Goal: Task Accomplishment & Management: Manage account settings

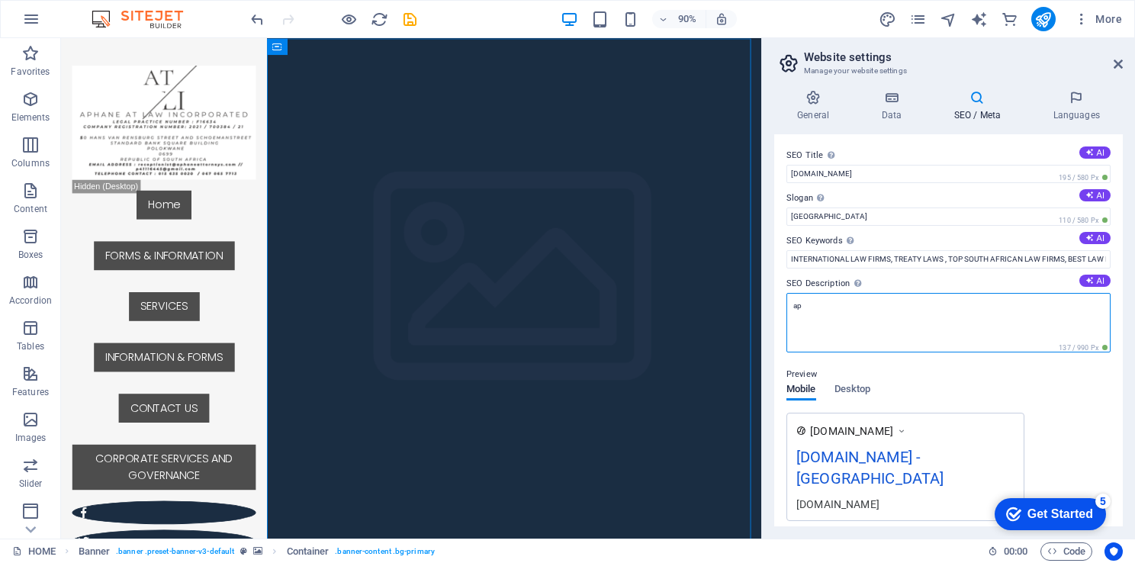
type textarea "a"
click at [976, 307] on textarea "INTERNATIONAL LAW FIRM / GLOBAL LAW FIRM /," at bounding box center [949, 323] width 324 height 60
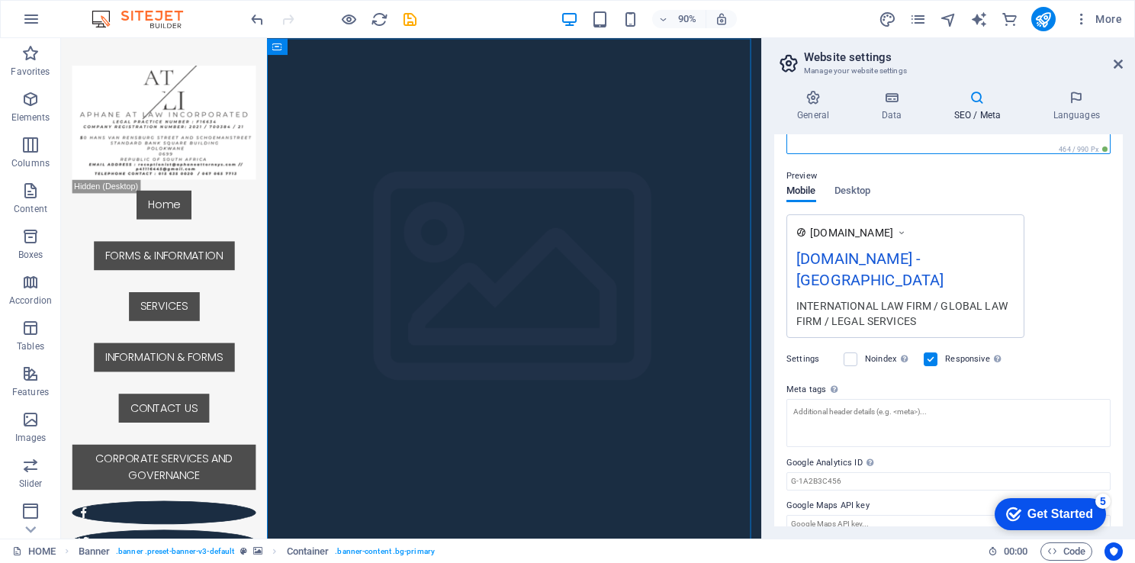
scroll to position [199, 0]
type textarea "INTERNATIONAL LAW FIRM / GLOBAL LAW FIRM / LEGAL SERVICES"
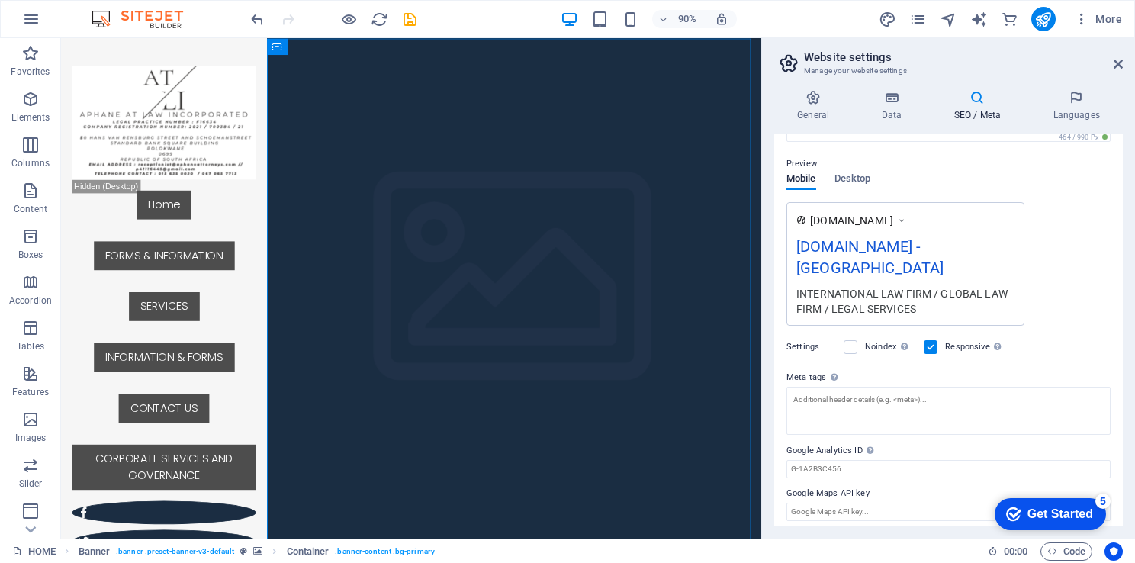
drag, startPoint x: 1122, startPoint y: 372, endPoint x: 1123, endPoint y: 441, distance: 68.7
click at [1123, 441] on div "General Data SEO / Meta Languages Website name [DOMAIN_NAME] Logo Drag files he…" at bounding box center [948, 308] width 373 height 461
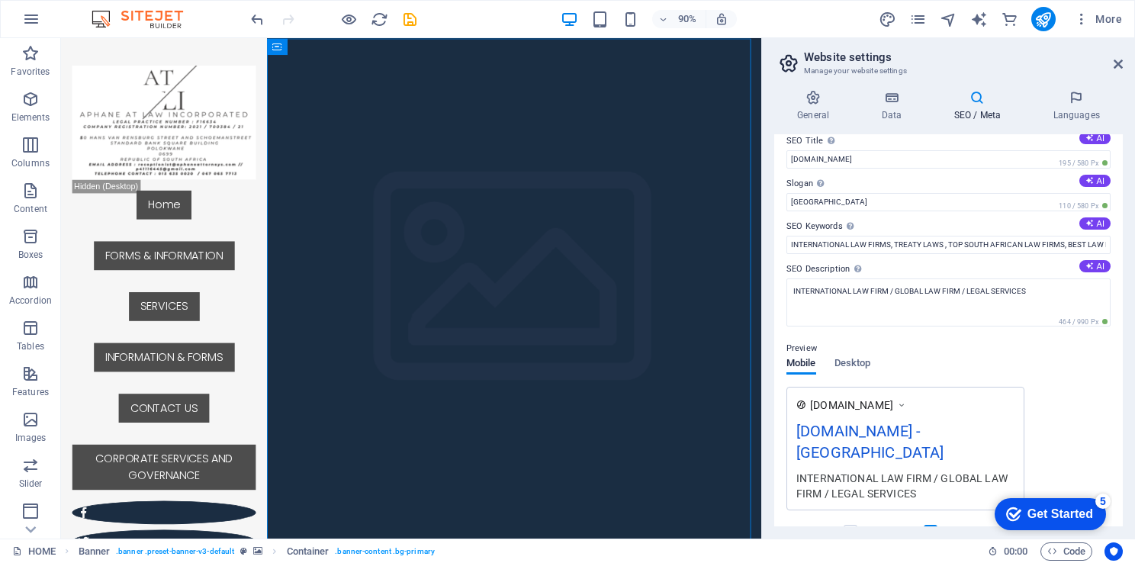
scroll to position [39, 0]
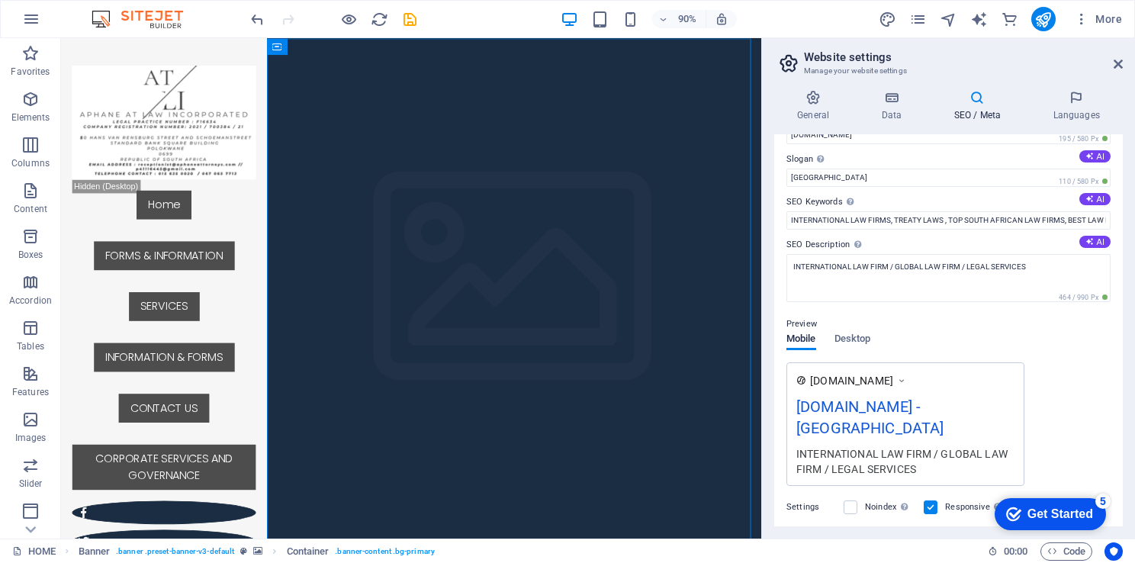
drag, startPoint x: 1122, startPoint y: 410, endPoint x: 1122, endPoint y: 394, distance: 16.0
click at [1122, 394] on div "SEO Title The title of your website - make it something that stands out in sear…" at bounding box center [948, 330] width 349 height 392
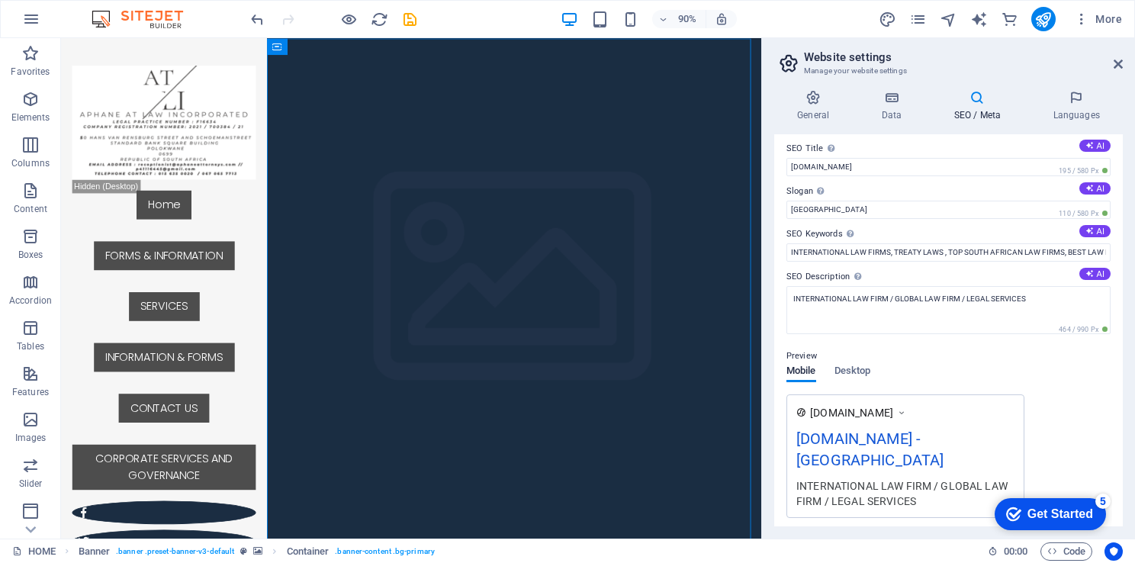
scroll to position [0, 0]
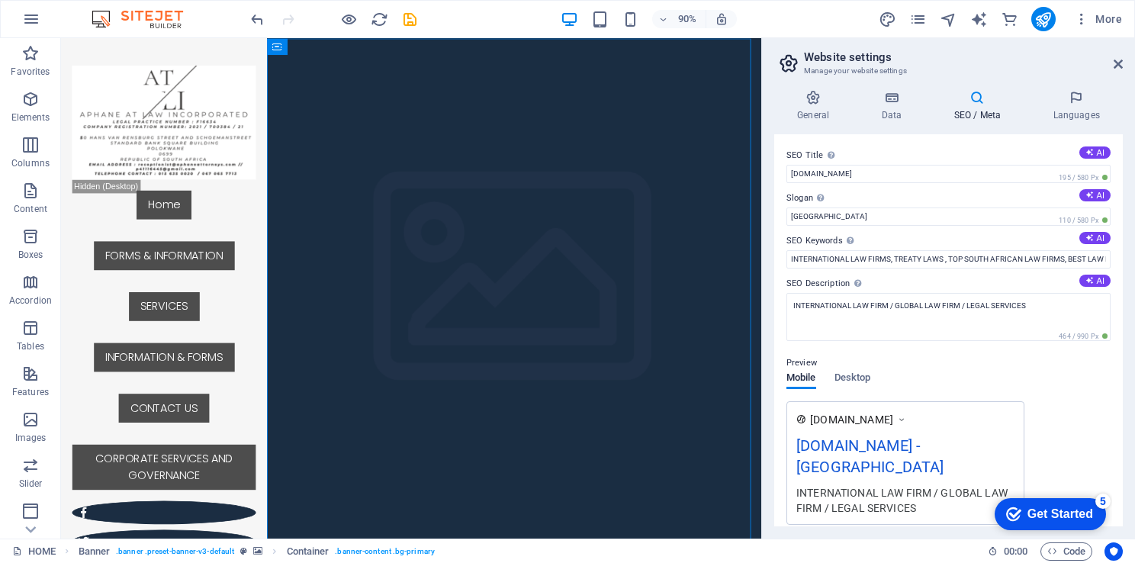
click at [925, 508] on div "INTERNATIONAL LAW FIRM / GLOBAL LAW FIRM / LEGAL SERVICES" at bounding box center [906, 499] width 218 height 31
click at [931, 501] on div "INTERNATIONAL LAW FIRM / GLOBAL LAW FIRM / LEGAL SERVICES" at bounding box center [906, 499] width 218 height 31
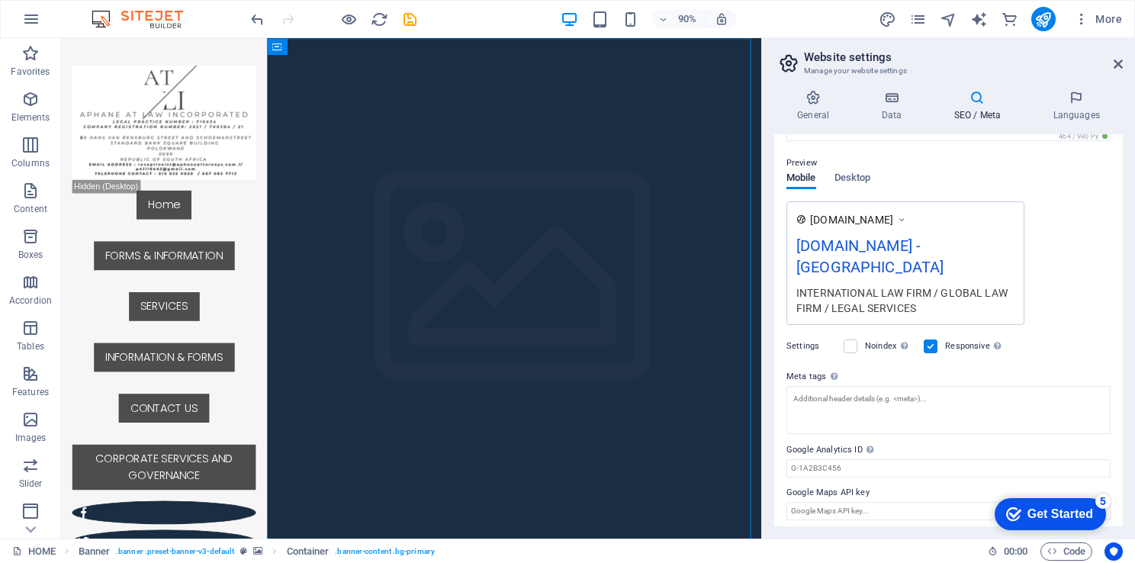
scroll to position [204, 0]
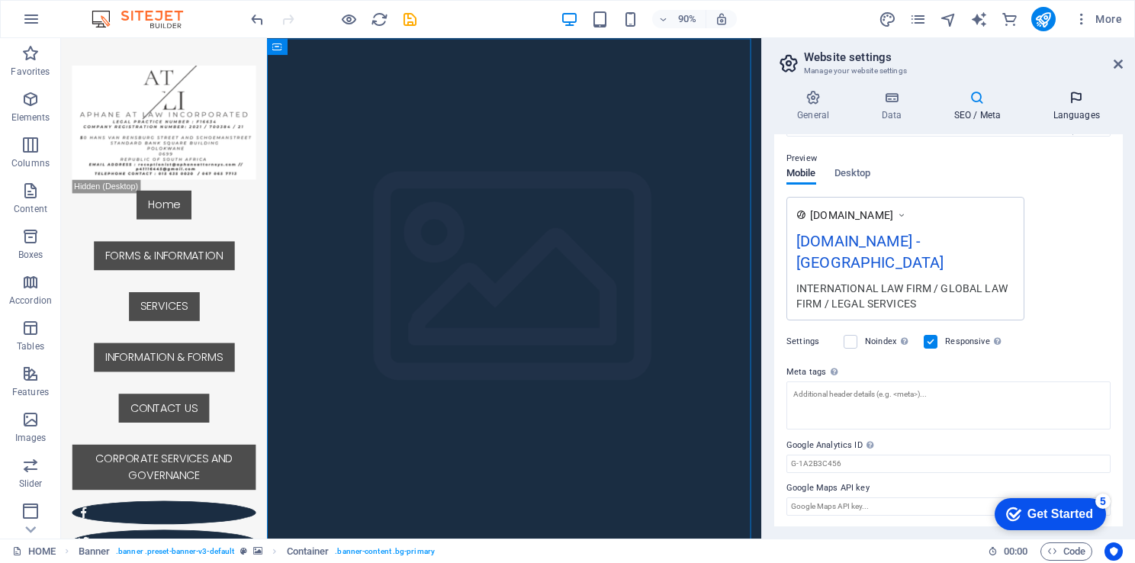
click at [1080, 107] on h4 "Languages" at bounding box center [1076, 106] width 93 height 32
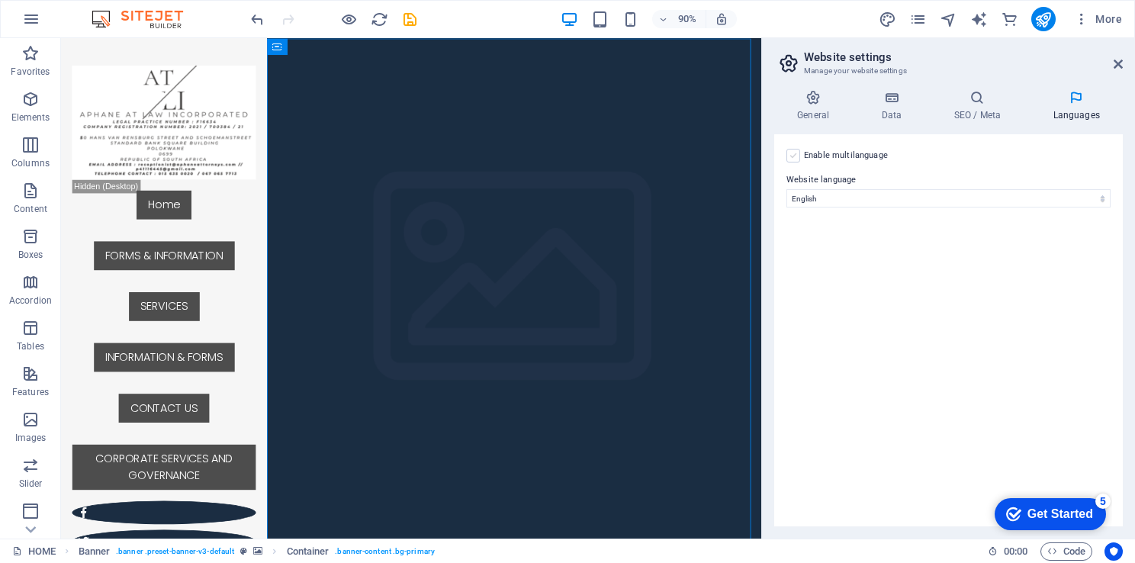
click at [797, 157] on label at bounding box center [794, 156] width 14 height 14
click at [0, 0] on input "Enable multilanguage To disable multilanguage delete all languages until only o…" at bounding box center [0, 0] width 0 height 0
click at [957, 282] on div "Language Abkhazian Afar Afrikaans Akan Albanian Amharic Arabic Aragonese Armeni…" at bounding box center [960, 263] width 301 height 61
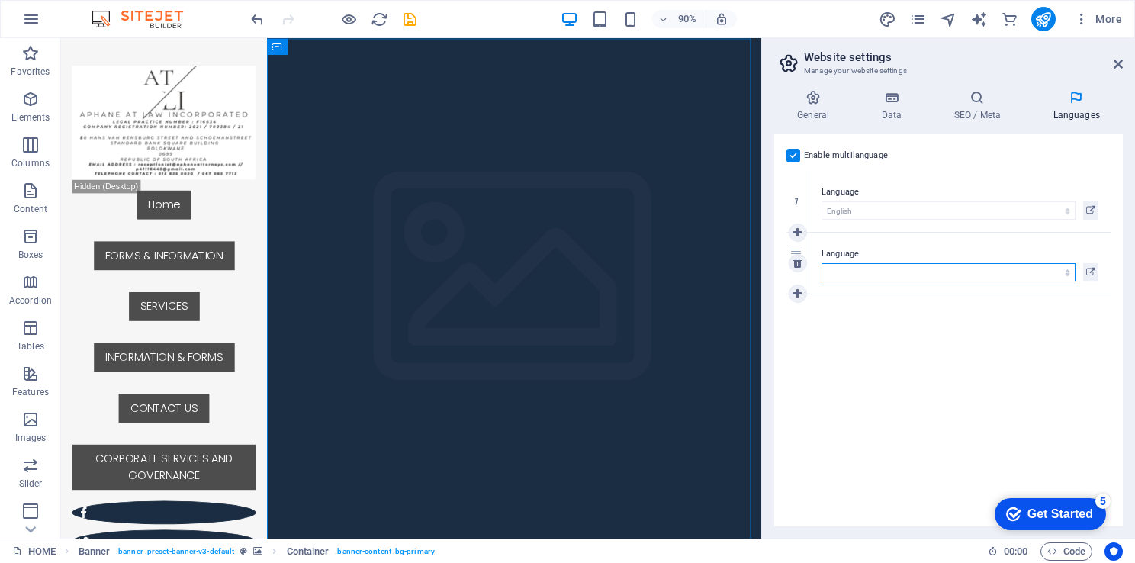
click at [975, 273] on select "Abkhazian Afar Afrikaans Akan Albanian Amharic Arabic Aragonese Armenian Assame…" at bounding box center [949, 272] width 254 height 18
select select "135"
click at [948, 324] on div "Enable multilanguage To disable multilanguage delete all languages until only o…" at bounding box center [948, 330] width 349 height 392
click at [797, 265] on icon at bounding box center [798, 263] width 8 height 11
click at [977, 95] on icon at bounding box center [977, 97] width 93 height 15
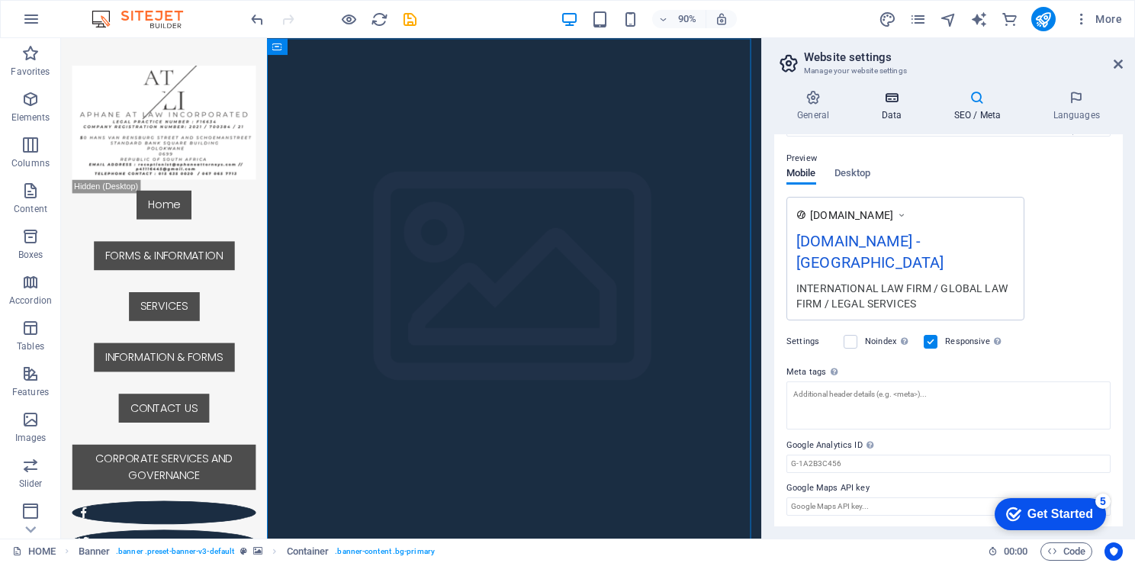
click at [892, 93] on icon at bounding box center [891, 97] width 66 height 15
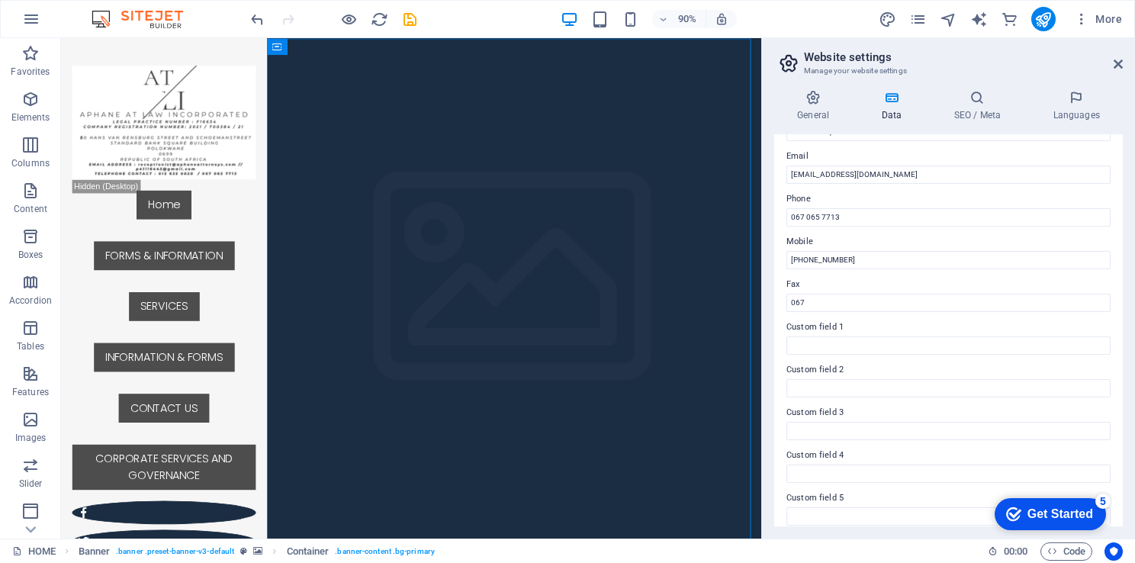
scroll to position [305, 0]
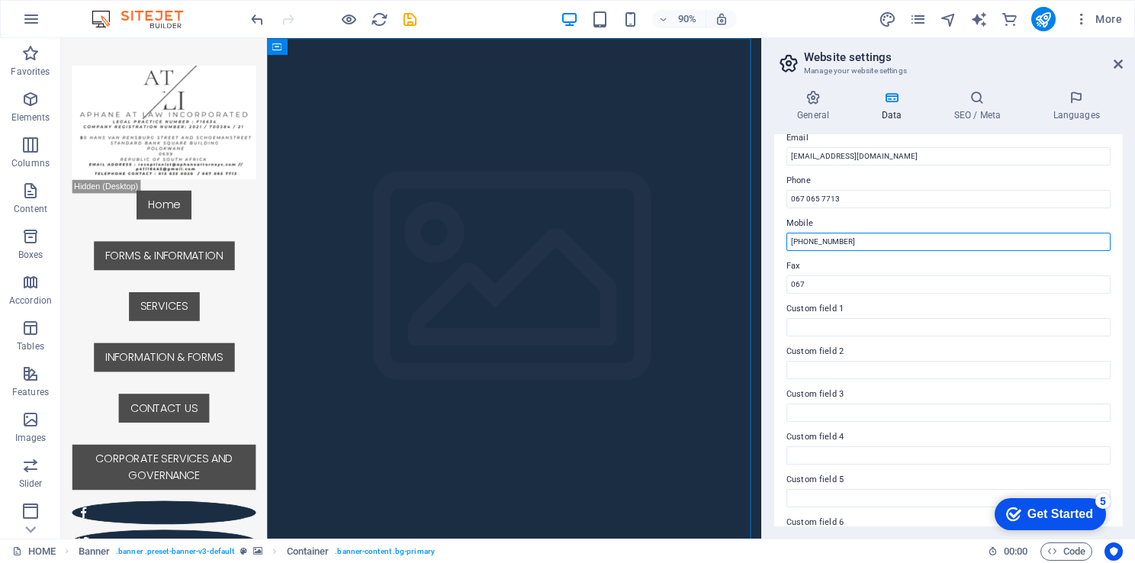
click at [861, 246] on input "[PHONE_NUMBER]" at bounding box center [949, 242] width 324 height 18
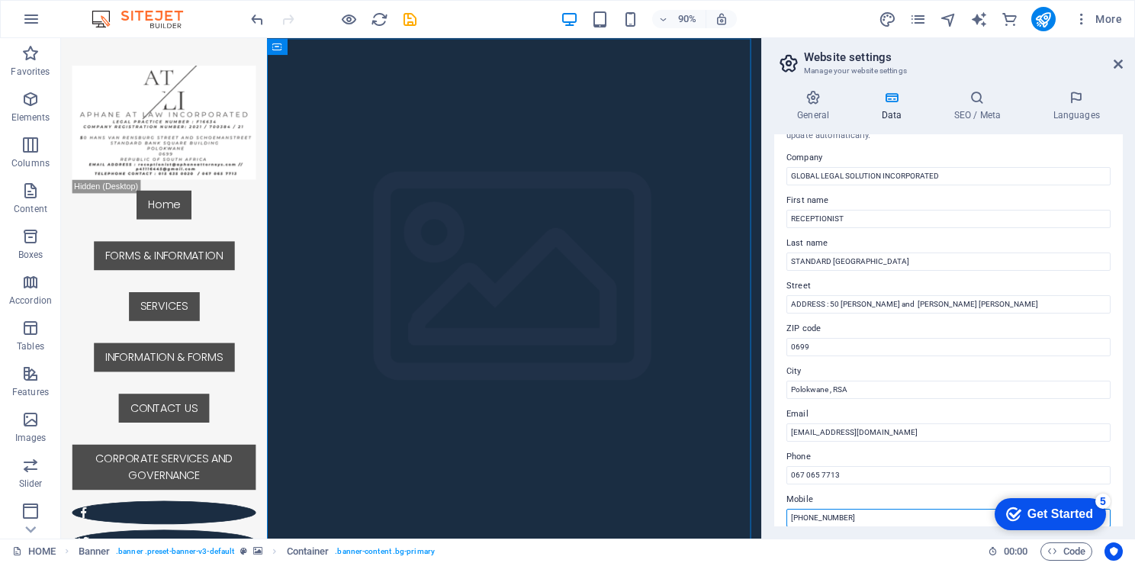
scroll to position [21, 0]
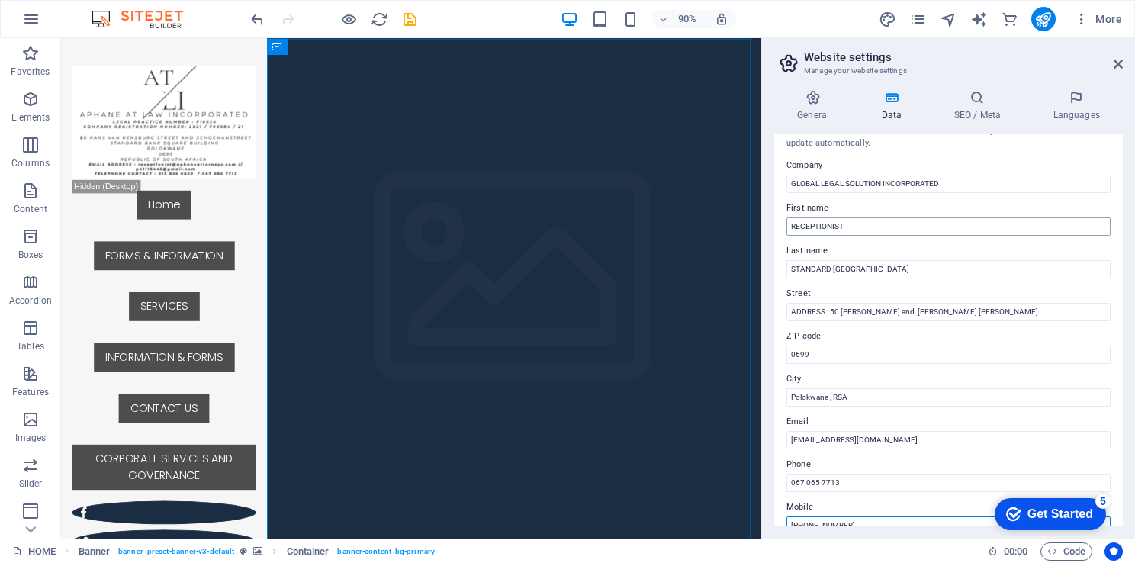
type input "[PHONE_NUMBER]"
click at [849, 228] on input "RECEPTIONIST" at bounding box center [949, 226] width 324 height 18
type input "R"
click at [949, 186] on input "GLOBAL LEGAL SOLUTION INCORPORATED" at bounding box center [949, 184] width 324 height 18
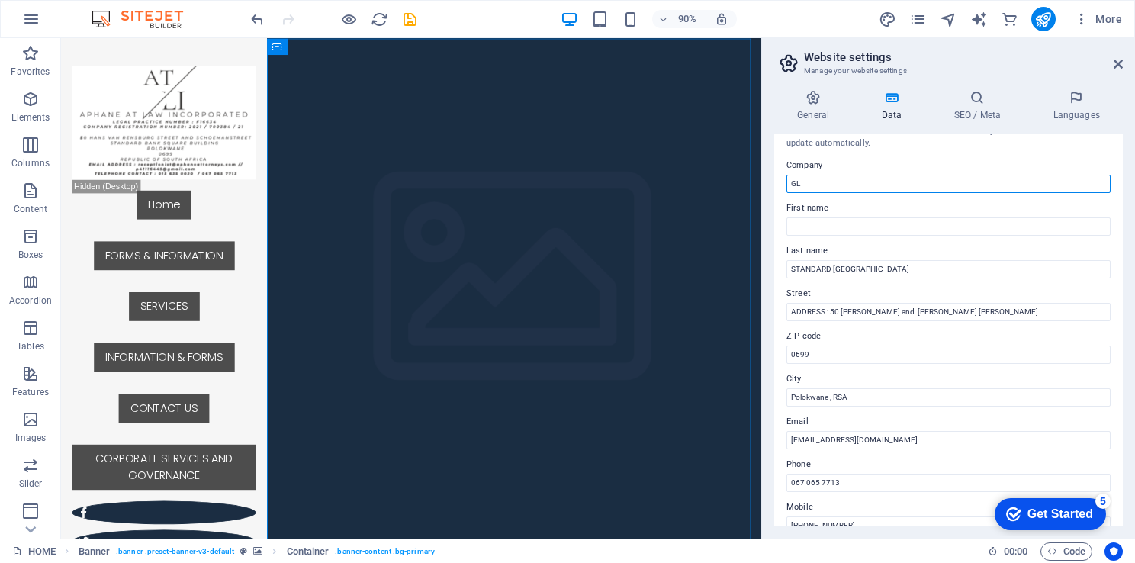
type input "G"
type input "APHANE AT LAW INCORPORATED"
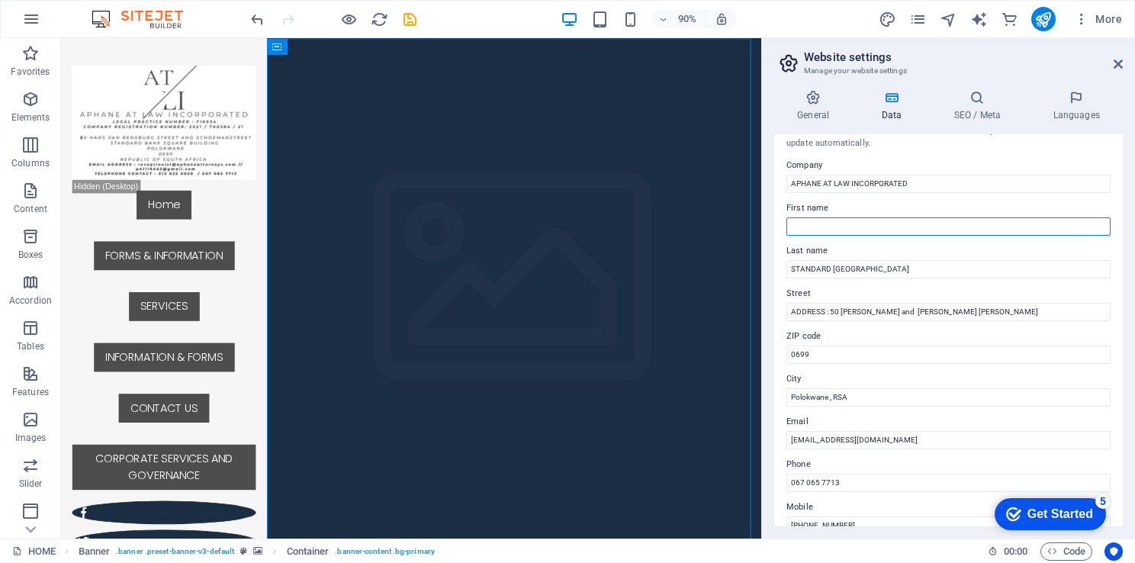
click at [799, 227] on input "First name" at bounding box center [949, 226] width 324 height 18
type input "Ms [PERSON_NAME]"
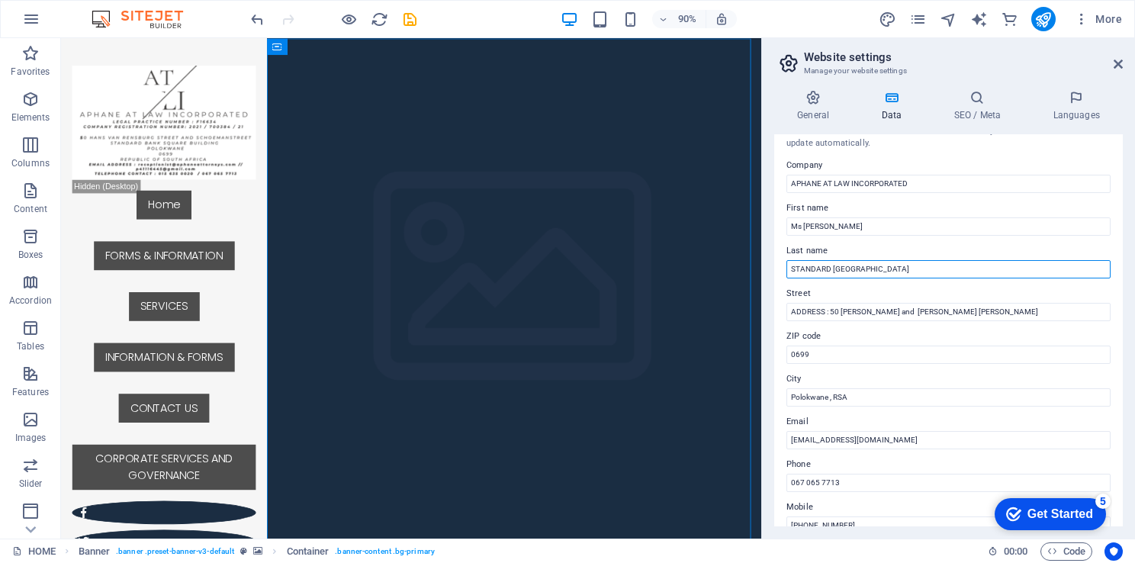
click at [809, 269] on input "STANDARD [GEOGRAPHIC_DATA]" at bounding box center [949, 269] width 324 height 18
drag, startPoint x: 899, startPoint y: 264, endPoint x: 761, endPoint y: 269, distance: 138.2
click at [761, 269] on aside "Website settings Manage your website settings General Data SEO / Meta Languages…" at bounding box center [948, 288] width 374 height 501
type input "APHANE"
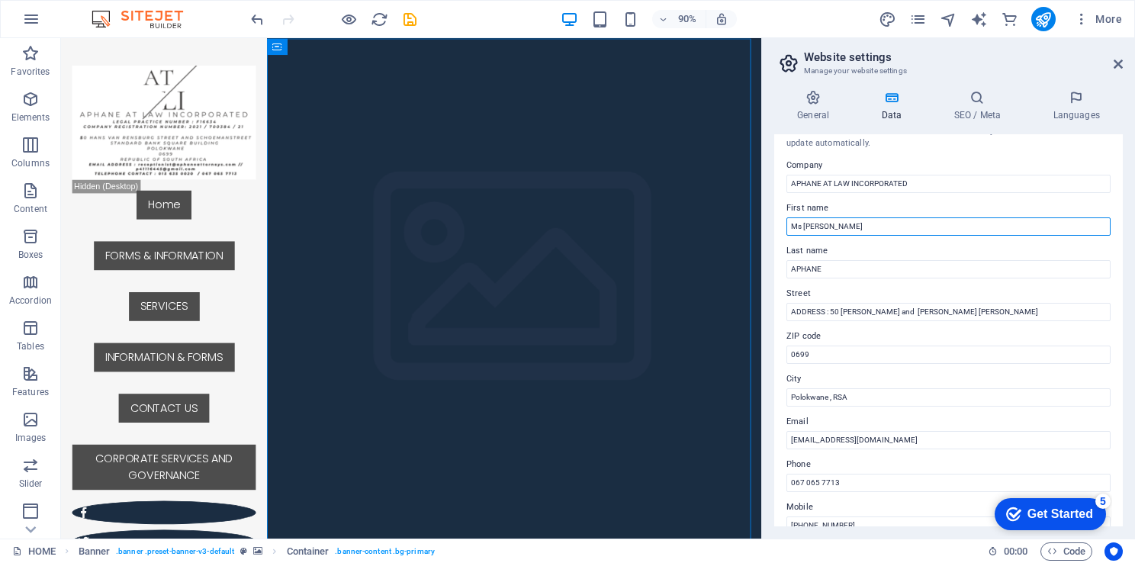
click at [833, 228] on input "Ms [PERSON_NAME]" at bounding box center [949, 226] width 324 height 18
type input "Ms [PERSON_NAME]"
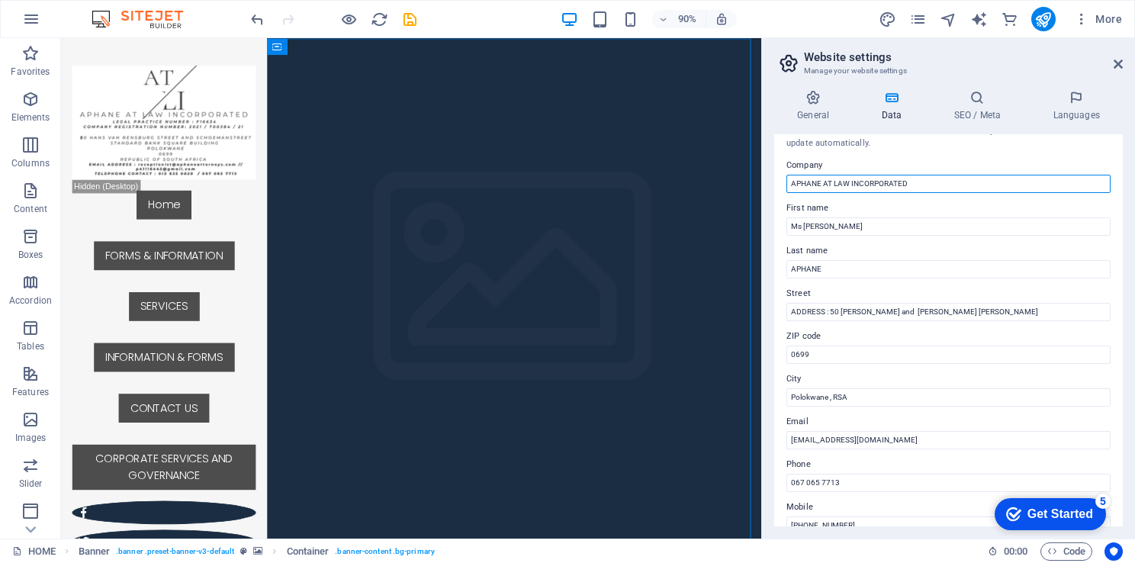
click at [906, 182] on input "APHANE AT LAW INCORPORATED" at bounding box center [949, 184] width 324 height 18
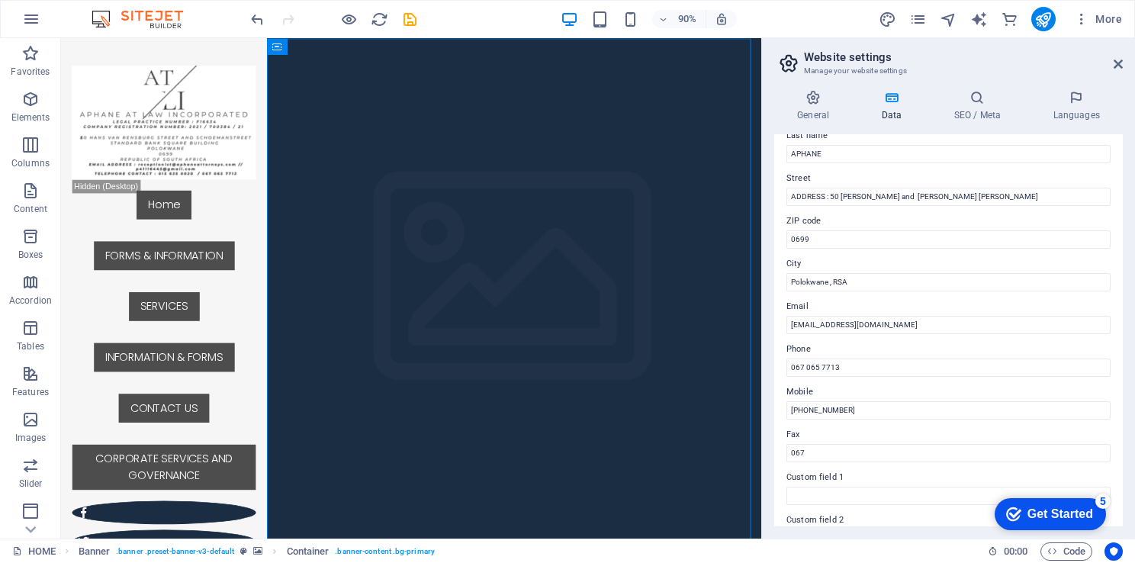
scroll to position [140, 0]
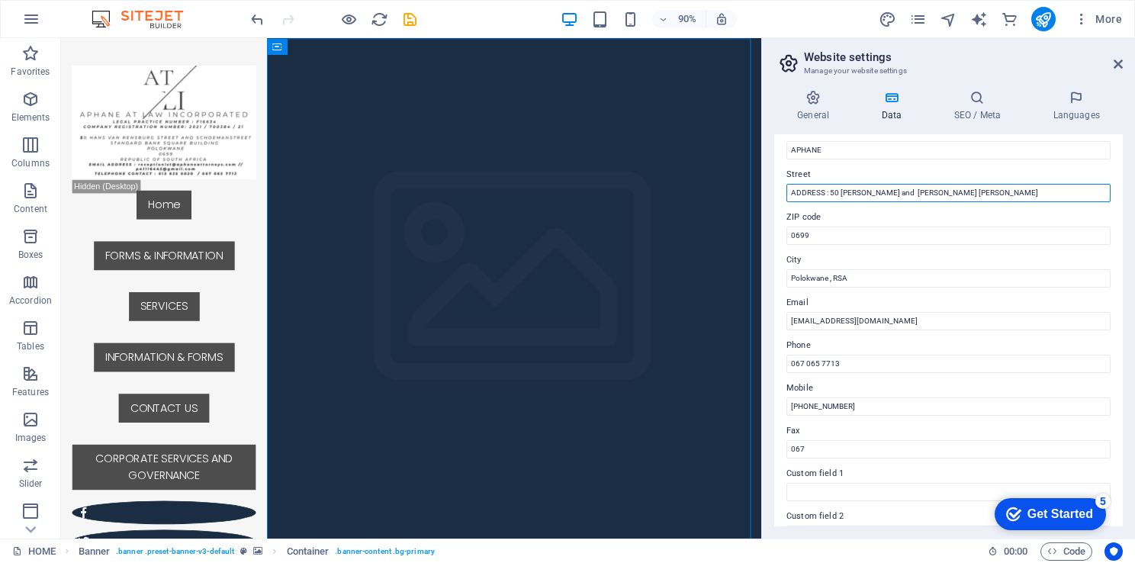
click at [800, 196] on input "ADDRESS : 50 [PERSON_NAME] and [PERSON_NAME] [PERSON_NAME]" at bounding box center [949, 193] width 324 height 18
click at [832, 189] on input "ADDRESS : 50 [PERSON_NAME] and [PERSON_NAME] [PERSON_NAME]" at bounding box center [949, 193] width 324 height 18
click at [831, 192] on input "ADDRESS : 50 [PERSON_NAME] and [PERSON_NAME] [PERSON_NAME]" at bounding box center [949, 193] width 324 height 18
drag, startPoint x: 926, startPoint y: 193, endPoint x: 805, endPoint y: 215, distance: 122.6
click at [805, 215] on div "Contact data for this website. This can be used everywhere on the website and w…" at bounding box center [948, 330] width 349 height 392
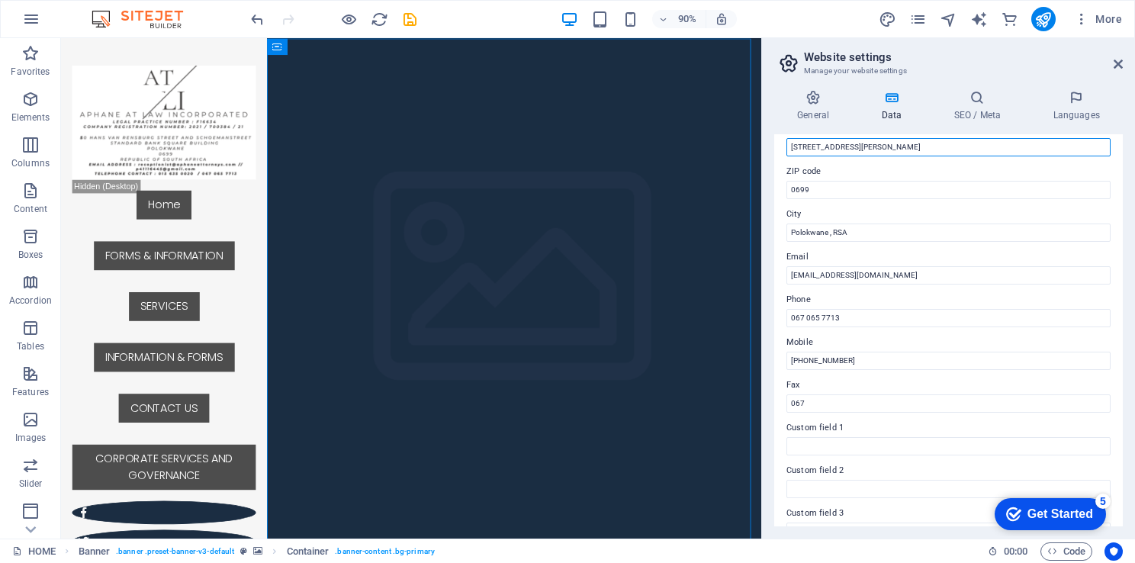
scroll to position [188, 0]
type input "[STREET_ADDRESS][PERSON_NAME]"
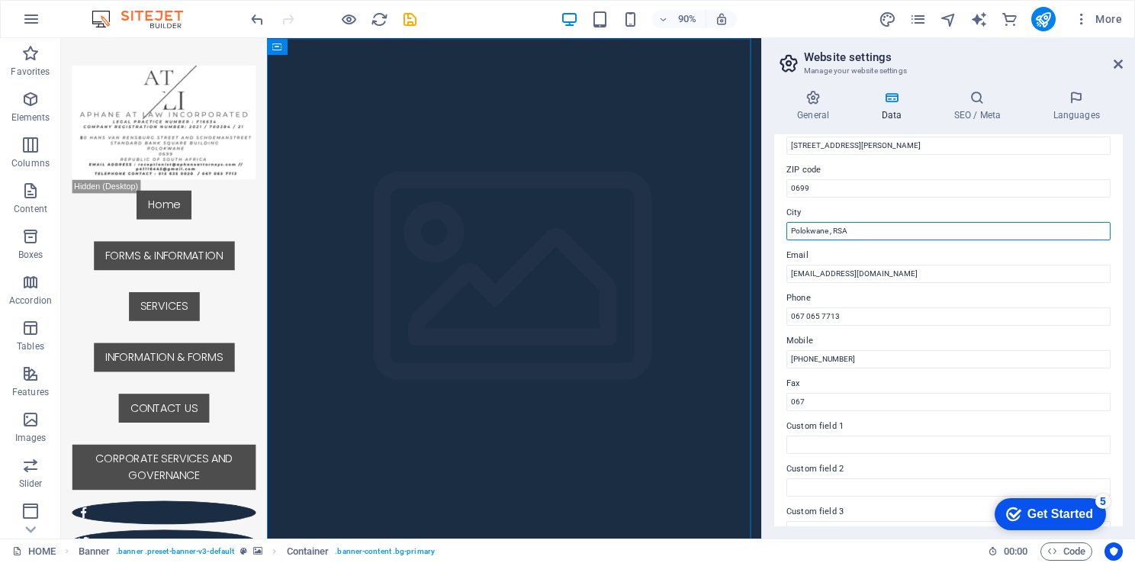
click at [868, 225] on input "Polokwane , RSA" at bounding box center [949, 231] width 324 height 18
type input "P"
type input "POLOKWANE"
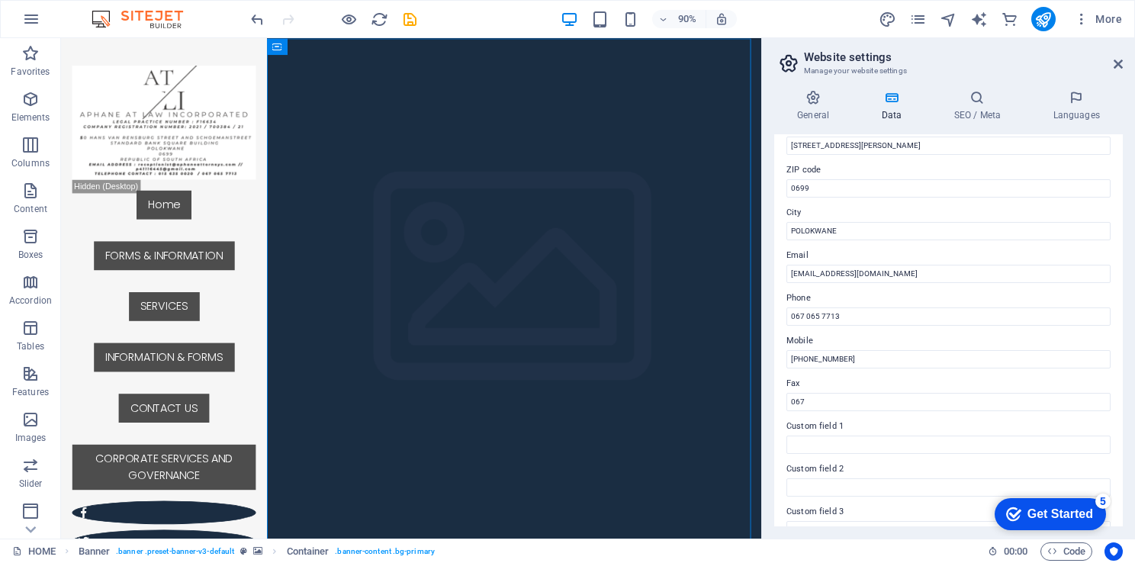
click at [893, 214] on label "City" at bounding box center [949, 213] width 324 height 18
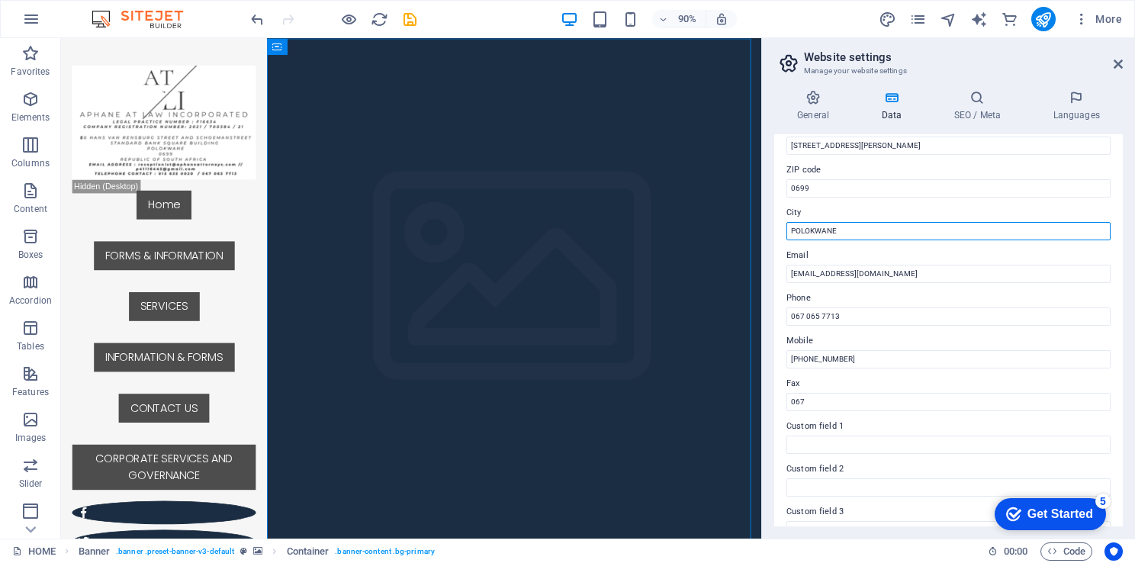
click at [893, 222] on input "POLOKWANE" at bounding box center [949, 231] width 324 height 18
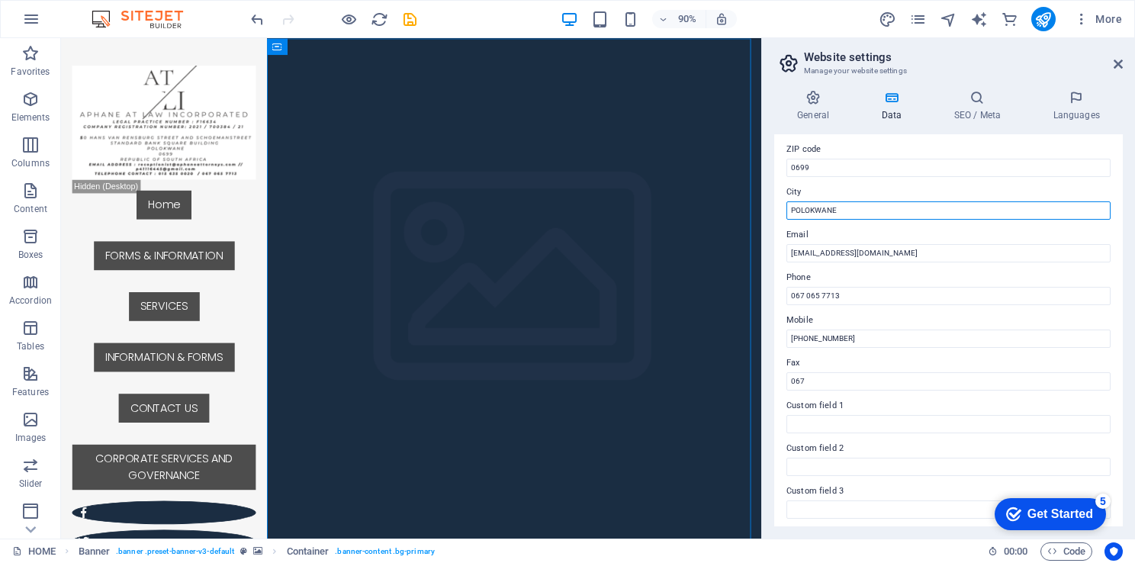
scroll to position [226, 0]
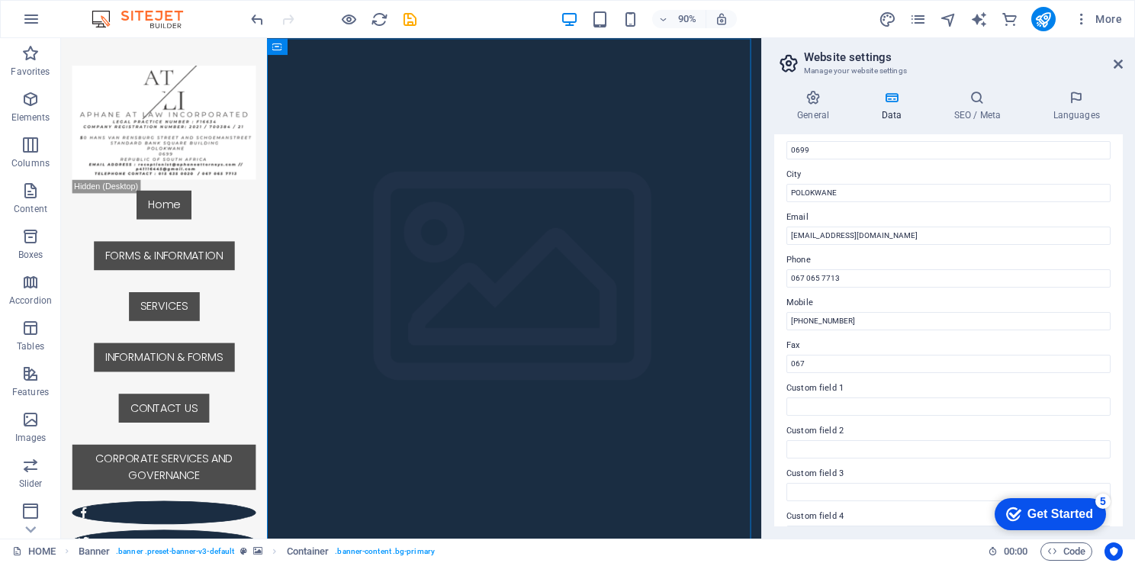
drag, startPoint x: 1124, startPoint y: 295, endPoint x: 1128, endPoint y: 311, distance: 16.5
click at [1128, 311] on div "General Data SEO / Meta Languages Website name [DOMAIN_NAME] Logo Drag files he…" at bounding box center [948, 308] width 373 height 461
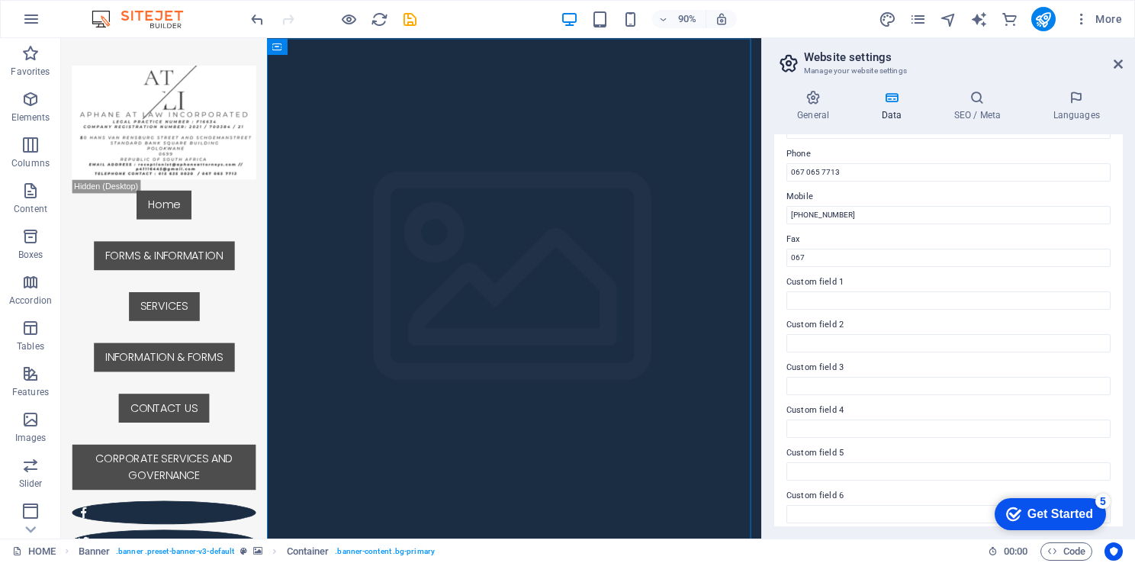
scroll to position [340, 0]
click at [845, 264] on div "Contact data for this website. This can be used everywhere on the website and w…" at bounding box center [948, 330] width 349 height 392
click at [849, 280] on label "Custom field 1" at bounding box center [949, 275] width 324 height 18
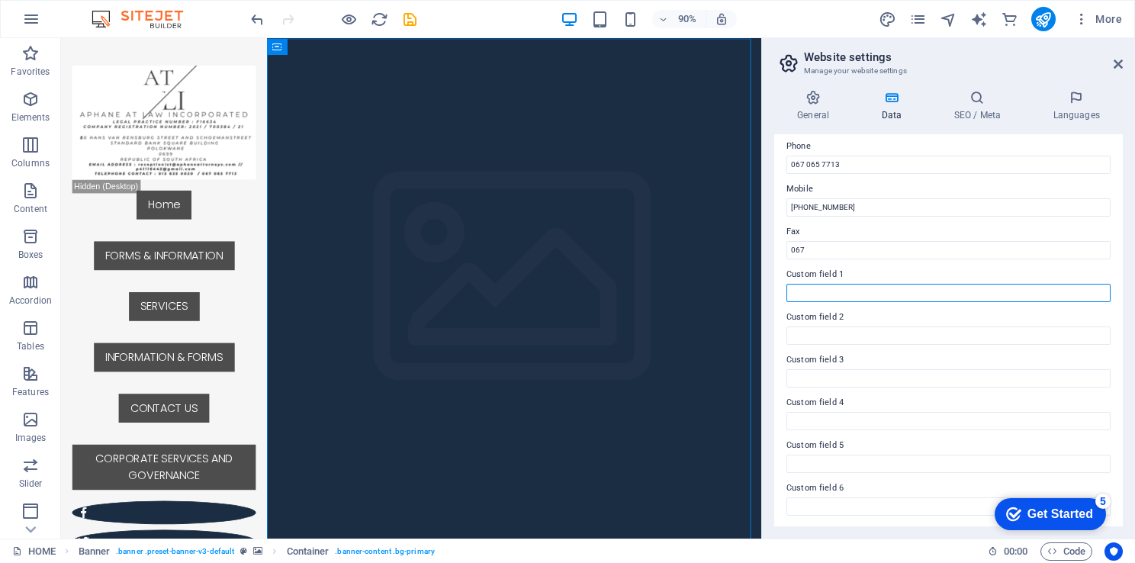
click at [849, 284] on input "Custom field 1" at bounding box center [949, 293] width 324 height 18
drag, startPoint x: 1124, startPoint y: 362, endPoint x: 1146, endPoint y: 444, distance: 85.3
click at [1135, 444] on html "GLOBAL LEGAL SOLUTION INCORPORATED HOME Favorites Elements Columns Content Boxe…" at bounding box center [567, 281] width 1135 height 563
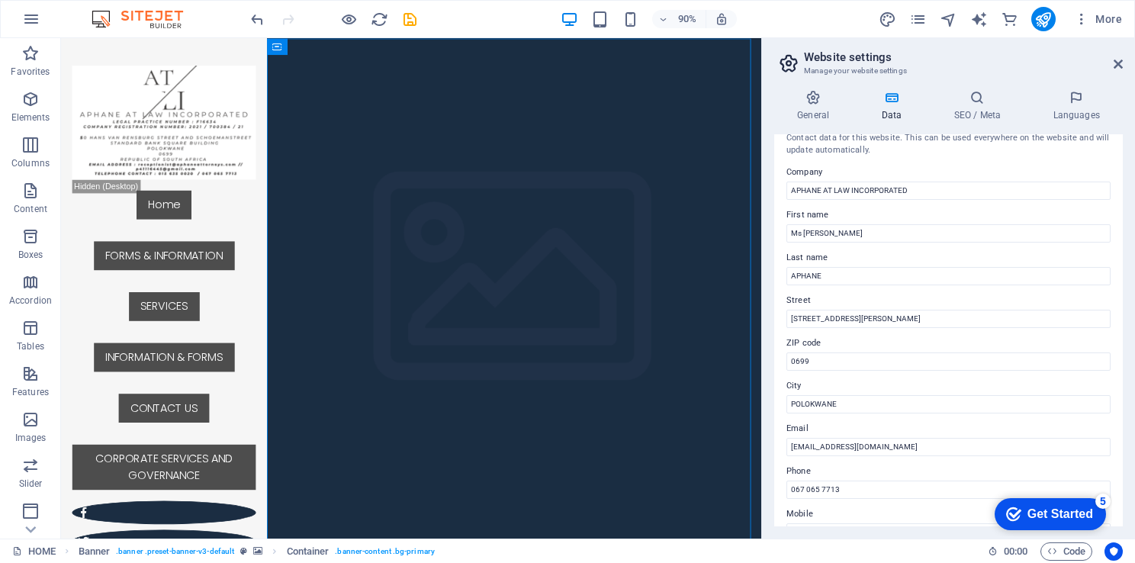
scroll to position [0, 0]
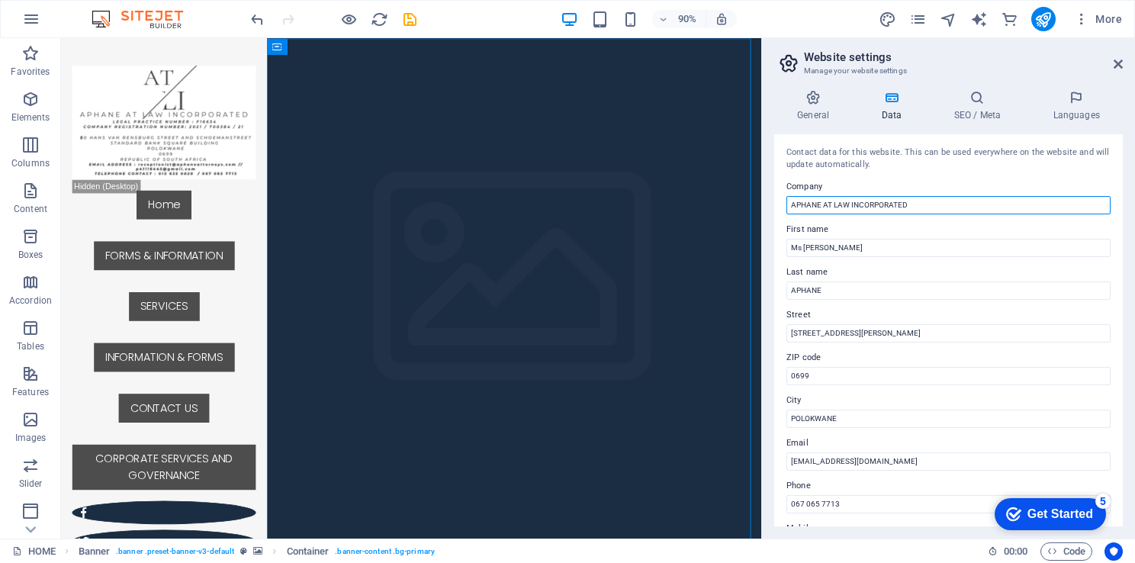
click at [926, 199] on input "APHANE AT LAW INCORPORATED" at bounding box center [949, 205] width 324 height 18
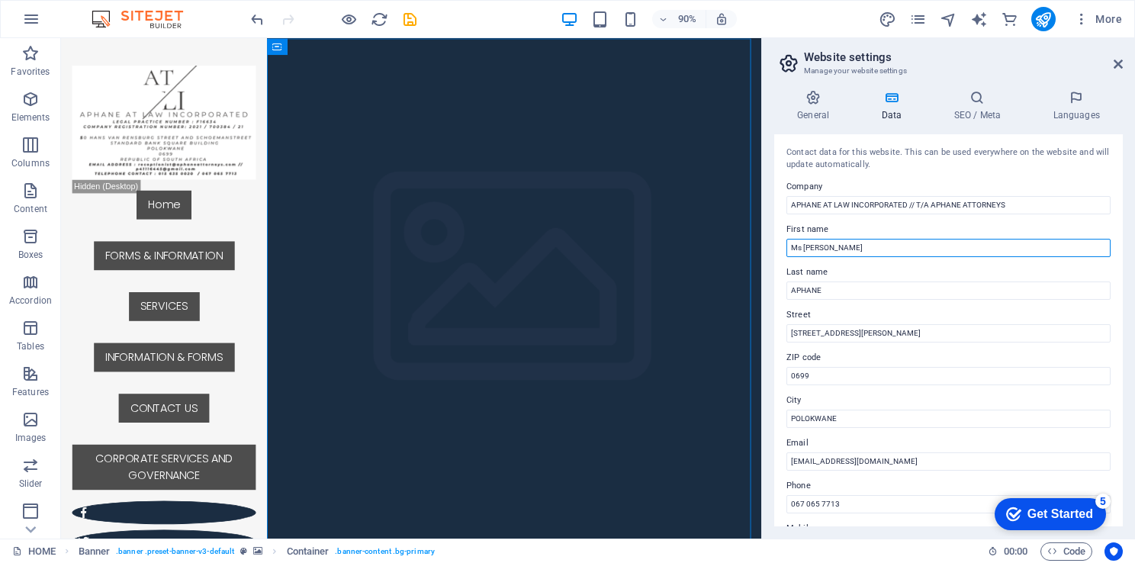
click at [996, 249] on input "Ms [PERSON_NAME]" at bounding box center [949, 248] width 324 height 18
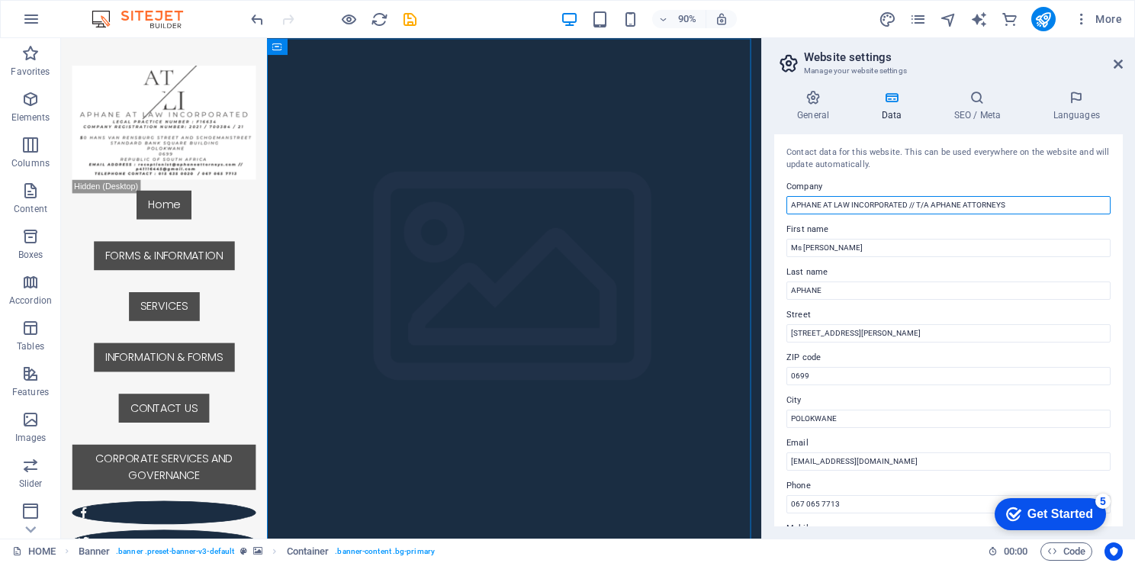
click at [931, 206] on input "APHANE AT LAW INCORPORATED // T/A APHANE ATTORNEYS" at bounding box center [949, 205] width 324 height 18
click at [1062, 201] on input "APHANE AT LAW INCORPORATED [ FORMERLY : APHANE ATTORNEYS" at bounding box center [949, 205] width 324 height 18
type input "APHANE AT LAW INCORPORATED [ FORMERLY : APHANE ATTORNEYS ]"
click at [804, 104] on icon at bounding box center [813, 97] width 78 height 15
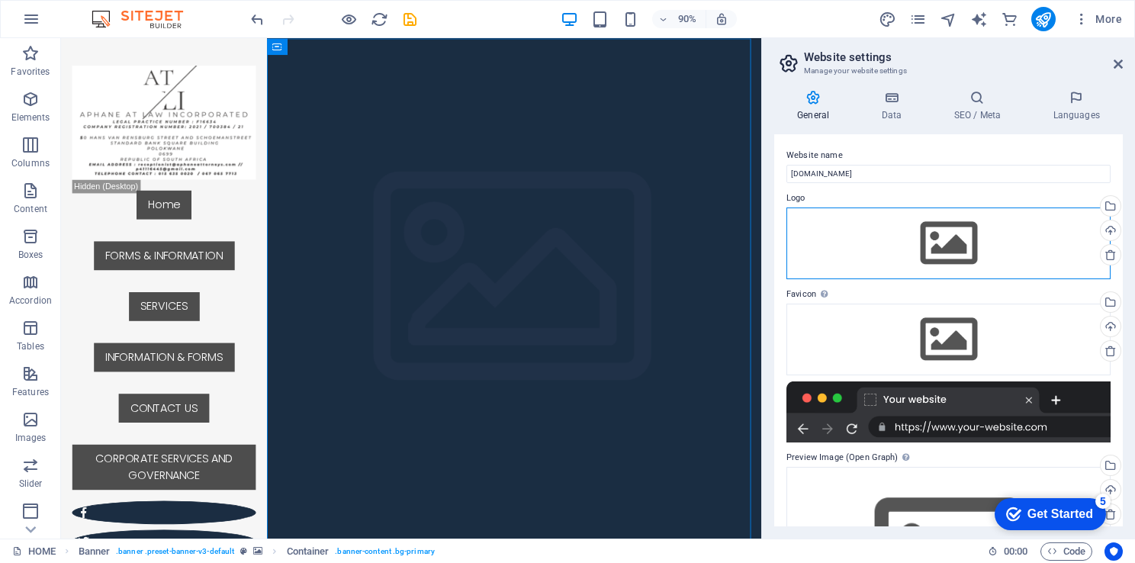
click at [956, 245] on div "Drag files here, click to choose files or select files from Files or our free s…" at bounding box center [949, 244] width 324 height 72
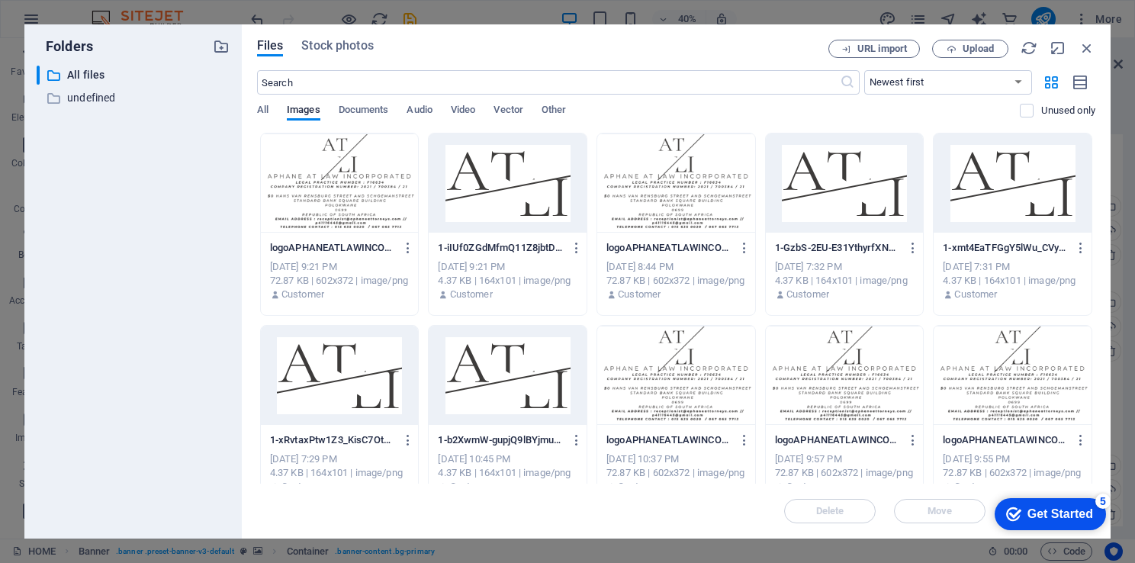
click at [498, 173] on div at bounding box center [508, 183] width 158 height 99
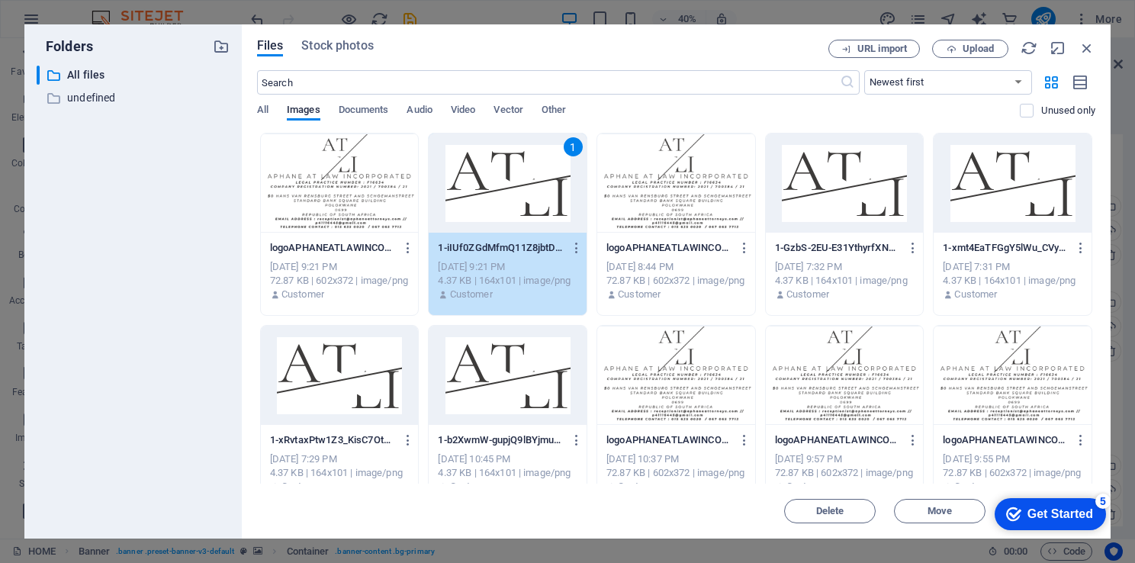
click at [498, 173] on div "1" at bounding box center [508, 183] width 158 height 99
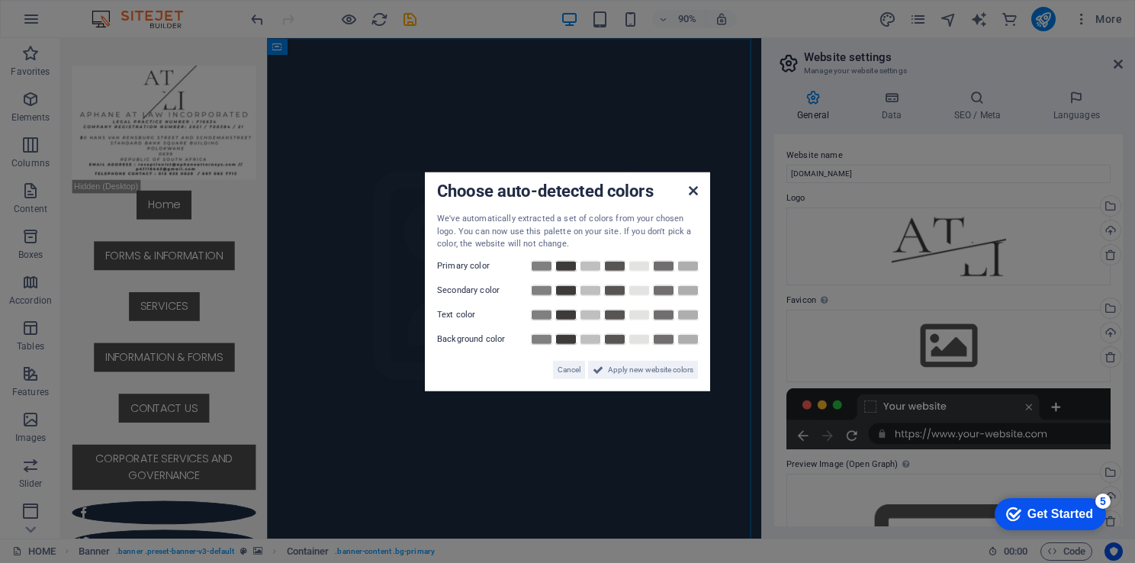
click at [694, 195] on icon at bounding box center [693, 191] width 9 height 12
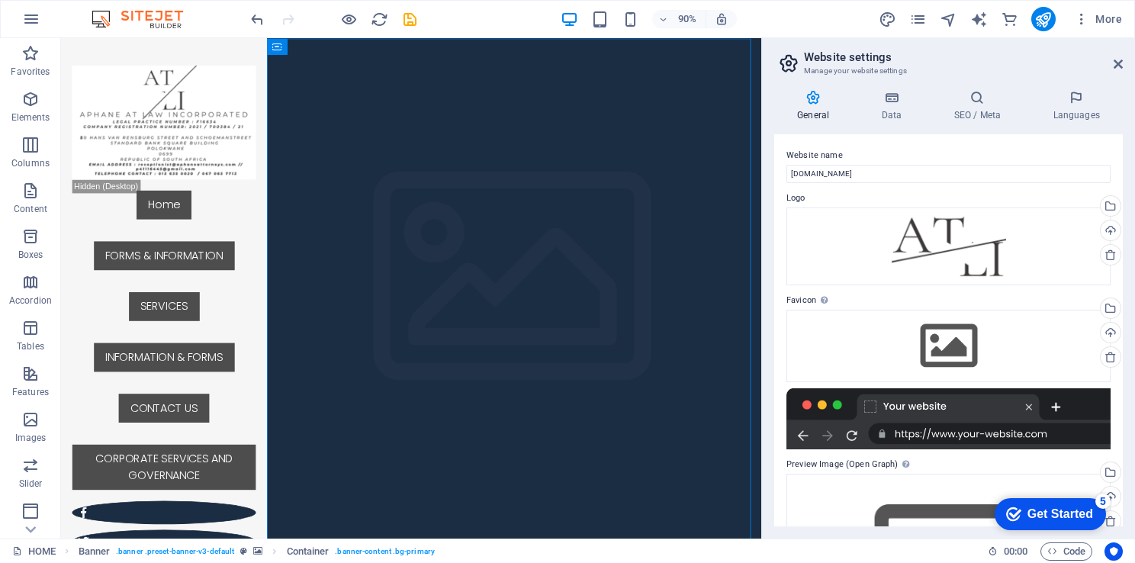
scroll to position [86, 0]
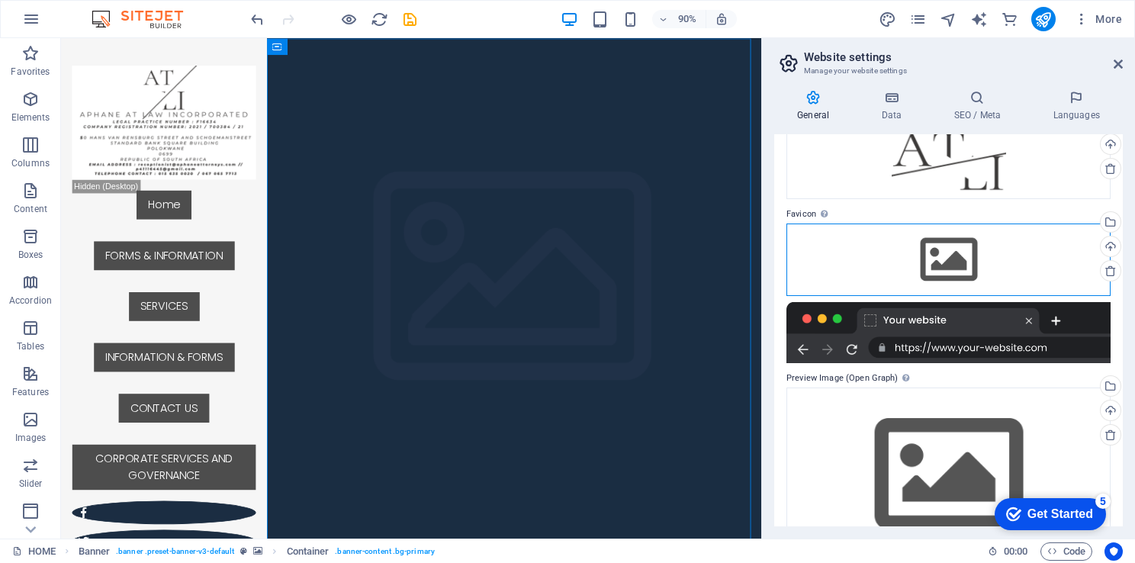
click at [949, 260] on div "Drag files here, click to choose files or select files from Files or our free s…" at bounding box center [949, 260] width 324 height 72
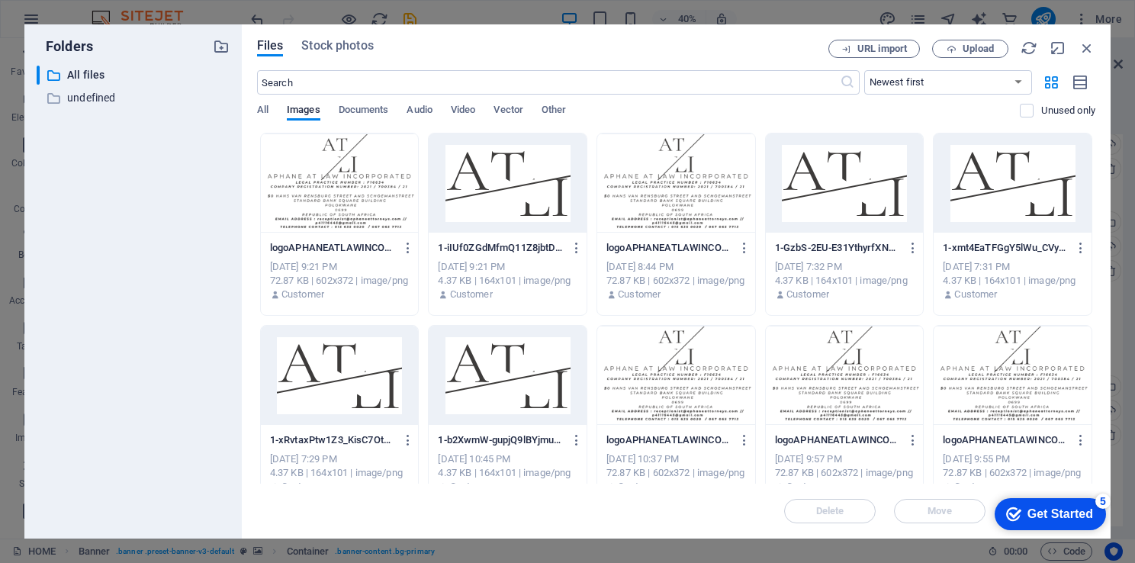
click at [507, 188] on div at bounding box center [508, 183] width 158 height 99
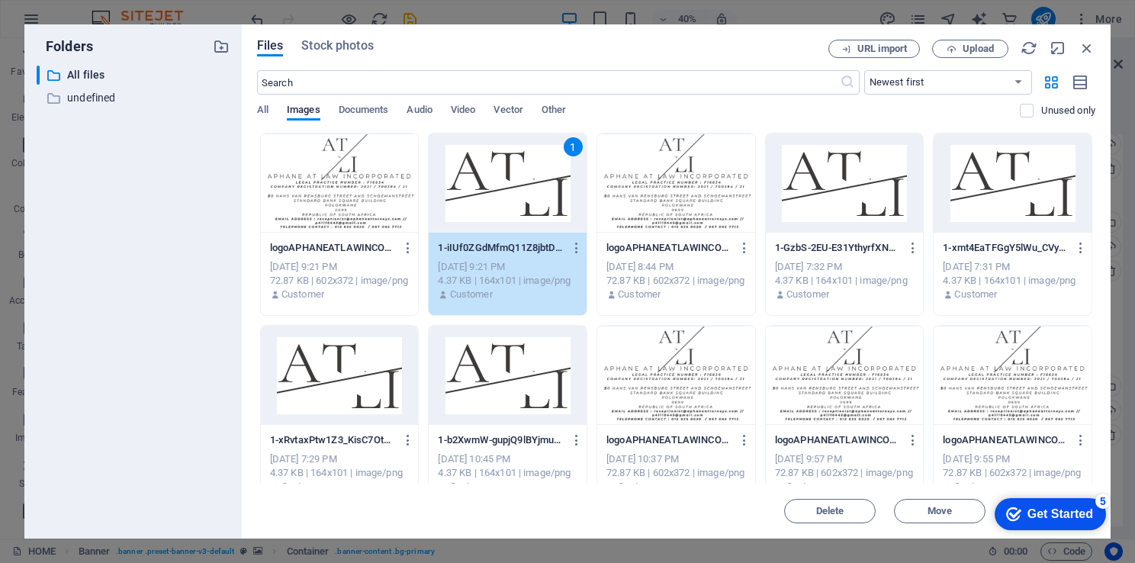
click at [507, 188] on div "1" at bounding box center [508, 183] width 158 height 99
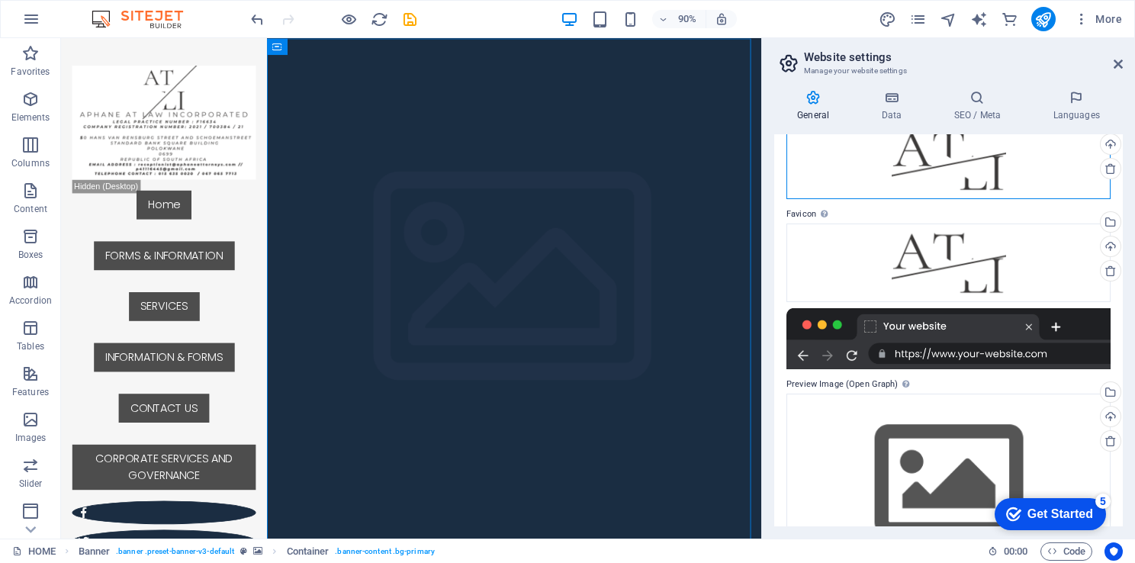
click at [913, 162] on div "Drag files here, click to choose files or select files from Files or our free s…" at bounding box center [949, 160] width 324 height 79
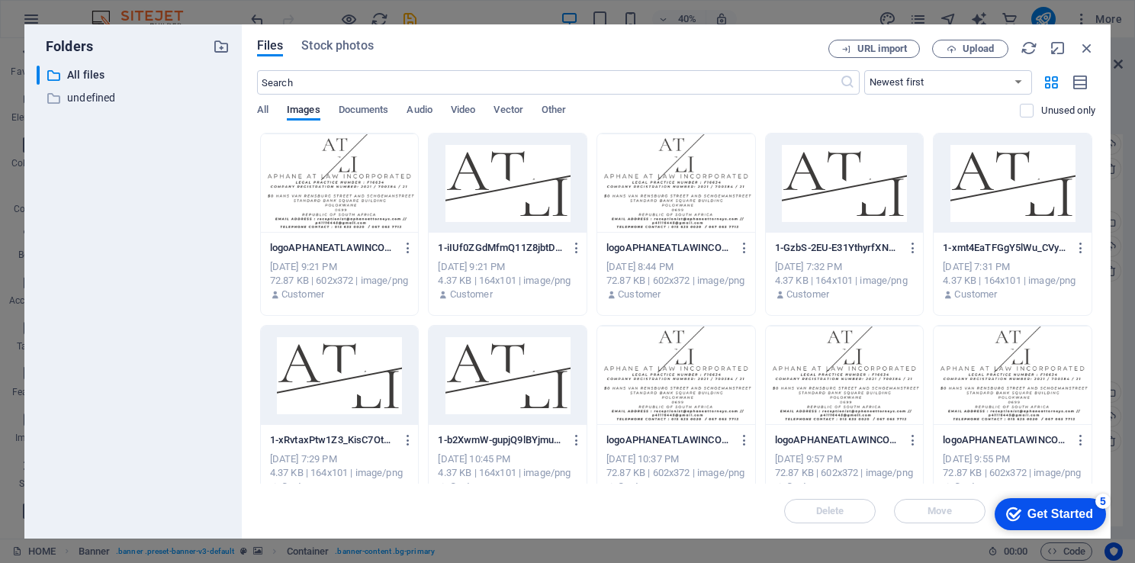
click at [335, 182] on div at bounding box center [340, 183] width 158 height 99
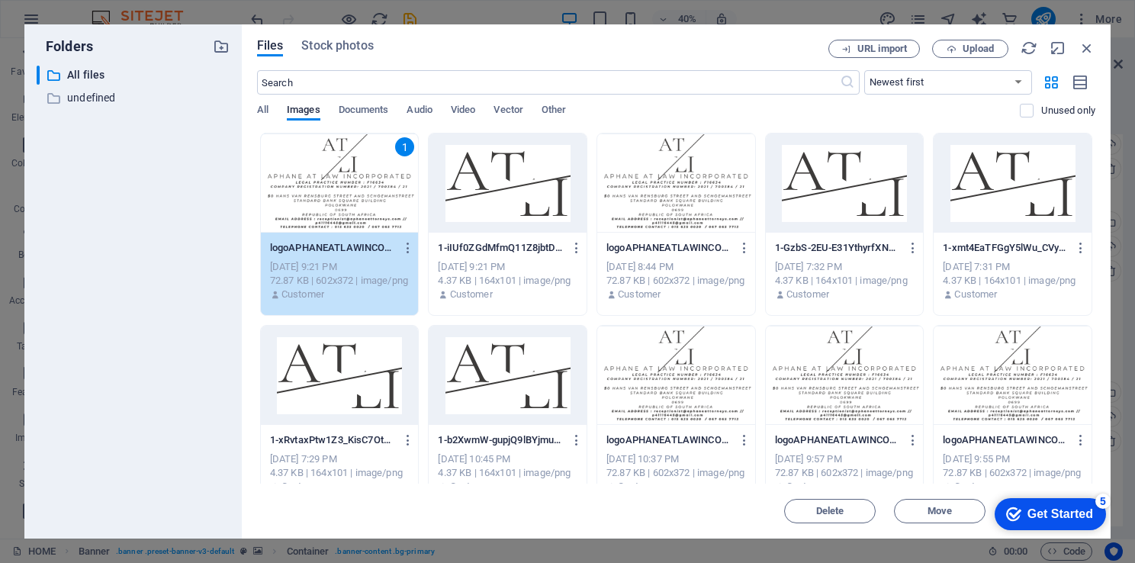
click at [335, 182] on div "1" at bounding box center [340, 183] width 158 height 99
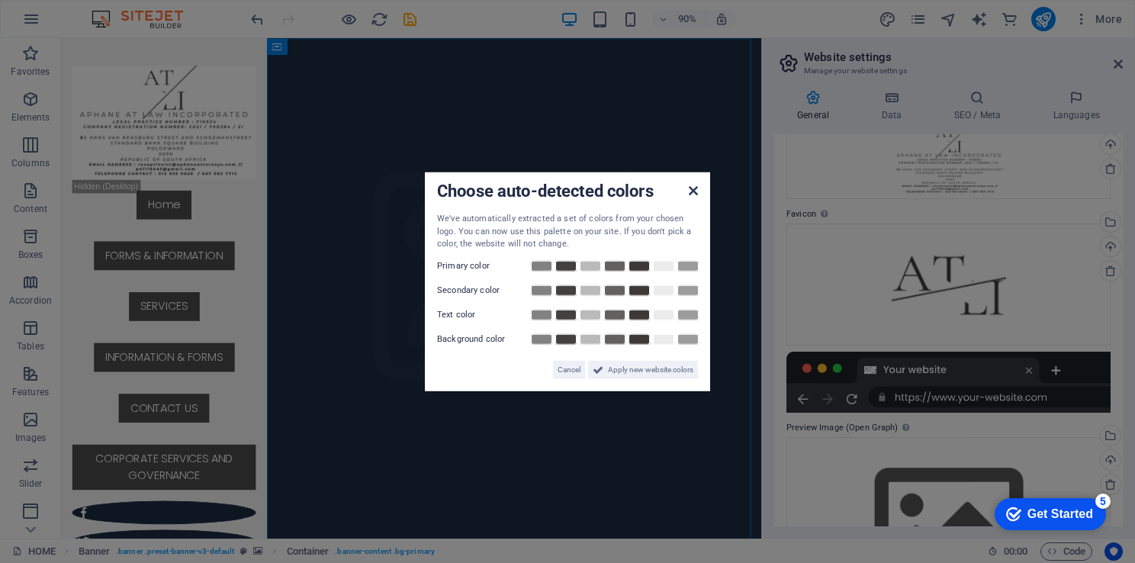
click at [690, 192] on icon at bounding box center [693, 191] width 9 height 12
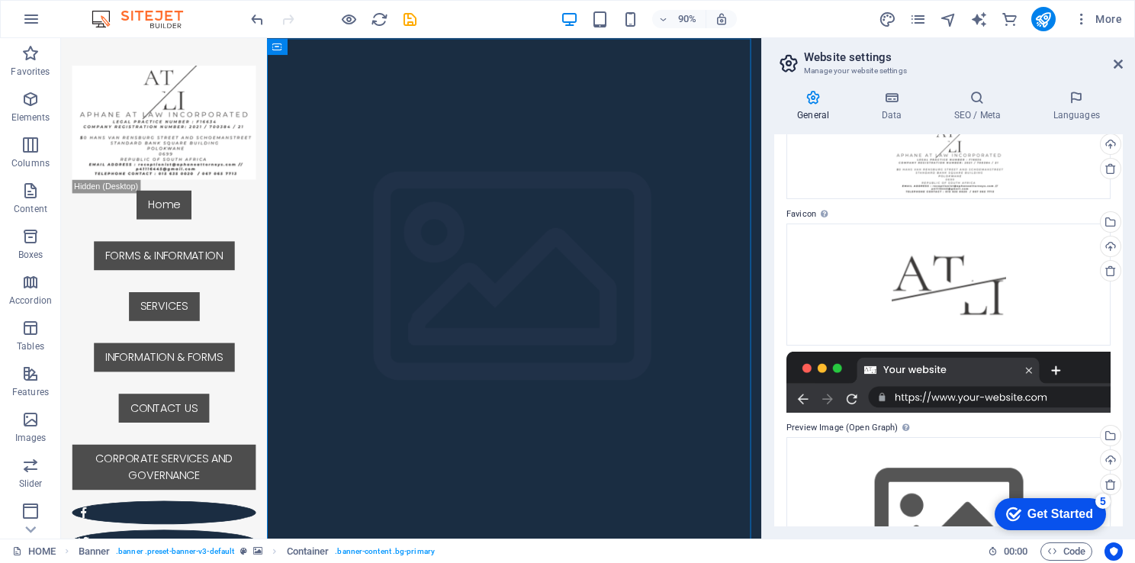
scroll to position [10, 0]
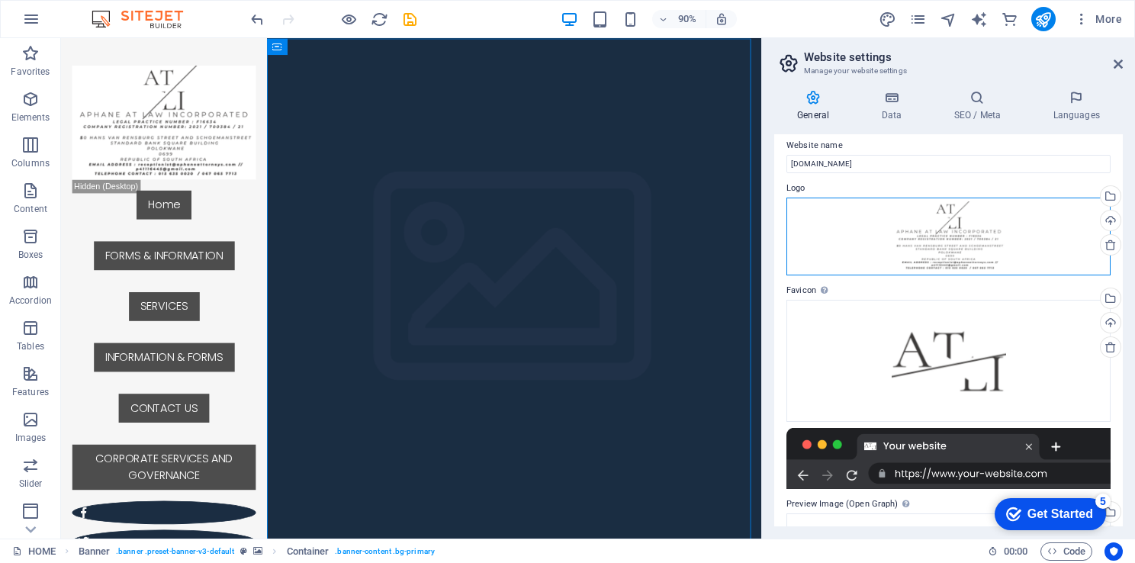
click at [953, 236] on div "Drag files here, click to choose files or select files from Files or our free s…" at bounding box center [949, 237] width 324 height 79
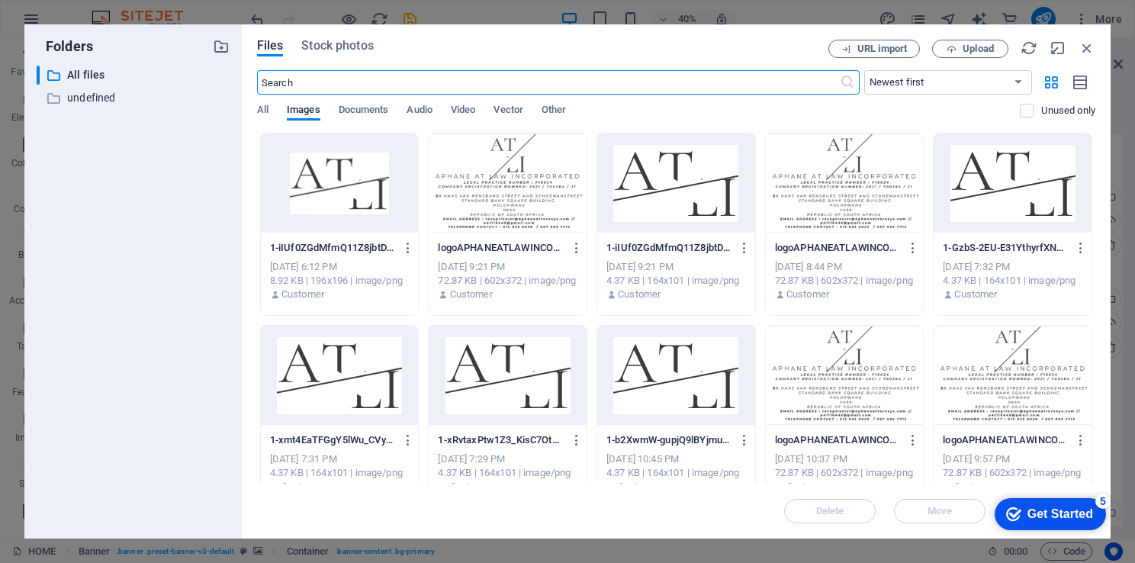
click at [651, 179] on div at bounding box center [676, 183] width 158 height 99
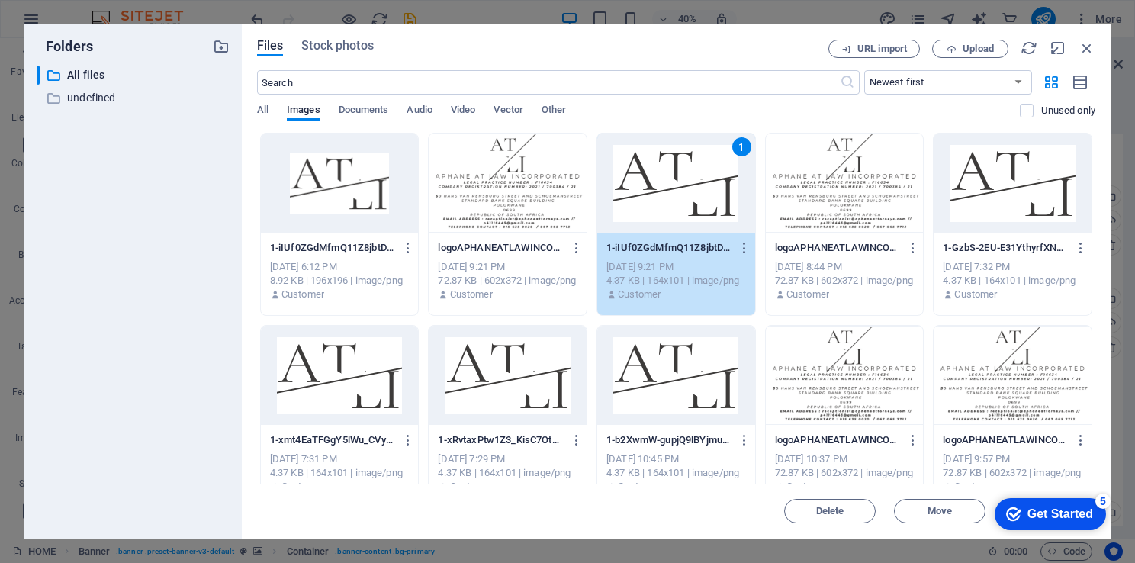
click at [651, 179] on div "1" at bounding box center [676, 183] width 158 height 99
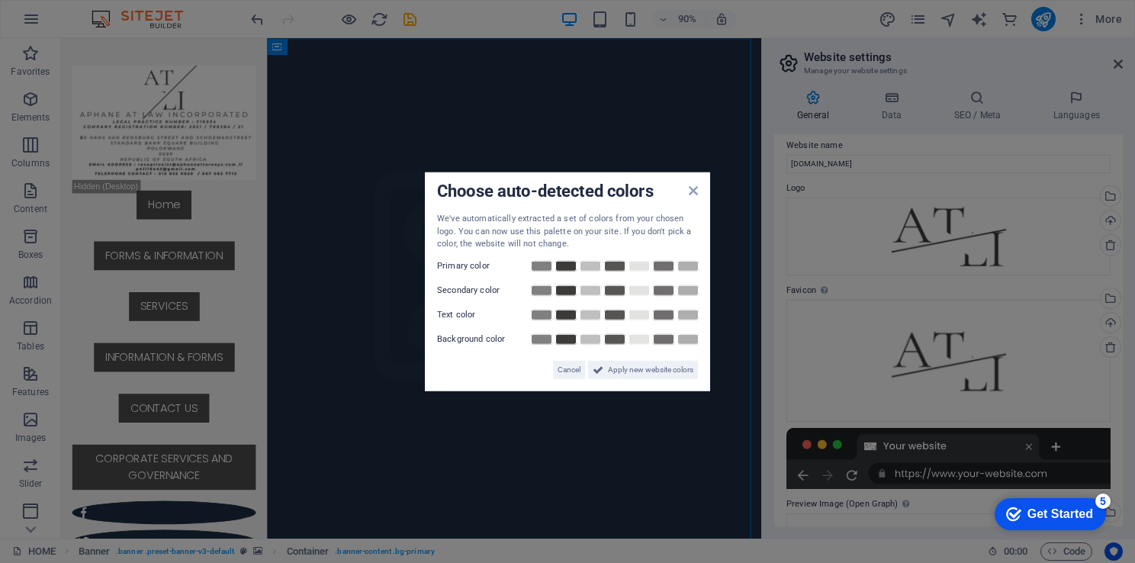
click at [949, 356] on aside "Choose auto-detected colors We've automatically extracted a set of colors from …" at bounding box center [567, 281] width 1135 height 563
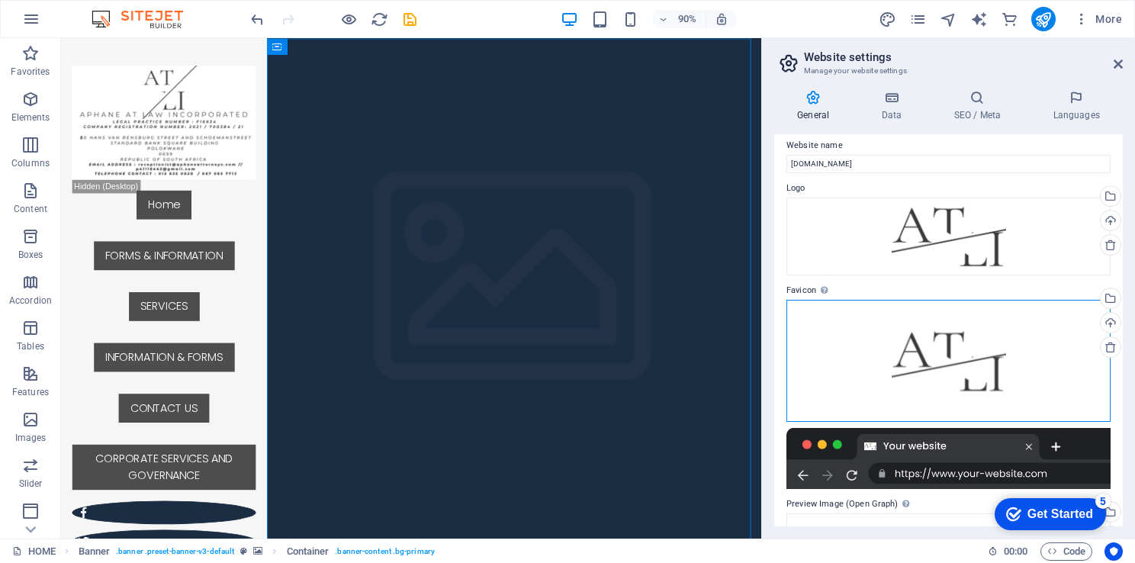
click at [949, 356] on div "Drag files here, click to choose files or select files from Files or our free s…" at bounding box center [949, 361] width 324 height 122
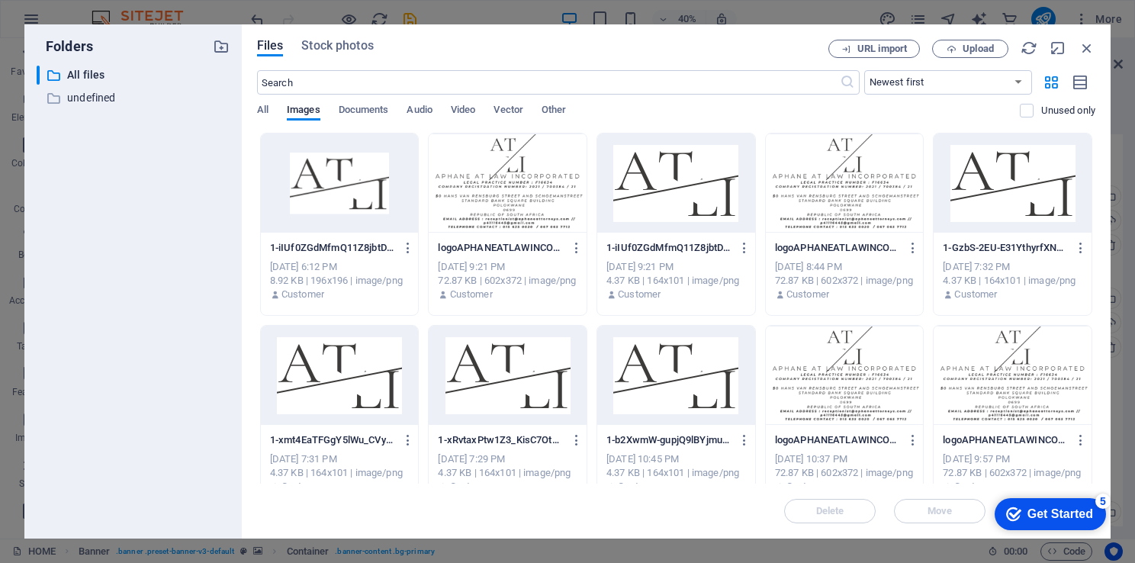
click at [523, 170] on div at bounding box center [508, 183] width 158 height 99
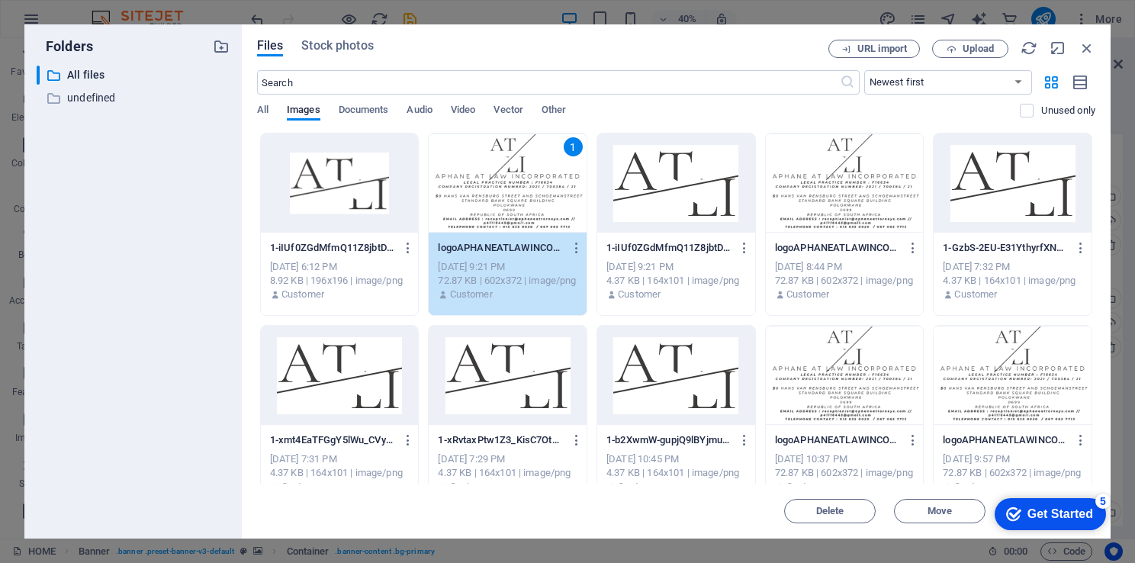
click at [523, 170] on div "1" at bounding box center [508, 183] width 158 height 99
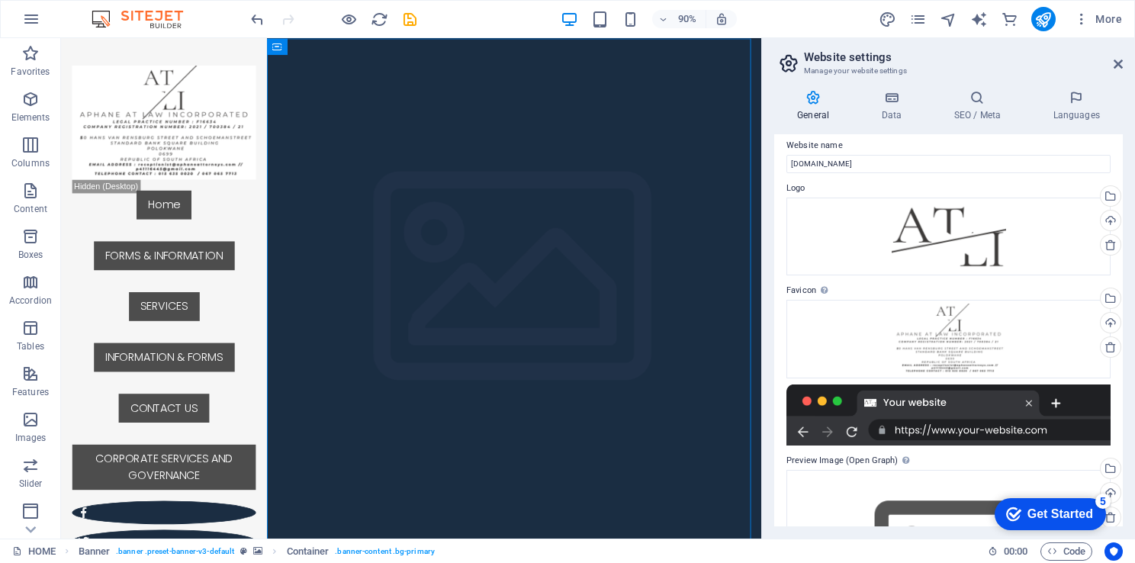
drag, startPoint x: 1122, startPoint y: 313, endPoint x: 1145, endPoint y: 386, distance: 76.7
click at [1135, 386] on html "GLOBAL LEGAL SOLUTION INCORPORATED HOME Favorites Elements Columns Content Boxe…" at bounding box center [567, 281] width 1135 height 563
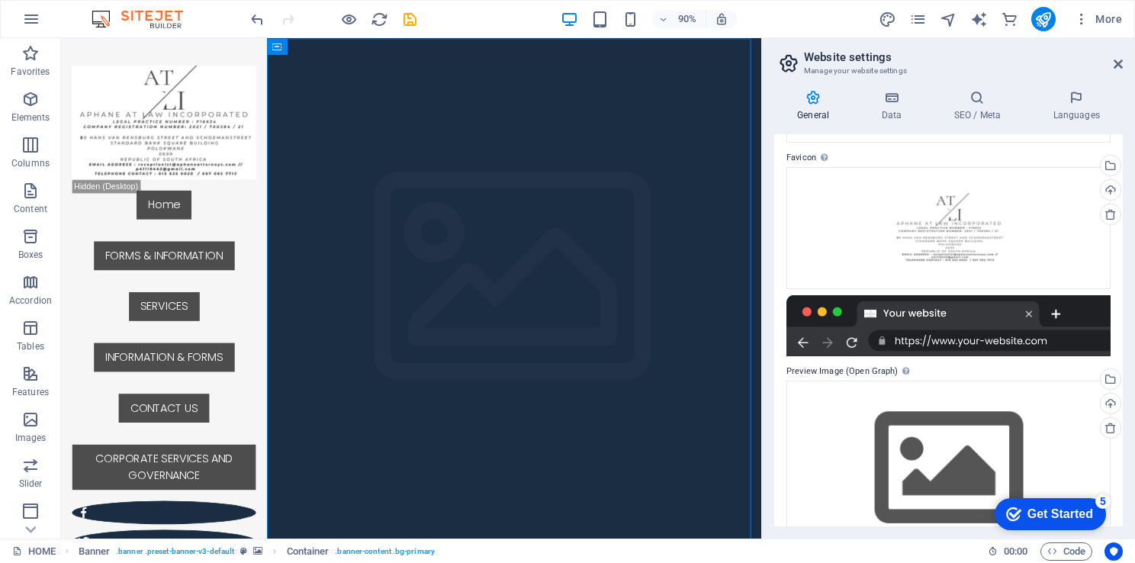
scroll to position [183, 0]
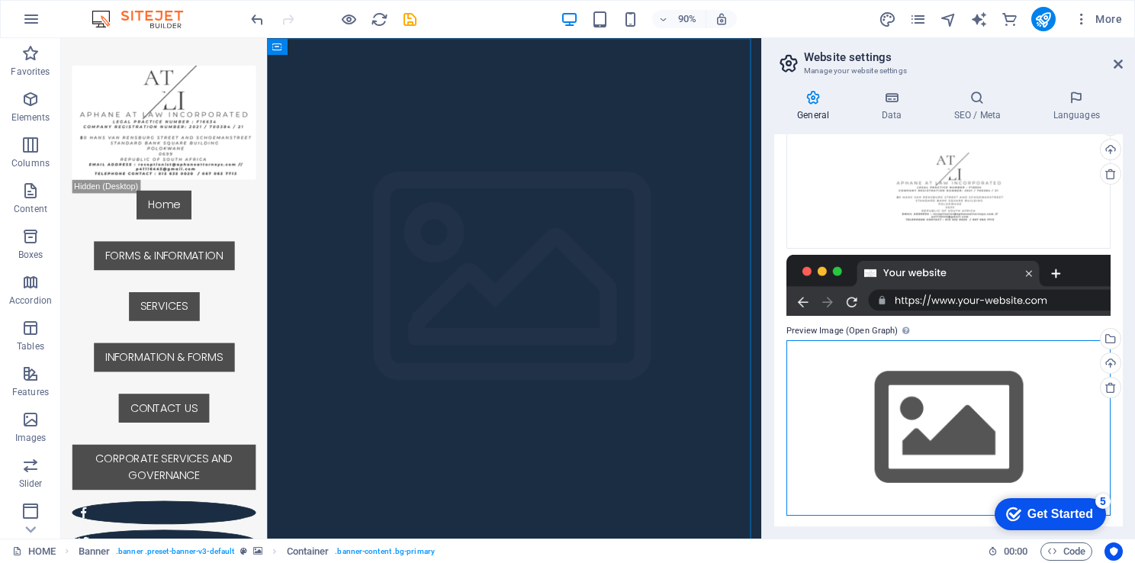
click at [964, 398] on div "Drag files here, click to choose files or select files from Files or our free s…" at bounding box center [949, 427] width 324 height 175
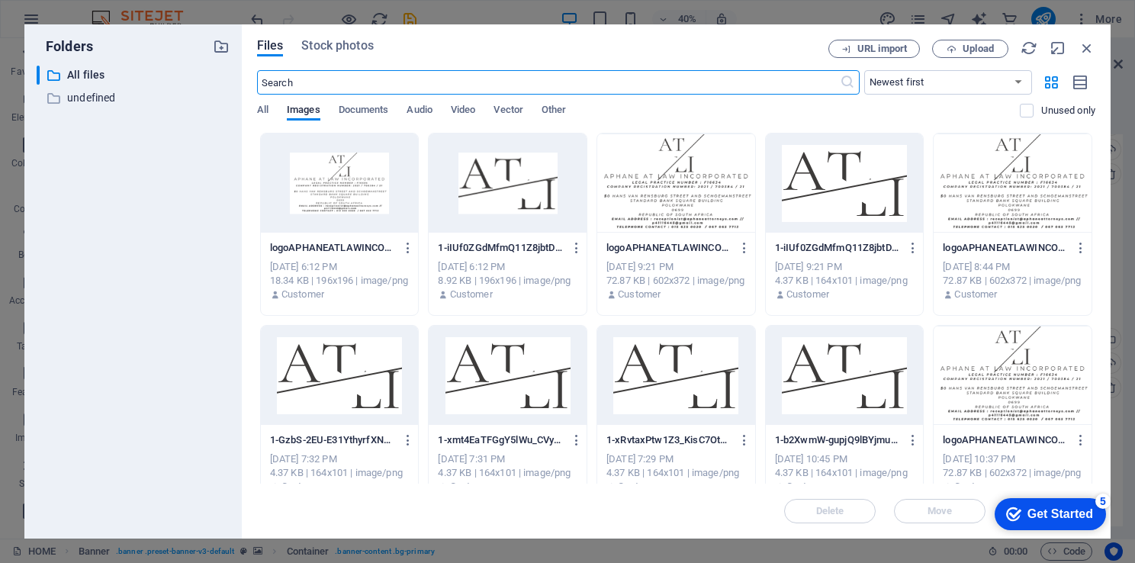
click at [336, 174] on div at bounding box center [340, 183] width 158 height 99
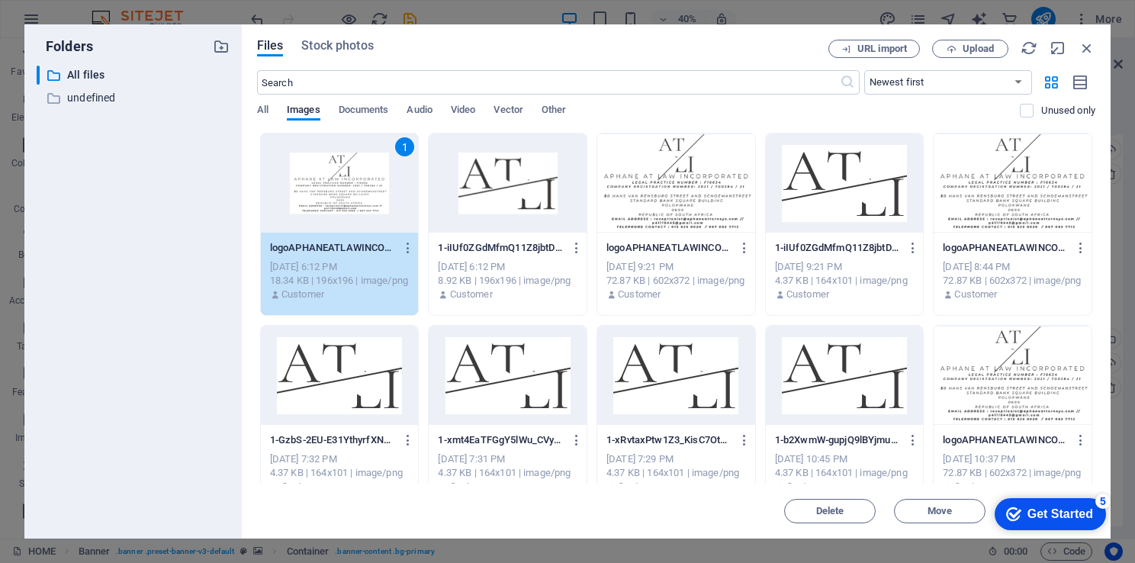
click at [336, 174] on div "1" at bounding box center [340, 183] width 158 height 99
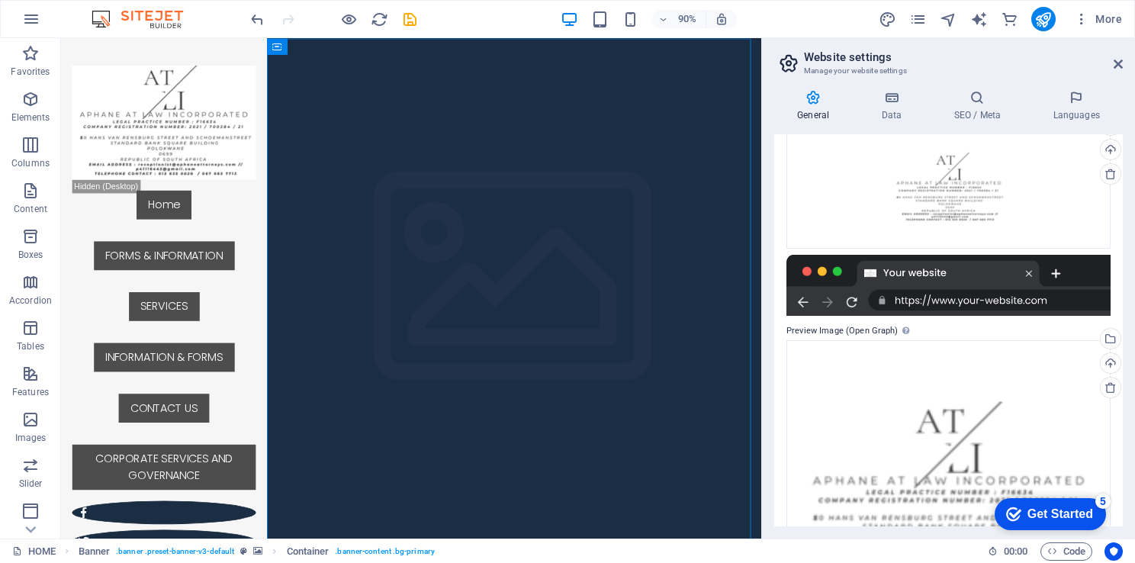
drag, startPoint x: 1123, startPoint y: 430, endPoint x: 1120, endPoint y: 442, distance: 11.8
click at [1120, 442] on div "General Data SEO / Meta Languages Website name [DOMAIN_NAME] Logo Drag files he…" at bounding box center [948, 308] width 373 height 461
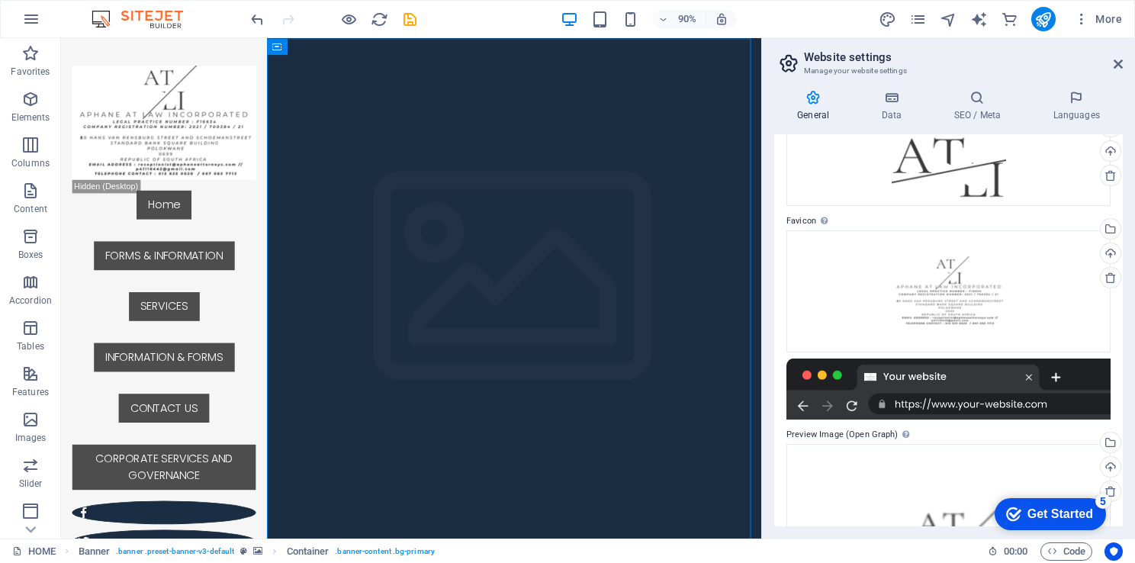
scroll to position [0, 0]
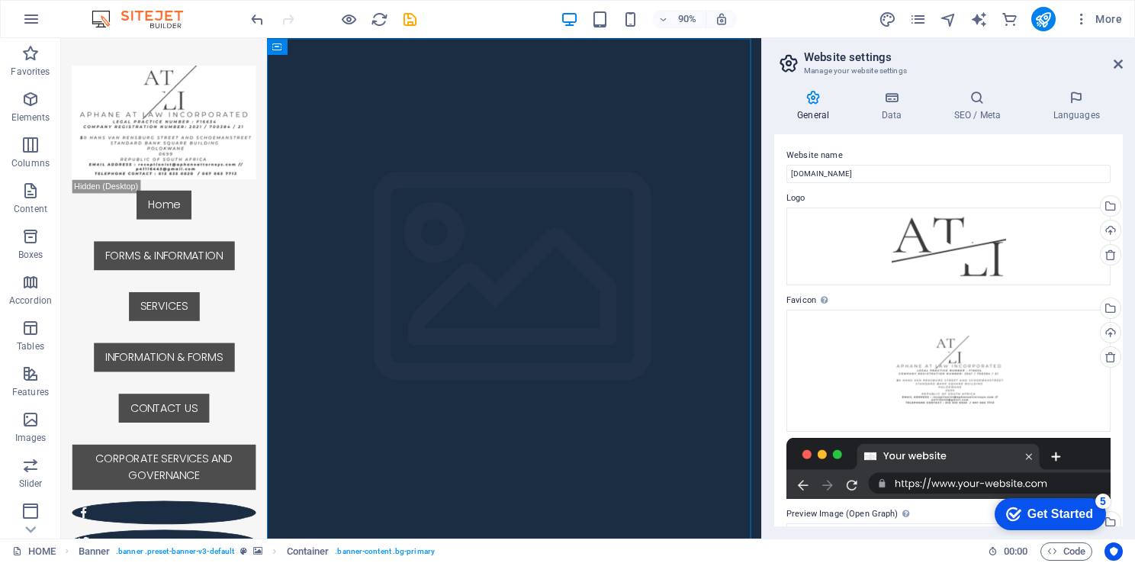
click at [1122, 297] on div "Website name [DOMAIN_NAME] Logo Drag files here, click to choose files or selec…" at bounding box center [948, 330] width 349 height 392
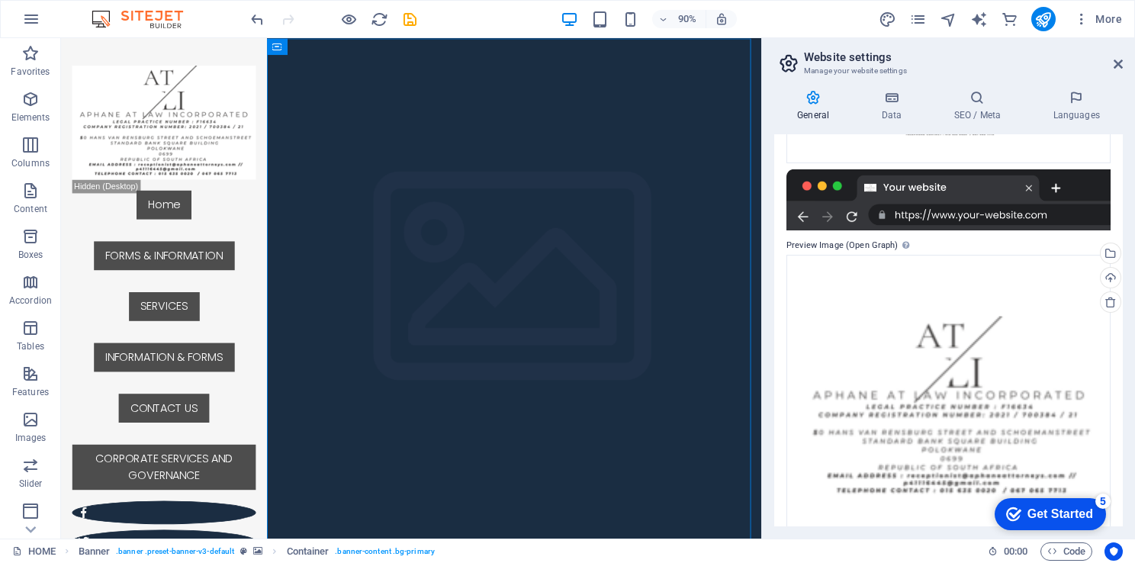
scroll to position [314, 0]
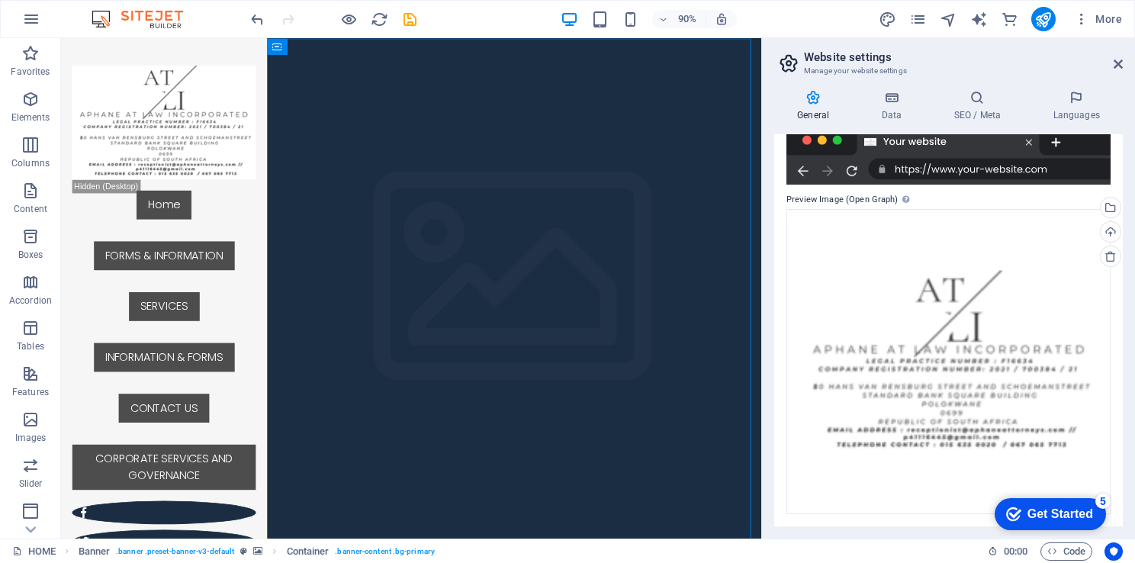
drag, startPoint x: 1122, startPoint y: 336, endPoint x: 1154, endPoint y: 148, distance: 190.3
click at [1135, 148] on html "GLOBAL LEGAL SOLUTION INCORPORATED HOME Favorites Elements Columns Content Boxe…" at bounding box center [567, 281] width 1135 height 563
drag, startPoint x: 1122, startPoint y: 329, endPoint x: 1120, endPoint y: 270, distance: 58.8
click at [1120, 270] on div "Website name [DOMAIN_NAME] Logo Drag files here, click to choose files or selec…" at bounding box center [948, 330] width 349 height 392
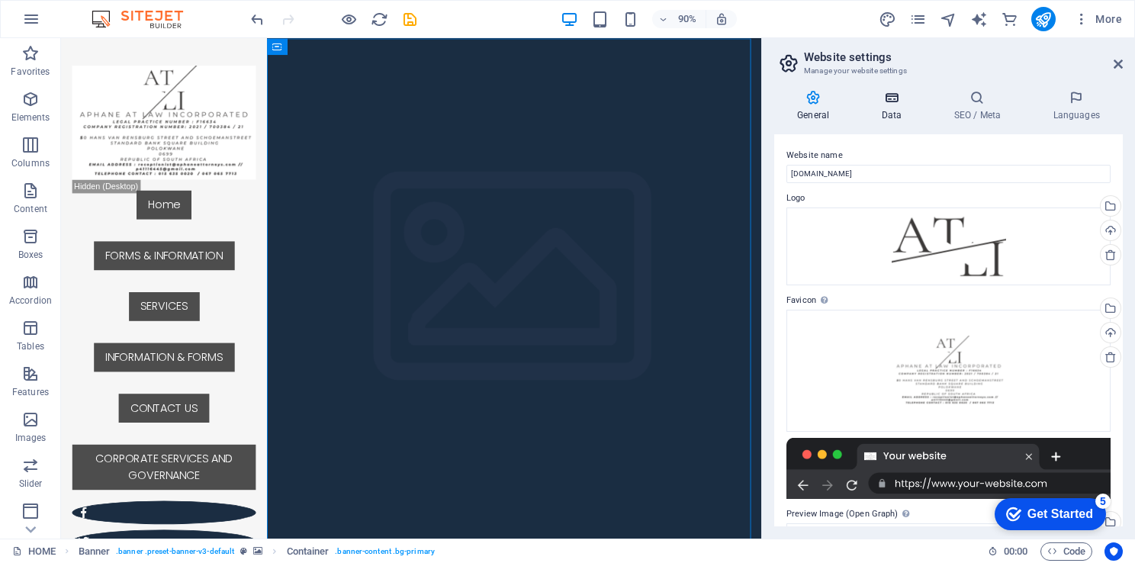
click at [887, 105] on h4 "Data" at bounding box center [894, 106] width 72 height 32
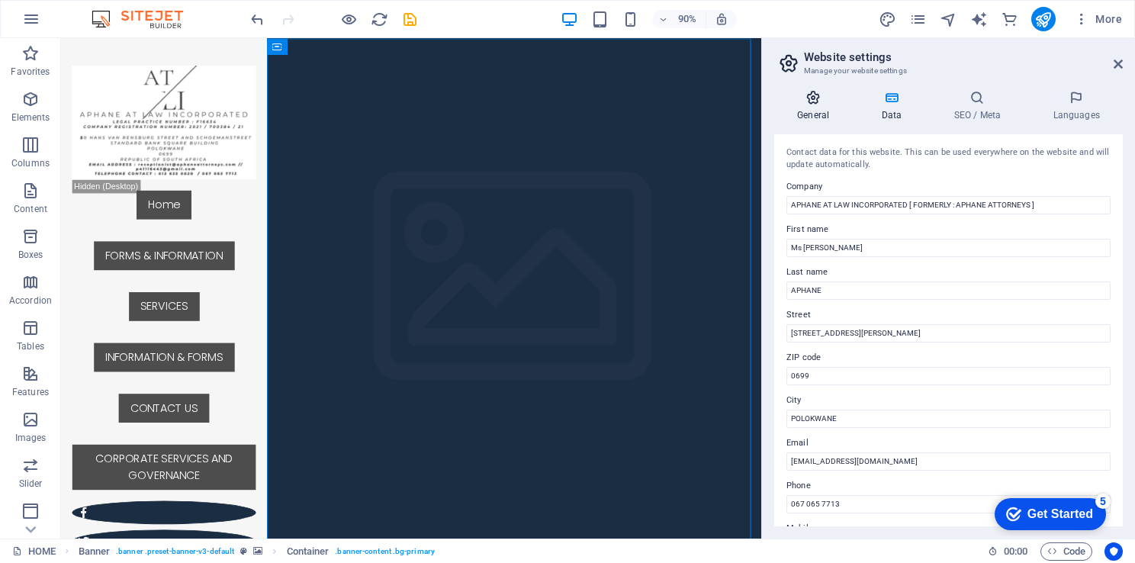
click at [836, 108] on h4 "General" at bounding box center [816, 106] width 84 height 32
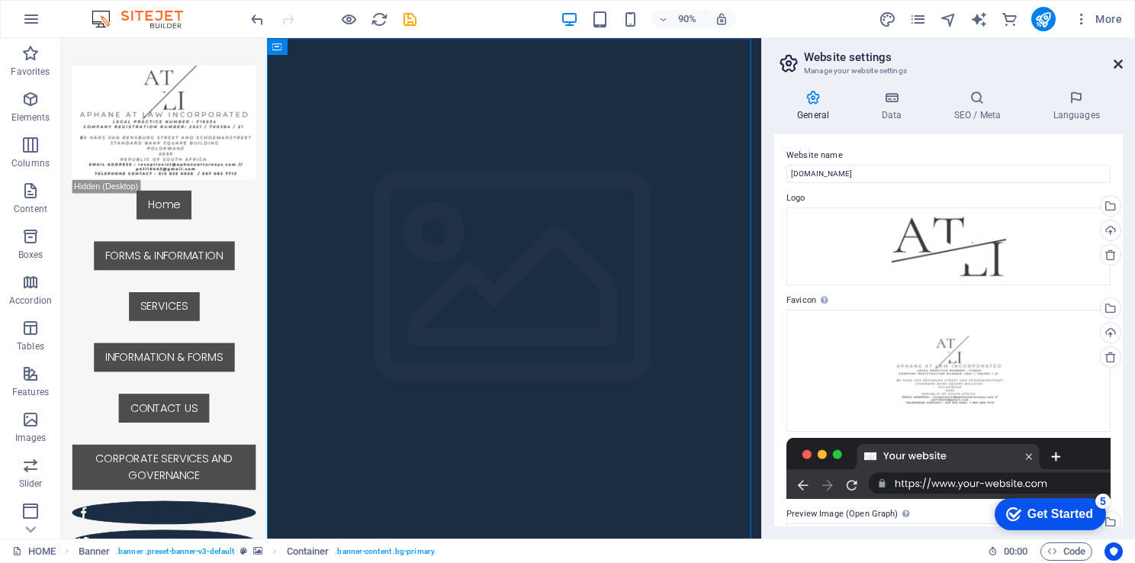
click at [1115, 63] on icon at bounding box center [1118, 64] width 9 height 12
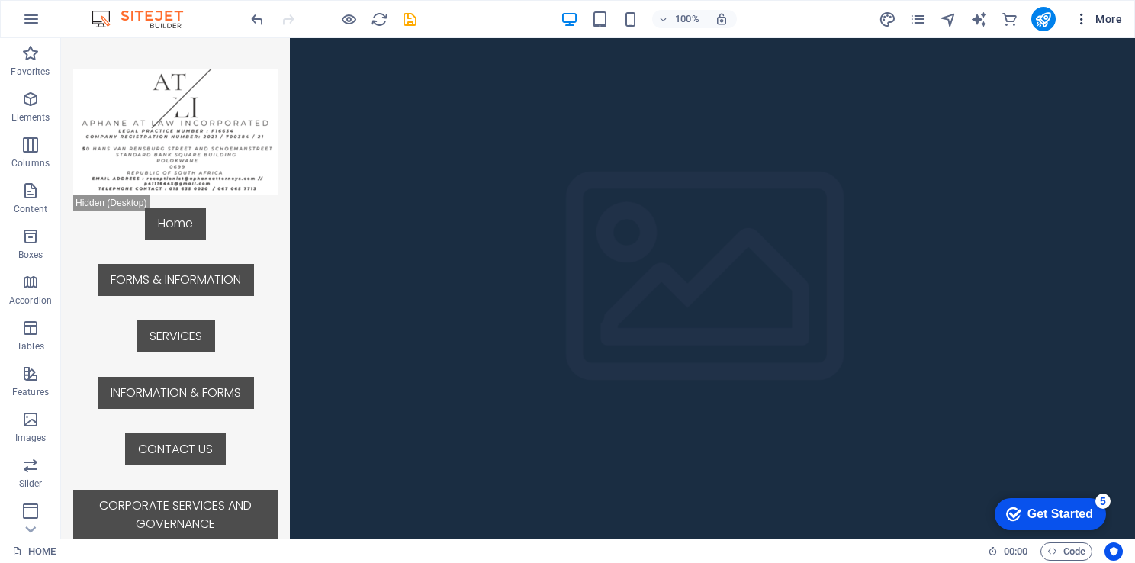
click at [1084, 17] on icon "button" at bounding box center [1081, 18] width 15 height 15
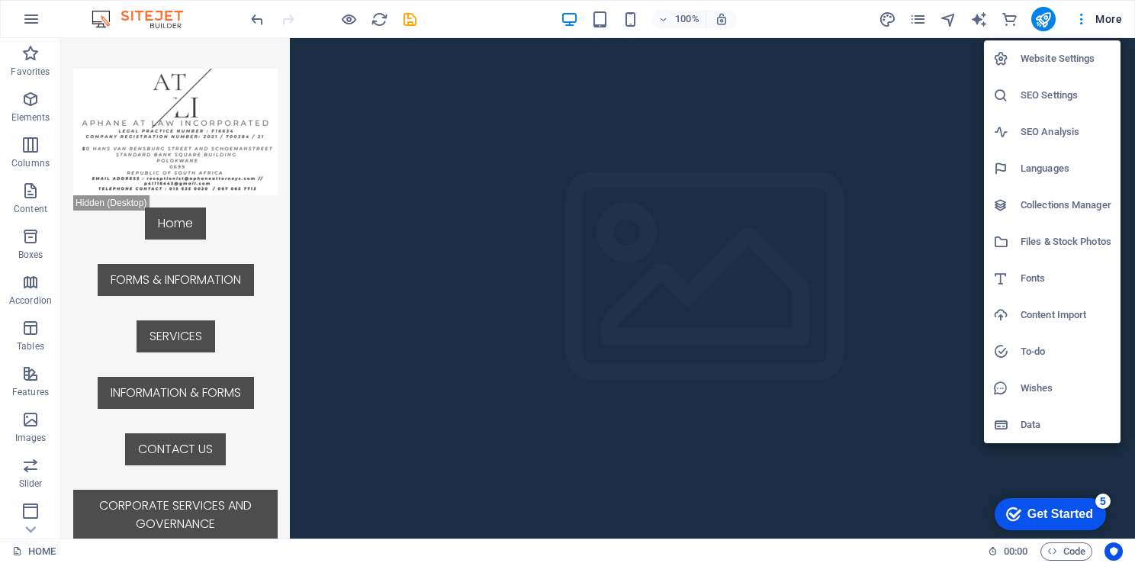
click at [1032, 66] on h6 "Website Settings" at bounding box center [1066, 59] width 91 height 18
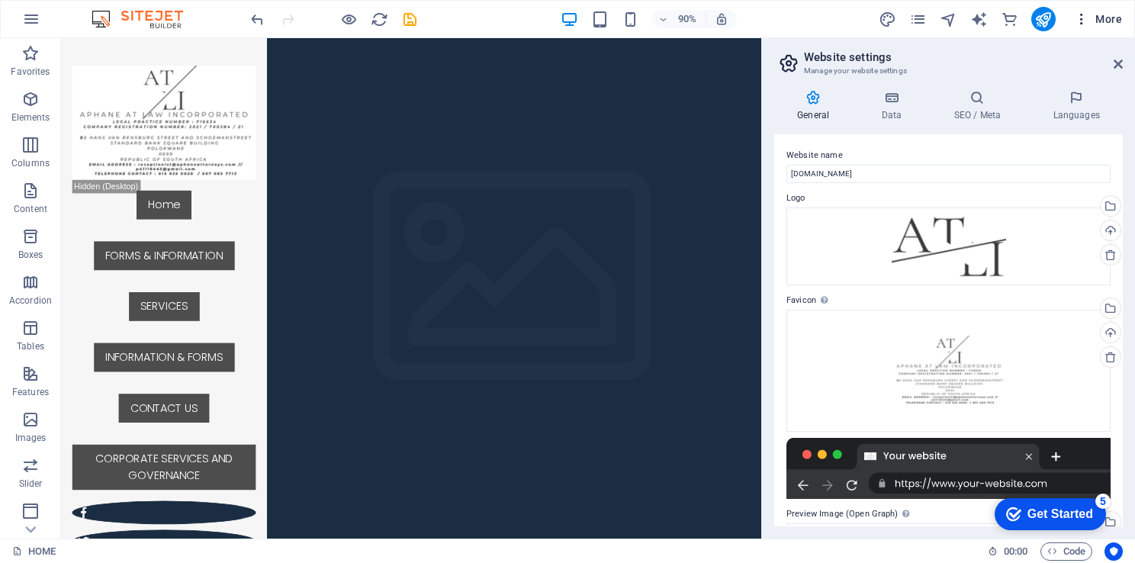
click at [1084, 15] on icon "button" at bounding box center [1081, 18] width 15 height 15
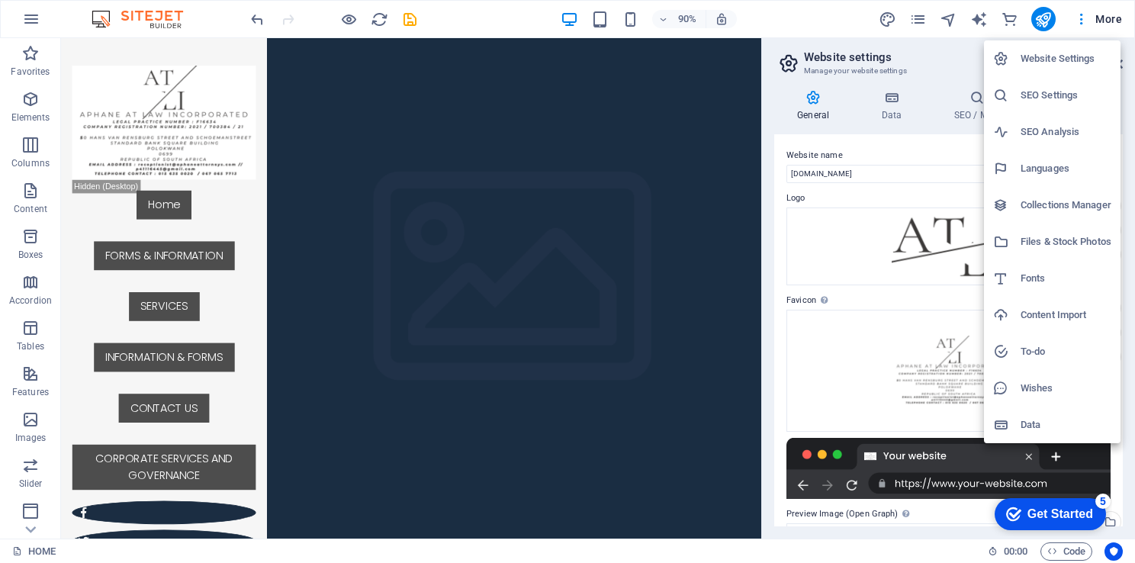
click at [1054, 99] on h6 "SEO Settings" at bounding box center [1066, 95] width 91 height 18
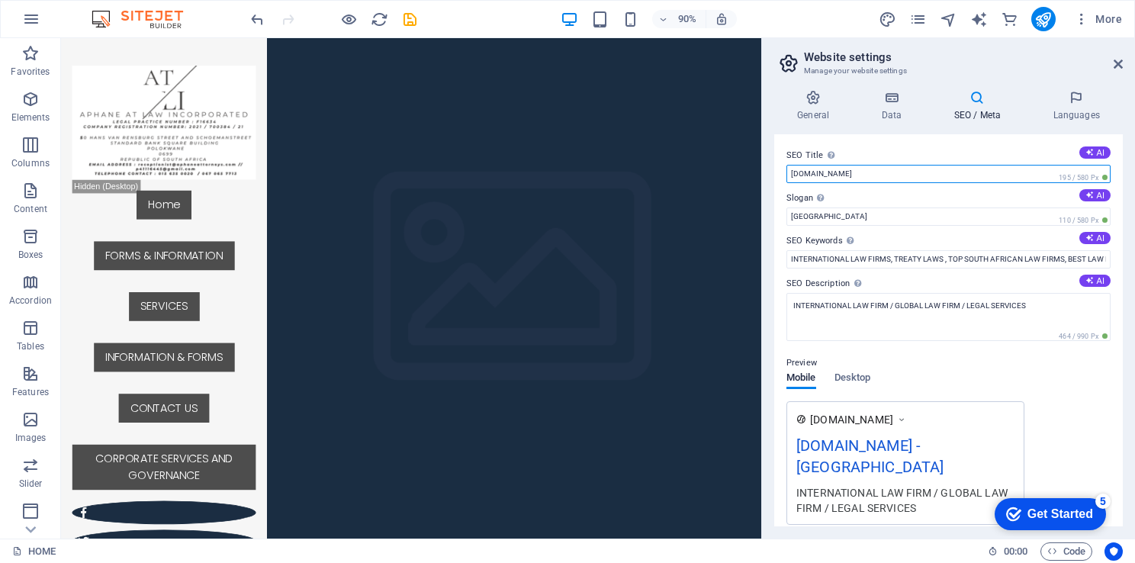
click at [871, 174] on input "[DOMAIN_NAME]" at bounding box center [949, 174] width 324 height 18
type input "a"
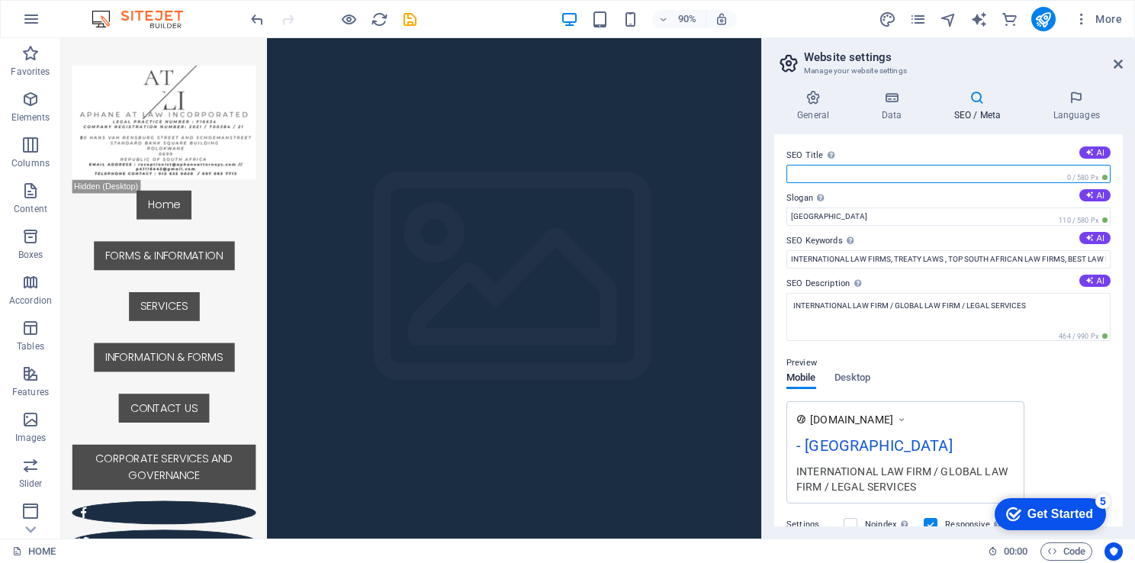
type input "i"
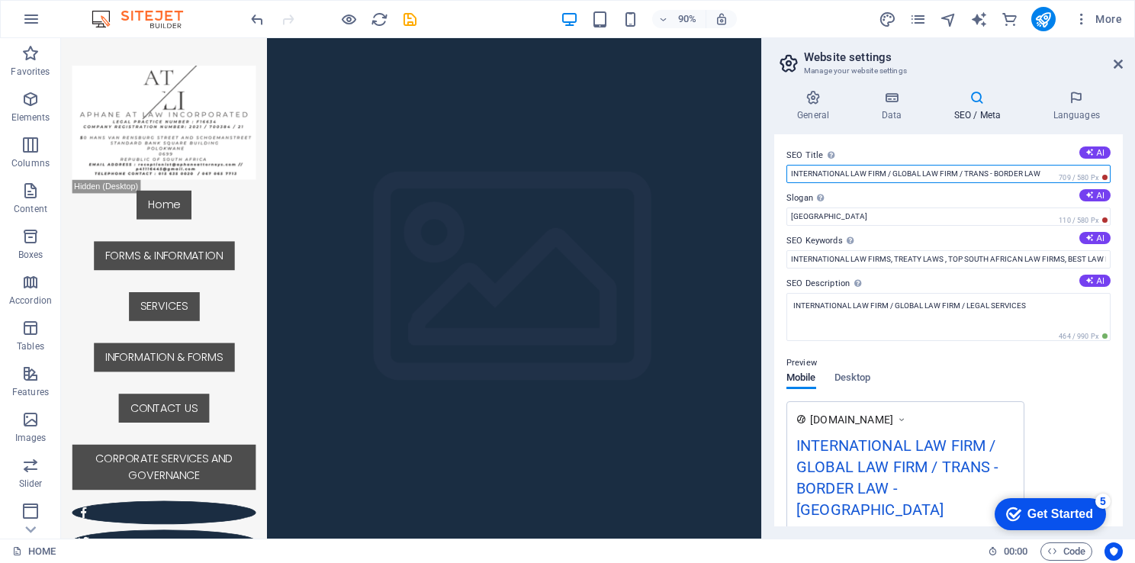
drag, startPoint x: 1049, startPoint y: 173, endPoint x: 896, endPoint y: 175, distance: 153.4
click at [896, 175] on input "INTERNATIONAL LAW FIRM / GLOBAL LAW FIRM / TRANS - BORDER LAW" at bounding box center [949, 174] width 324 height 18
type input "INTERNATIONAL LAW FIRM / LAW FIRM / LEGAL PRACTICE"
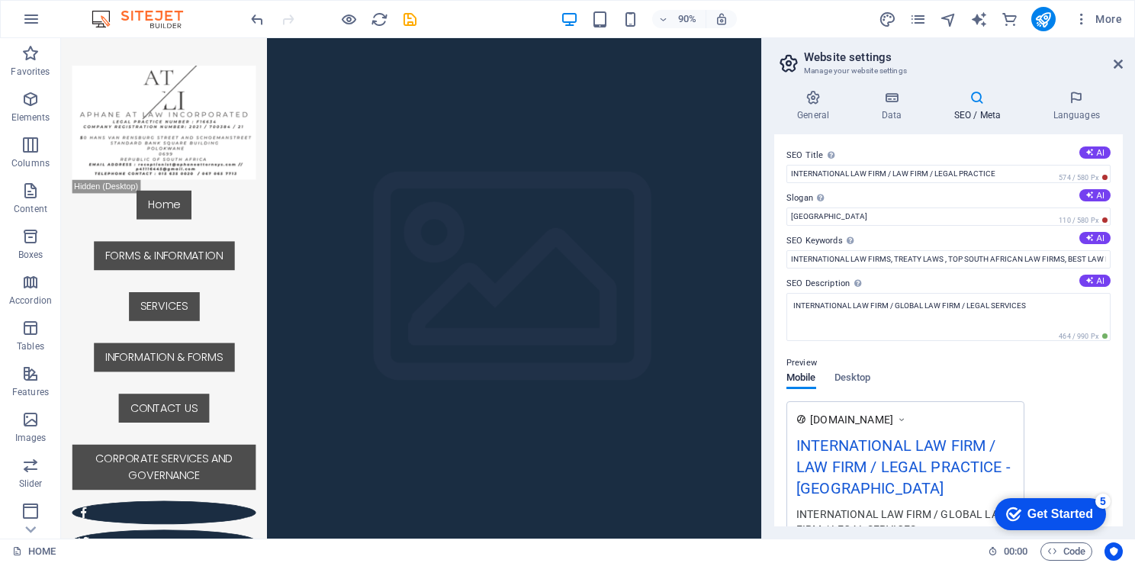
click at [1123, 345] on div "General Data SEO / Meta Languages Website name [DOMAIN_NAME] Logo Drag files he…" at bounding box center [948, 308] width 373 height 461
click at [839, 217] on input "[GEOGRAPHIC_DATA]" at bounding box center [949, 217] width 324 height 18
click at [839, 217] on input "South Afric" at bounding box center [949, 217] width 324 height 18
type input "S"
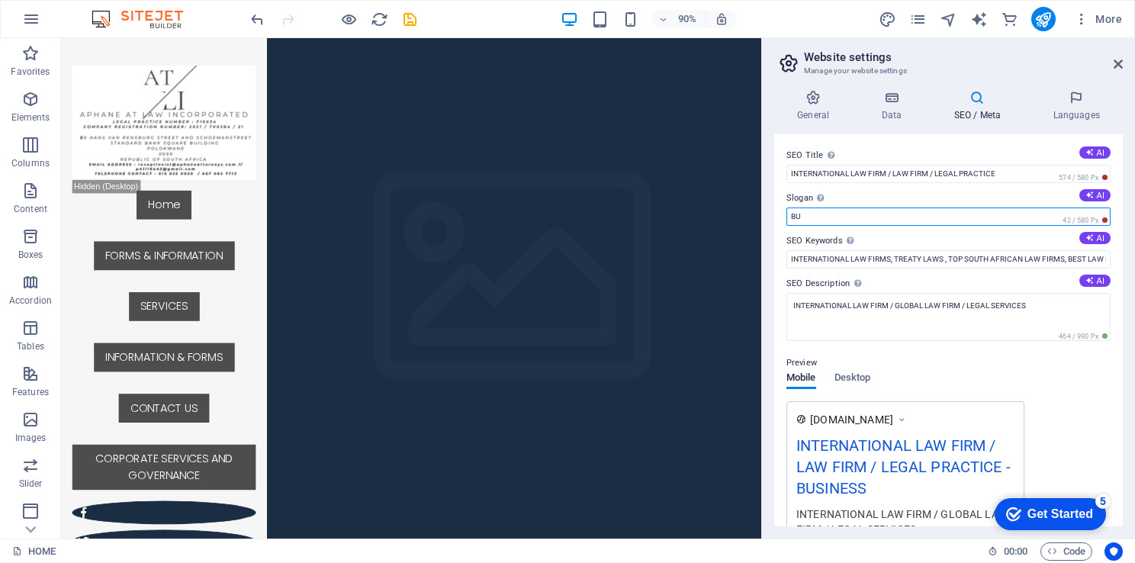
type input "B"
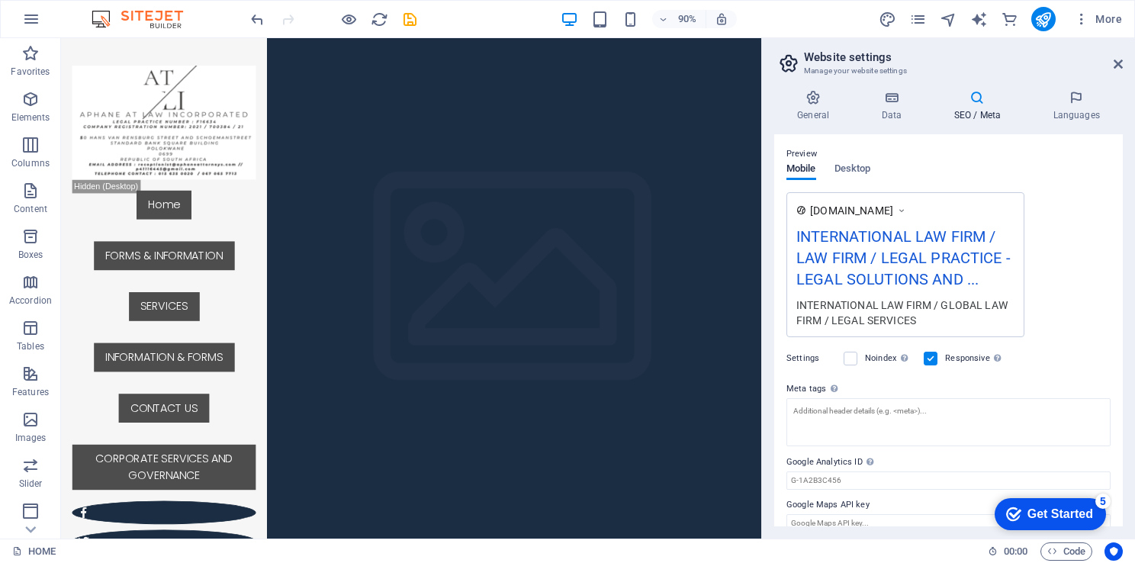
scroll to position [226, 0]
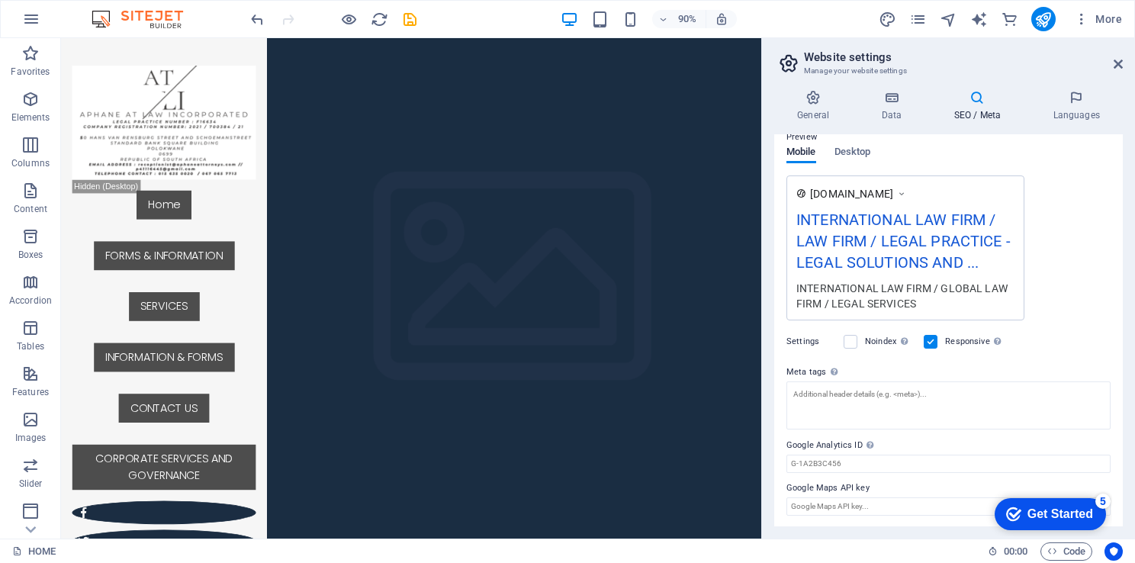
type input "LEGAL SOLUTIONS AND RELATED SERVICES"
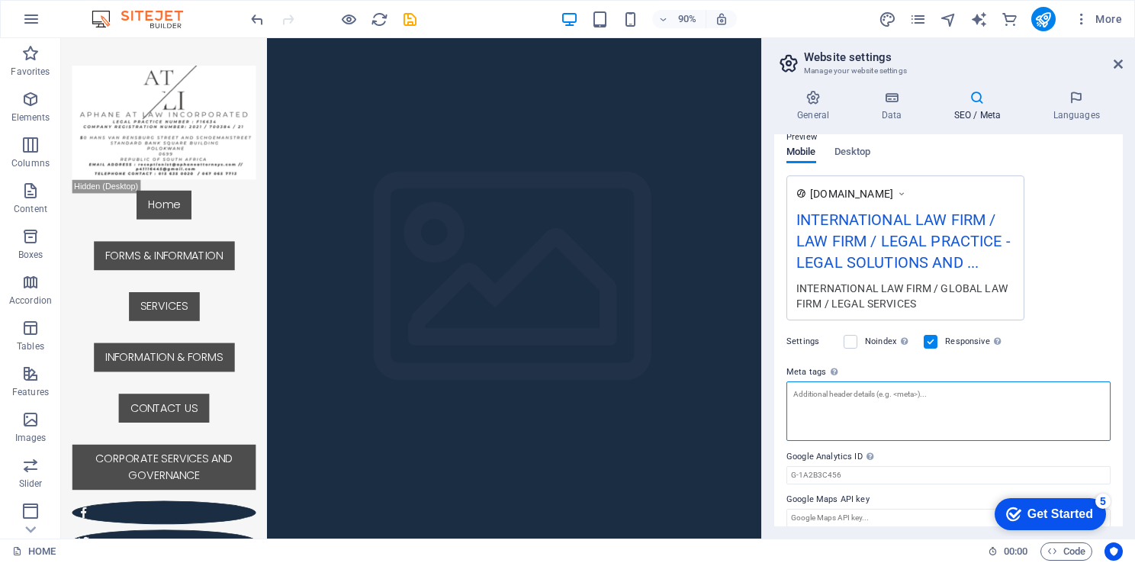
click at [891, 414] on textarea "Meta tags Enter HTML code here that will be placed inside the tags of your webs…" at bounding box center [949, 411] width 324 height 60
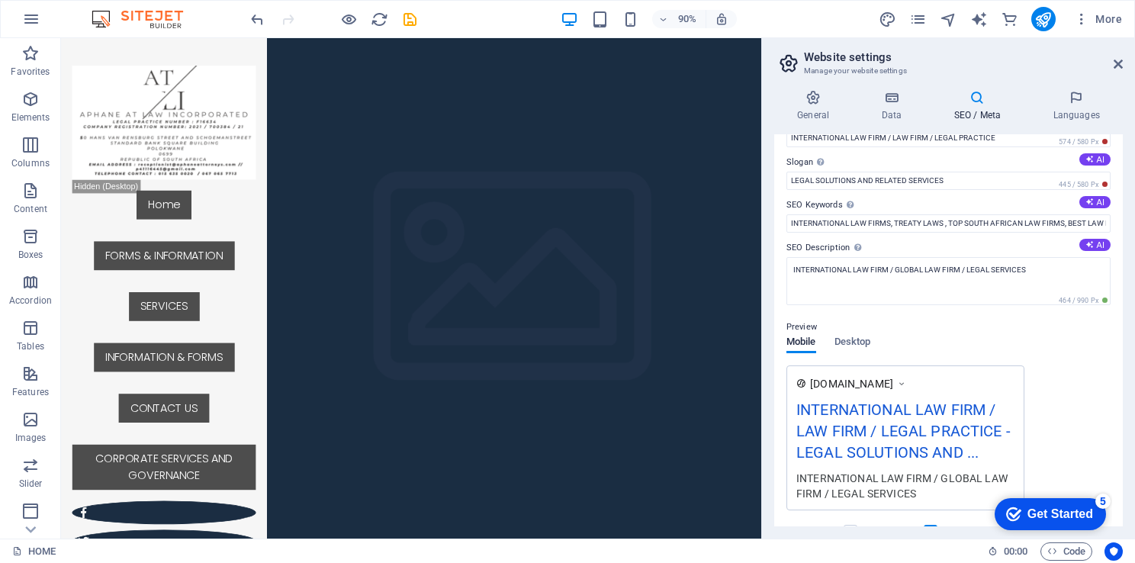
scroll to position [0, 0]
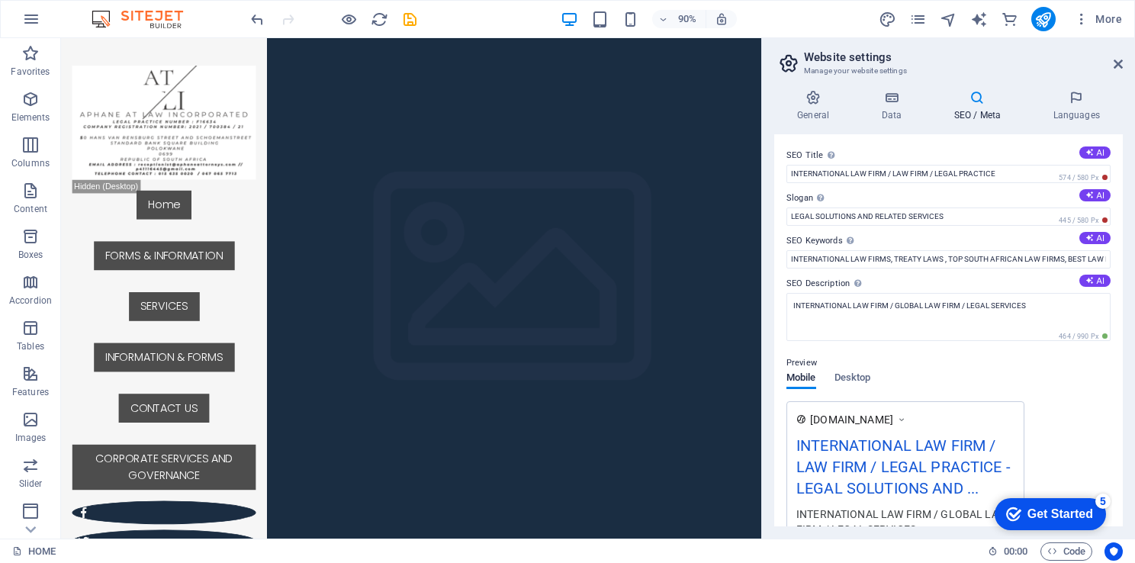
type textarea "LAWYERS / ATTORNEYS / LEGAL ADVISE / LEGAL CONSULTING / LEGAL OPINIONS"
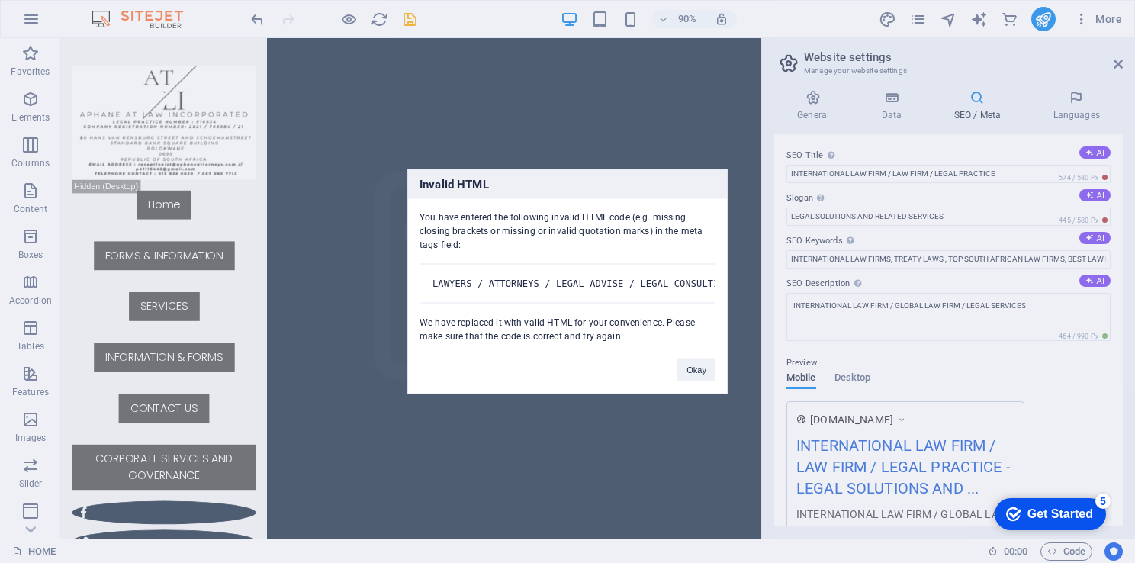
drag, startPoint x: 1123, startPoint y: 273, endPoint x: 1125, endPoint y: 257, distance: 16.1
click at [1125, 257] on body "GLOBAL LEGAL SOLUTION INCORPORATED HOME Favorites Elements Columns Content Boxe…" at bounding box center [567, 281] width 1135 height 563
click at [696, 376] on button "Okay" at bounding box center [697, 370] width 38 height 23
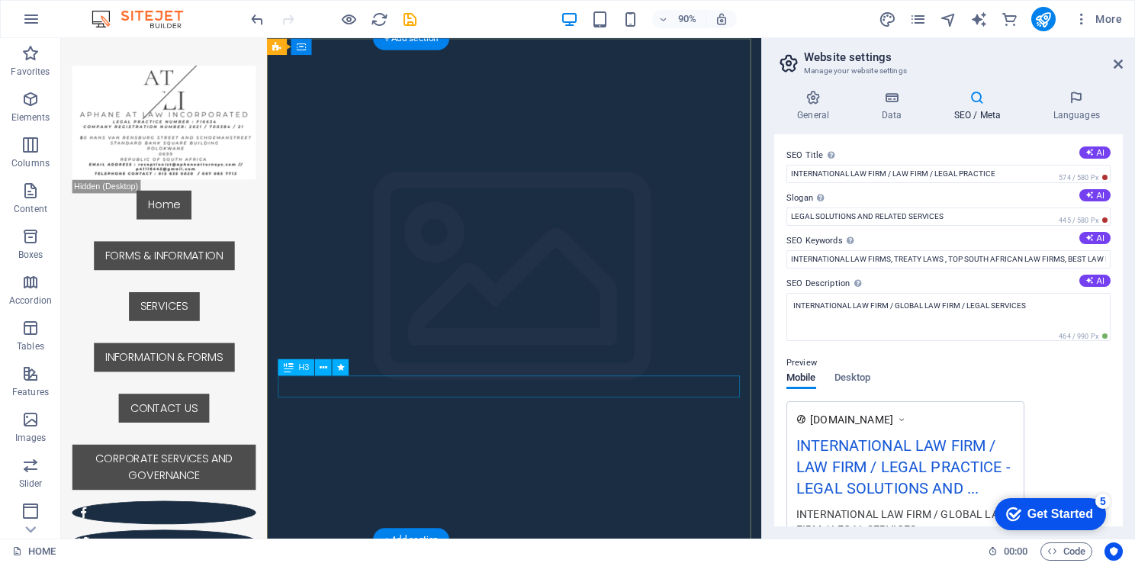
scroll to position [226, 0]
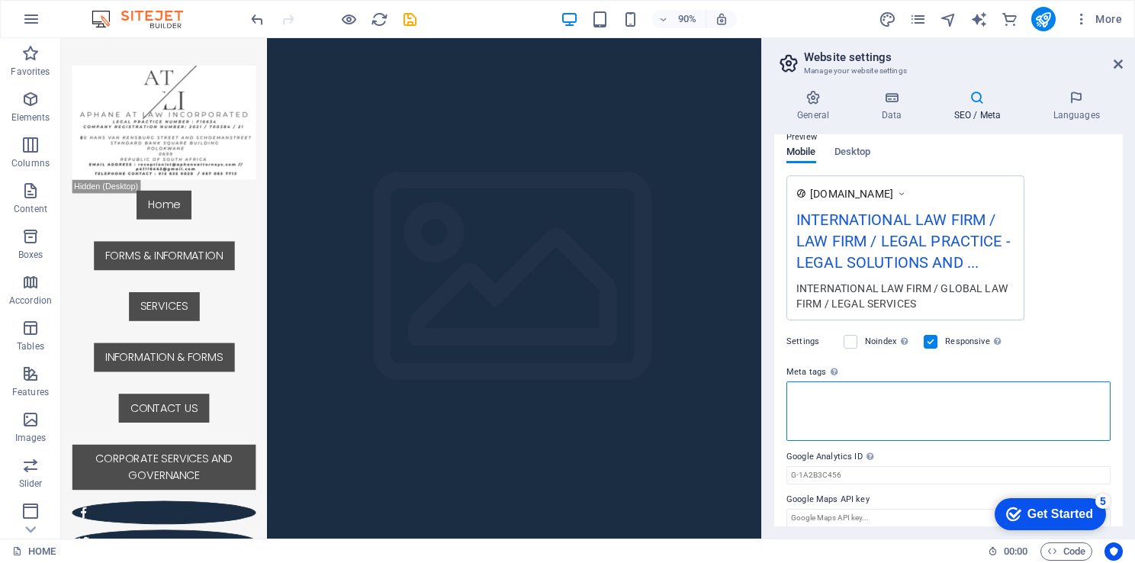
click at [815, 404] on textarea "Meta tags Enter HTML code here that will be placed inside the tags of your webs…" at bounding box center [949, 411] width 324 height 60
type textarea "{"
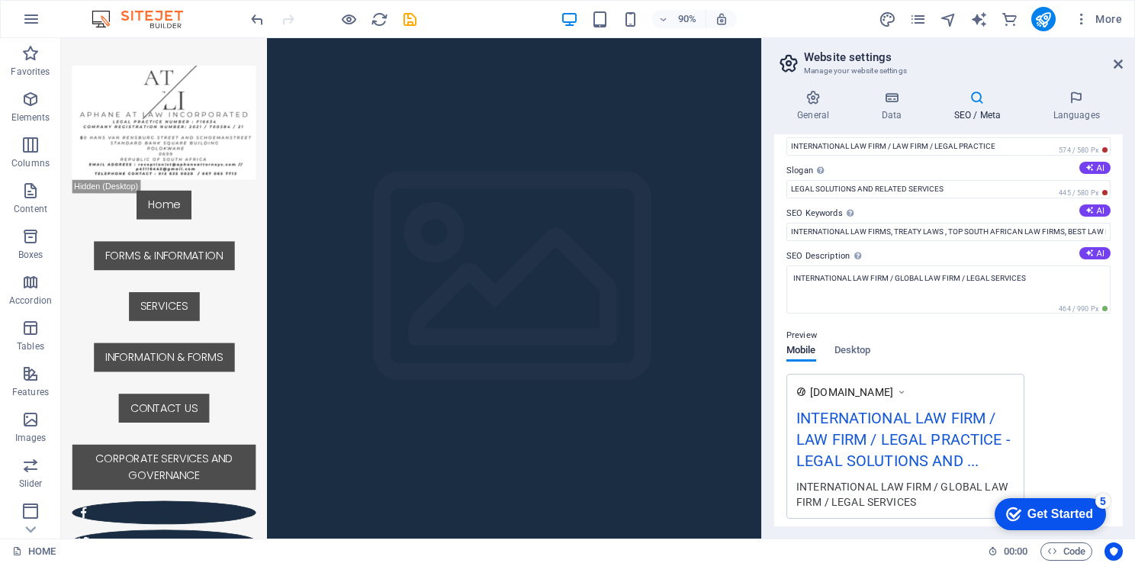
scroll to position [0, 0]
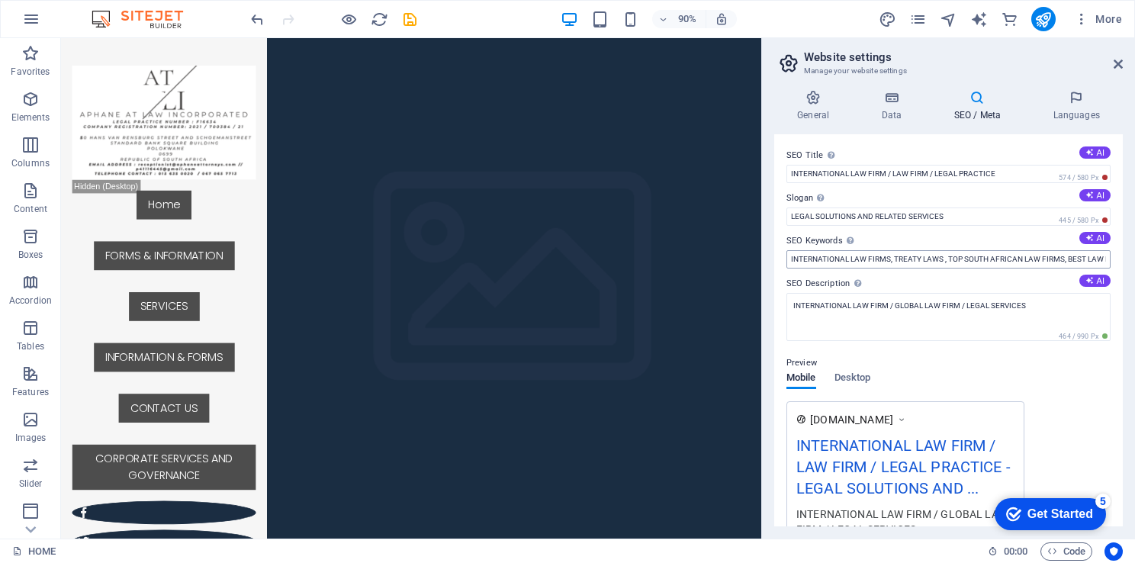
type textarea "[ lawyers ] [ attorneys ] [ legal advisors ] [ legal advice ] [ legal opinions …"
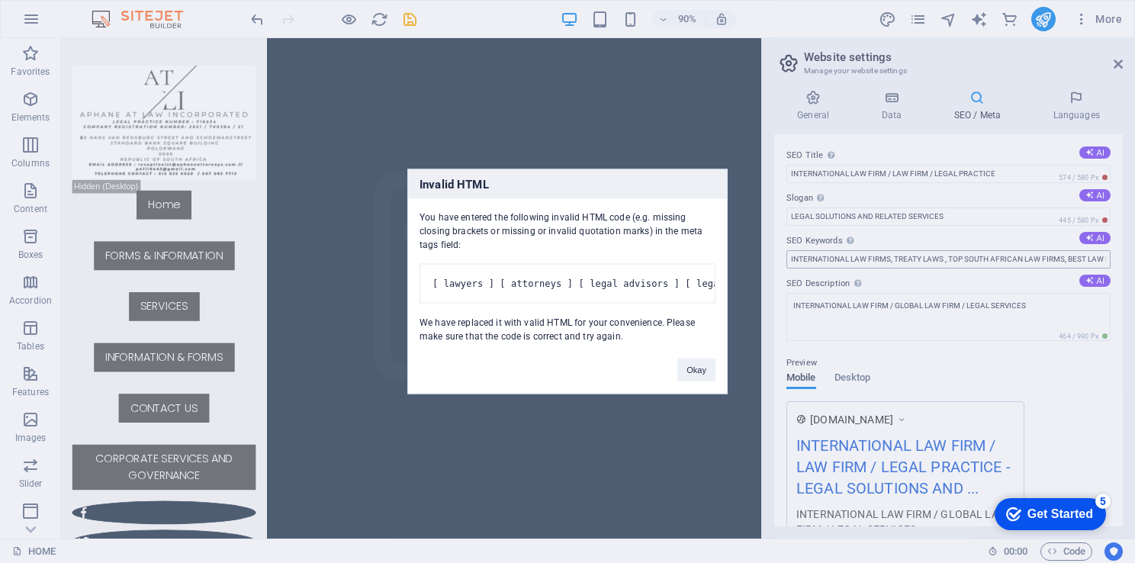
click at [1001, 264] on body "GLOBAL LEGAL SOLUTION INCORPORATED HOME Favorites Elements Columns Content Boxe…" at bounding box center [567, 281] width 1135 height 563
click at [647, 288] on pre "[ lawyers ] [ attorneys ] [ legal advisors ] [ legal advice ] [ legal opinions …" at bounding box center [568, 284] width 296 height 40
click at [604, 266] on pre "[ lawyers ] [ attorneys ] [ legal advisors ] [ legal advice ] [ legal opinions …" at bounding box center [568, 284] width 296 height 40
click at [605, 279] on pre "[ lawyers ] [ attorneys ] [ legal advisors ] [ legal advice ] [ legal opinions …" at bounding box center [568, 284] width 296 height 40
click at [700, 368] on div "Okay" at bounding box center [696, 362] width 61 height 39
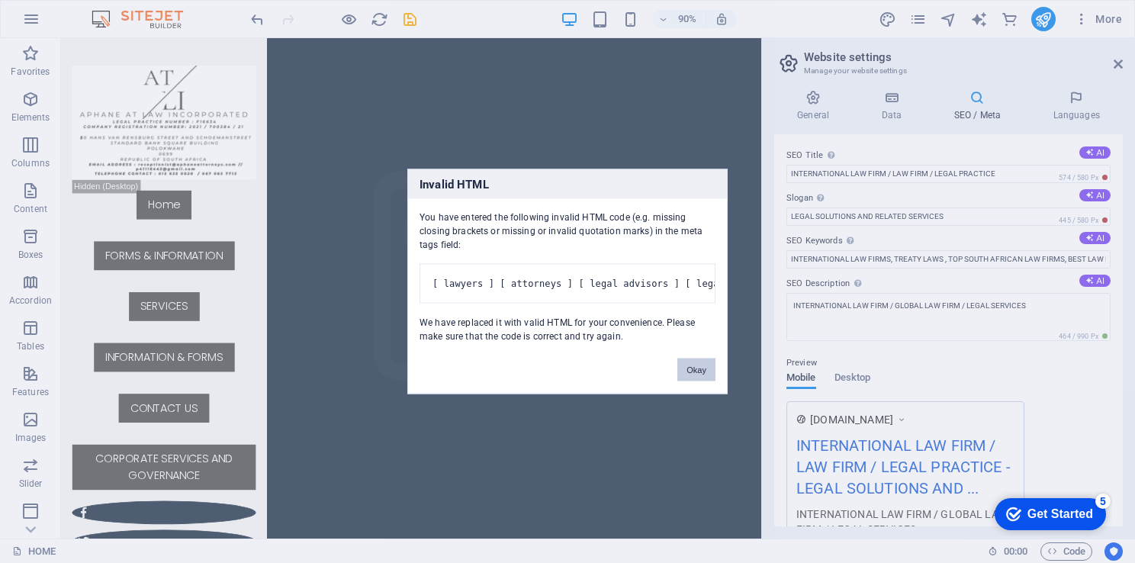
click at [700, 371] on button "Okay" at bounding box center [697, 370] width 38 height 23
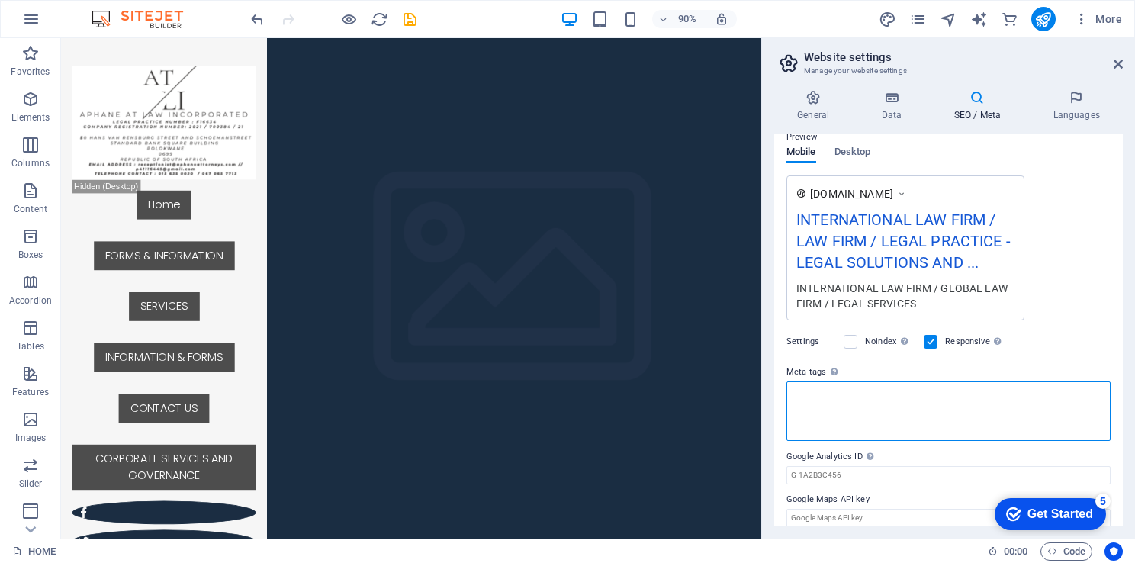
click at [980, 421] on textarea "Meta tags Enter HTML code here that will be placed inside the tags of your webs…" at bounding box center [949, 411] width 324 height 60
type textarea "lawyers"
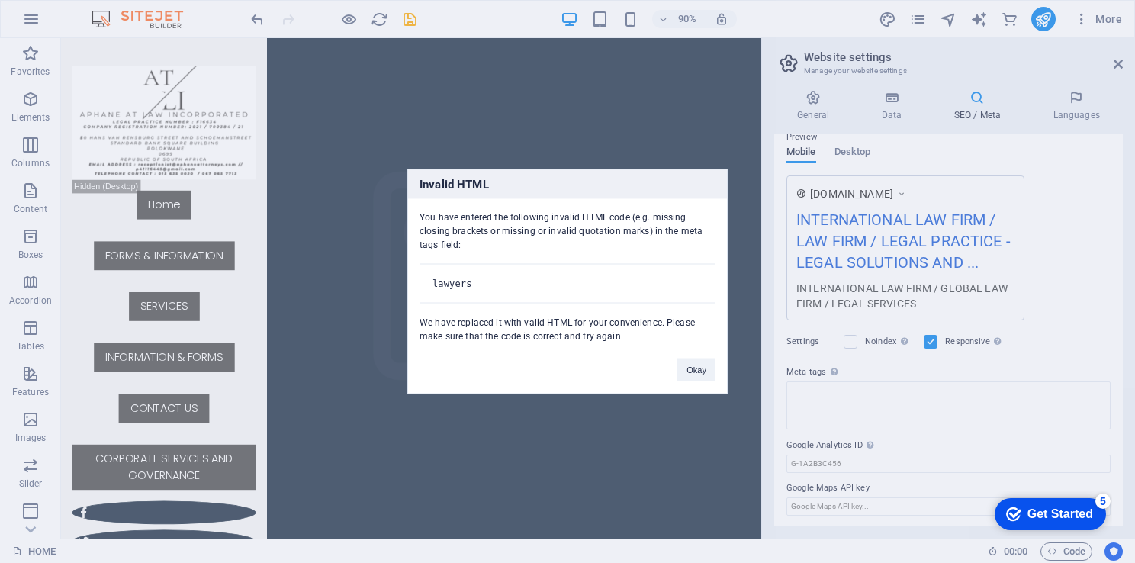
drag, startPoint x: 1117, startPoint y: 420, endPoint x: 1123, endPoint y: 327, distance: 93.3
click at [1123, 327] on body "GLOBAL LEGAL SOLUTION INCORPORATED HOME Favorites Elements Columns Content Boxe…" at bounding box center [567, 281] width 1135 height 563
click at [687, 378] on button "Okay" at bounding box center [697, 370] width 38 height 23
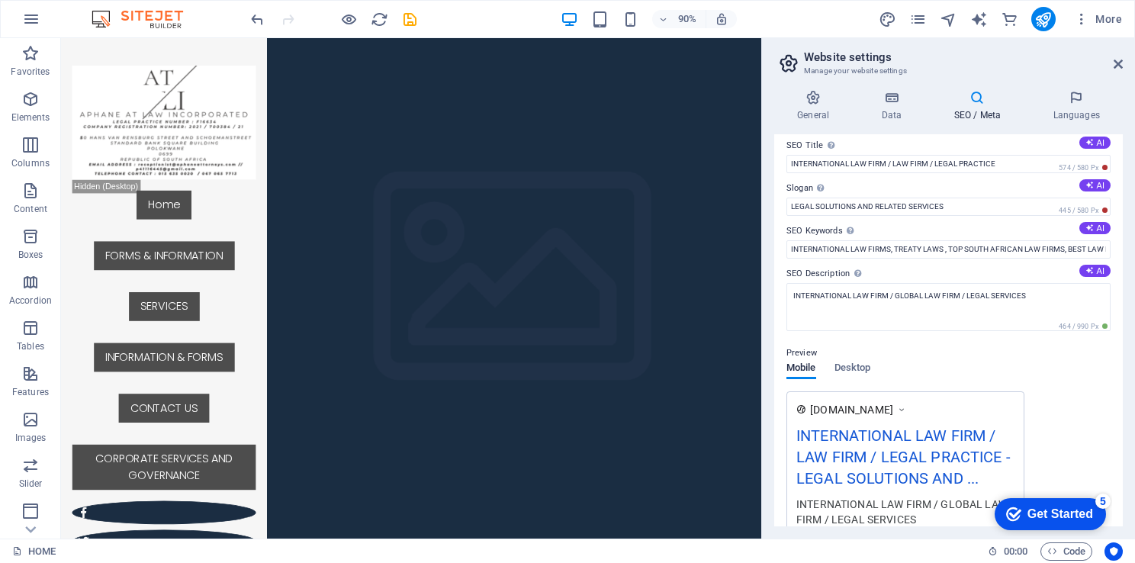
scroll to position [0, 0]
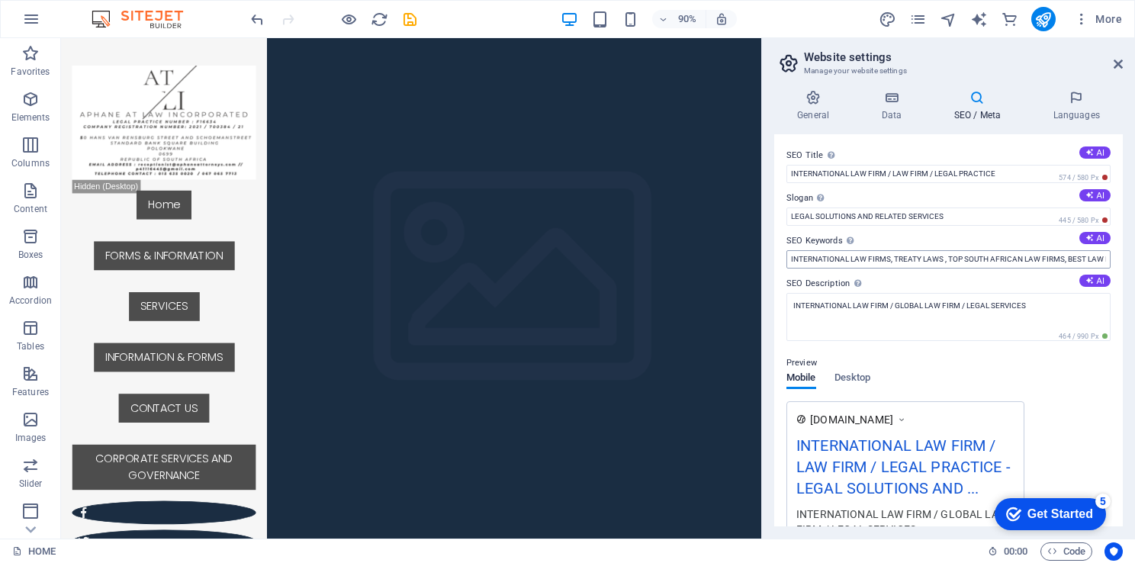
type textarea "(lawyers)"
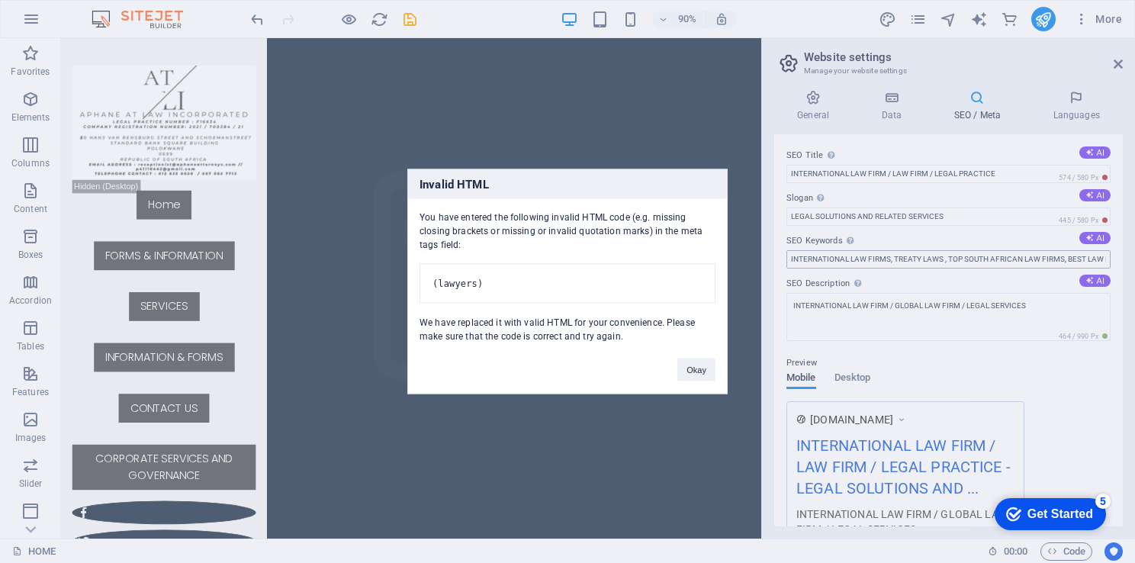
click at [1033, 260] on body "GLOBAL LEGAL SOLUTION INCORPORATED HOME Favorites Elements Columns Content Boxe…" at bounding box center [567, 281] width 1135 height 563
click at [677, 368] on div "Okay" at bounding box center [696, 362] width 61 height 39
click at [703, 376] on button "Okay" at bounding box center [697, 370] width 38 height 23
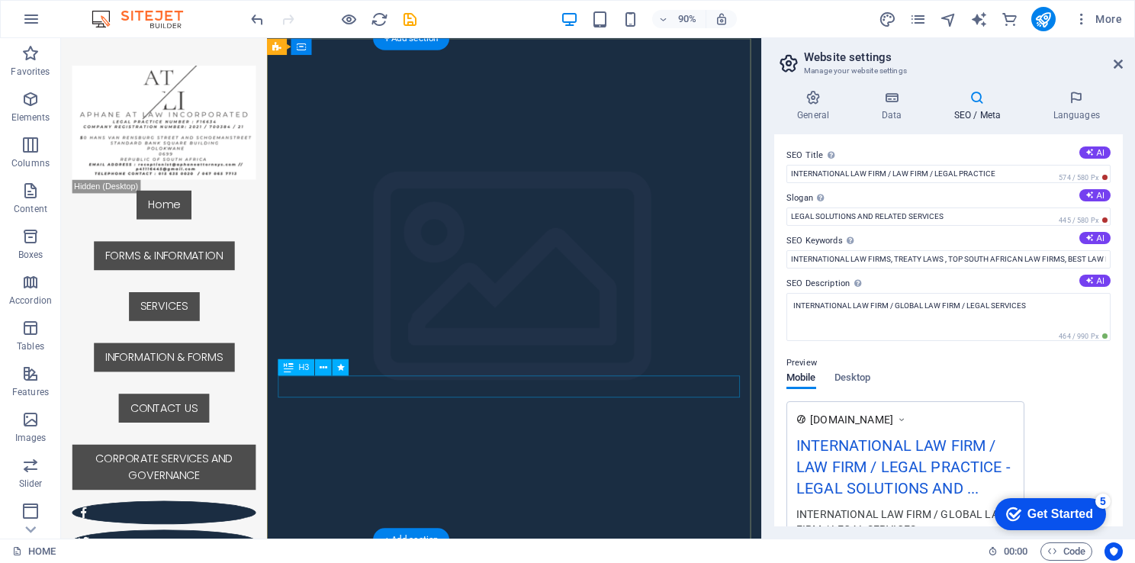
scroll to position [226, 0]
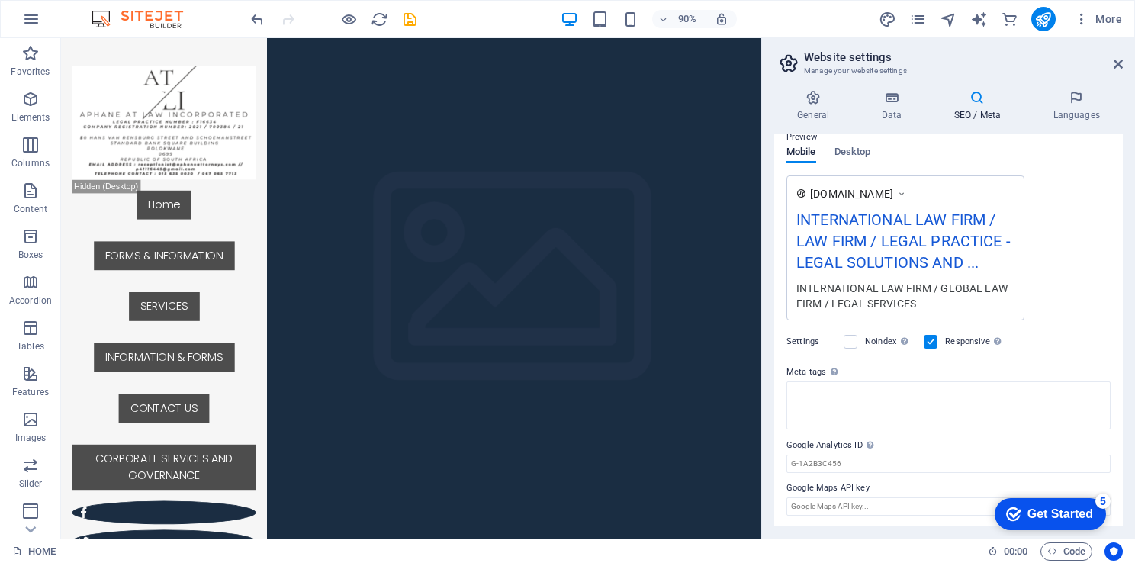
drag, startPoint x: 1123, startPoint y: 392, endPoint x: 1120, endPoint y: 331, distance: 61.1
click at [1120, 331] on div "General Data SEO / Meta Languages Website name [DOMAIN_NAME] Logo Drag files he…" at bounding box center [948, 308] width 373 height 461
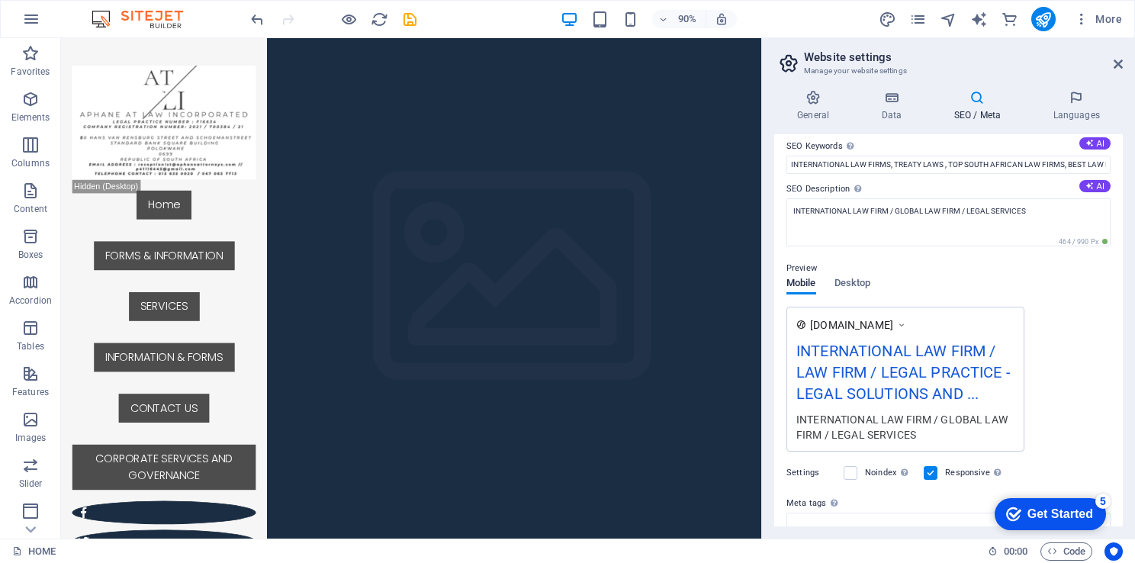
scroll to position [0, 0]
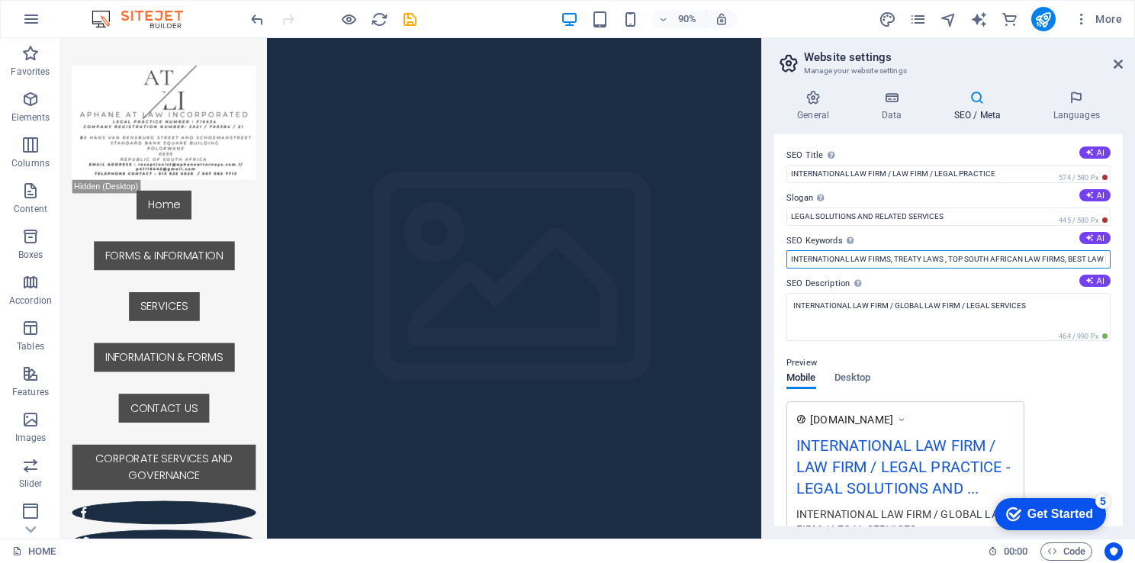
click at [1032, 258] on input "INTERNATIONAL LAW FIRMS, TREATY LAWS , TOP SOUTH AFRICAN LAW FIRMS, BEST LAW FI…" at bounding box center [949, 259] width 324 height 18
type input "INTERNATIONAL LAW FIRMS, TREATY LAWS , TOP SOUTH AFRICAN LAW FIRMS, BEST LAW FI…"
click at [1071, 113] on h4 "Languages" at bounding box center [1076, 106] width 93 height 32
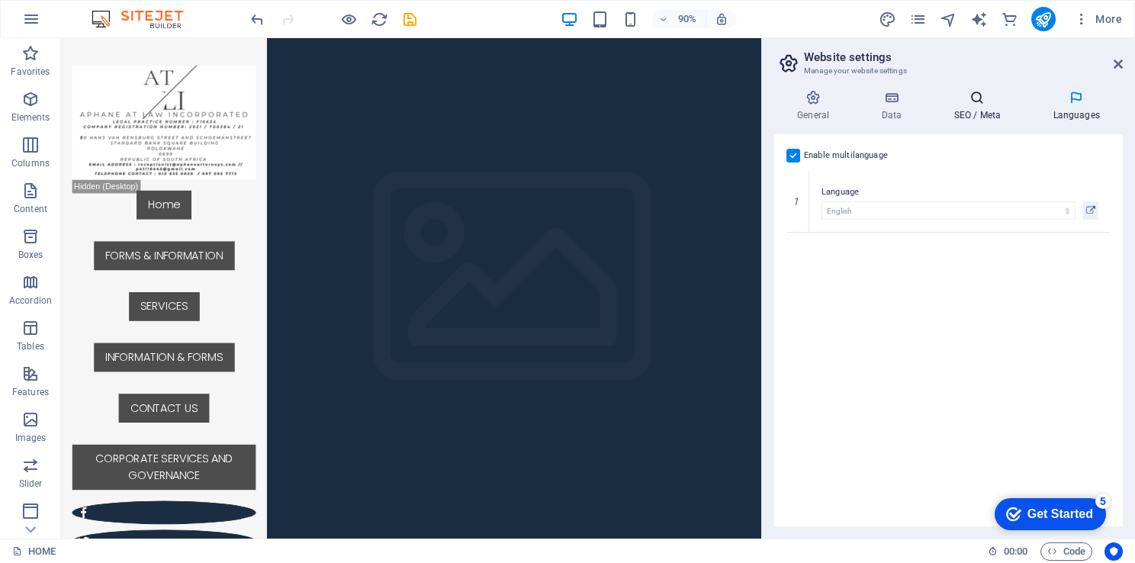
click at [974, 121] on h4 "SEO / Meta" at bounding box center [980, 106] width 99 height 32
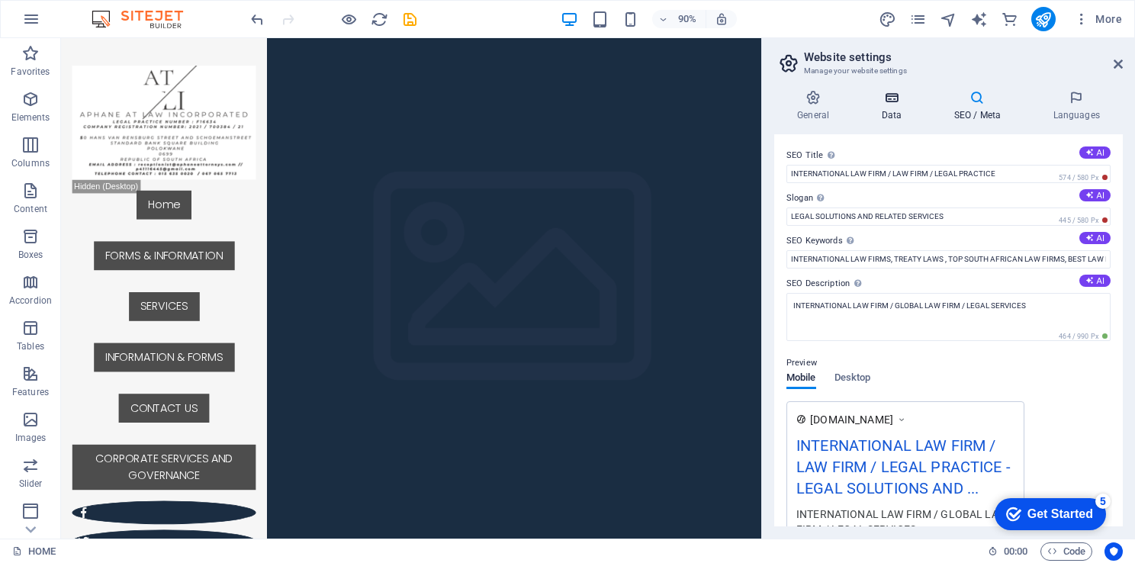
click at [886, 114] on h4 "Data" at bounding box center [894, 106] width 72 height 32
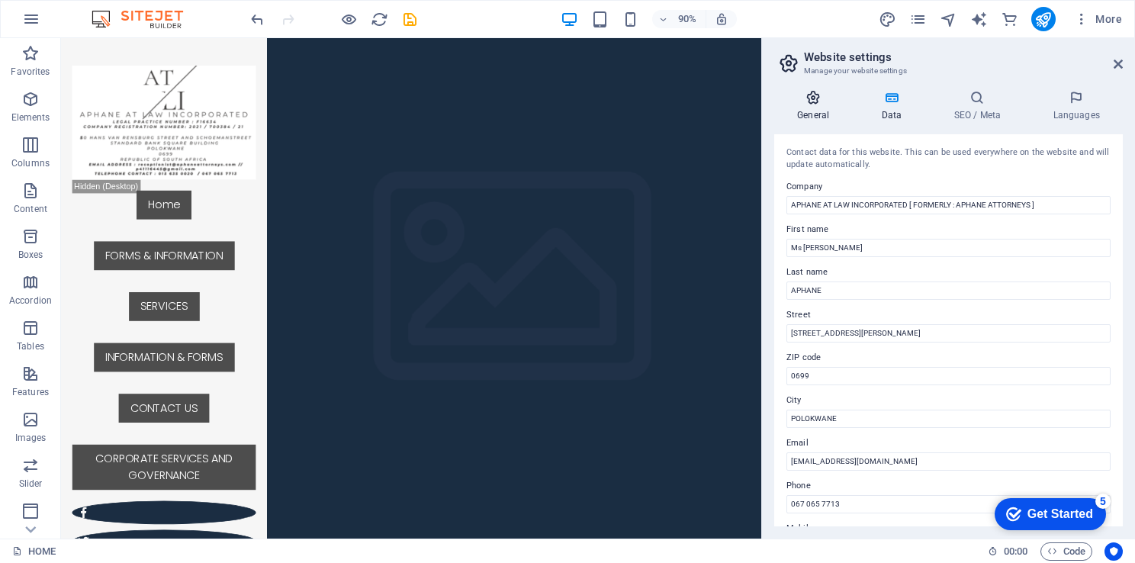
click at [824, 114] on h4 "General" at bounding box center [816, 106] width 84 height 32
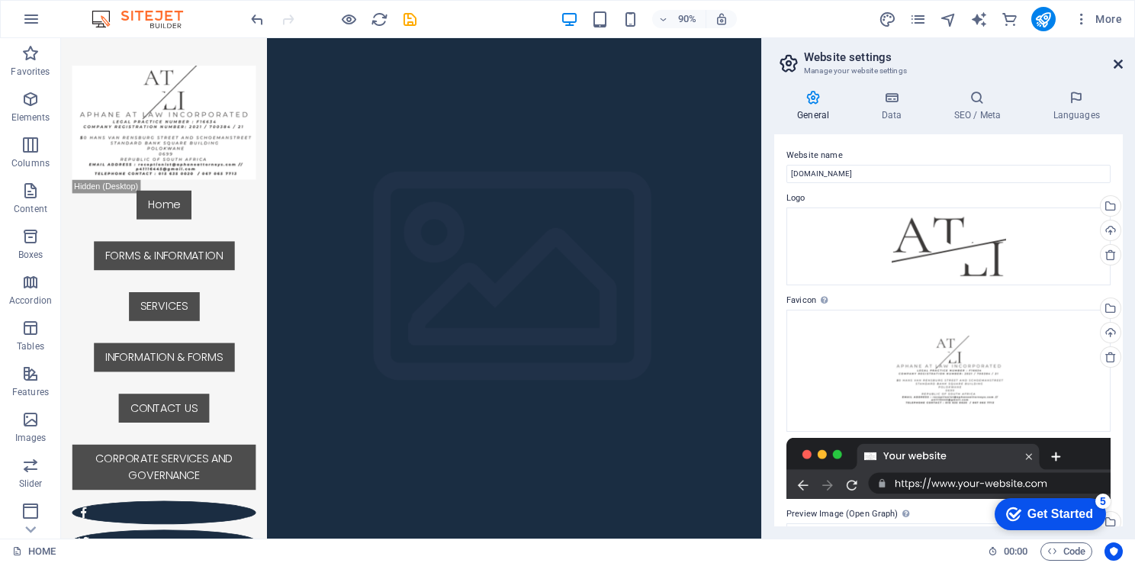
click at [1121, 64] on icon at bounding box center [1118, 64] width 9 height 12
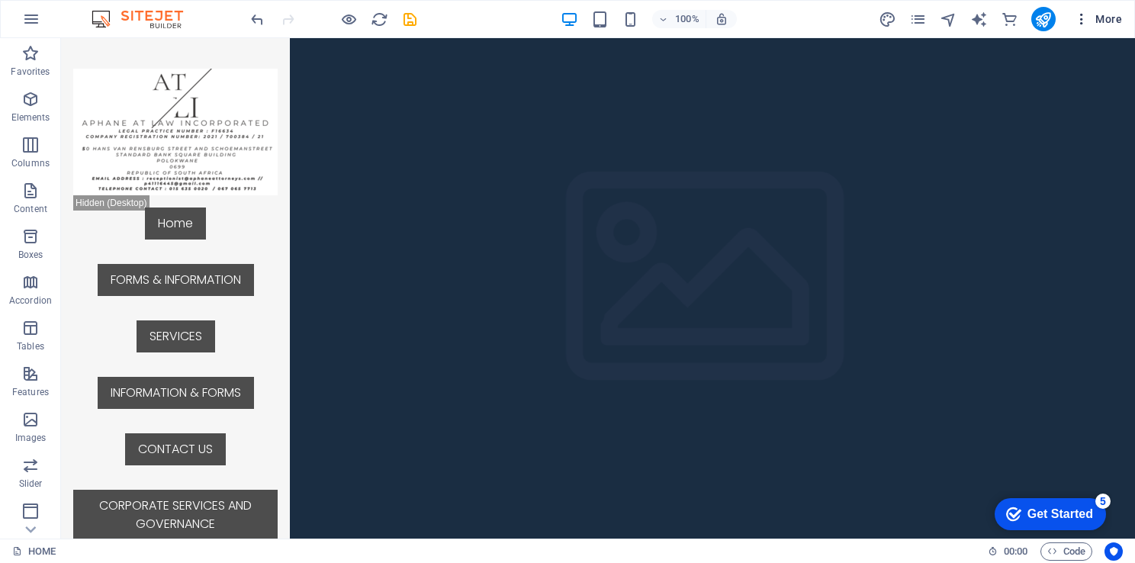
click at [1083, 11] on icon "button" at bounding box center [1081, 18] width 15 height 15
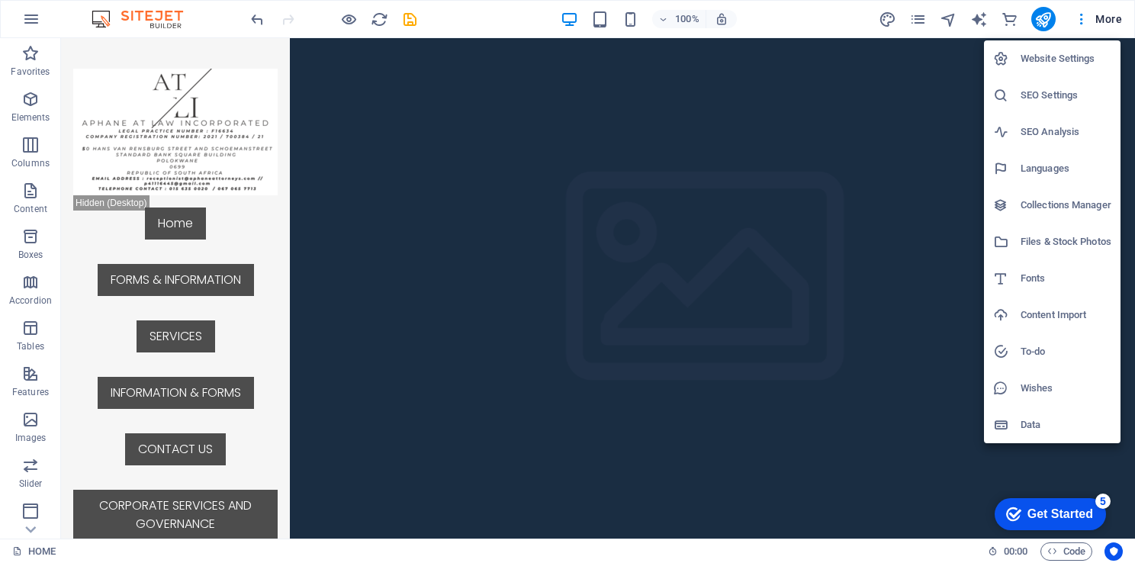
click at [1051, 133] on h6 "SEO Analysis" at bounding box center [1066, 132] width 91 height 18
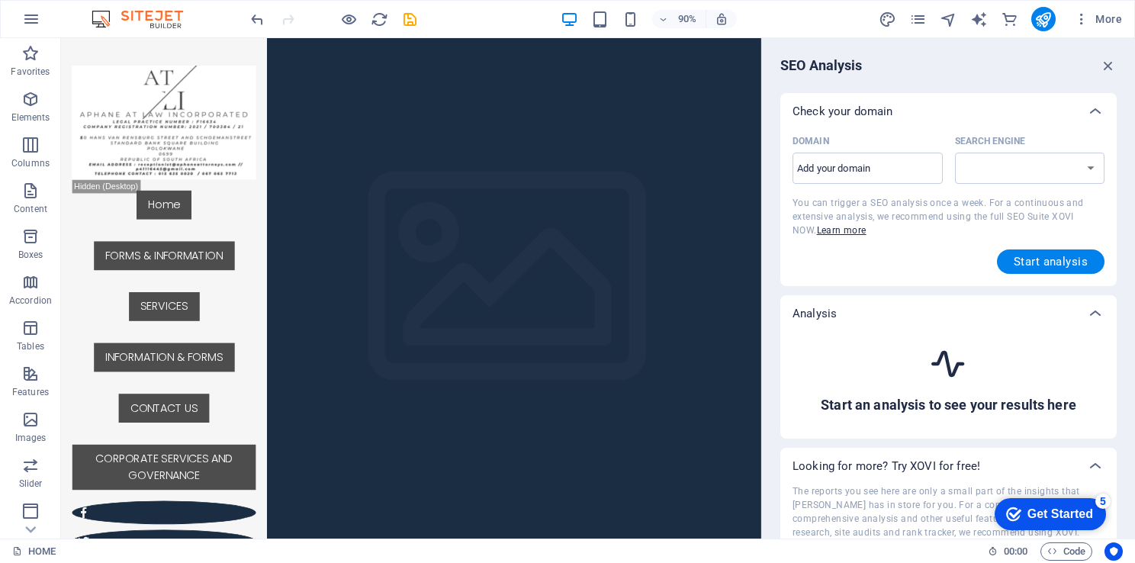
select select "[DOMAIN_NAME]"
click at [858, 164] on input "Domain ​" at bounding box center [868, 168] width 150 height 24
type input "[DOMAIN_NAME]"
select select "[DOMAIN_NAME]"
type input "[DOMAIN_NAME]"
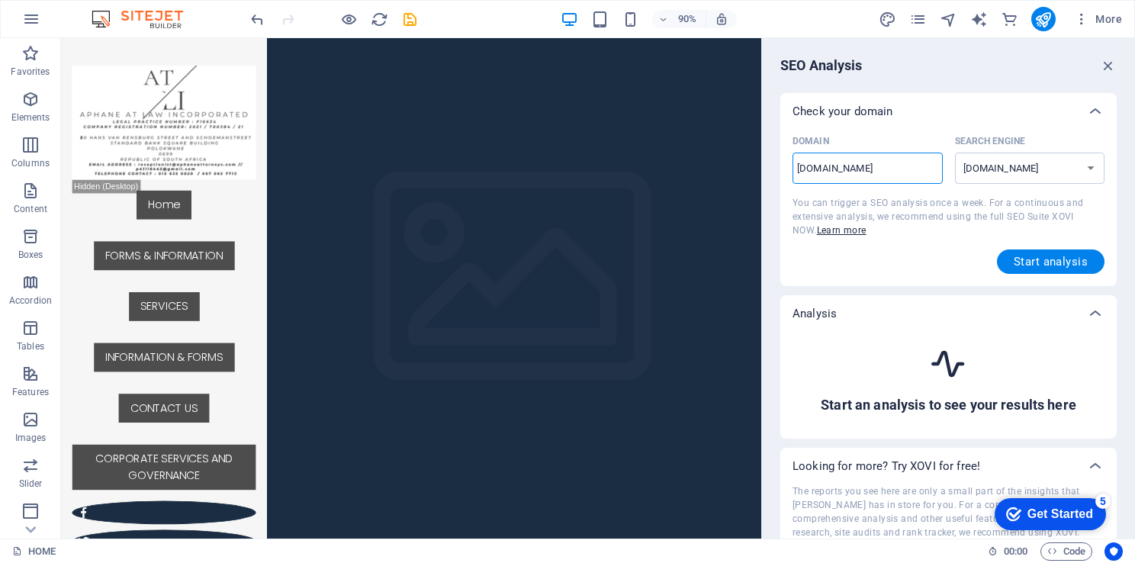
select select "[DOMAIN_NAME]"
click at [887, 134] on div "Domain" at bounding box center [865, 141] width 144 height 23
click at [887, 156] on input "[DOMAIN_NAME]" at bounding box center [868, 168] width 150 height 24
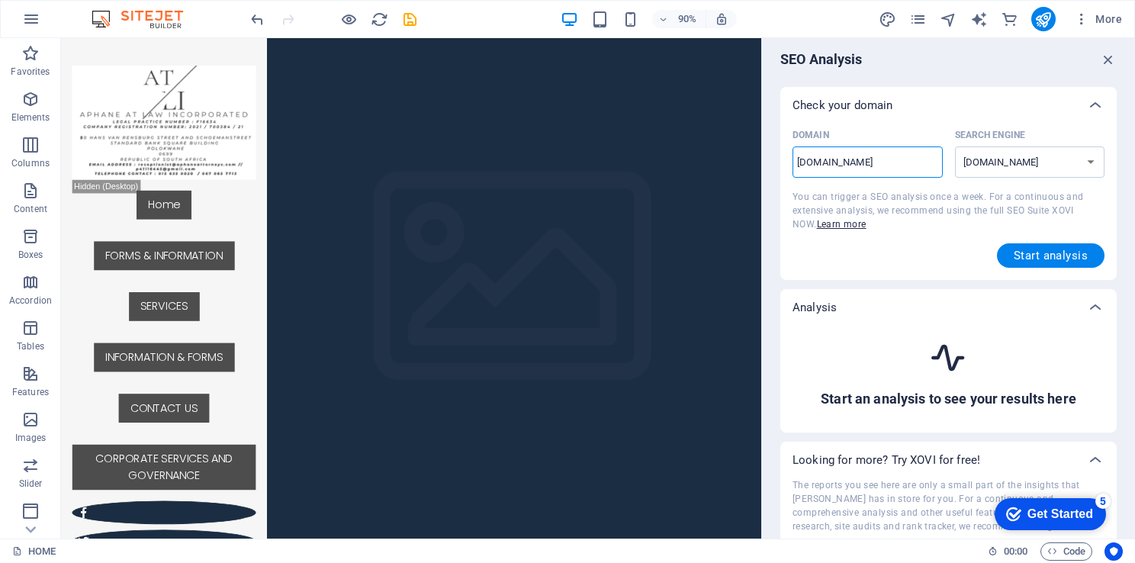
click at [798, 161] on input "[DOMAIN_NAME]" at bounding box center [868, 162] width 150 height 24
click at [1048, 252] on span "Start analysis" at bounding box center [1051, 255] width 74 height 12
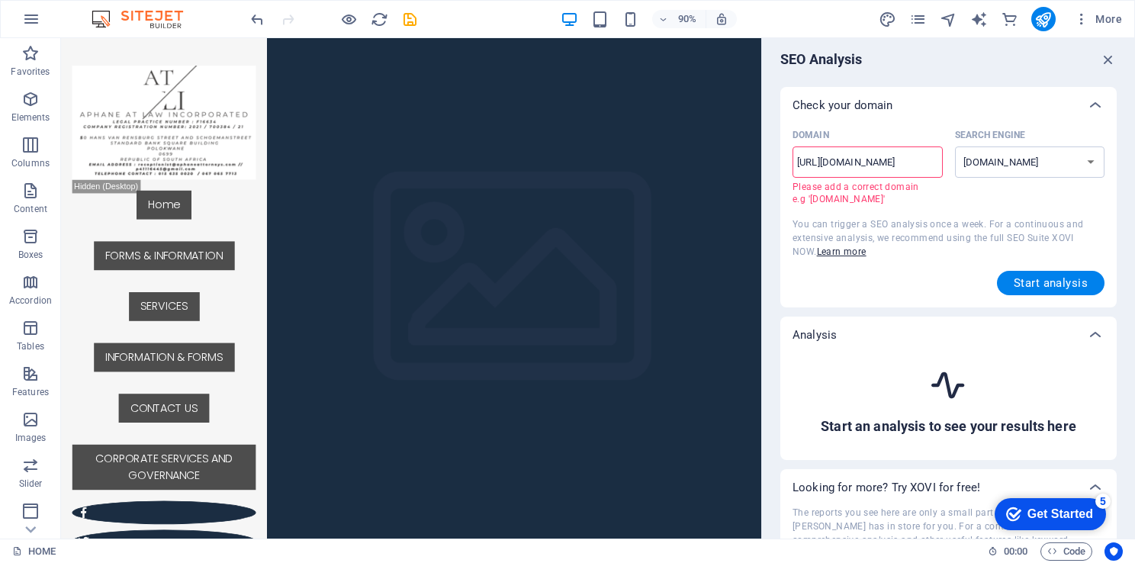
click at [831, 161] on input "[URL][DOMAIN_NAME]" at bounding box center [868, 162] width 150 height 24
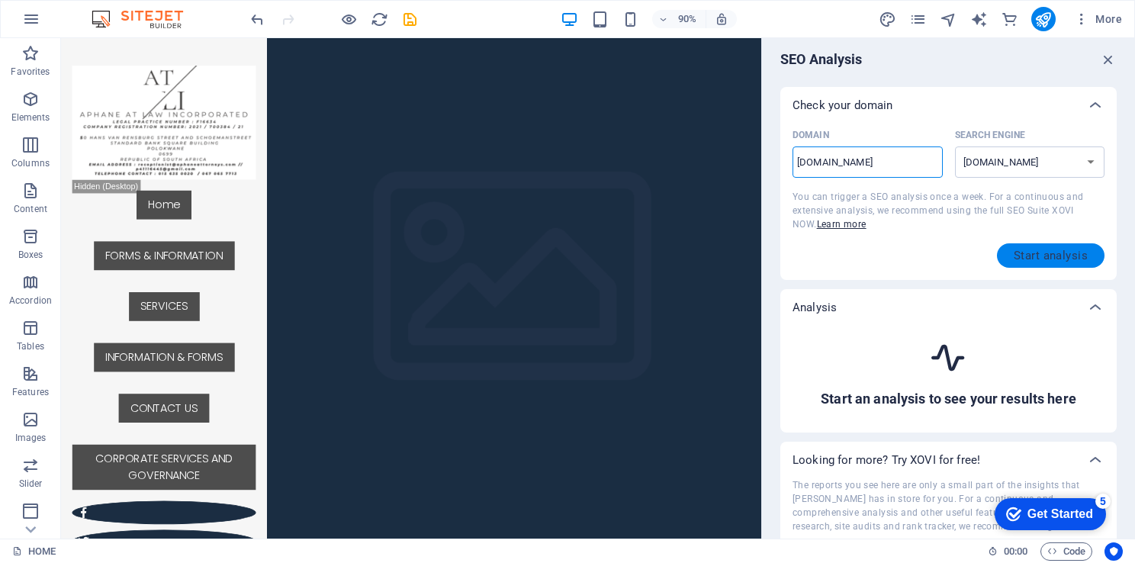
type input "[DOMAIN_NAME]"
click at [1053, 252] on span "Start analysis" at bounding box center [1051, 255] width 74 height 12
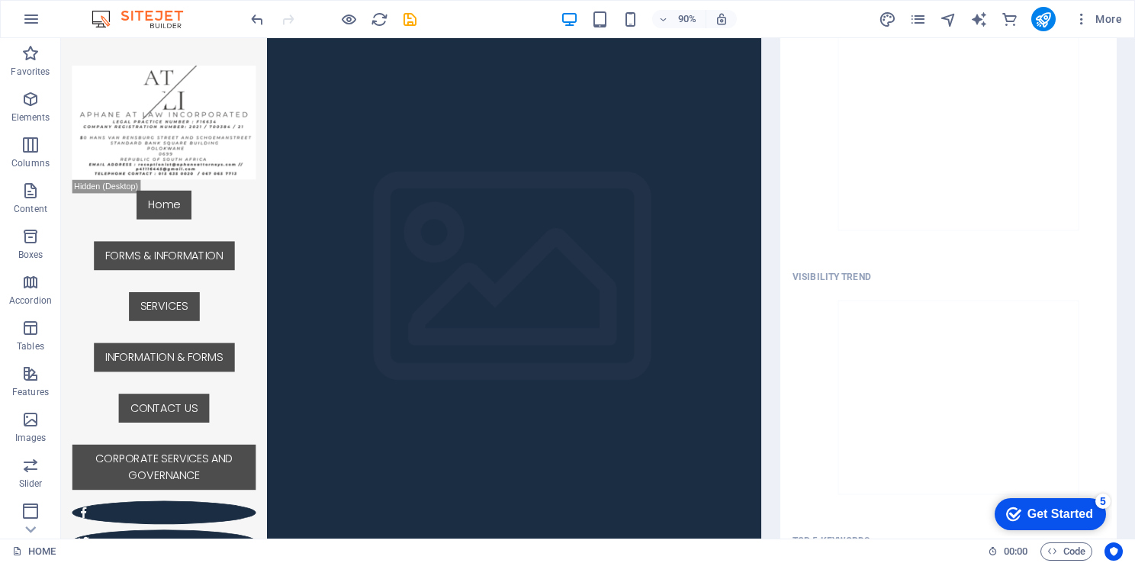
scroll to position [439, 0]
drag, startPoint x: 1135, startPoint y: 354, endPoint x: 1135, endPoint y: 384, distance: 29.8
click at [1135, 384] on div "SEO Analysis Check your domain Domain [DOMAIN_NAME] ​ Search Engine [DOMAIN_NAM…" at bounding box center [948, 288] width 373 height 501
click at [1132, 389] on div "SEO Analysis Check your domain Domain [DOMAIN_NAME] ​ Search Engine [DOMAIN_NAM…" at bounding box center [948, 288] width 373 height 501
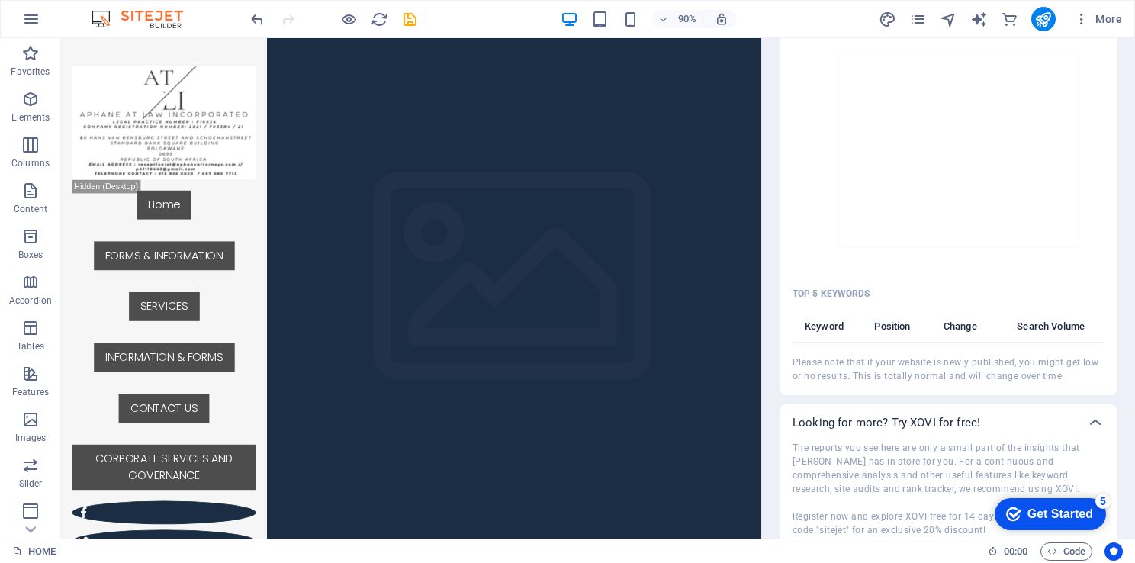
scroll to position [718, 0]
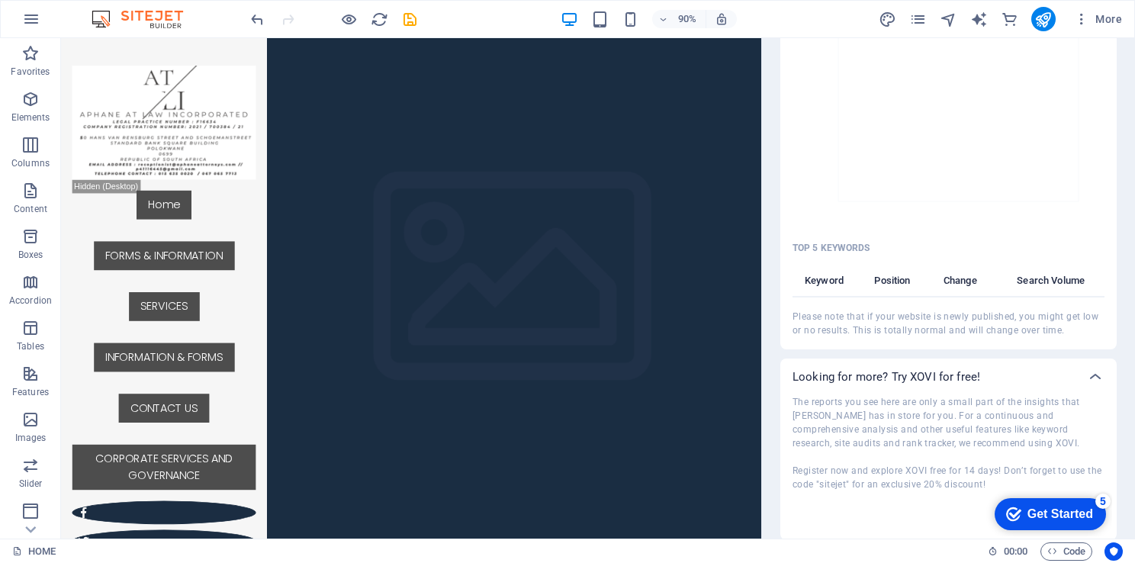
click at [830, 276] on th "Keyword" at bounding box center [831, 285] width 76 height 26
click at [831, 282] on th "Keyword" at bounding box center [831, 285] width 76 height 26
click at [897, 273] on th "Position" at bounding box center [896, 285] width 56 height 26
click at [830, 282] on th "Keyword" at bounding box center [831, 285] width 76 height 26
click at [926, 420] on div "The reports you see here are only a small part of the insights that [PERSON_NAM…" at bounding box center [949, 461] width 312 height 133
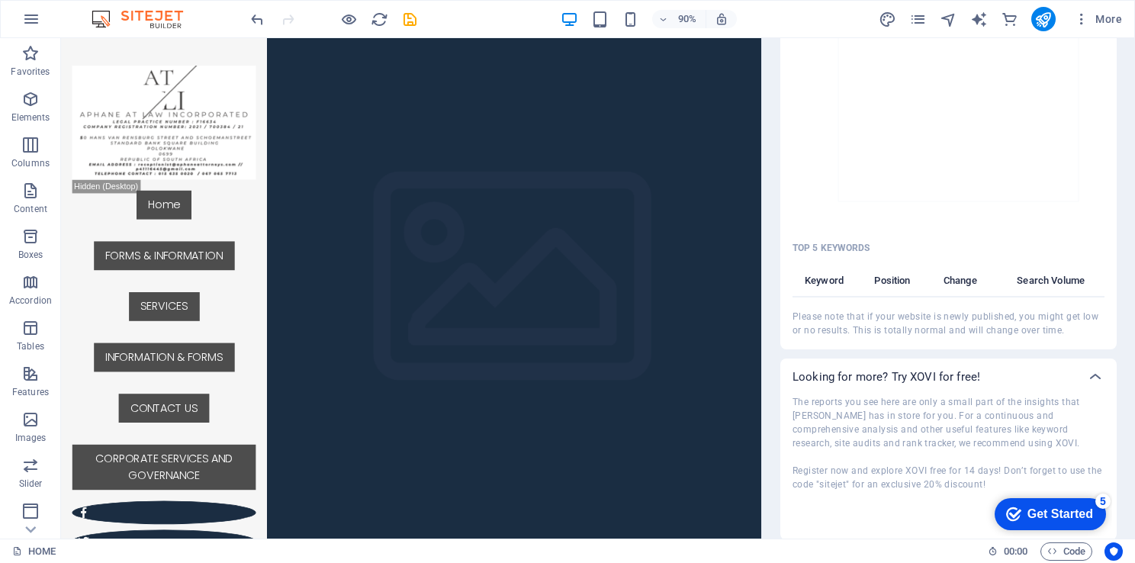
click at [926, 420] on div "The reports you see here are only a small part of the insights that [PERSON_NAM…" at bounding box center [949, 461] width 312 height 133
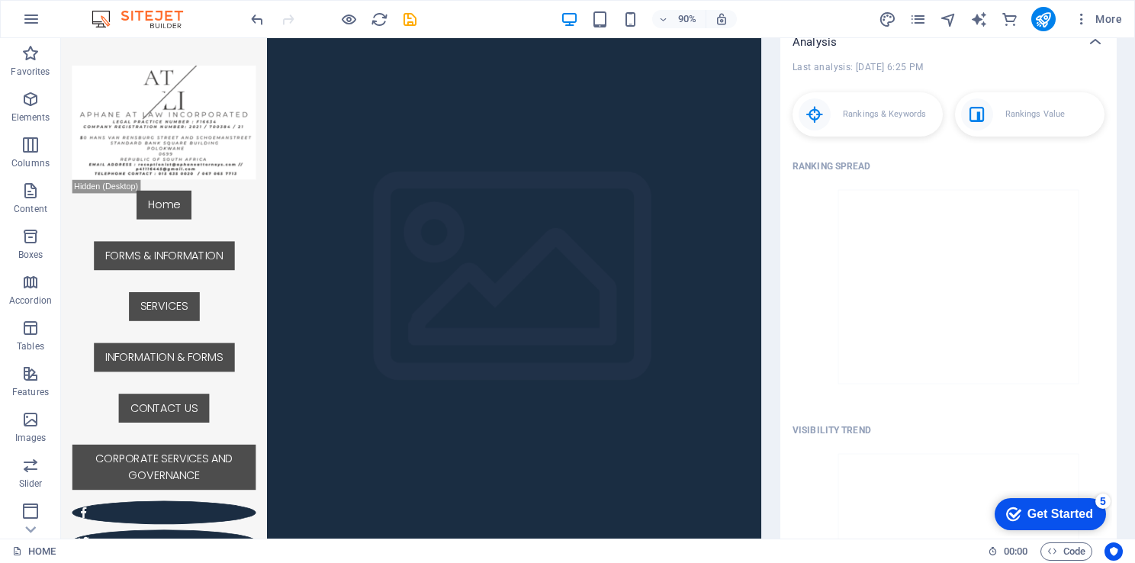
scroll to position [263, 0]
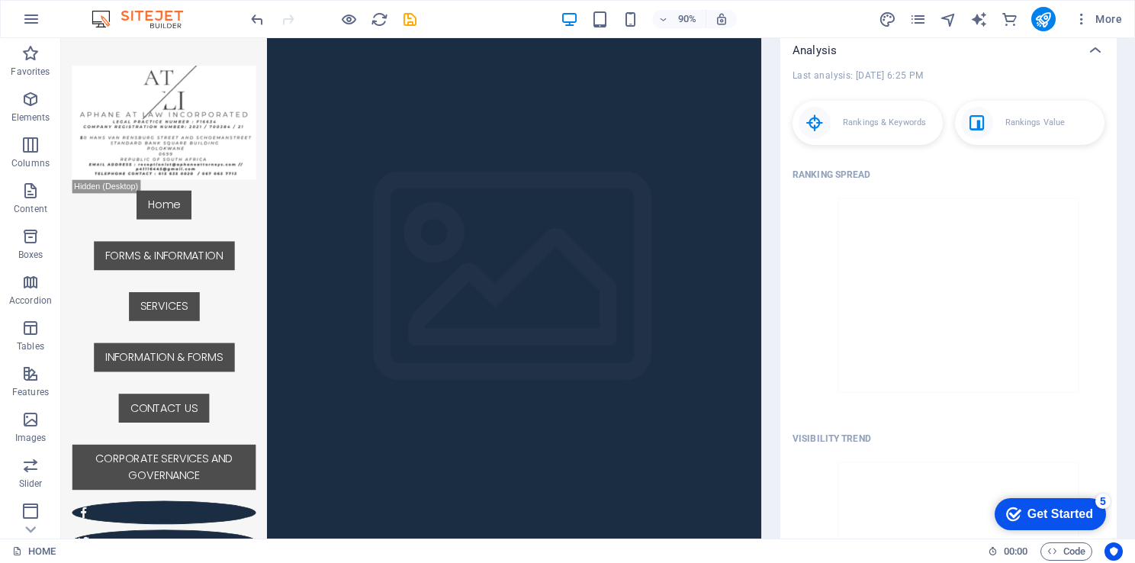
drag, startPoint x: 1135, startPoint y: 202, endPoint x: 1127, endPoint y: 138, distance: 64.5
click at [1127, 138] on div "SEO Analysis Check your domain Domain [DOMAIN_NAME] ​ Search Engine [DOMAIN_NAM…" at bounding box center [948, 288] width 373 height 501
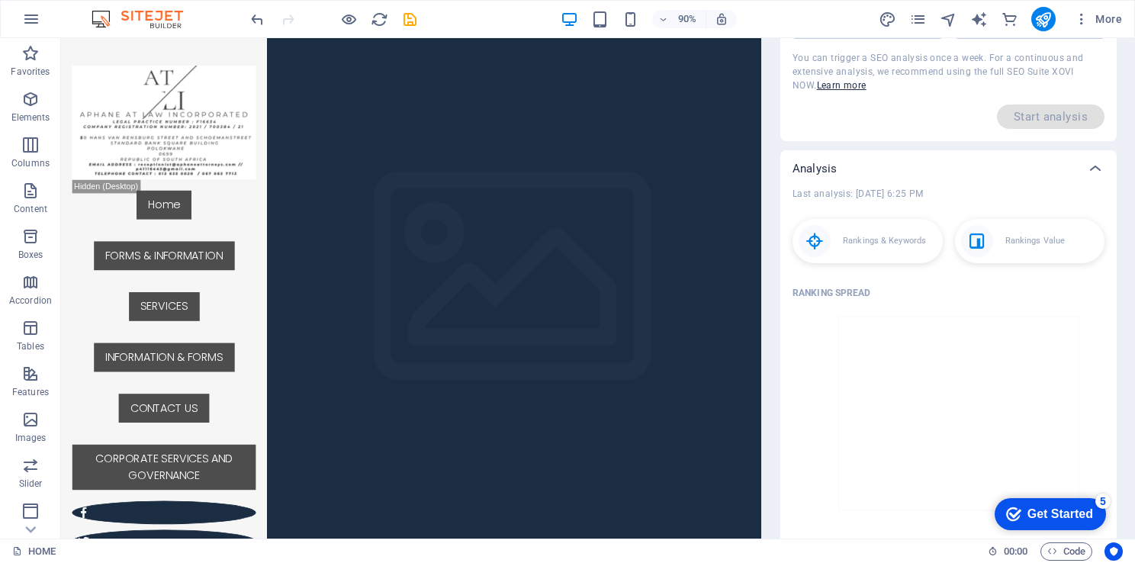
scroll to position [132, 0]
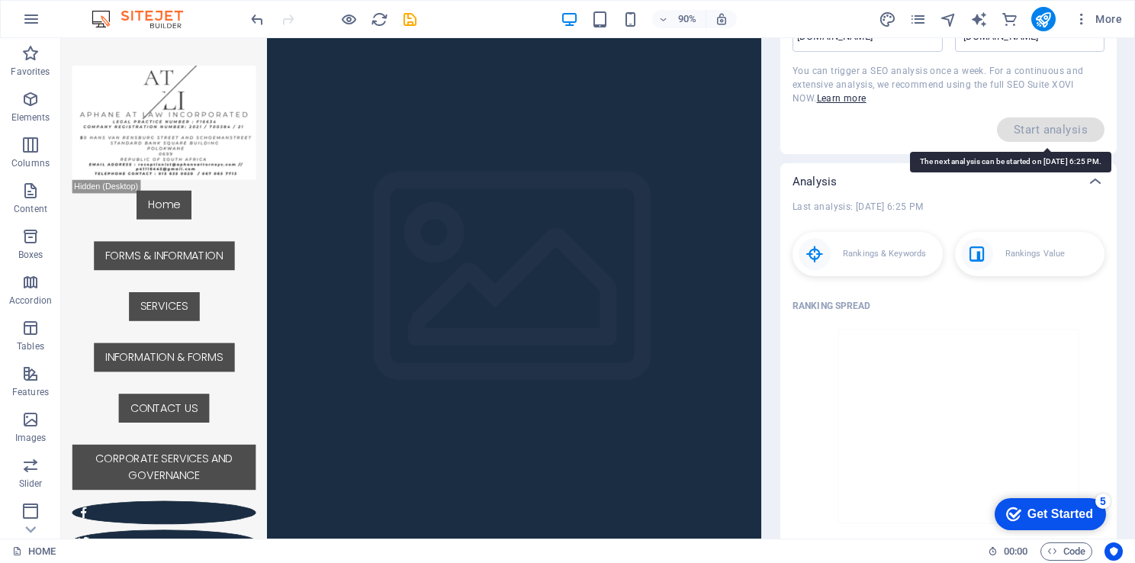
click at [1062, 127] on span "Start analysis" at bounding box center [1051, 129] width 108 height 24
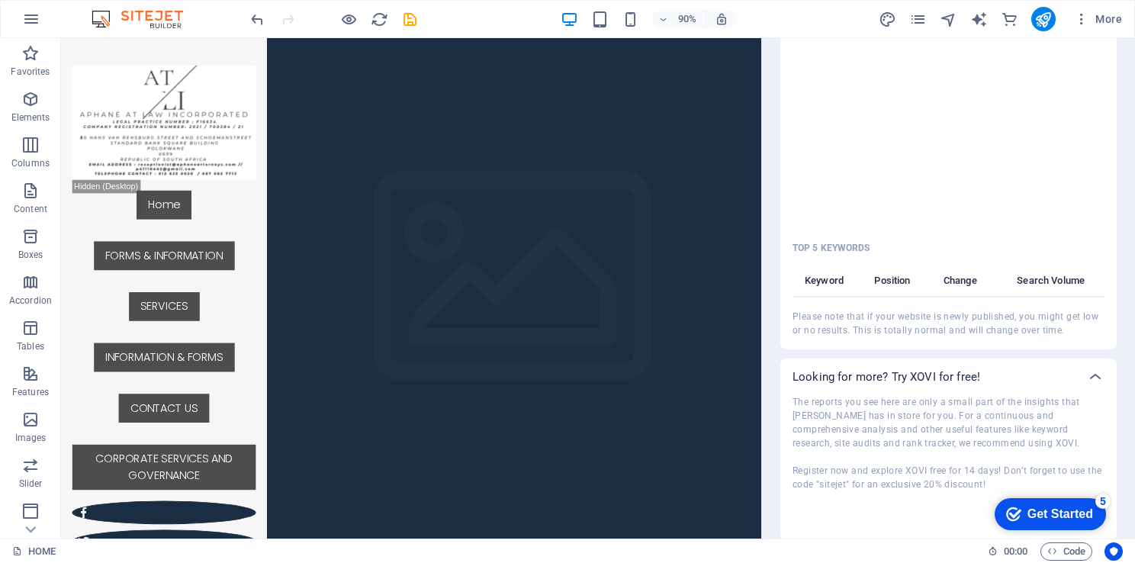
scroll to position [0, 0]
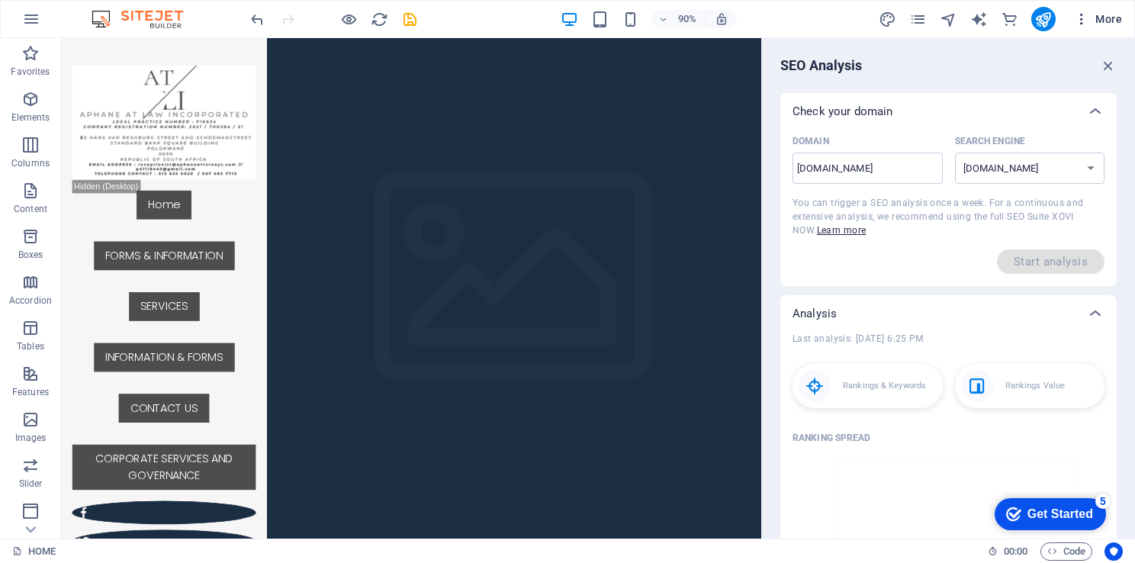
click at [1081, 21] on icon "button" at bounding box center [1081, 18] width 15 height 15
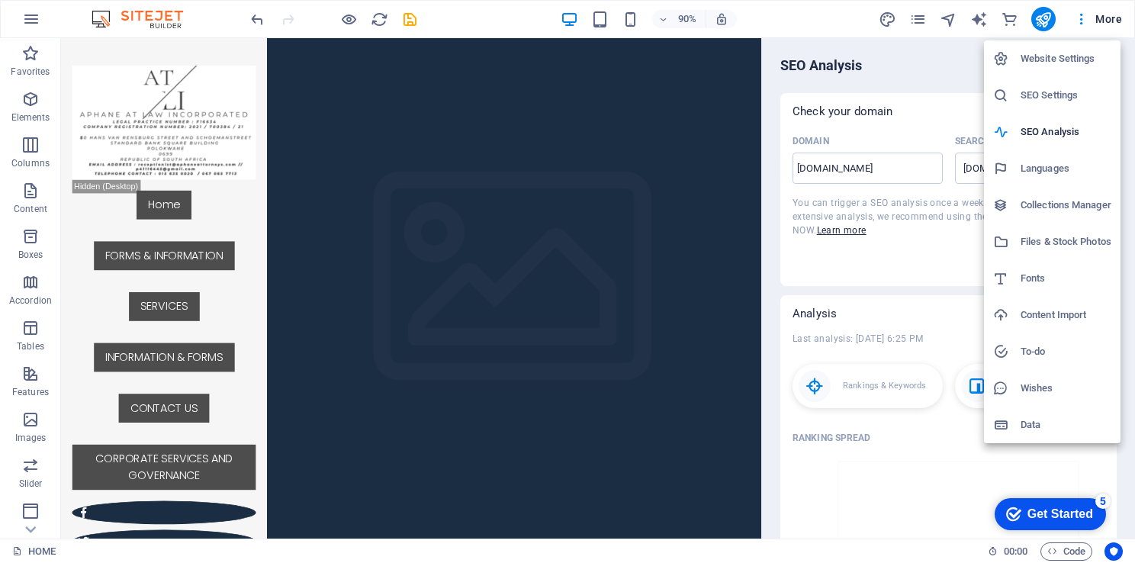
click at [1053, 205] on h6 "Collections Manager" at bounding box center [1066, 205] width 91 height 18
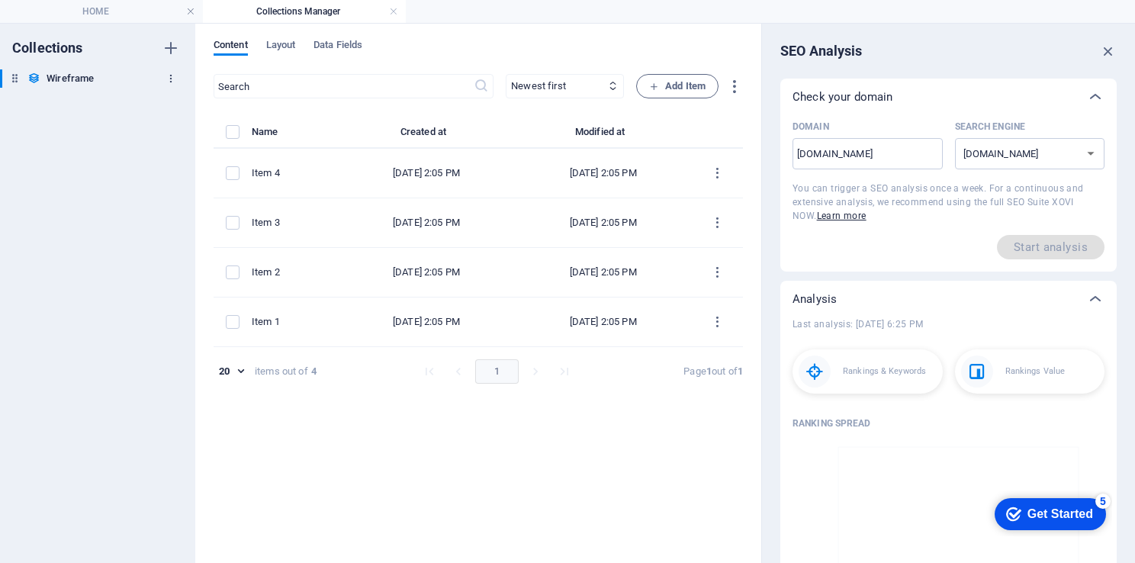
click at [172, 79] on icon "button" at bounding box center [171, 78] width 11 height 11
click at [169, 77] on div at bounding box center [567, 281] width 1135 height 563
click at [1111, 43] on icon "button" at bounding box center [1108, 51] width 17 height 17
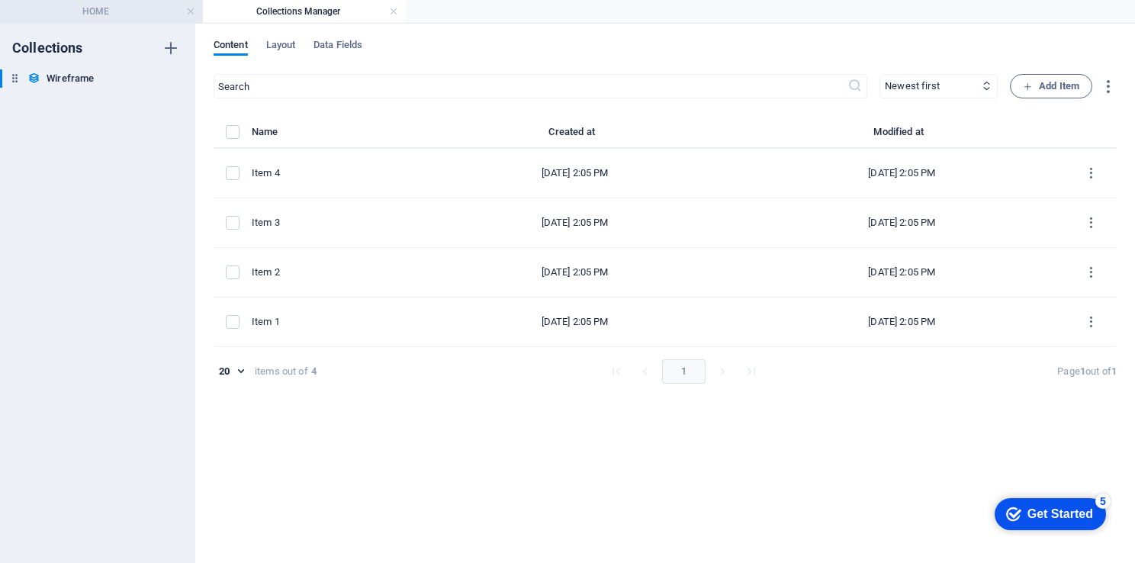
click at [89, 14] on h4 "HOME" at bounding box center [101, 11] width 203 height 17
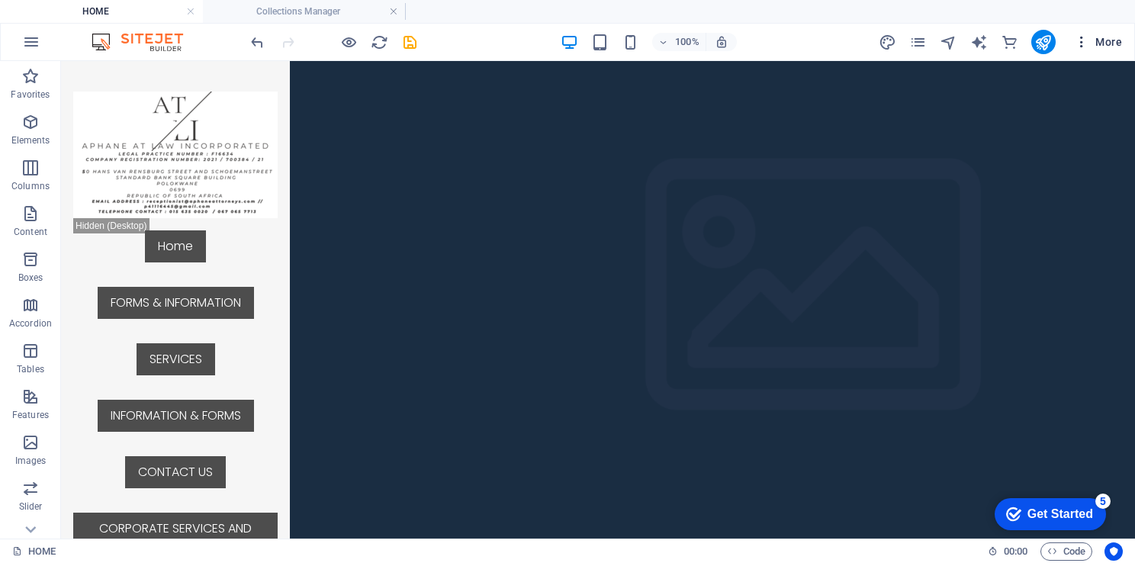
click at [1083, 38] on icon "button" at bounding box center [1081, 41] width 15 height 15
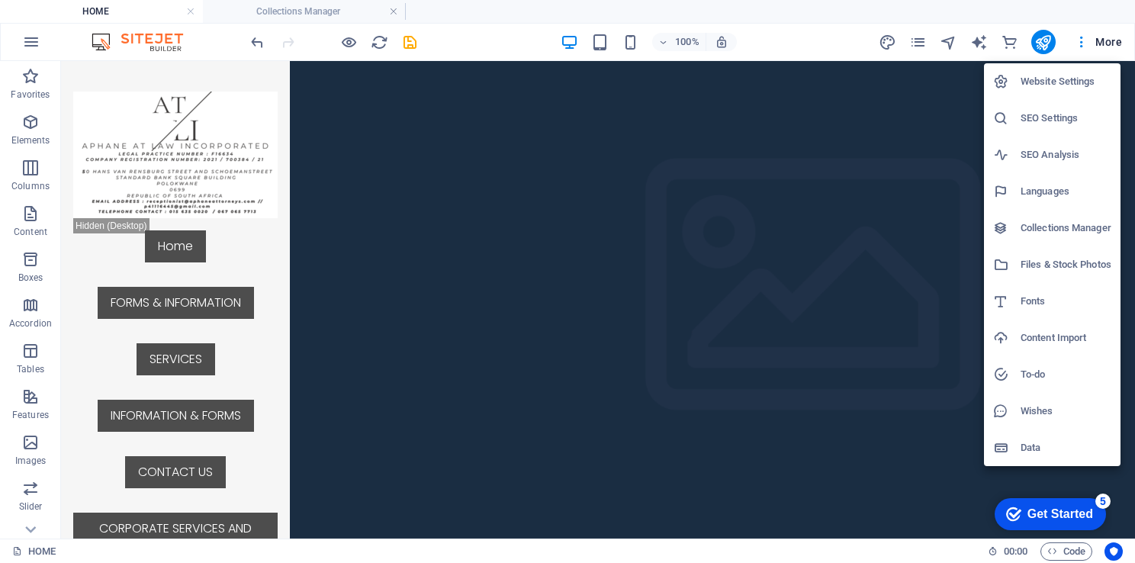
click at [1039, 346] on h6 "Content Import" at bounding box center [1066, 338] width 91 height 18
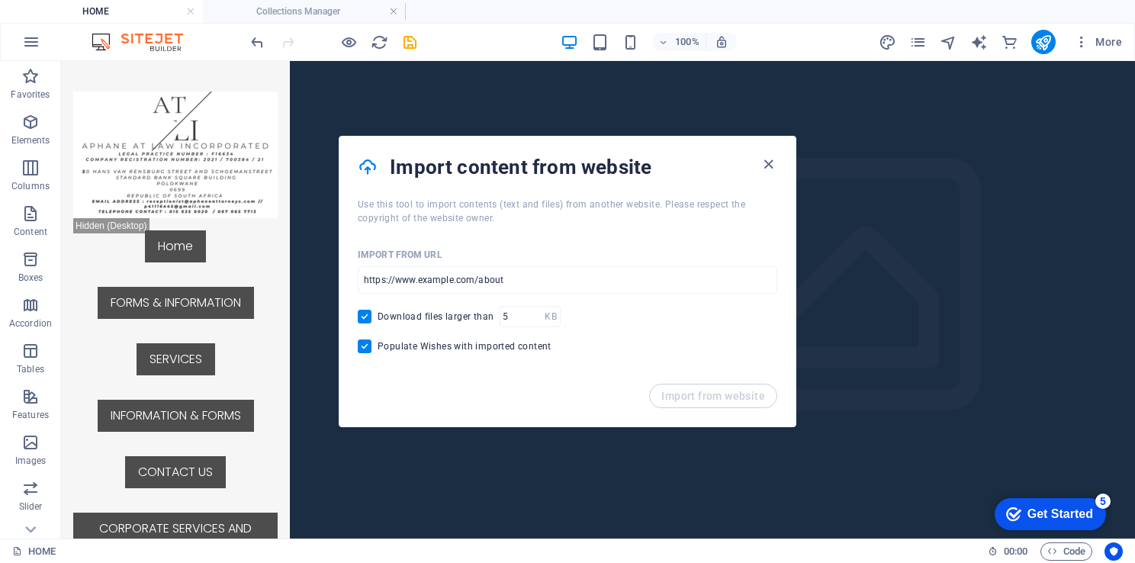
click at [449, 319] on span "Download files larger than" at bounding box center [436, 317] width 116 height 12
click at [378, 319] on input "Download files larger than" at bounding box center [368, 317] width 20 height 14
click at [363, 318] on span at bounding box center [365, 317] width 14 height 14
click at [363, 318] on input "Download files larger than" at bounding box center [368, 317] width 20 height 14
checkbox input "true"
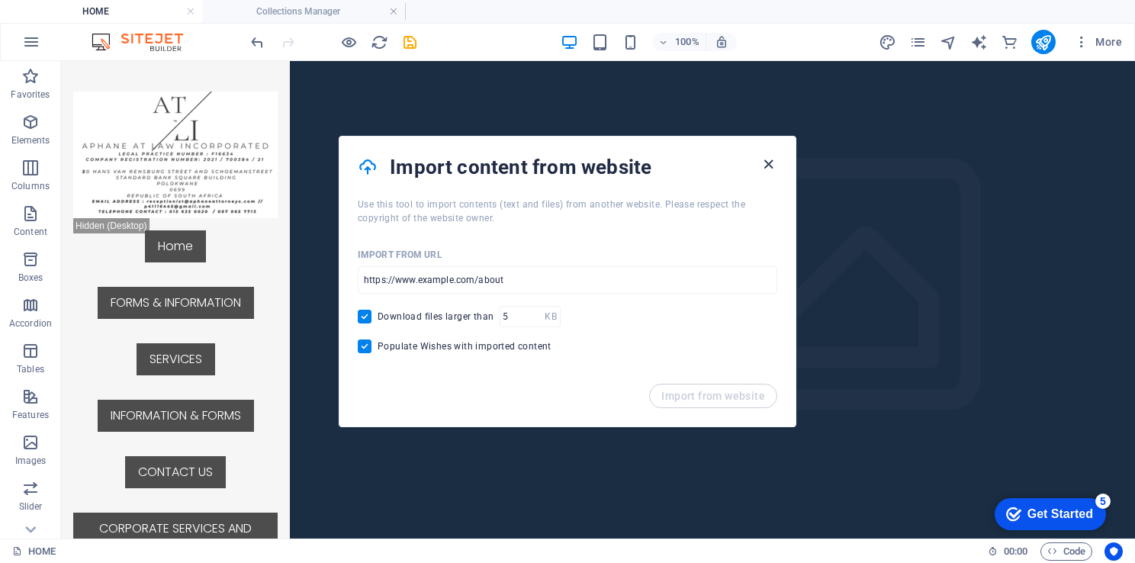
click at [771, 159] on icon "button" at bounding box center [769, 165] width 18 height 18
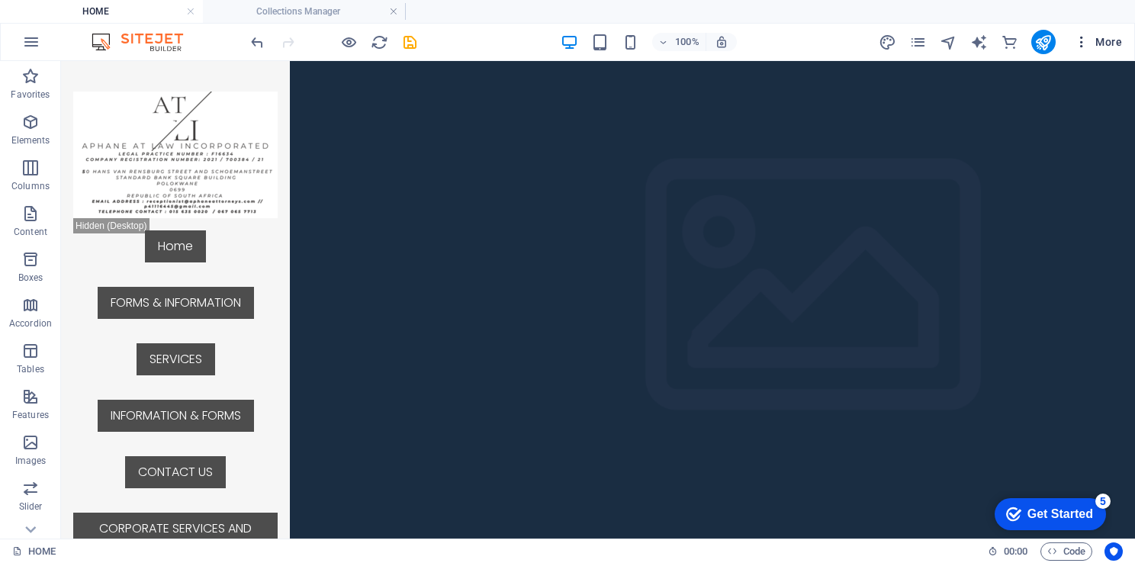
click at [1085, 44] on icon "button" at bounding box center [1081, 41] width 15 height 15
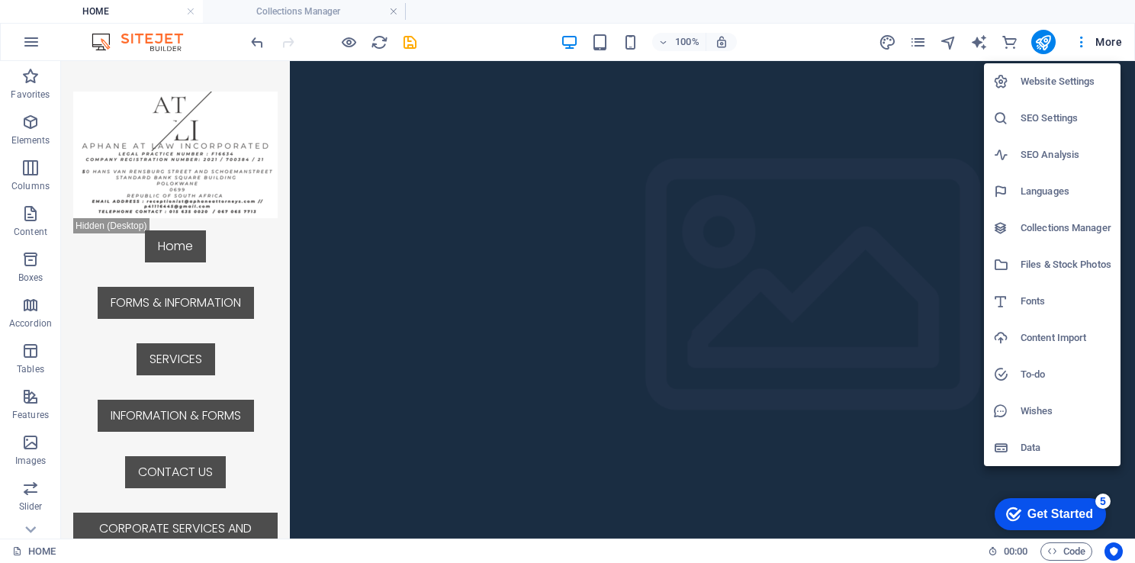
click at [1040, 377] on h6 "To-do" at bounding box center [1066, 374] width 91 height 18
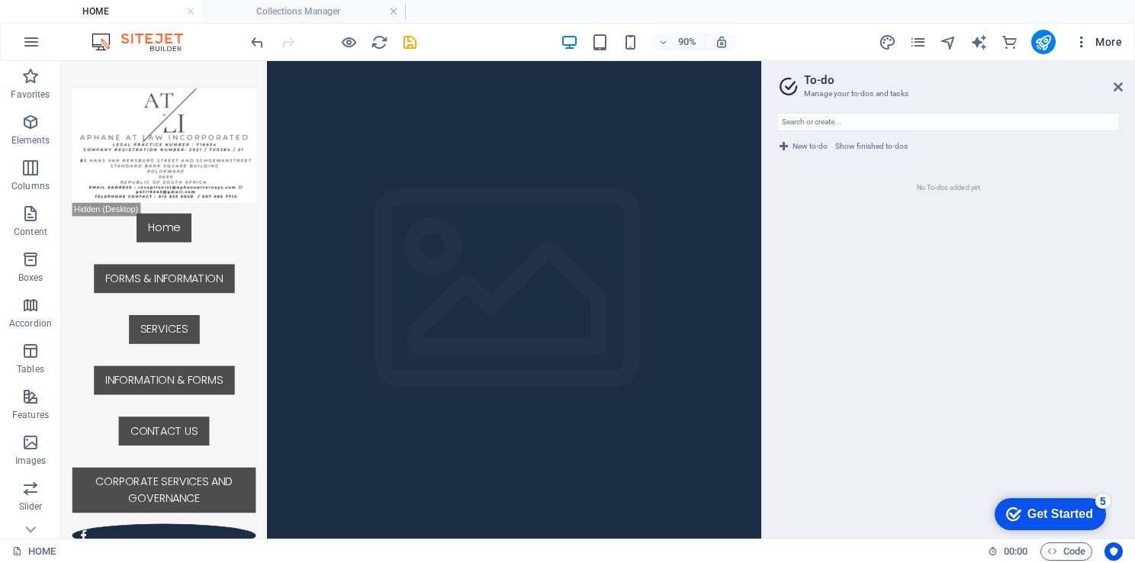
click at [1082, 44] on icon "button" at bounding box center [1081, 41] width 15 height 15
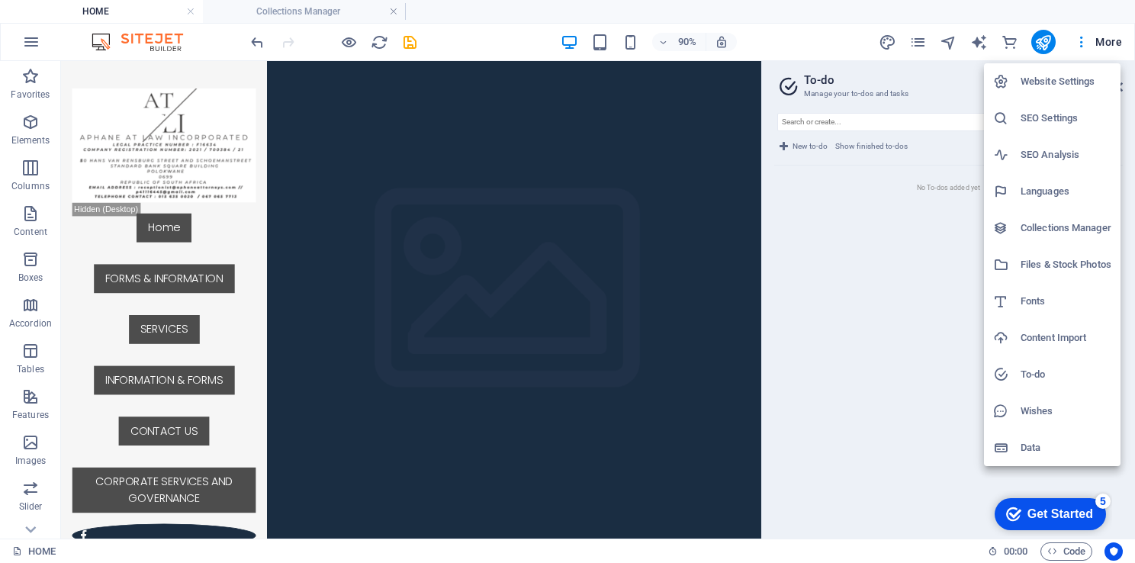
click at [1047, 414] on h6 "Wishes" at bounding box center [1066, 411] width 91 height 18
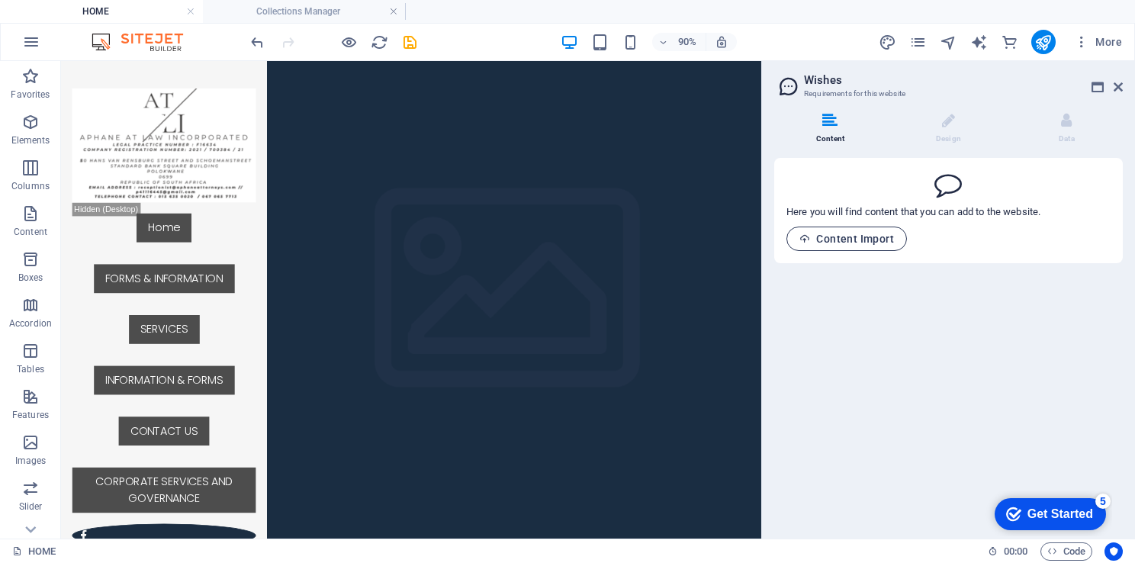
click at [826, 240] on span "Content Import" at bounding box center [847, 239] width 95 height 12
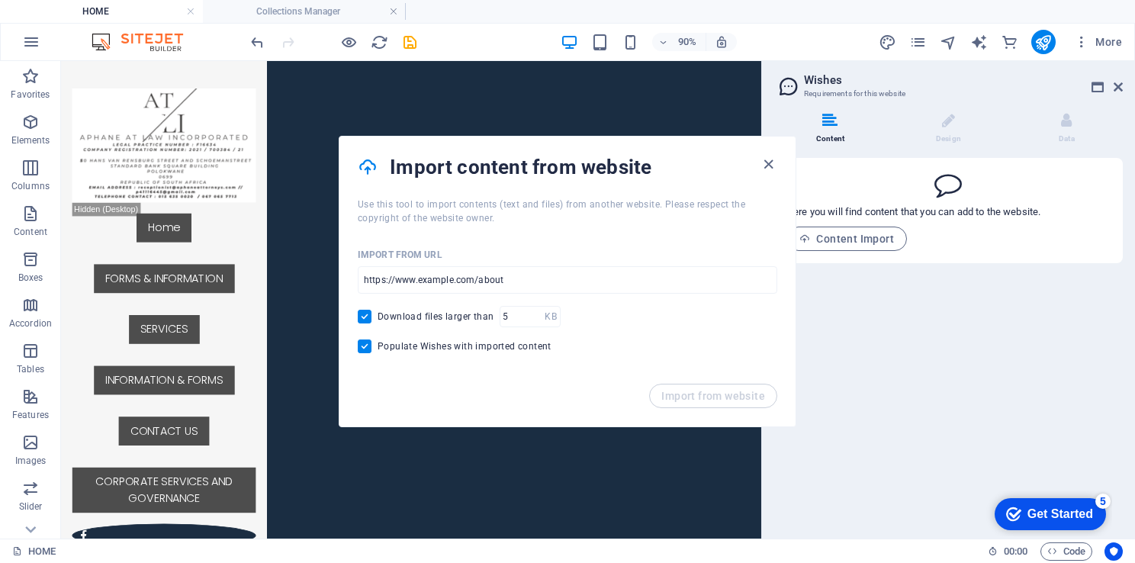
click at [1022, 414] on div "Content Design Data Here you will find content that you can add to the website.…" at bounding box center [948, 320] width 373 height 438
click at [762, 163] on icon "button" at bounding box center [769, 165] width 18 height 18
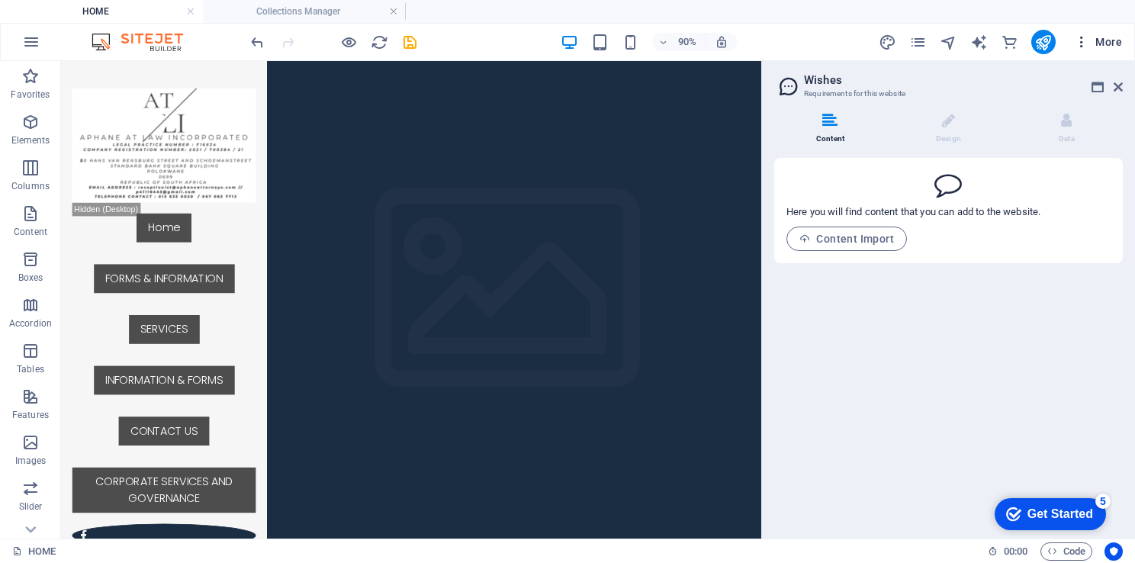
click at [1081, 40] on icon "button" at bounding box center [1081, 41] width 15 height 15
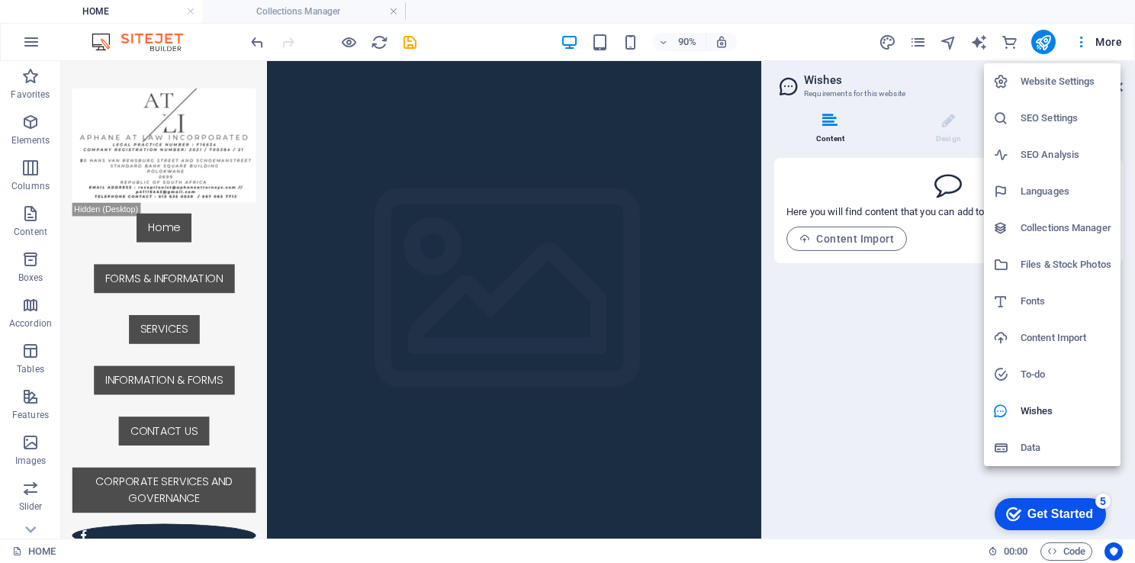
click at [1032, 447] on h6 "Data" at bounding box center [1066, 448] width 91 height 18
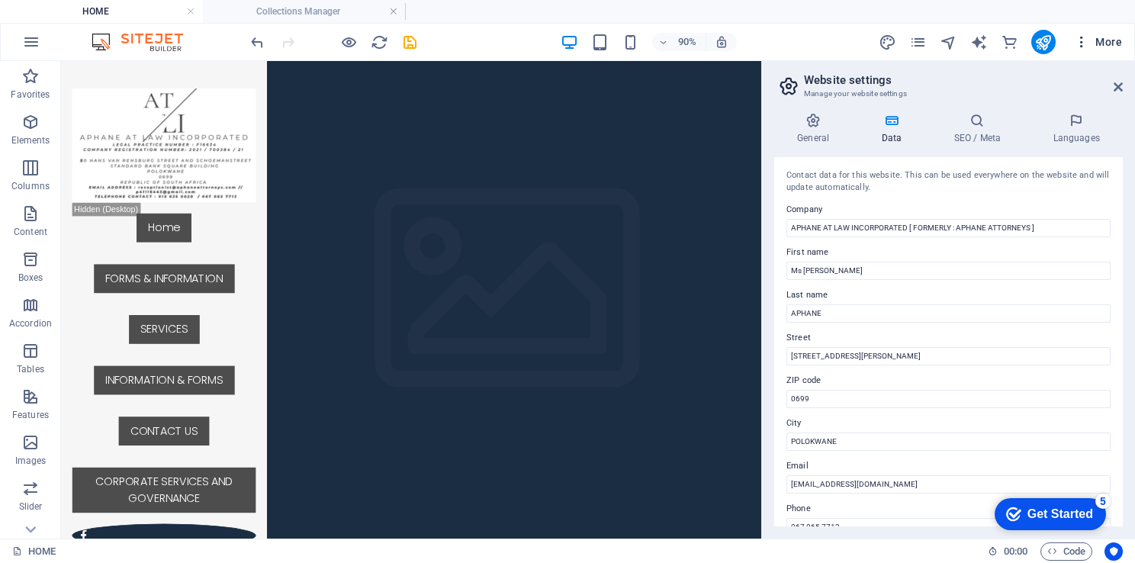
click at [1084, 40] on icon "button" at bounding box center [1081, 41] width 15 height 15
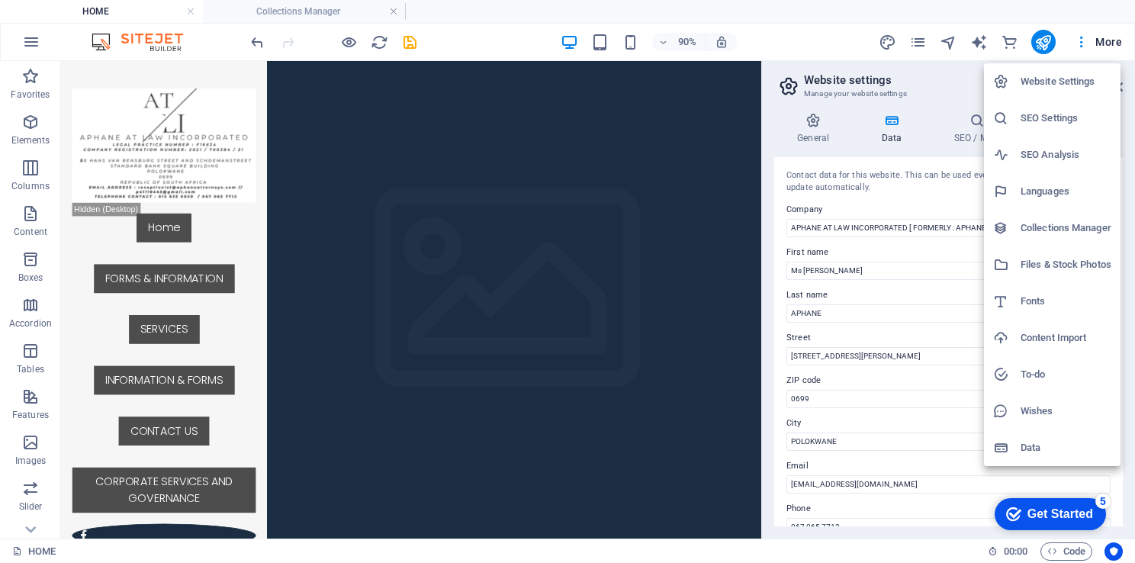
click at [1083, 41] on div at bounding box center [567, 281] width 1135 height 563
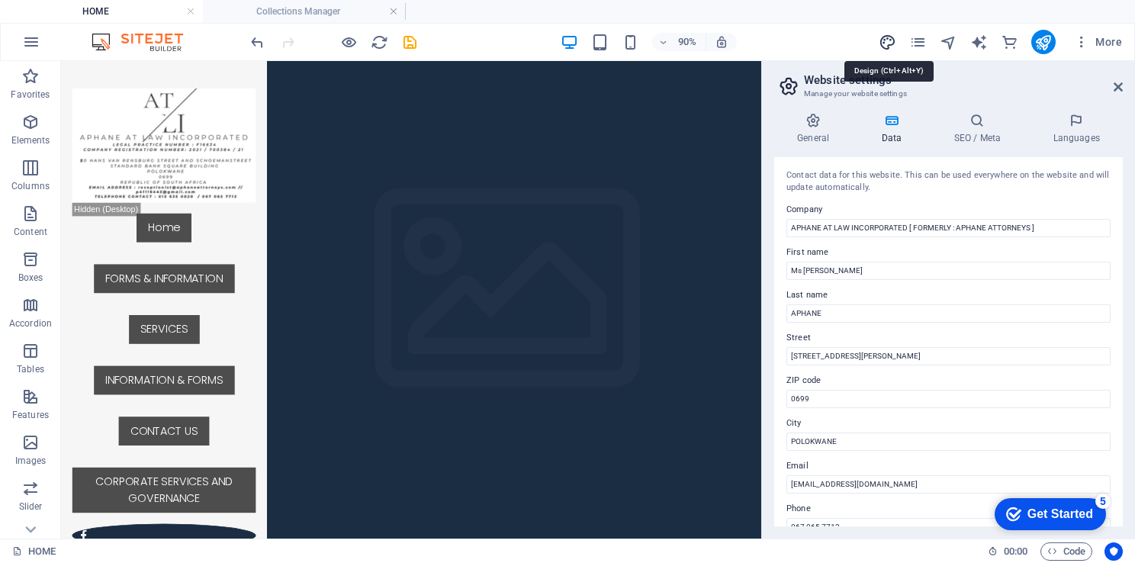
click at [888, 38] on icon "design" at bounding box center [888, 43] width 18 height 18
select select "px"
select select "300"
select select "px"
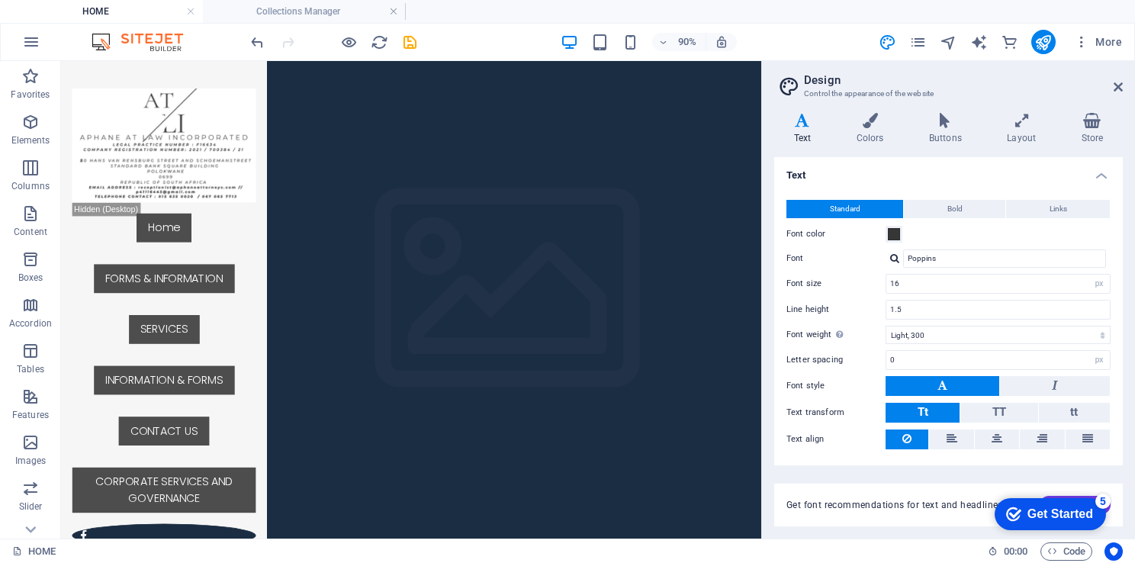
scroll to position [37, 0]
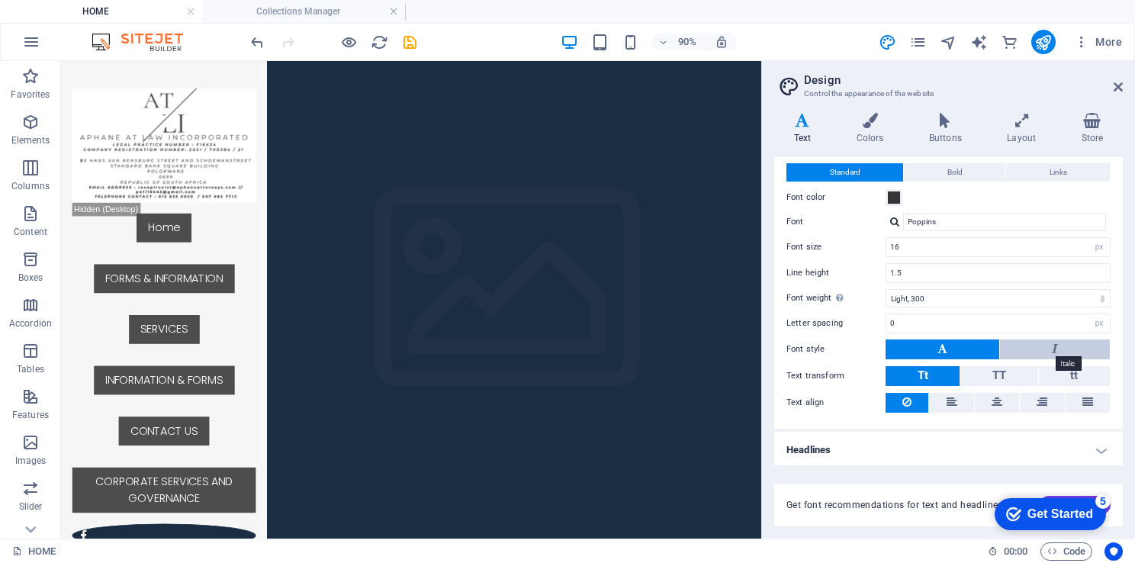
click at [1052, 343] on icon at bounding box center [1055, 349] width 6 height 18
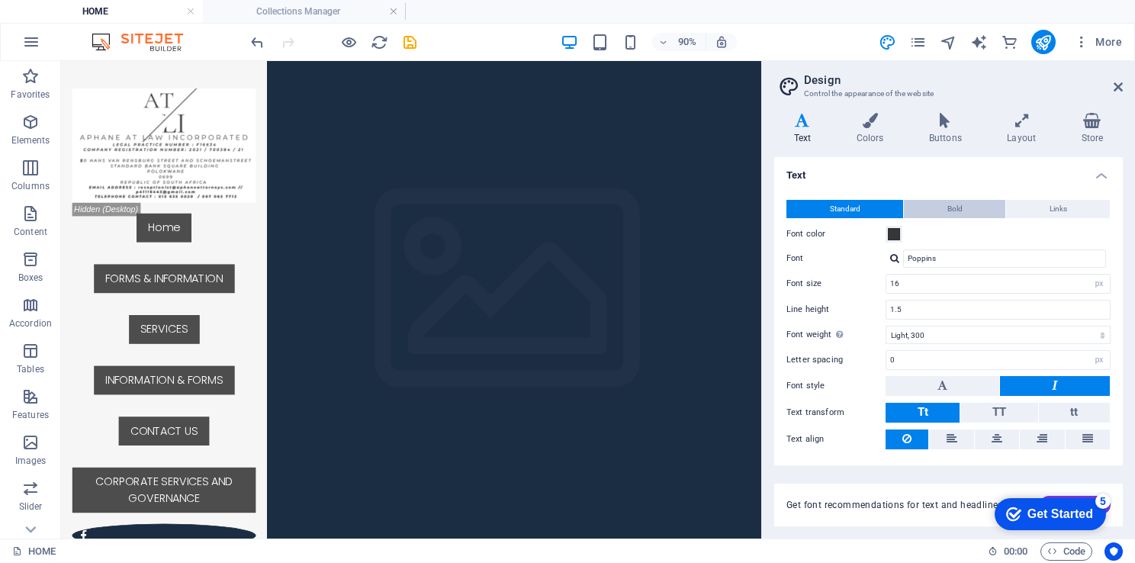
click at [968, 203] on button "Bold" at bounding box center [954, 209] width 101 height 18
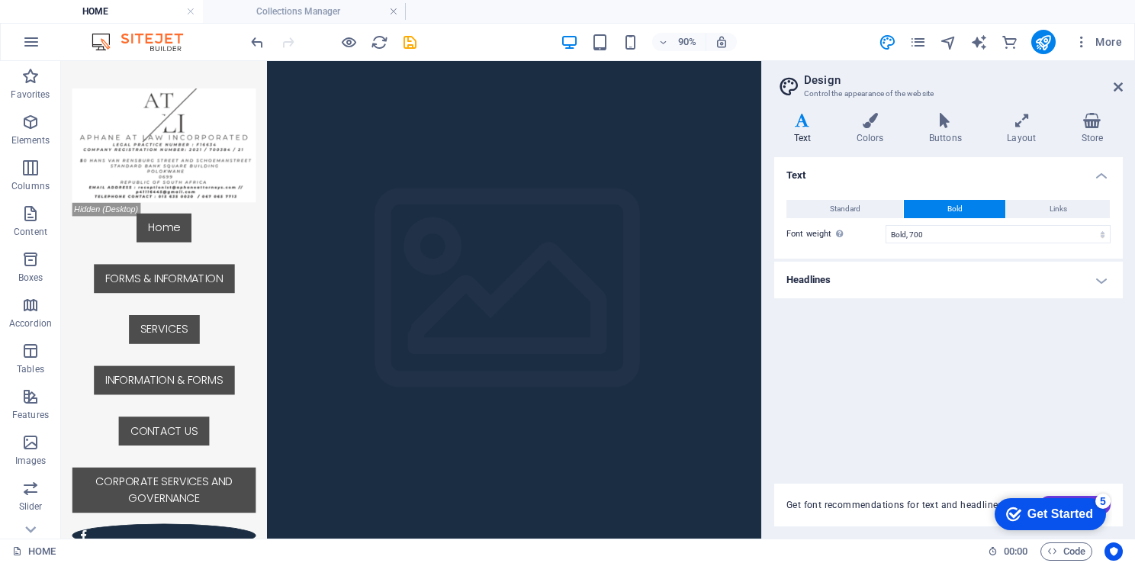
click at [1059, 198] on div "Standard Bold Links Font color Font Poppins Font size 16 rem px Line height 1.5…" at bounding box center [948, 222] width 355 height 74
click at [1061, 204] on span "Links" at bounding box center [1059, 209] width 18 height 18
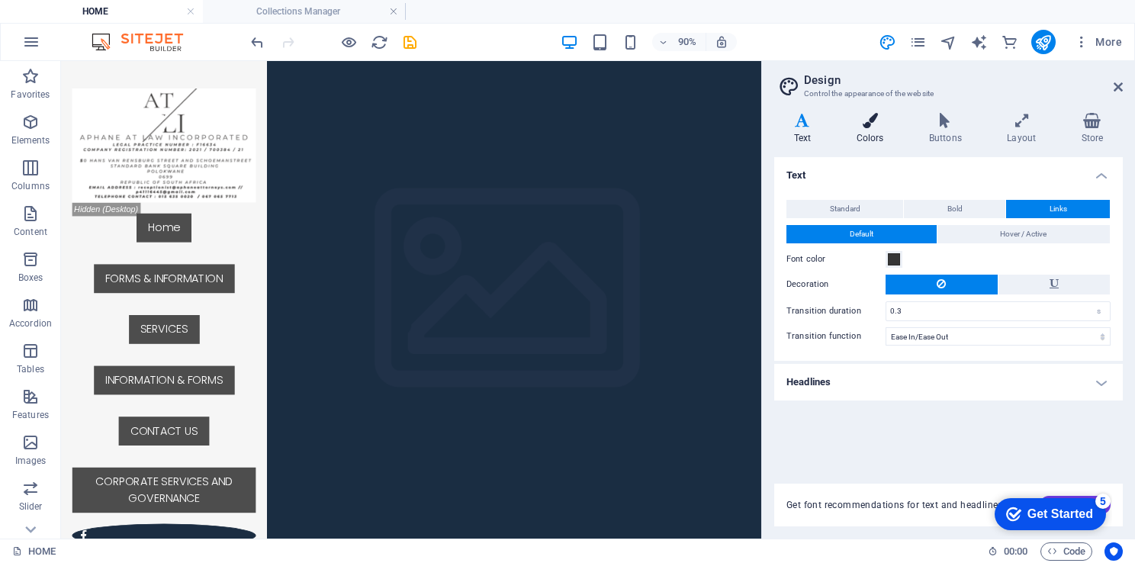
click at [864, 138] on h4 "Colors" at bounding box center [873, 129] width 72 height 32
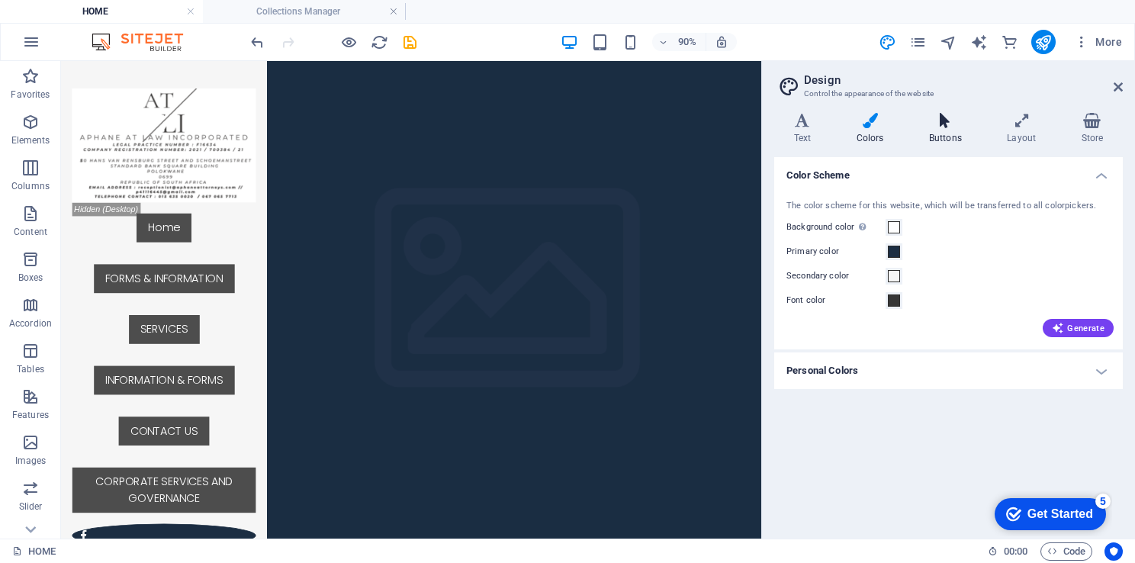
click at [956, 124] on icon at bounding box center [945, 120] width 72 height 15
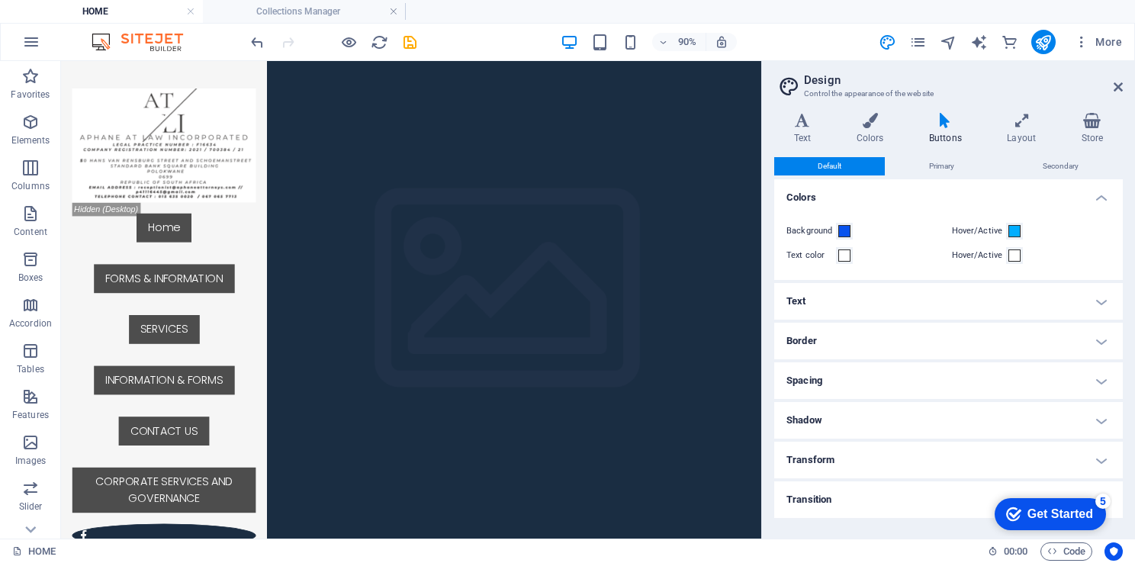
click at [1102, 302] on h4 "Text" at bounding box center [948, 301] width 349 height 37
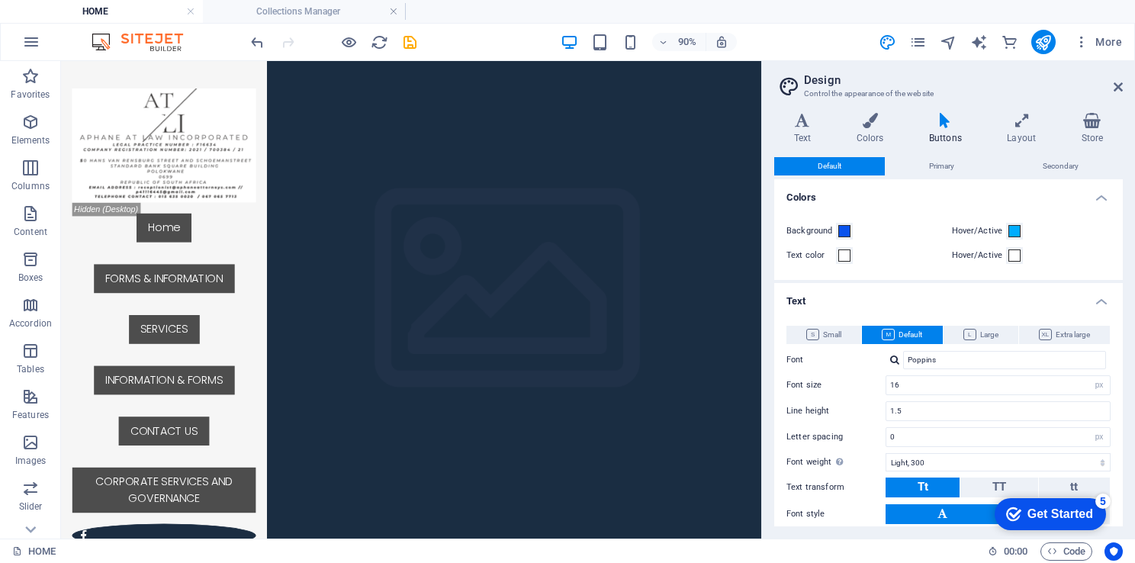
click at [1102, 302] on h4 "Text" at bounding box center [948, 296] width 349 height 27
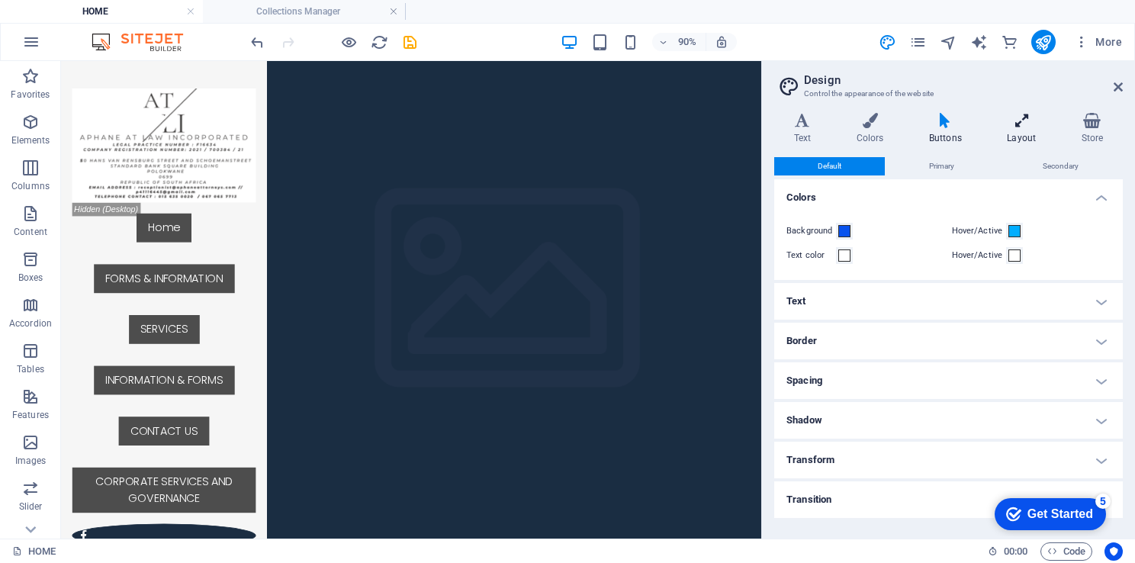
click at [1000, 133] on h4 "Layout" at bounding box center [1025, 129] width 74 height 32
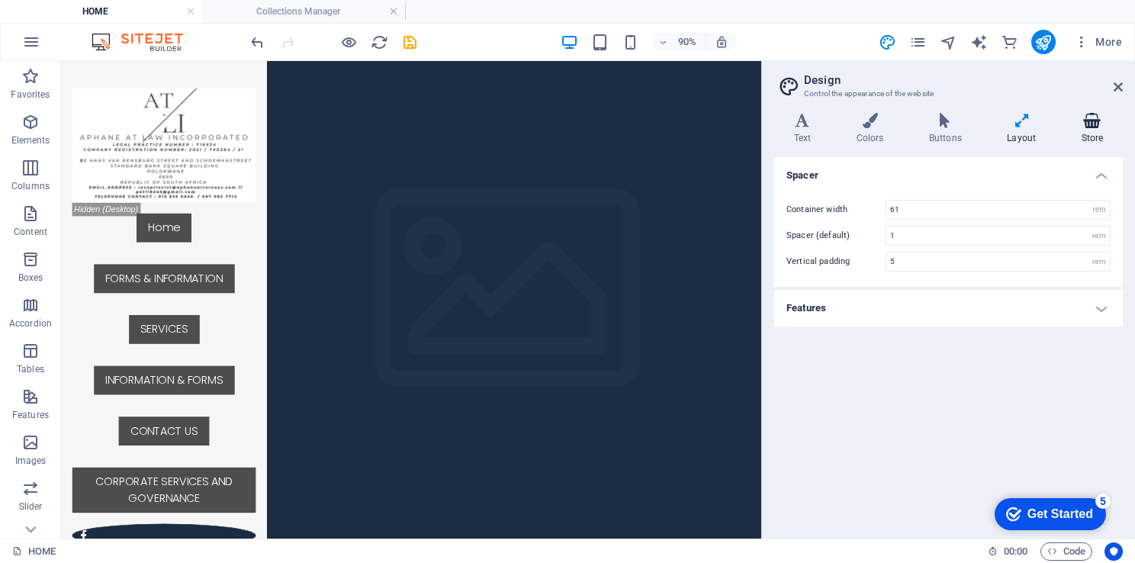
click at [1088, 131] on h4 "Store" at bounding box center [1092, 129] width 61 height 32
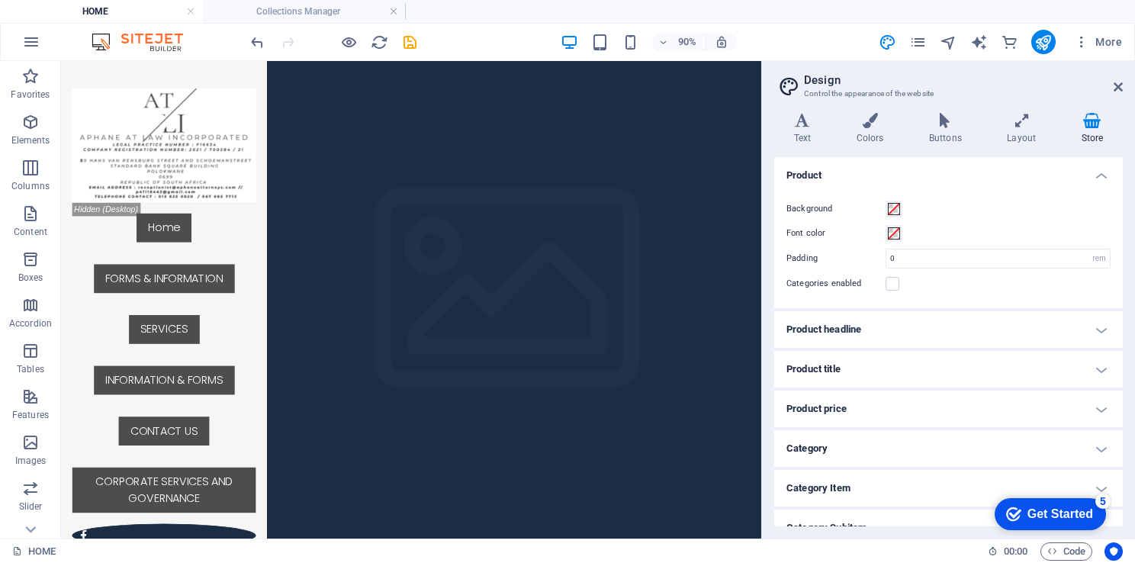
click at [1091, 331] on h4 "Product headline" at bounding box center [948, 329] width 349 height 37
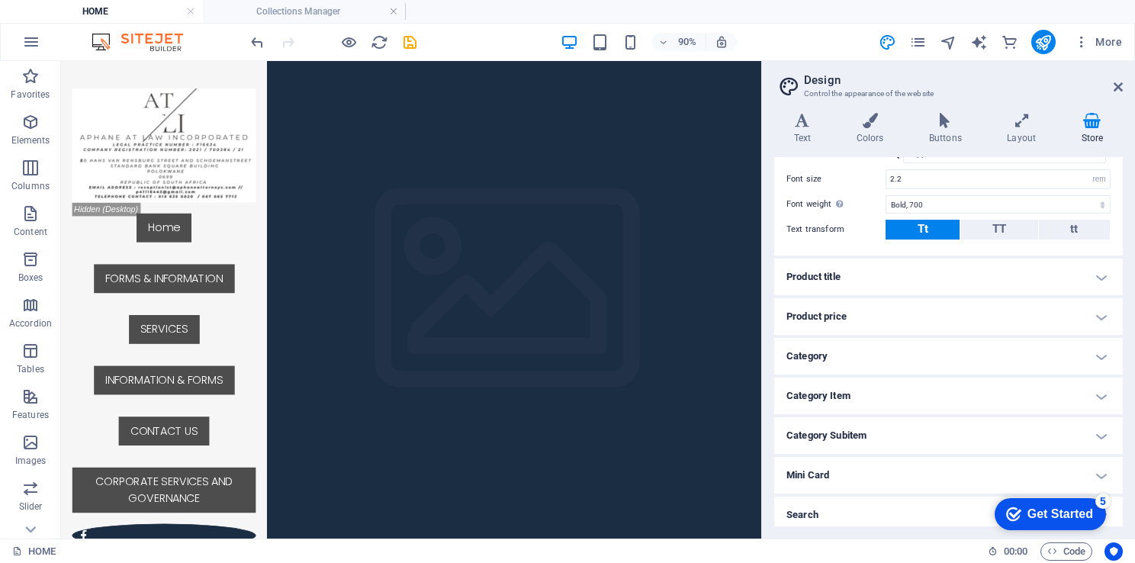
scroll to position [262, 0]
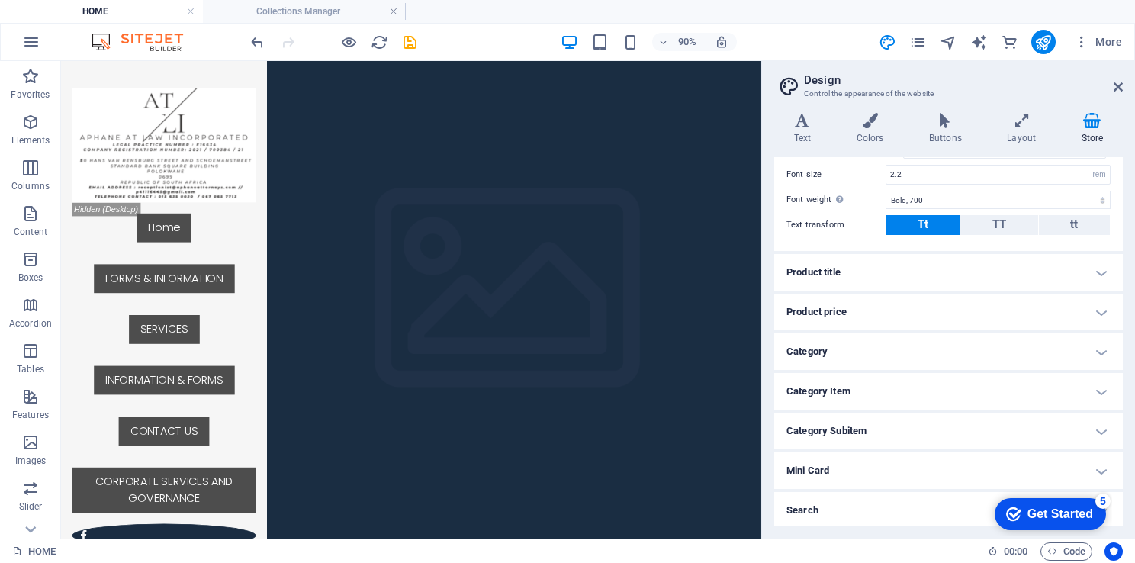
click at [1096, 269] on h4 "Product title" at bounding box center [948, 272] width 349 height 37
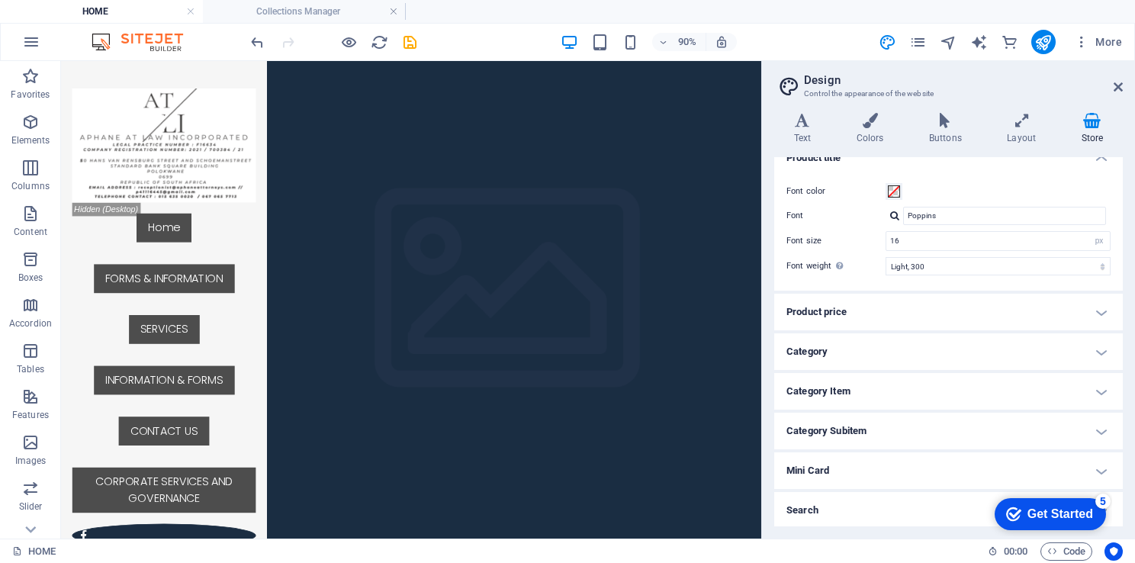
click at [1100, 324] on h4 "Product price" at bounding box center [948, 312] width 349 height 37
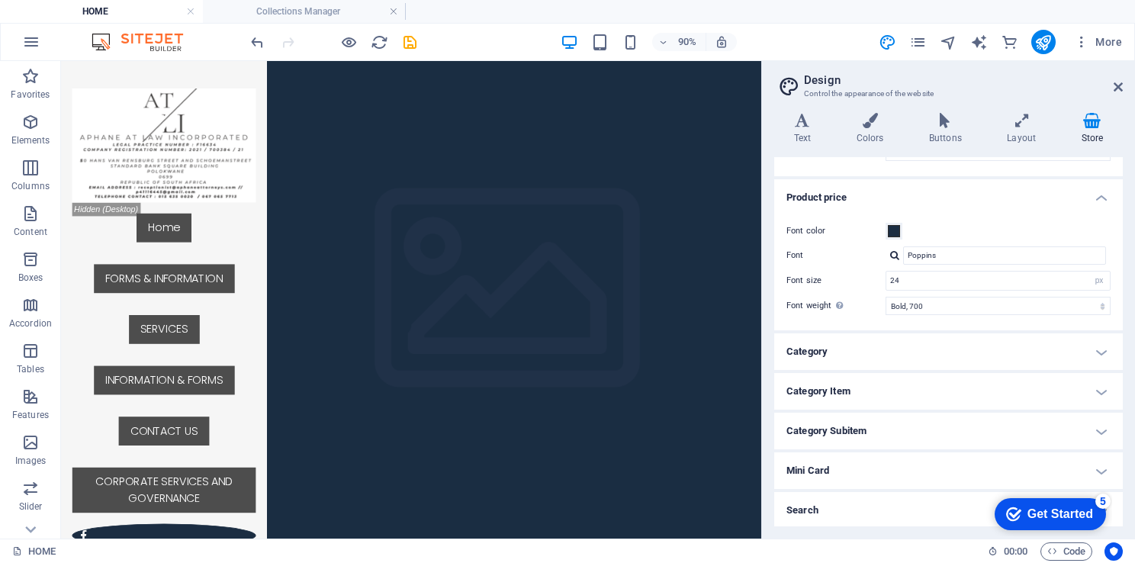
click at [1092, 346] on h4 "Category" at bounding box center [948, 351] width 349 height 37
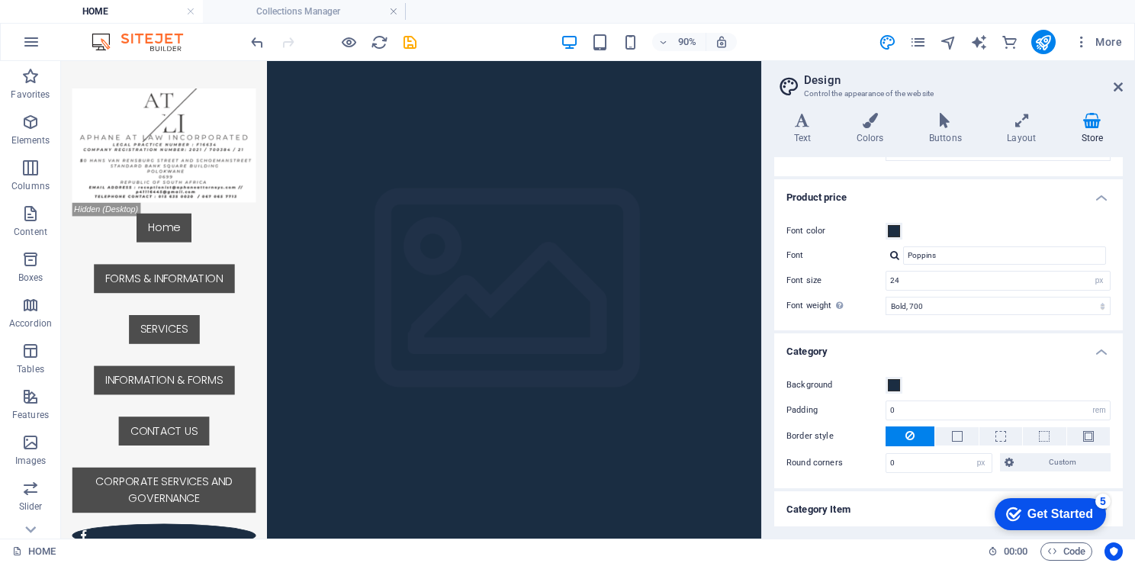
scroll to position [609, 0]
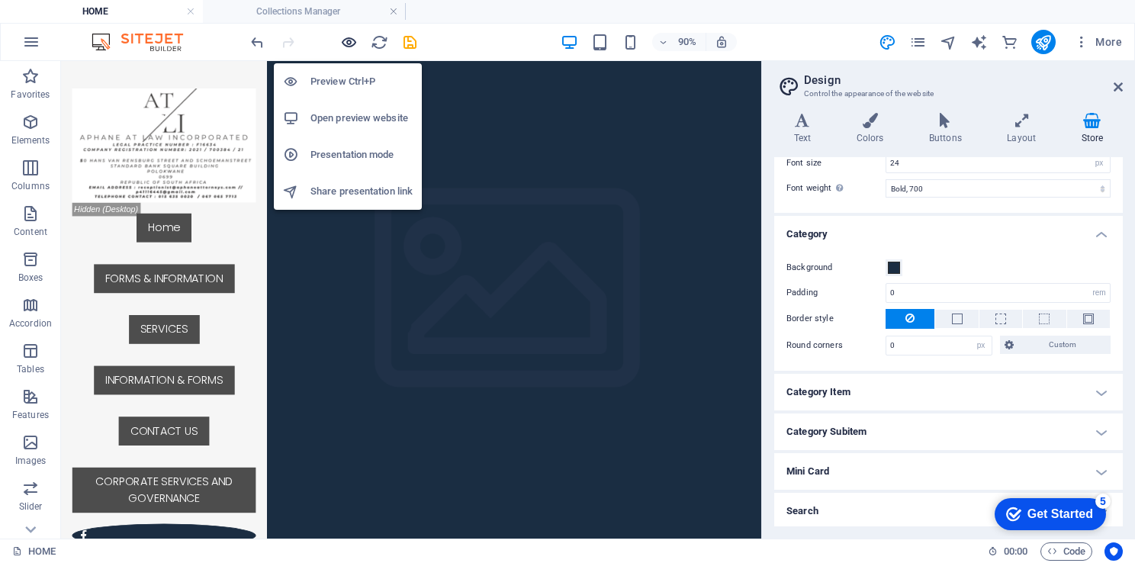
click at [344, 41] on icon "button" at bounding box center [349, 43] width 18 height 18
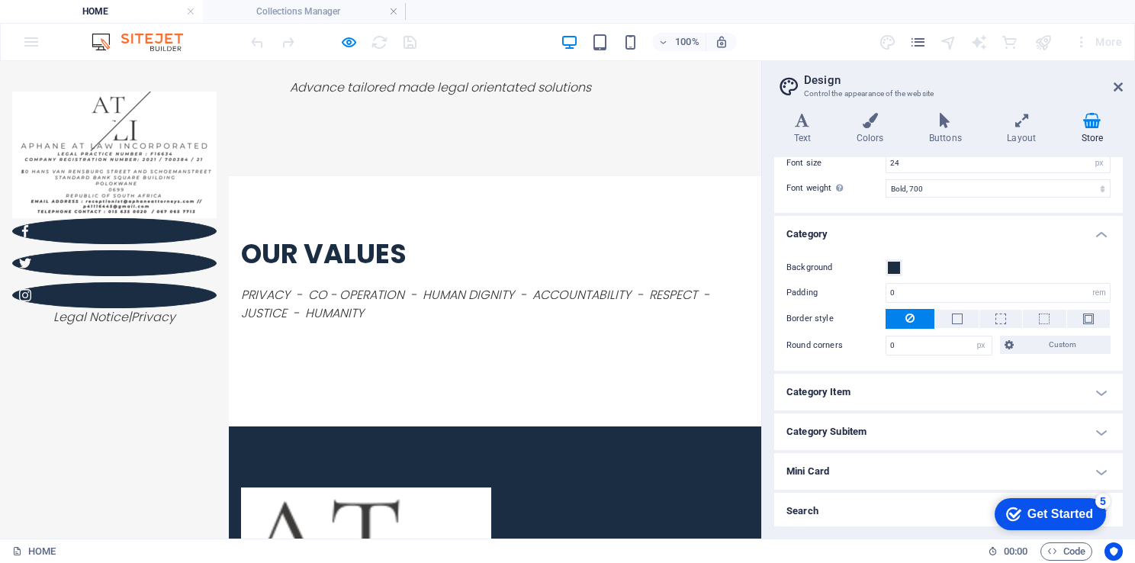
scroll to position [1875, 0]
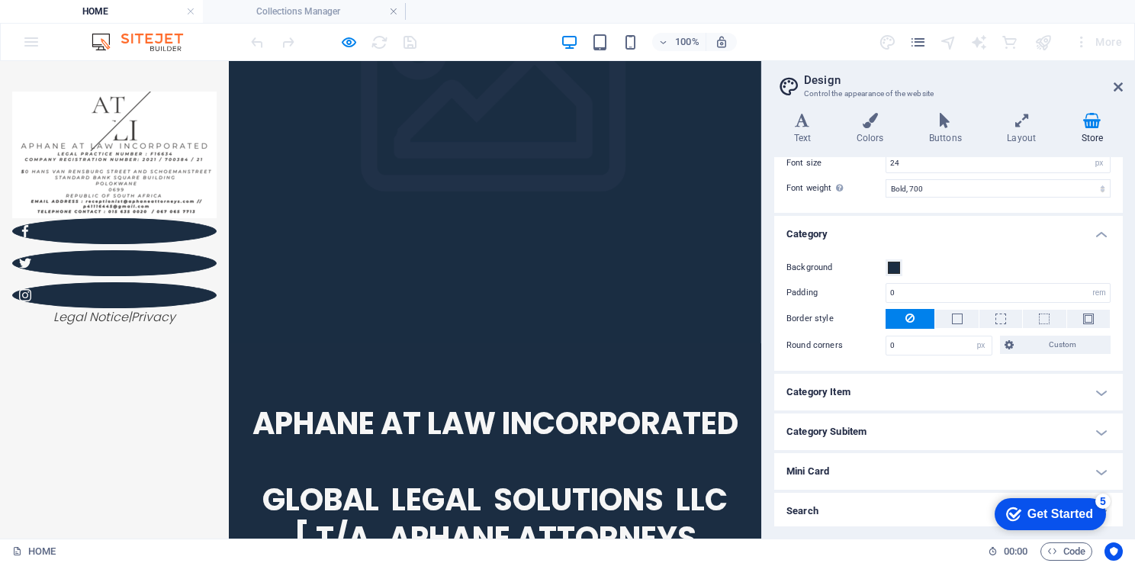
scroll to position [0, 0]
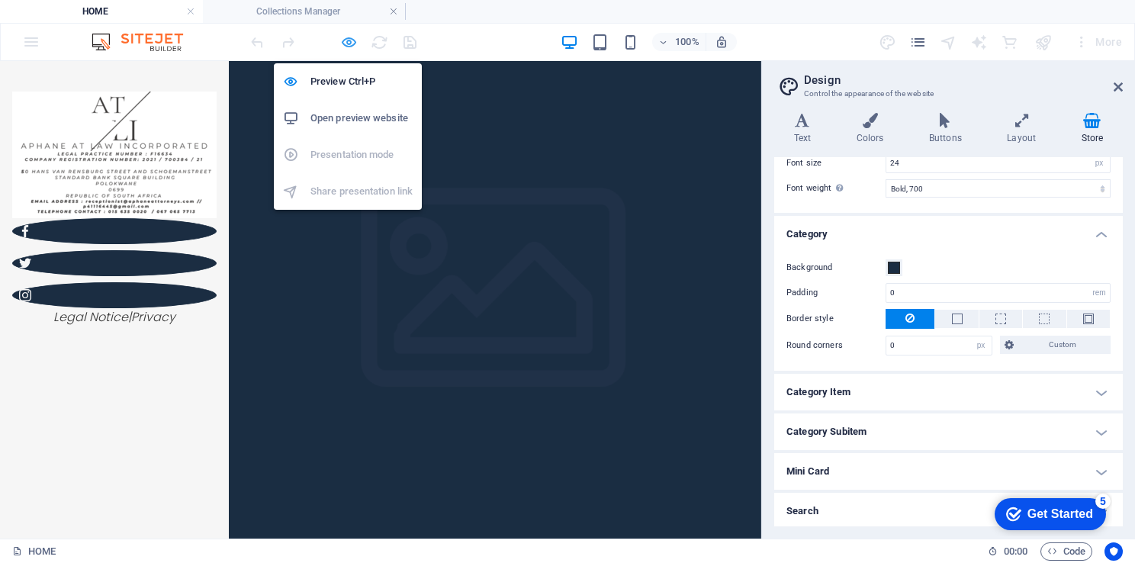
click at [345, 40] on icon "button" at bounding box center [349, 43] width 18 height 18
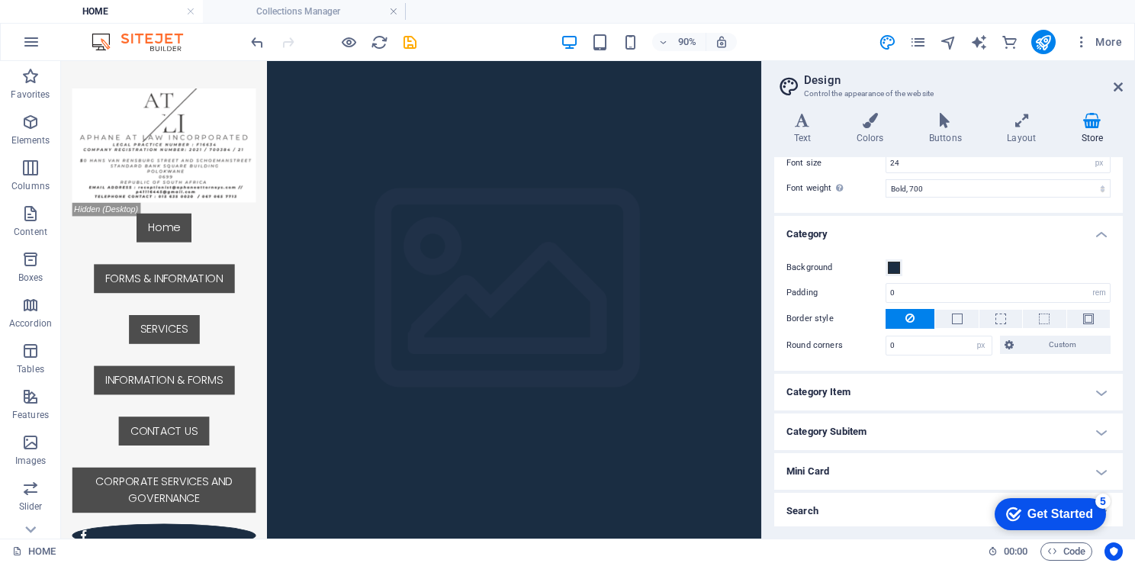
drag, startPoint x: 834, startPoint y: 113, endPoint x: 908, endPoint y: 255, distance: 160.1
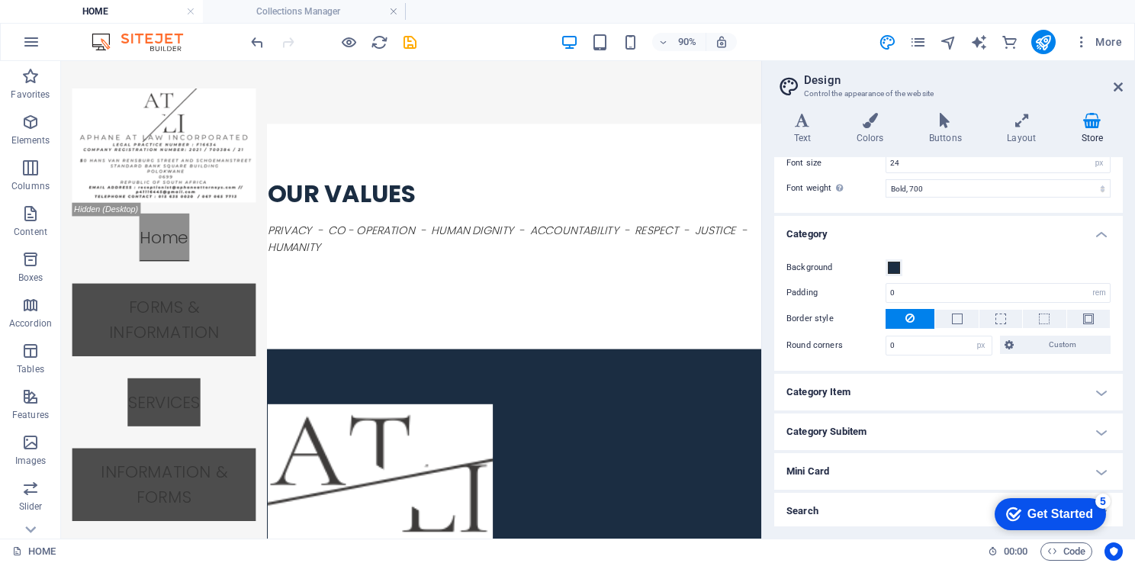
scroll to position [1946, 0]
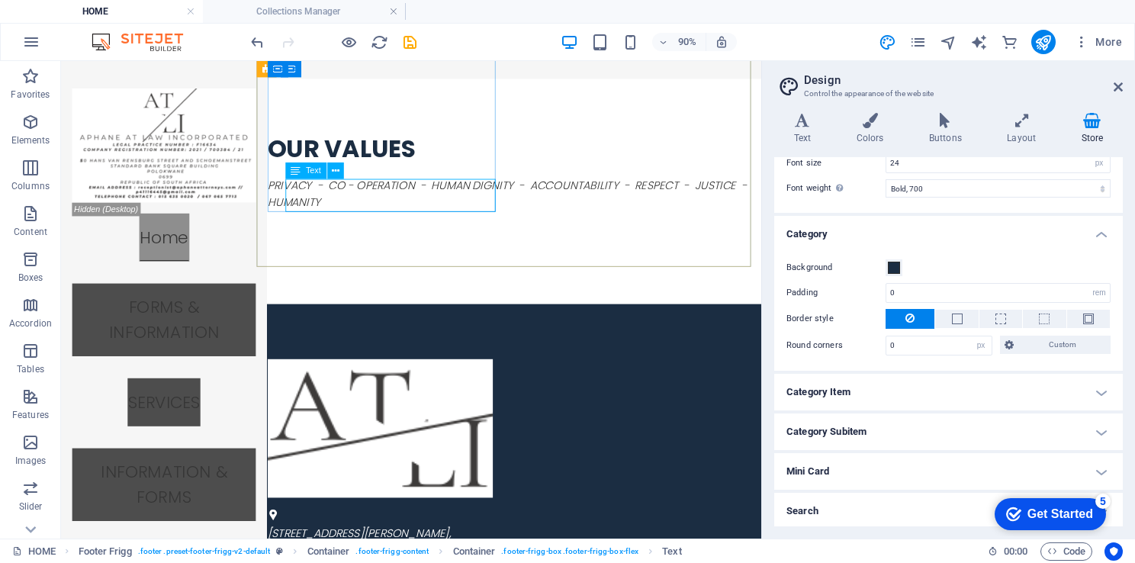
click at [297, 172] on icon at bounding box center [296, 171] width 10 height 17
click at [341, 168] on button at bounding box center [335, 171] width 17 height 17
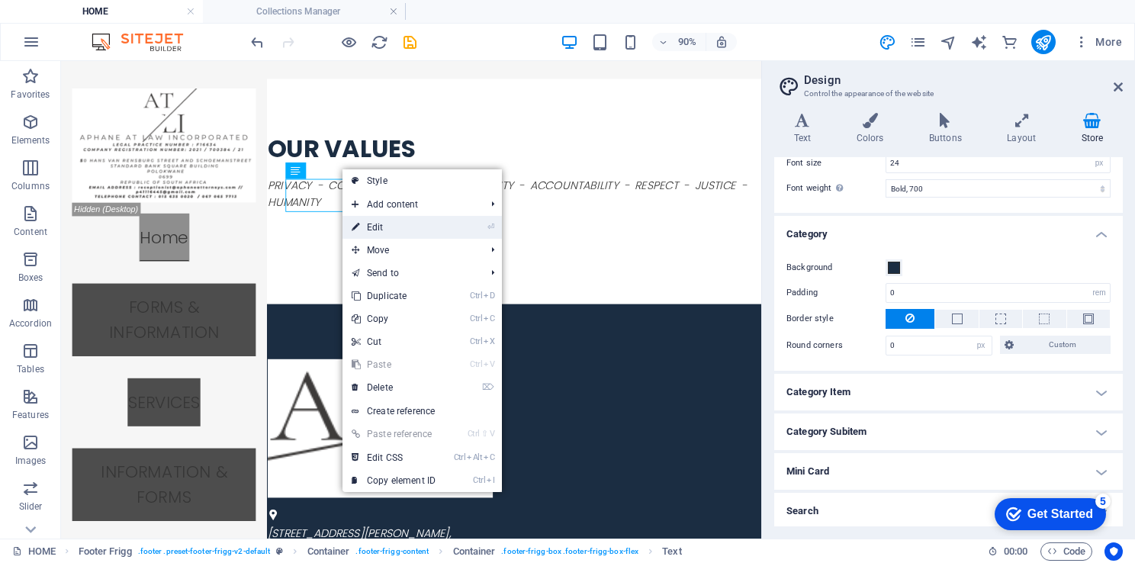
click at [401, 223] on link "⏎ Edit" at bounding box center [394, 227] width 102 height 23
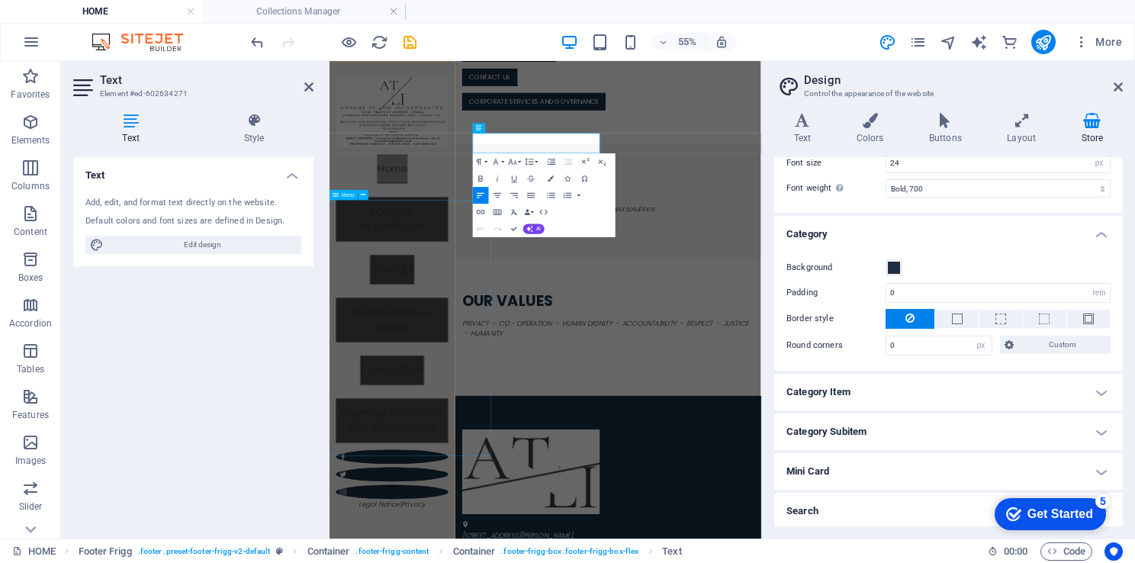
scroll to position [2284, 0]
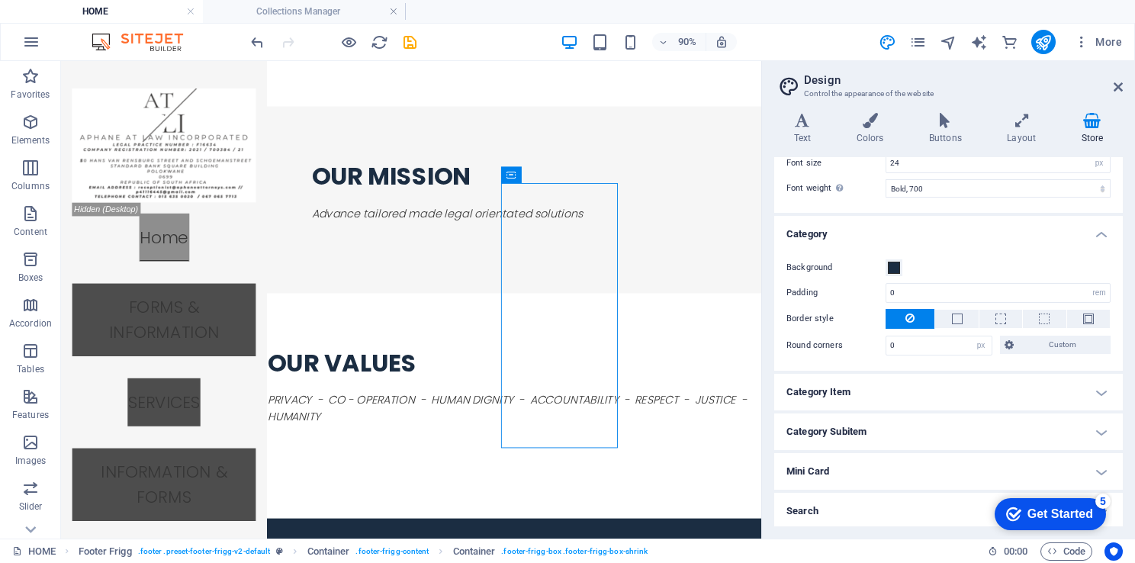
scroll to position [1722, 0]
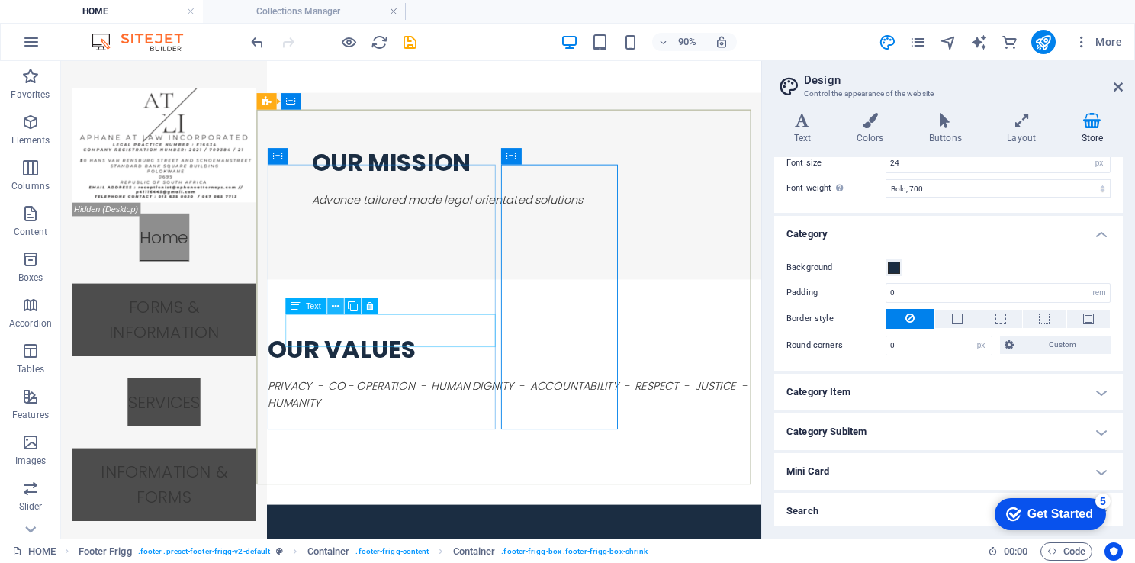
click at [337, 307] on icon at bounding box center [336, 306] width 8 height 14
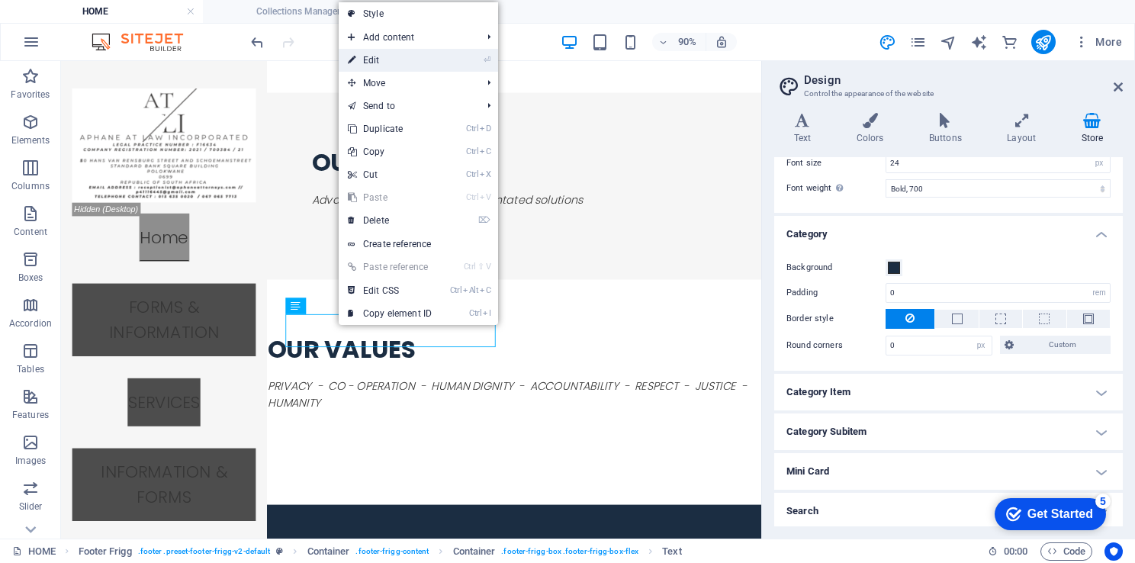
click at [385, 61] on link "⏎ Edit" at bounding box center [390, 60] width 102 height 23
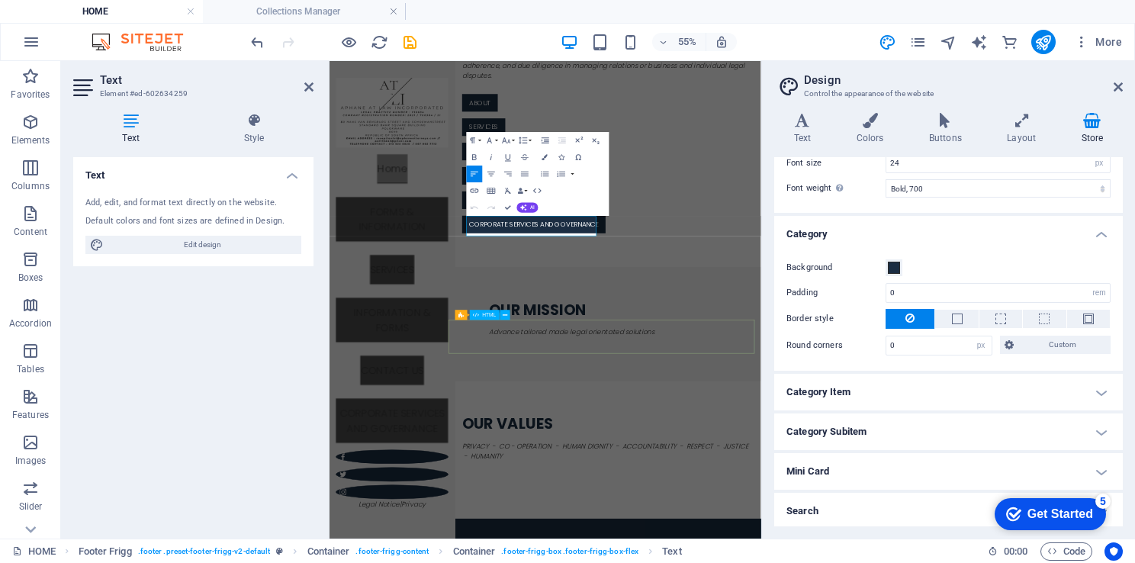
scroll to position [2060, 0]
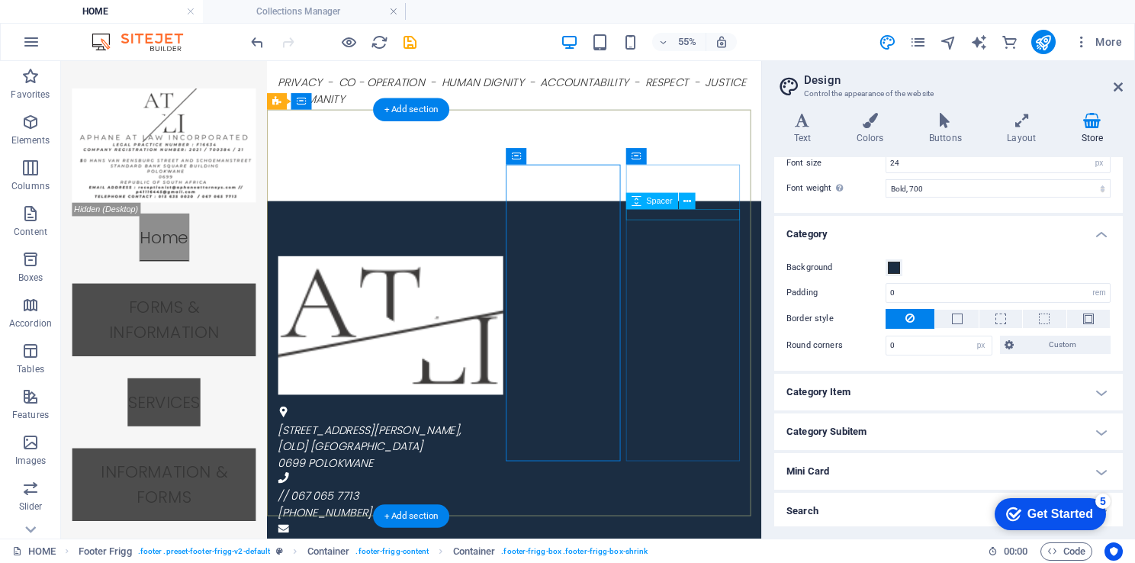
scroll to position [1722, 0]
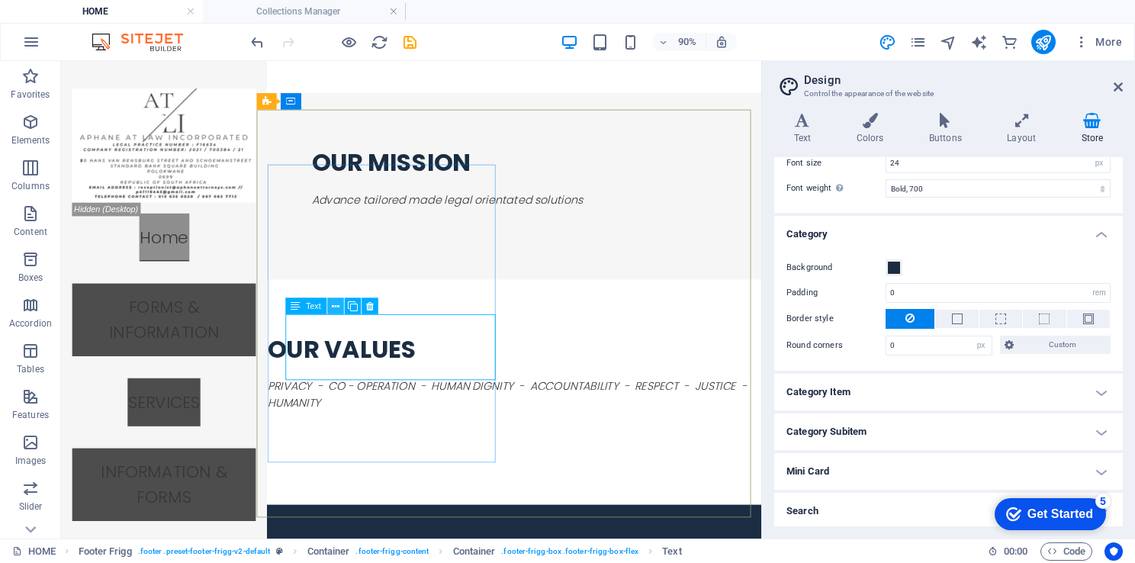
click at [333, 305] on icon at bounding box center [336, 306] width 8 height 14
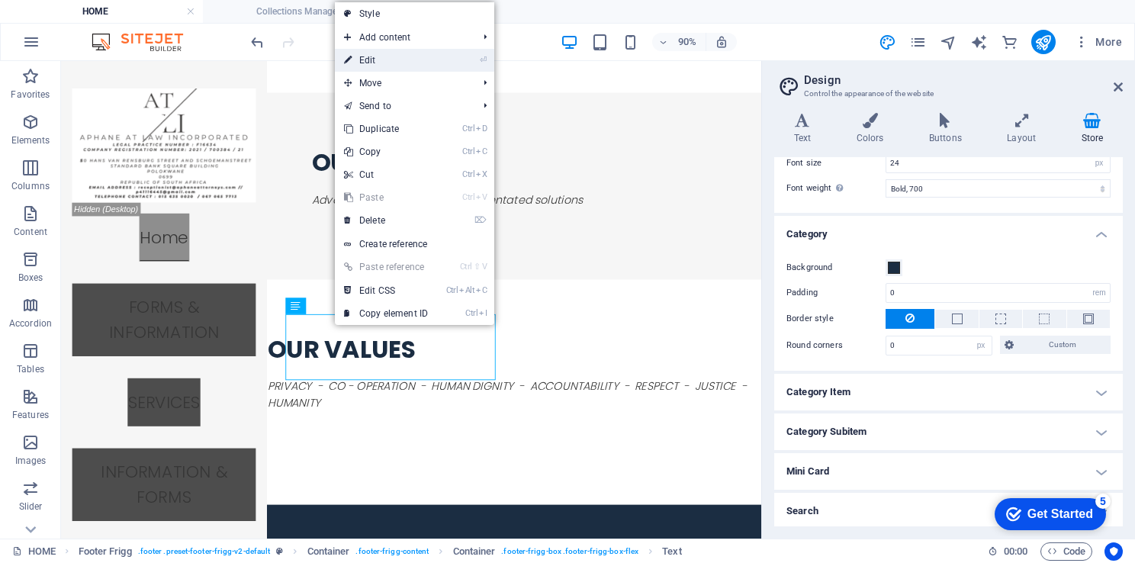
click at [374, 61] on link "⏎ Edit" at bounding box center [386, 60] width 102 height 23
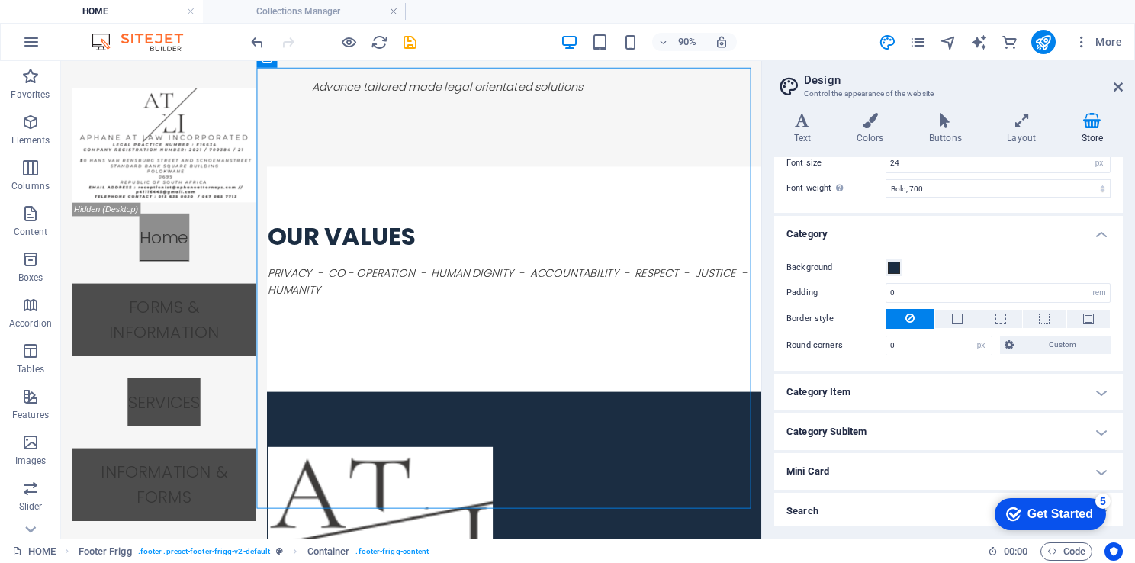
scroll to position [1760, 0]
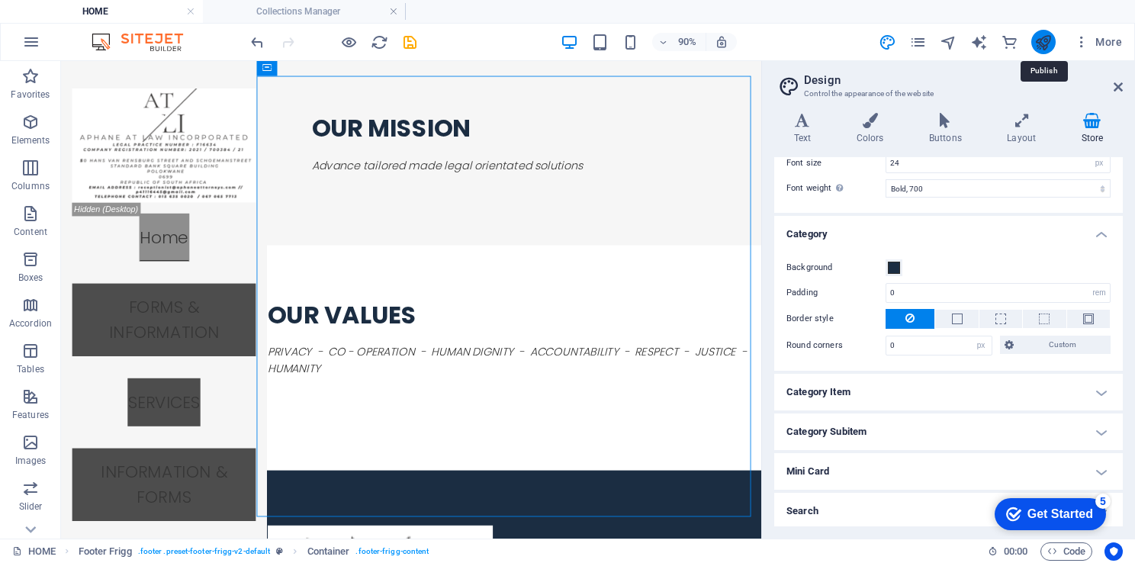
click at [1044, 44] on icon "publish" at bounding box center [1044, 43] width 18 height 18
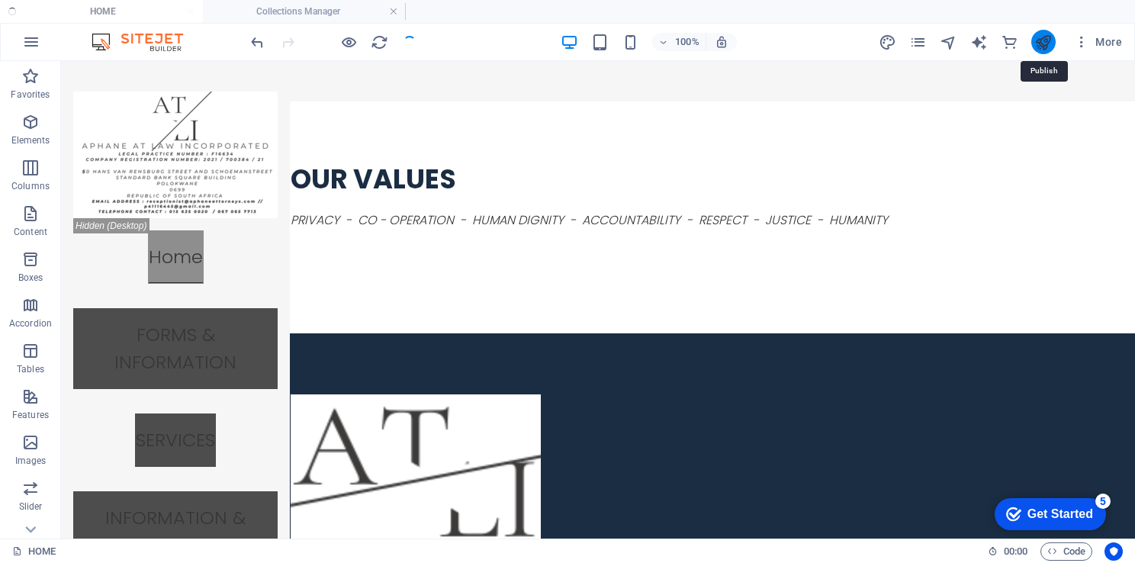
scroll to position [1526, 0]
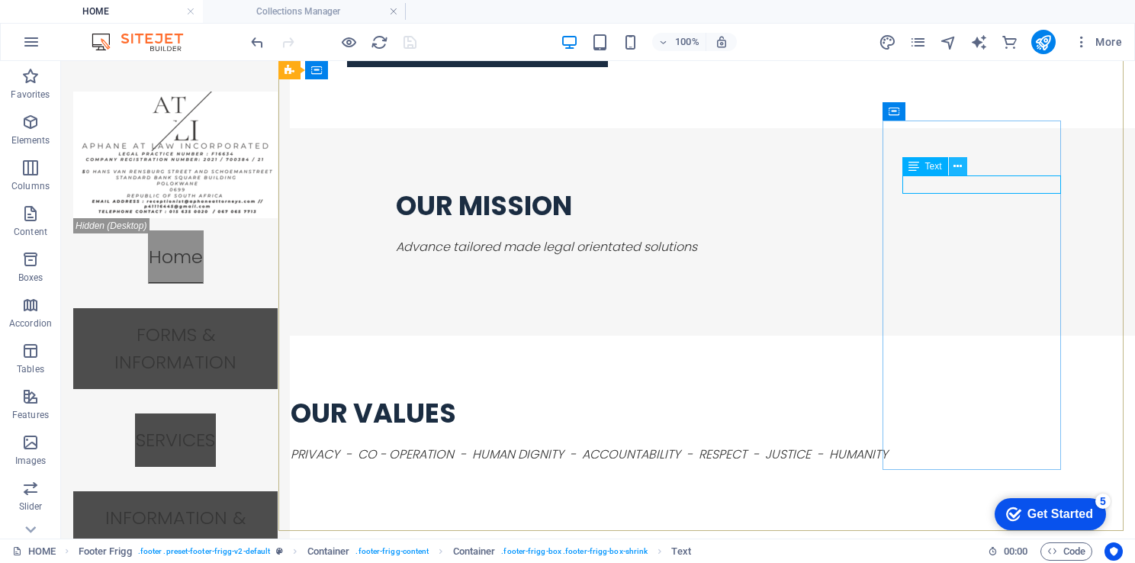
click at [958, 166] on icon at bounding box center [958, 167] width 8 height 16
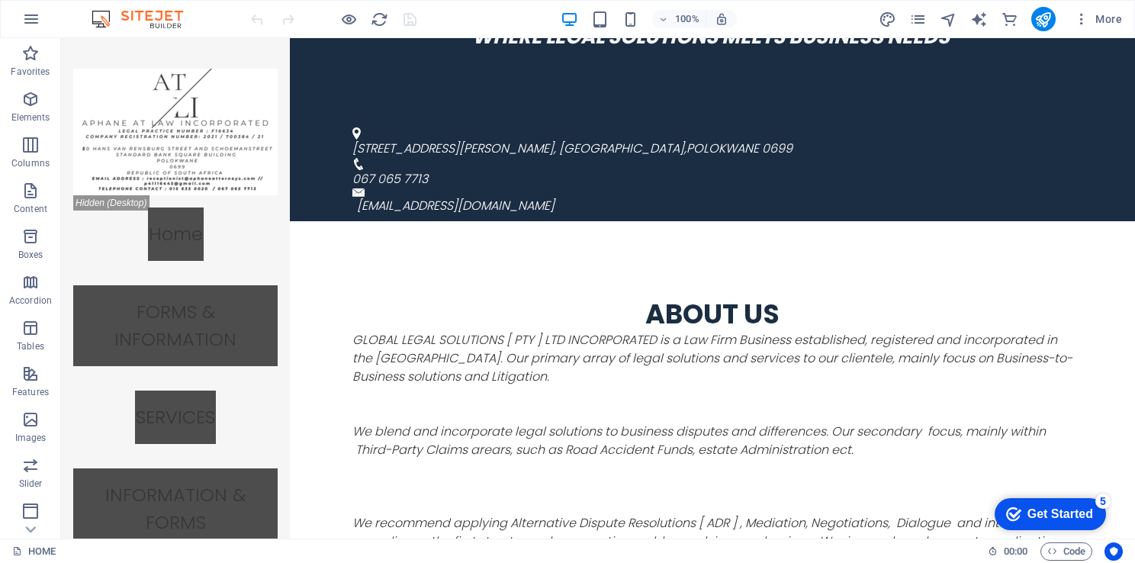
scroll to position [763, 0]
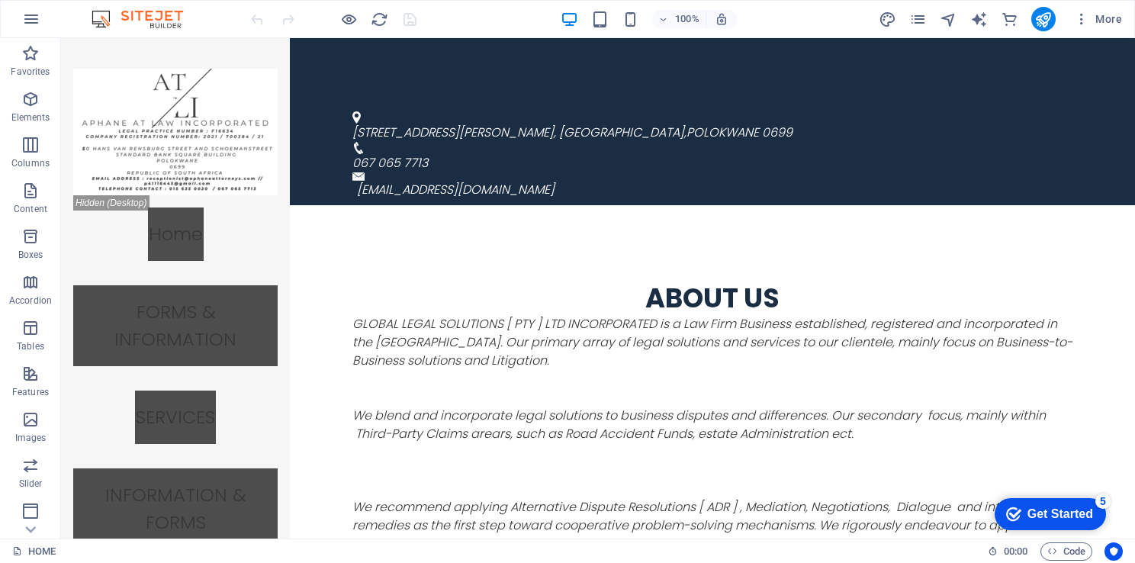
drag, startPoint x: 1122, startPoint y: 169, endPoint x: 1132, endPoint y: 182, distance: 16.9
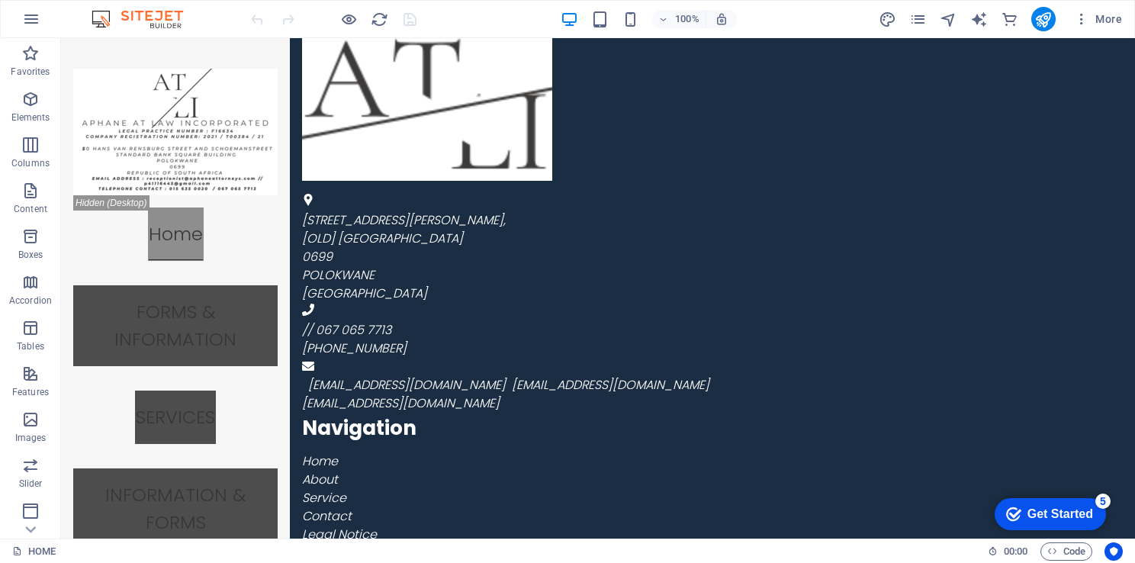
scroll to position [2104, 0]
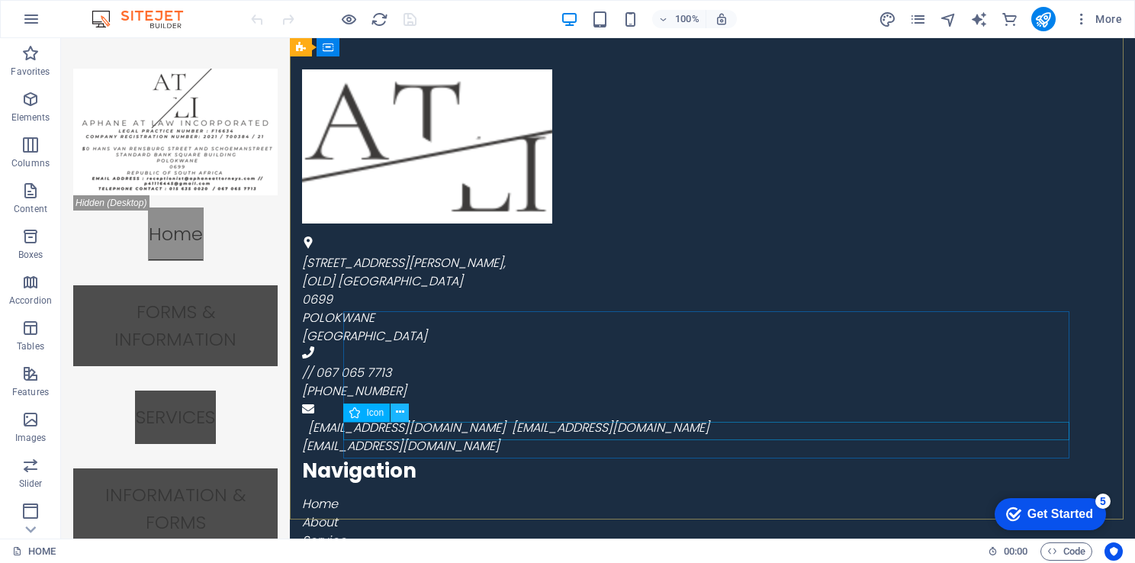
click at [408, 414] on button at bounding box center [400, 413] width 18 height 18
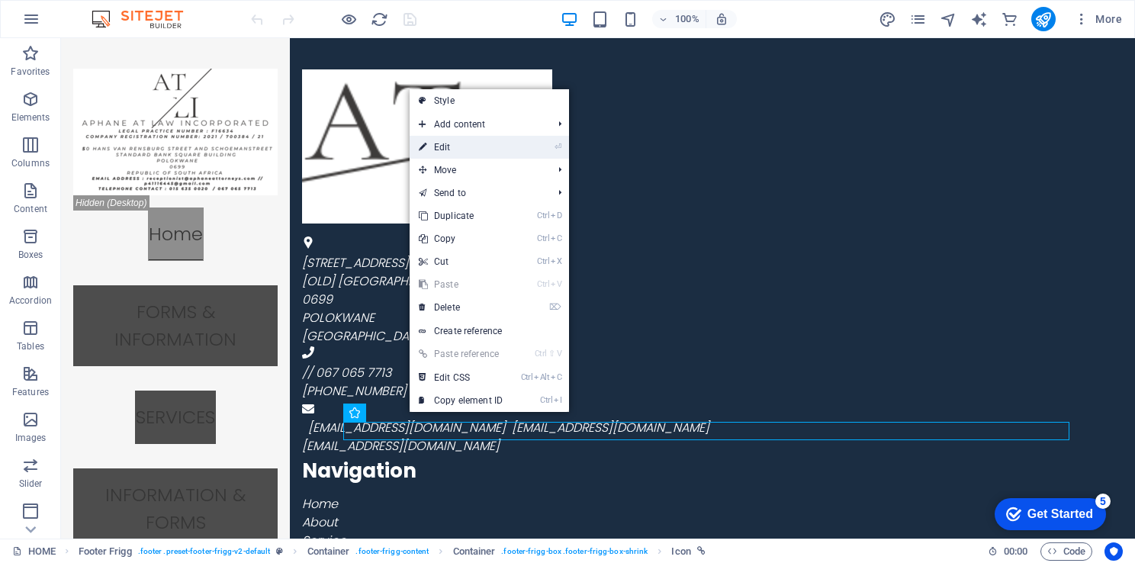
click at [452, 143] on link "⏎ Edit" at bounding box center [461, 147] width 102 height 23
select select "xMidYMid"
select select "px"
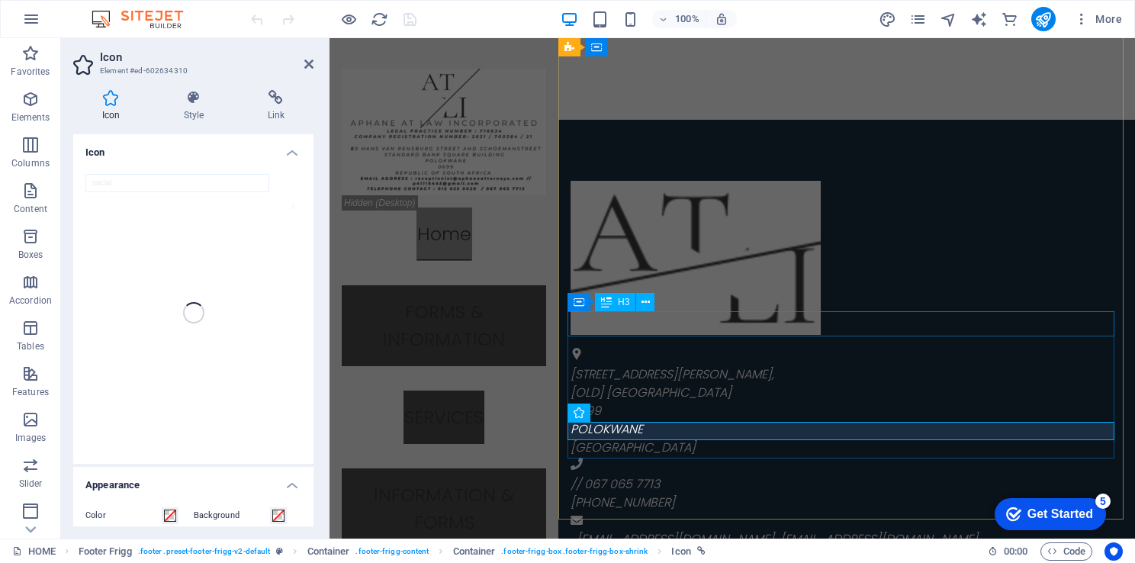
scroll to position [2178, 0]
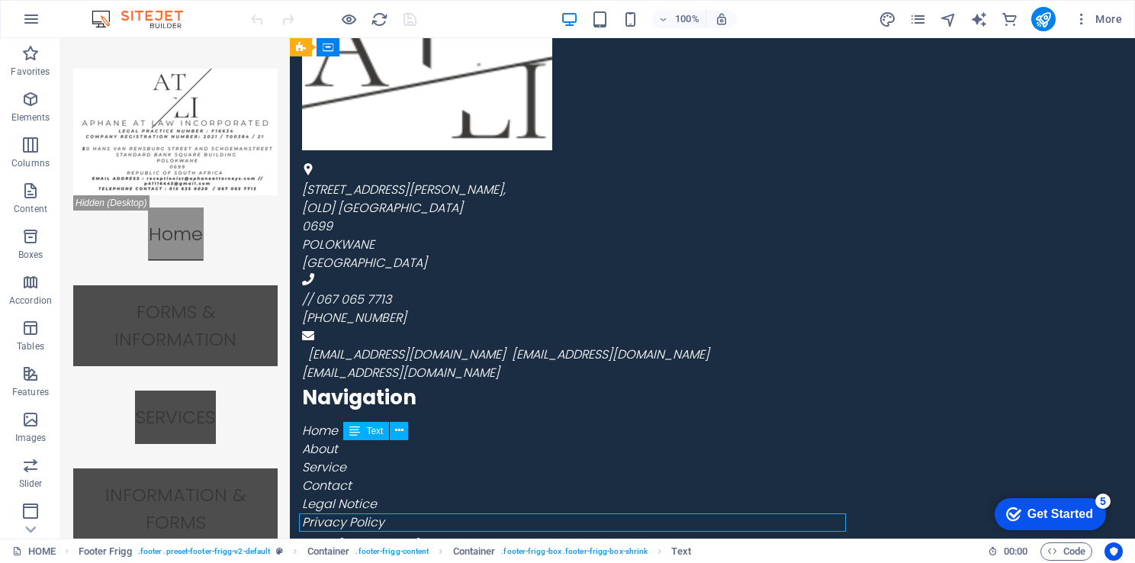
scroll to position [2104, 0]
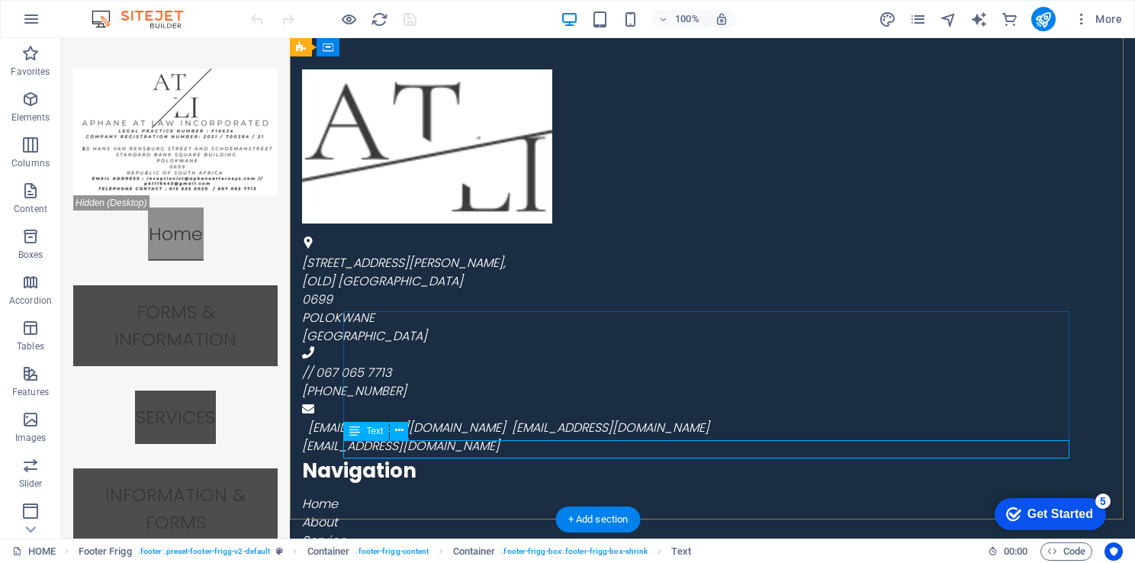
click at [397, 426] on icon at bounding box center [399, 431] width 8 height 16
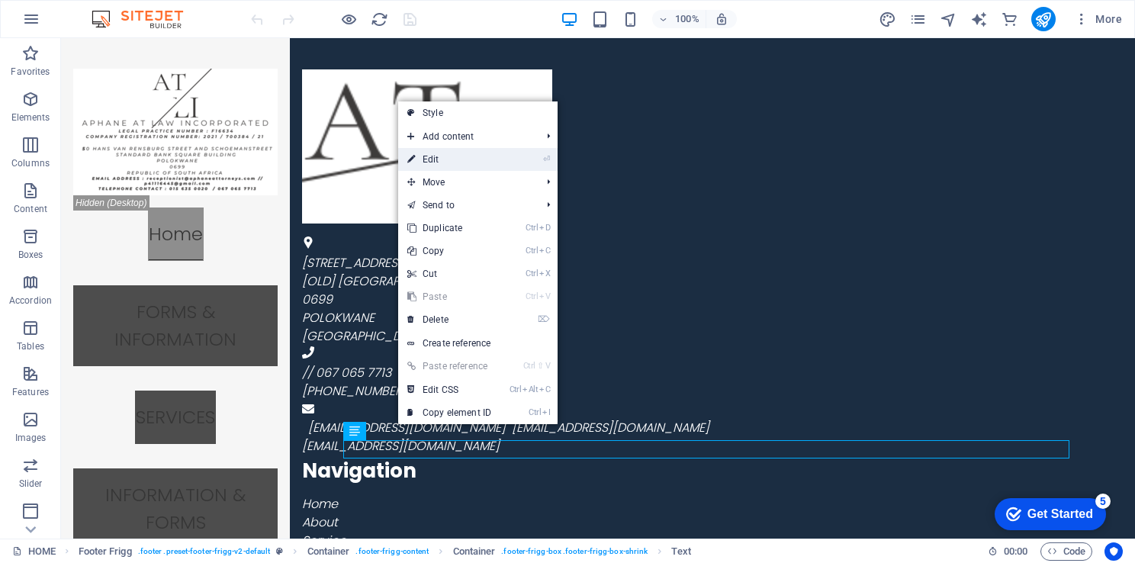
click at [458, 157] on link "⏎ Edit" at bounding box center [449, 159] width 102 height 23
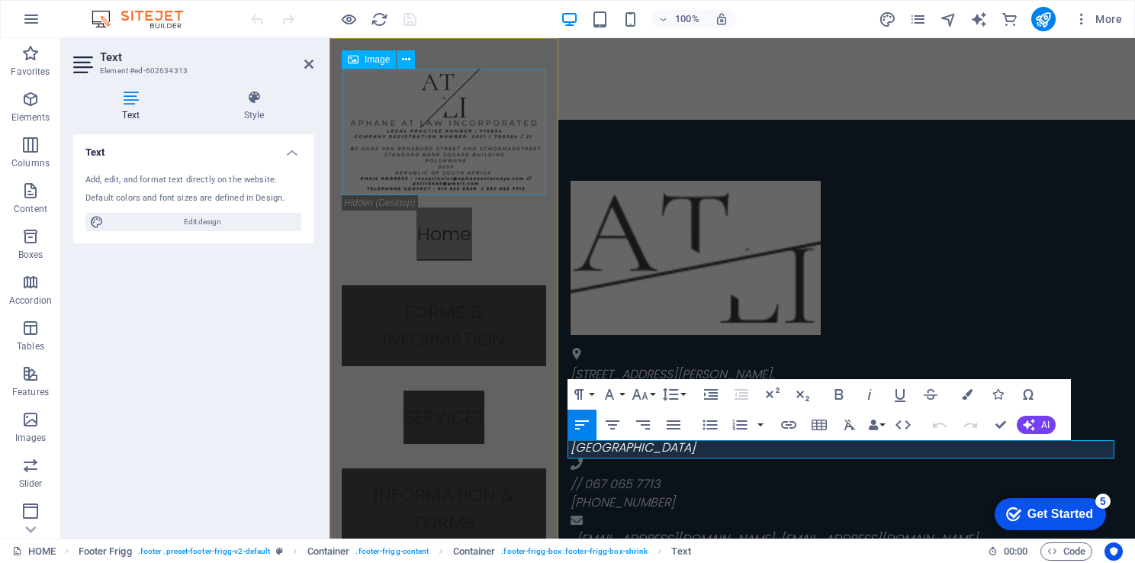
scroll to position [2178, 0]
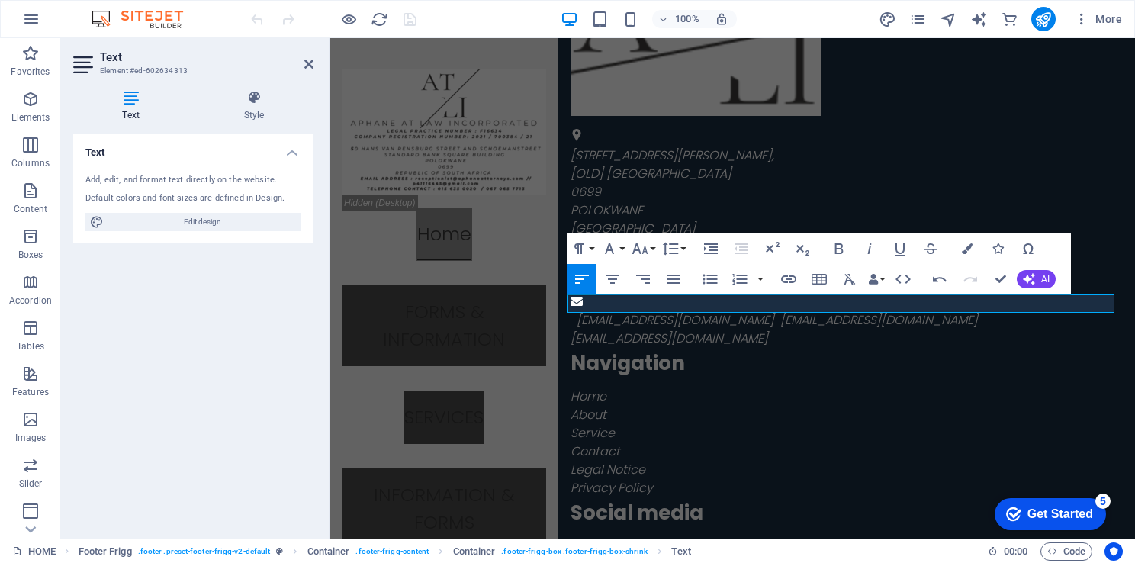
scroll to position [2313, 0]
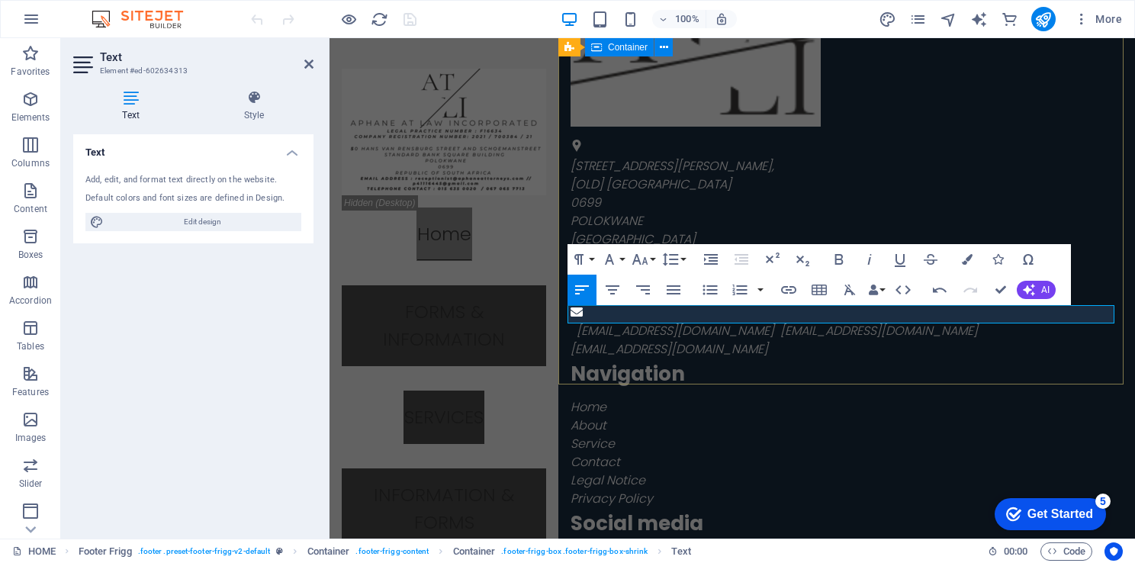
click at [870, 355] on div "50 HANS VAN RENSBURG STREET , [OLD] STANDARD BANK SQUARE BUILDING 0699 POLOKWAN…" at bounding box center [847, 315] width 577 height 808
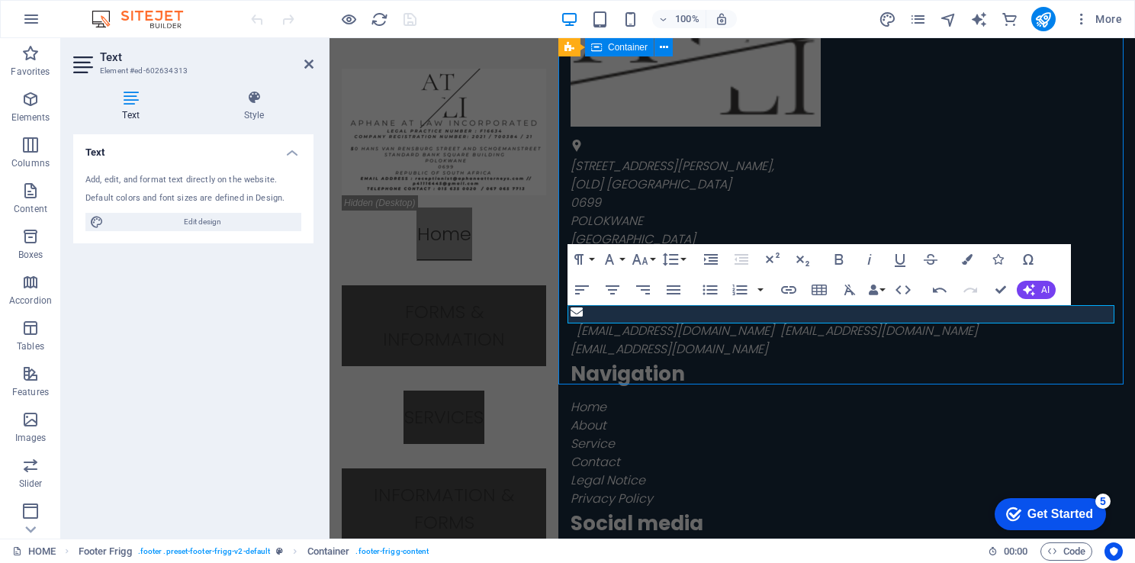
scroll to position [2239, 0]
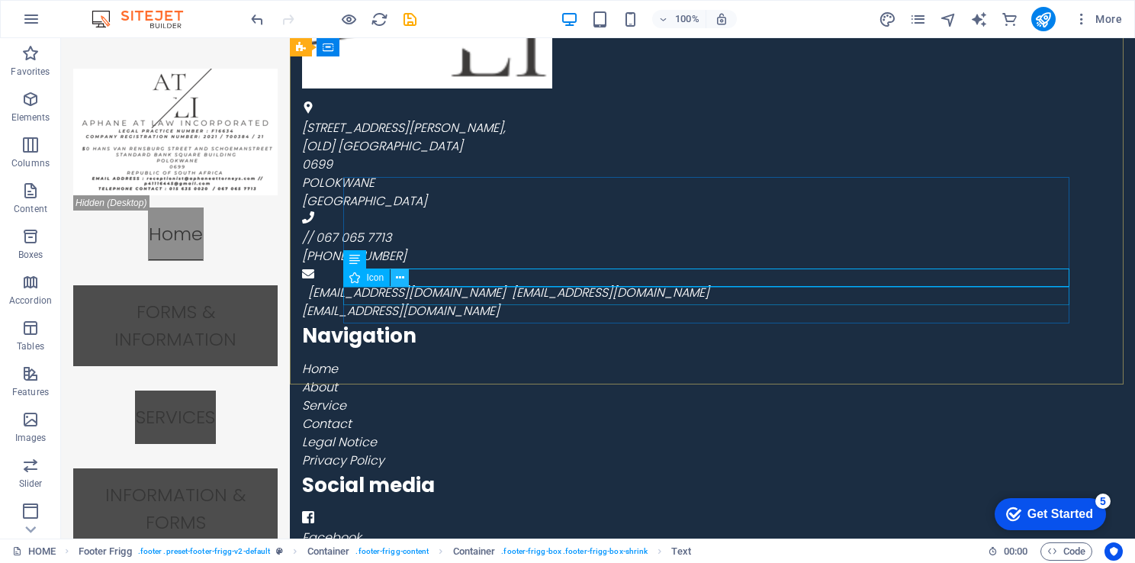
click at [399, 280] on icon at bounding box center [400, 278] width 8 height 16
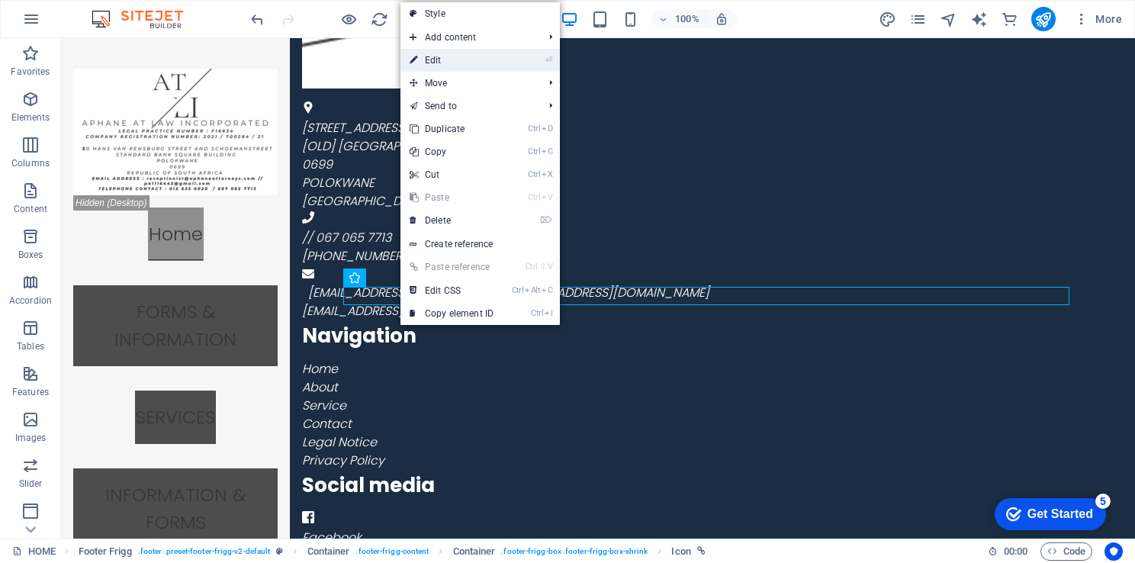
drag, startPoint x: 442, startPoint y: 57, endPoint x: 146, endPoint y: 143, distance: 307.6
click at [442, 57] on link "⏎ Edit" at bounding box center [452, 60] width 102 height 23
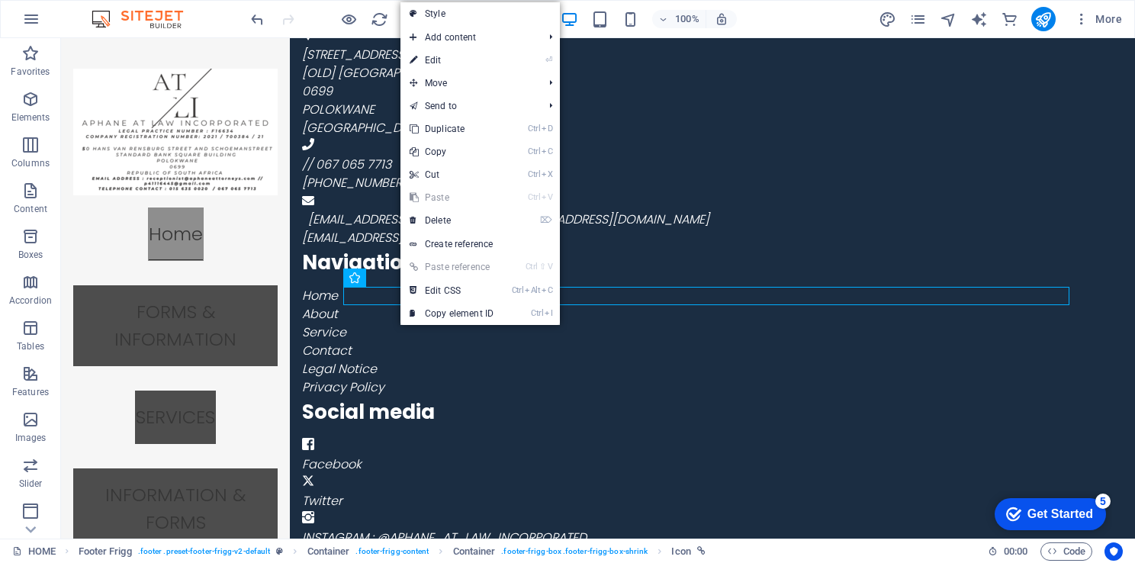
select select "xMidYMid"
select select "px"
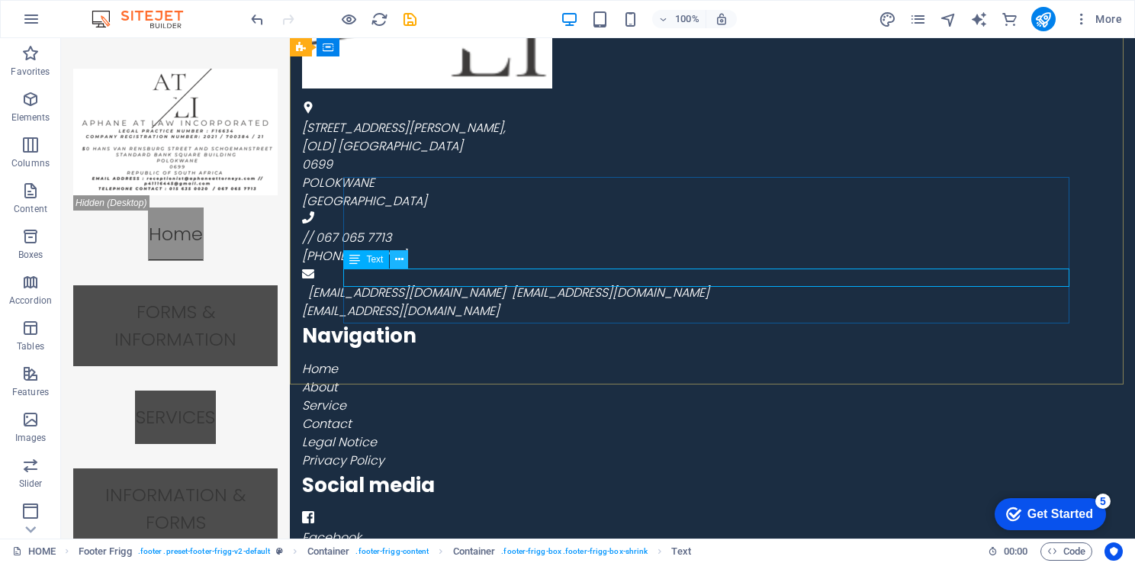
click at [400, 253] on icon at bounding box center [399, 260] width 8 height 16
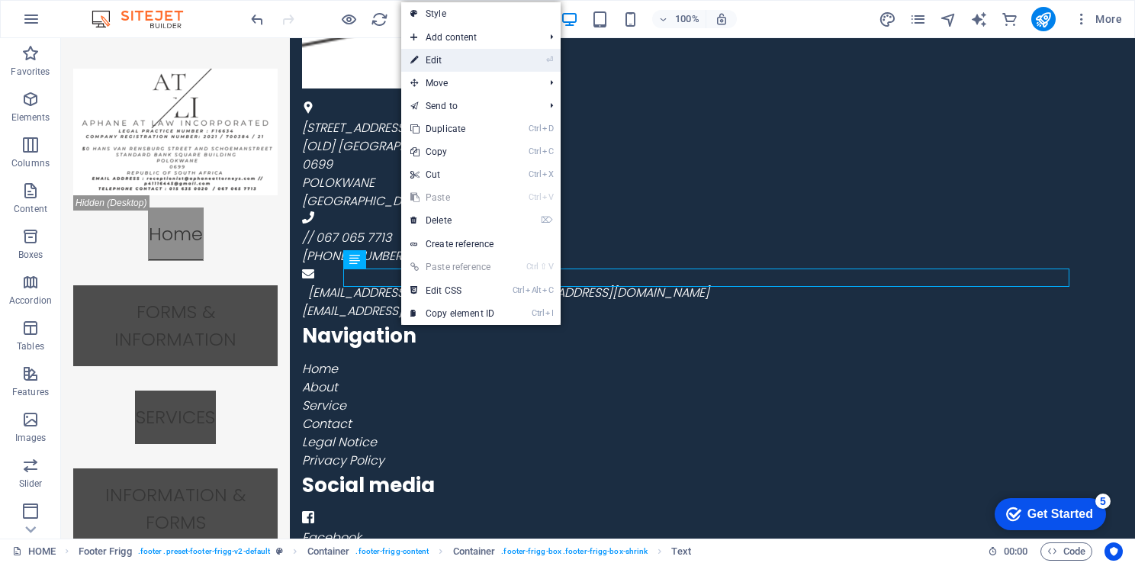
drag, startPoint x: 458, startPoint y: 60, endPoint x: 221, endPoint y: 246, distance: 301.6
click at [458, 60] on link "⏎ Edit" at bounding box center [452, 60] width 102 height 23
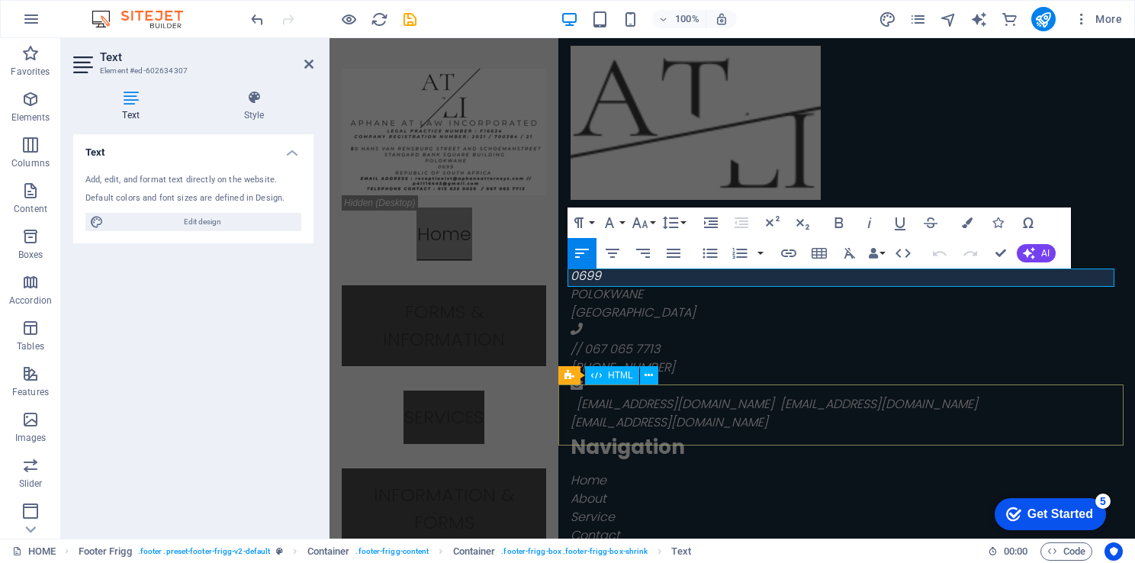
scroll to position [2313, 0]
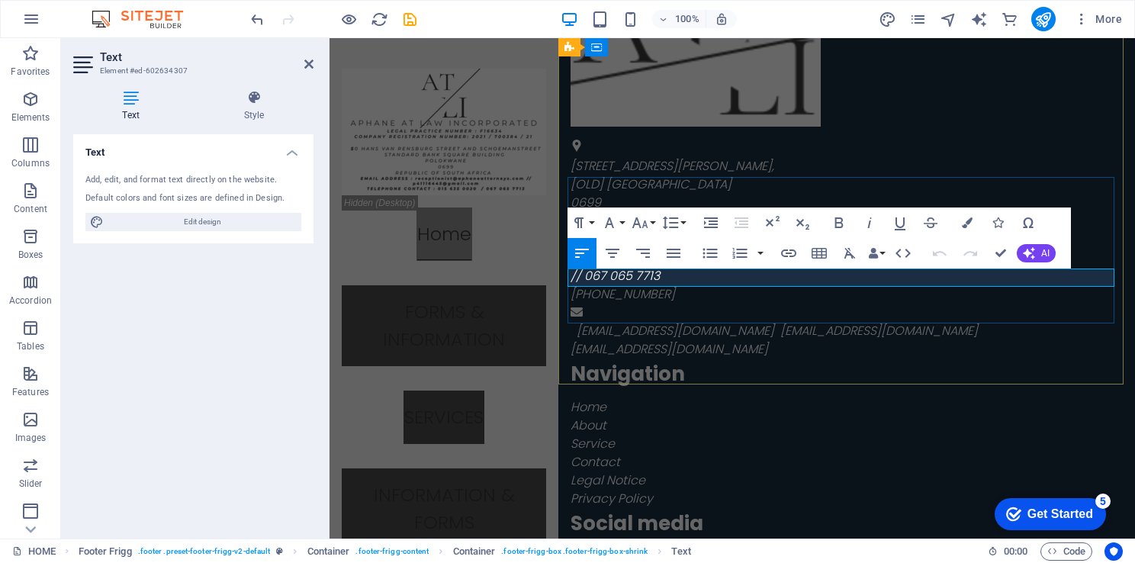
click at [781, 511] on div "Social media" at bounding box center [847, 523] width 552 height 24
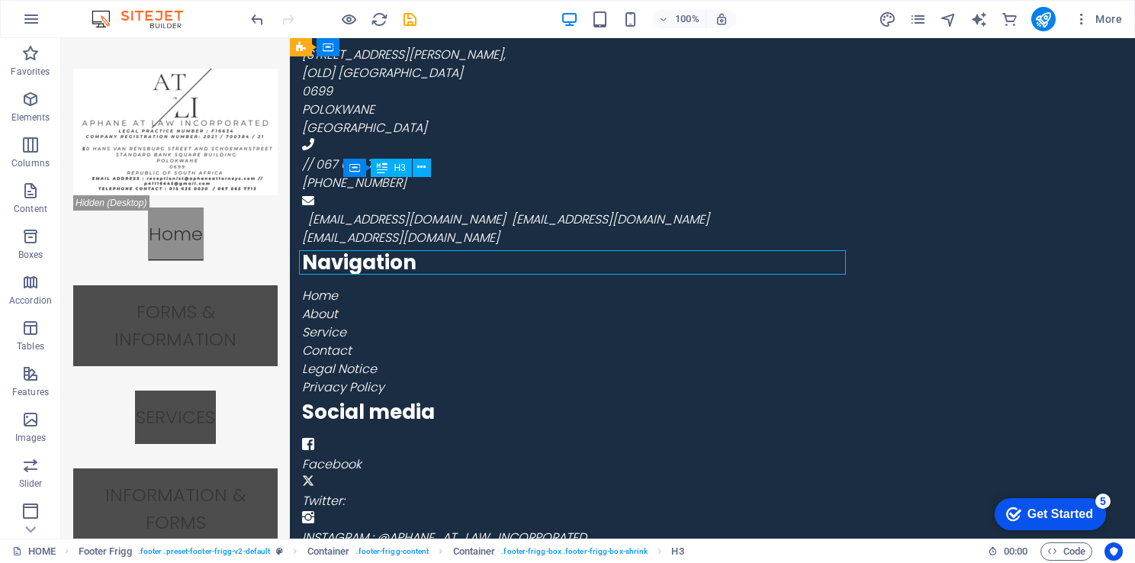
scroll to position [2239, 0]
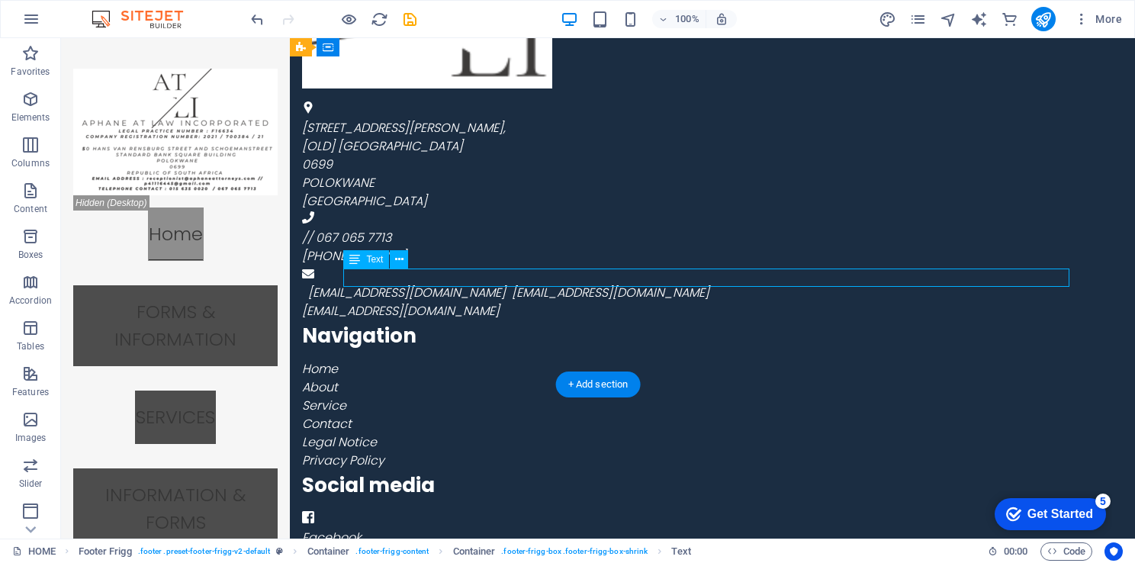
click at [400, 263] on icon at bounding box center [399, 260] width 8 height 16
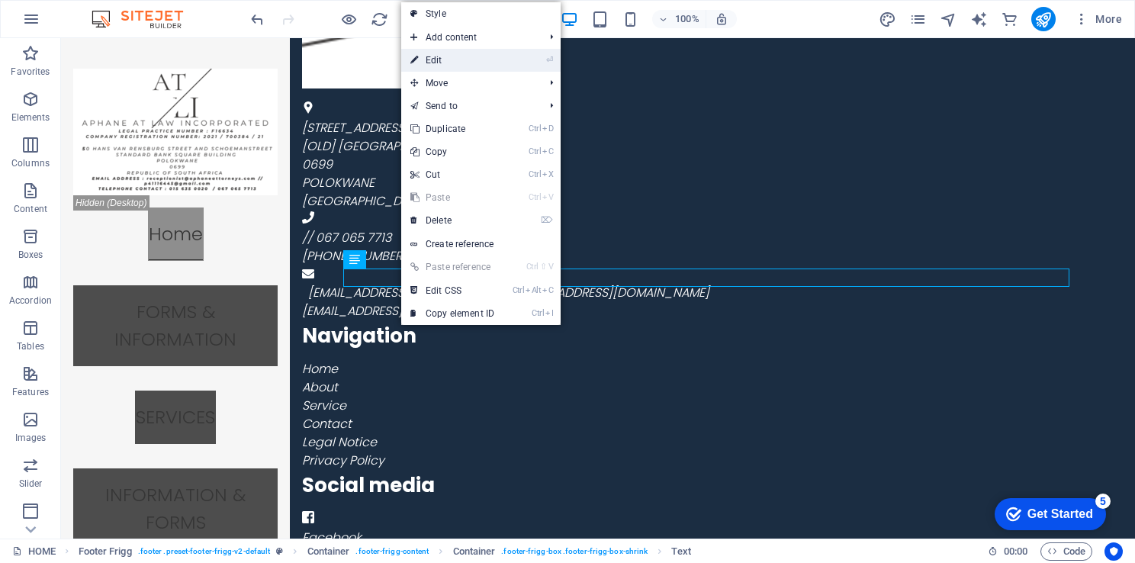
drag, startPoint x: 443, startPoint y: 60, endPoint x: 214, endPoint y: 63, distance: 229.7
click at [443, 60] on link "⏎ Edit" at bounding box center [452, 60] width 102 height 23
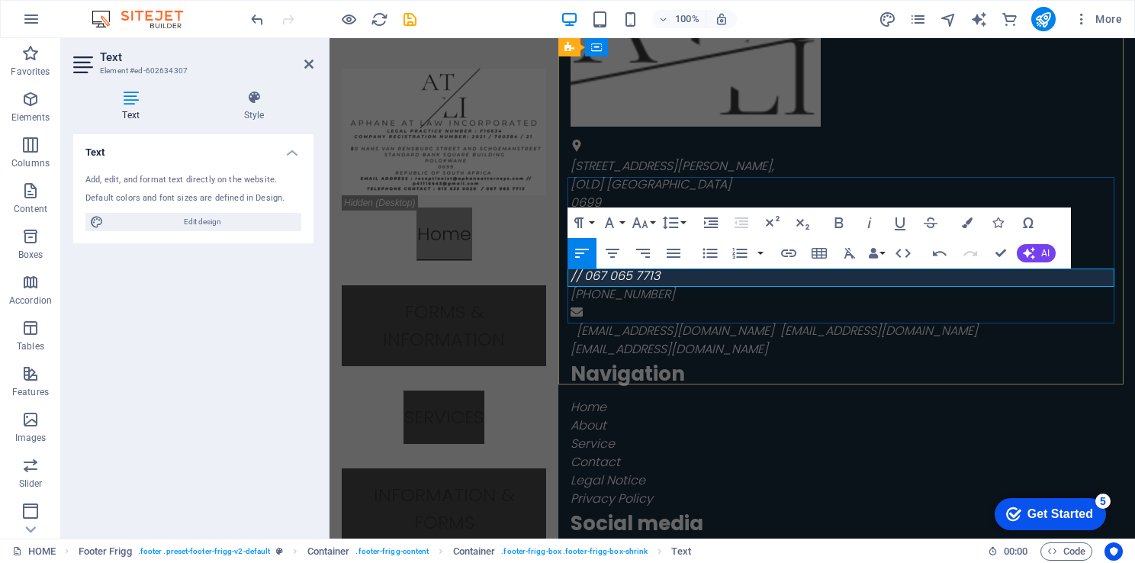
click at [784, 174] on div "50 HANS VAN RENSBURG STREET , [OLD] STANDARD BANK SQUARE BUILDING 0699 POLOKWAN…" at bounding box center [847, 315] width 577 height 808
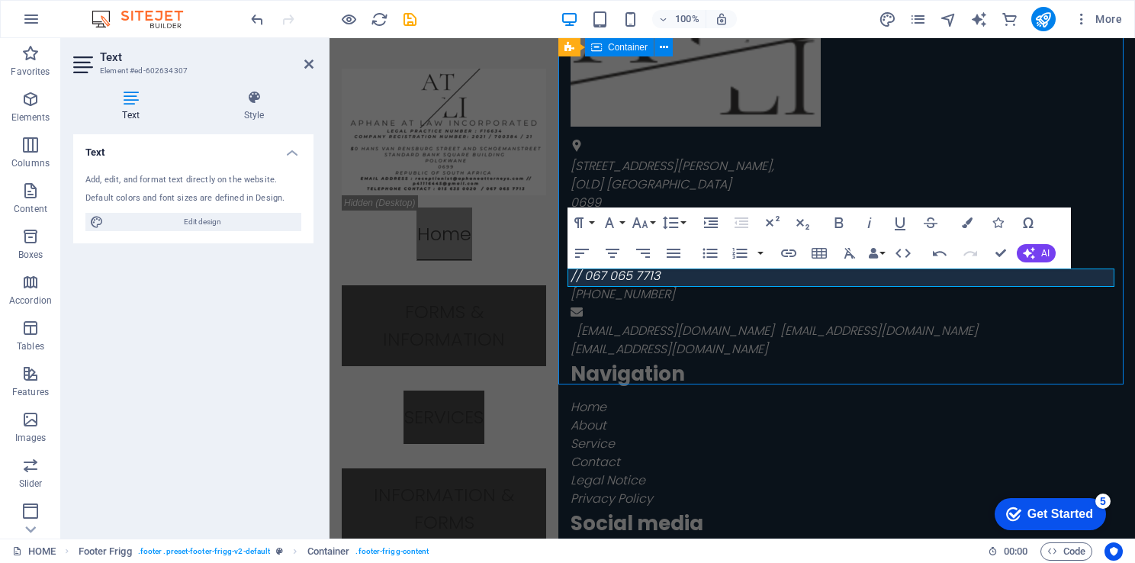
scroll to position [2239, 0]
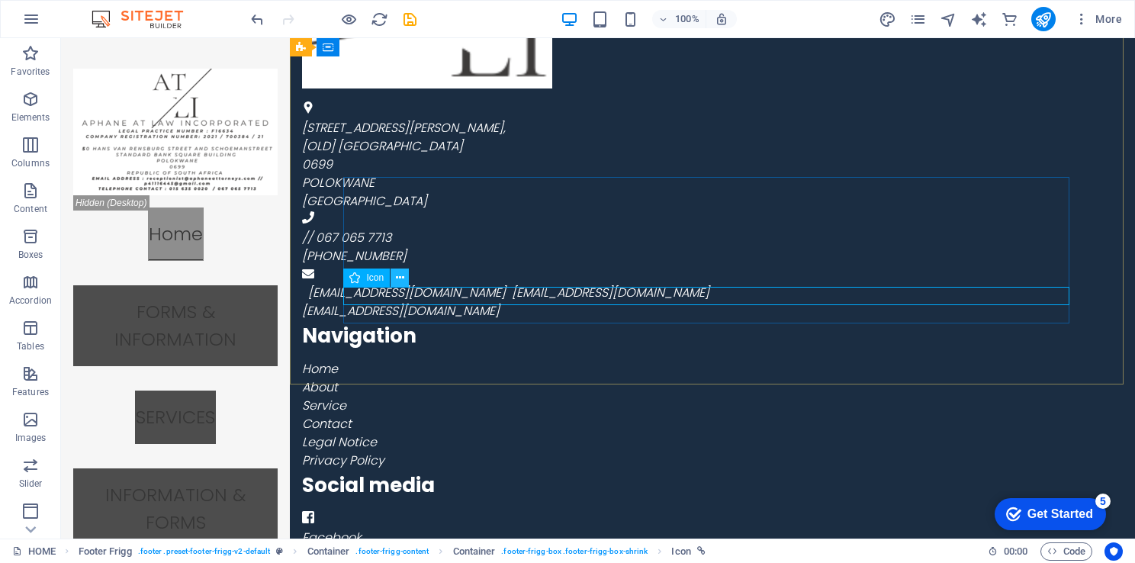
click at [394, 281] on button at bounding box center [400, 278] width 18 height 18
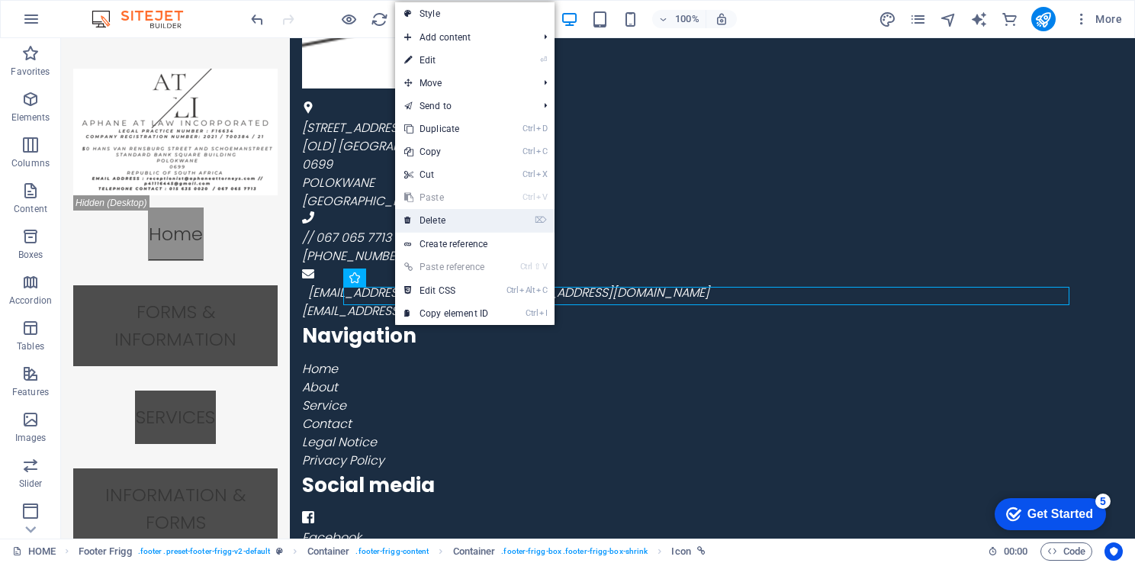
click at [481, 224] on link "⌦ Delete" at bounding box center [446, 220] width 102 height 23
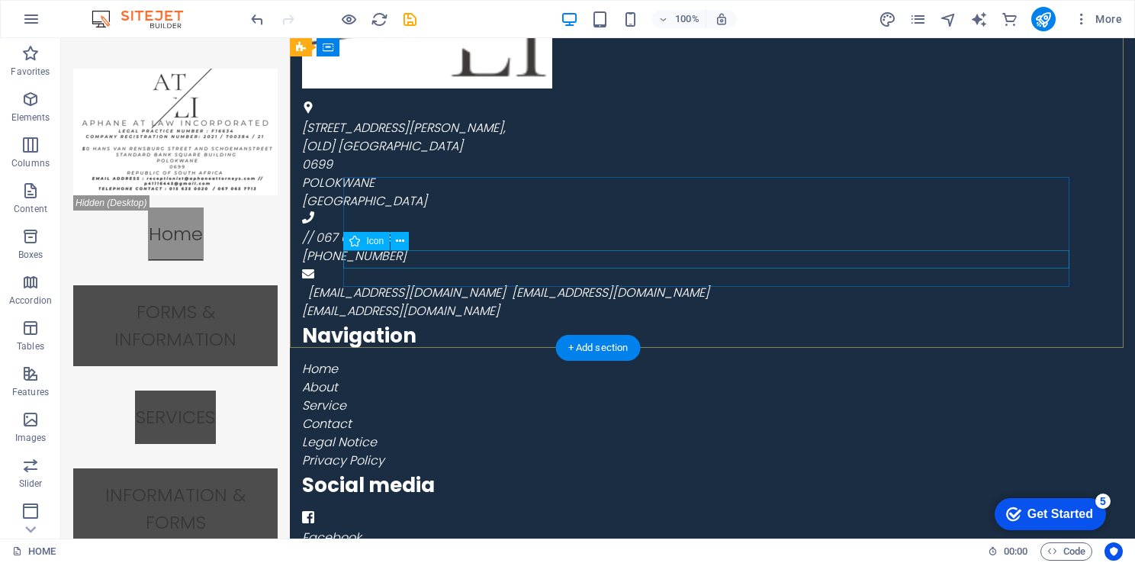
click at [356, 547] on figure at bounding box center [662, 556] width 720 height 18
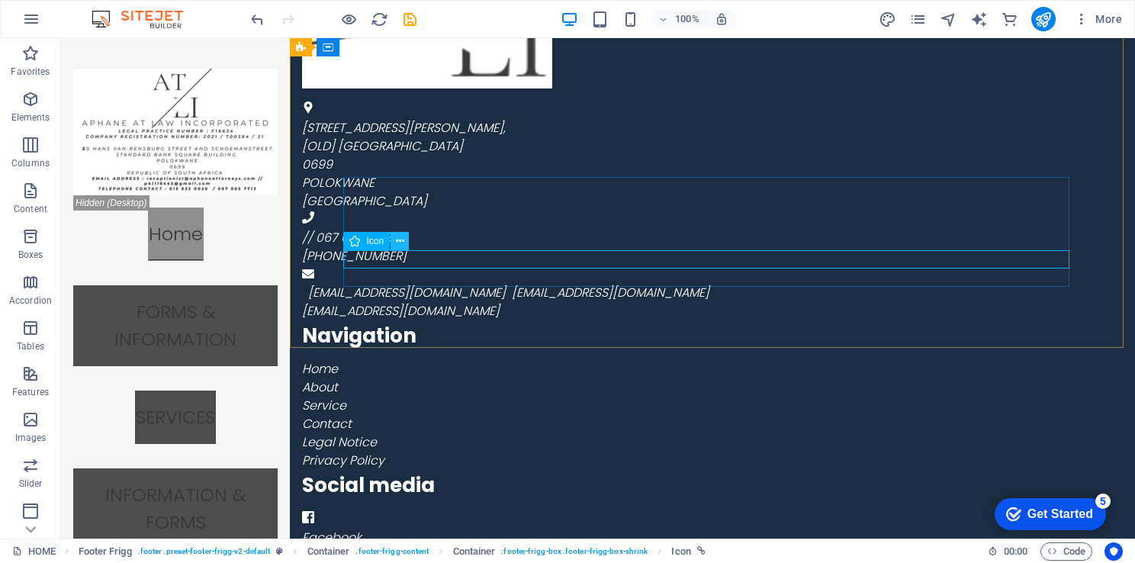
click at [407, 243] on button at bounding box center [400, 241] width 18 height 18
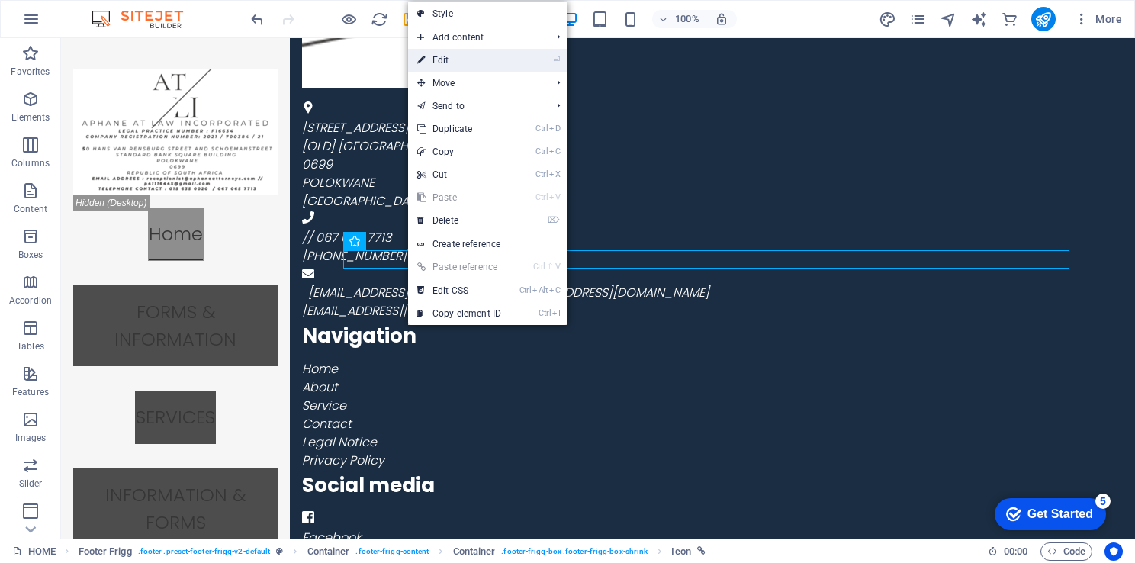
drag, startPoint x: 442, startPoint y: 58, endPoint x: 137, endPoint y: 372, distance: 437.6
click at [442, 58] on link "⏎ Edit" at bounding box center [459, 60] width 102 height 23
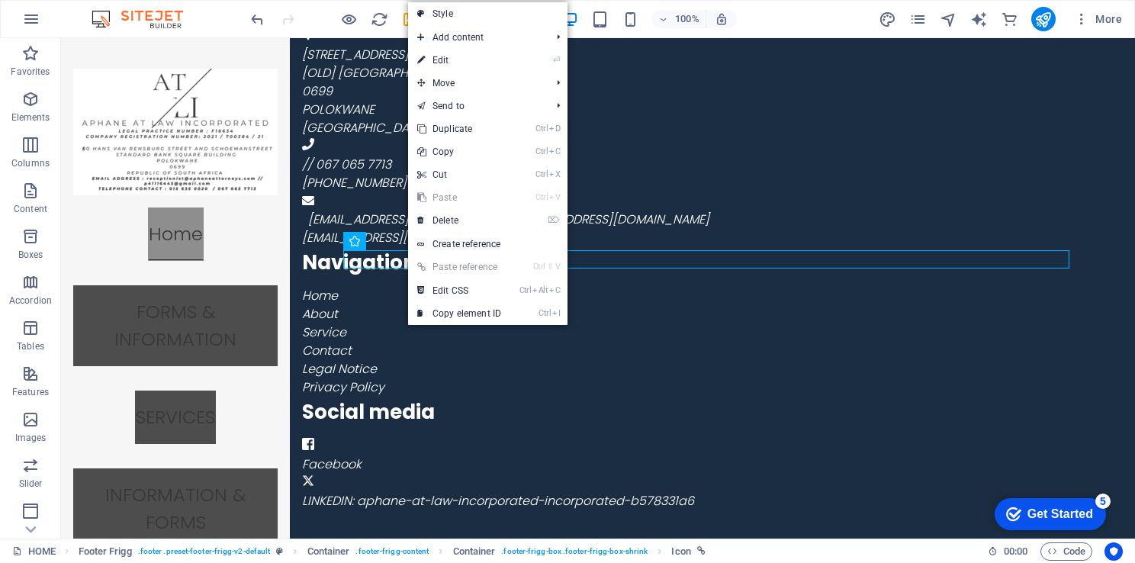
select select "xMidYMid"
select select "px"
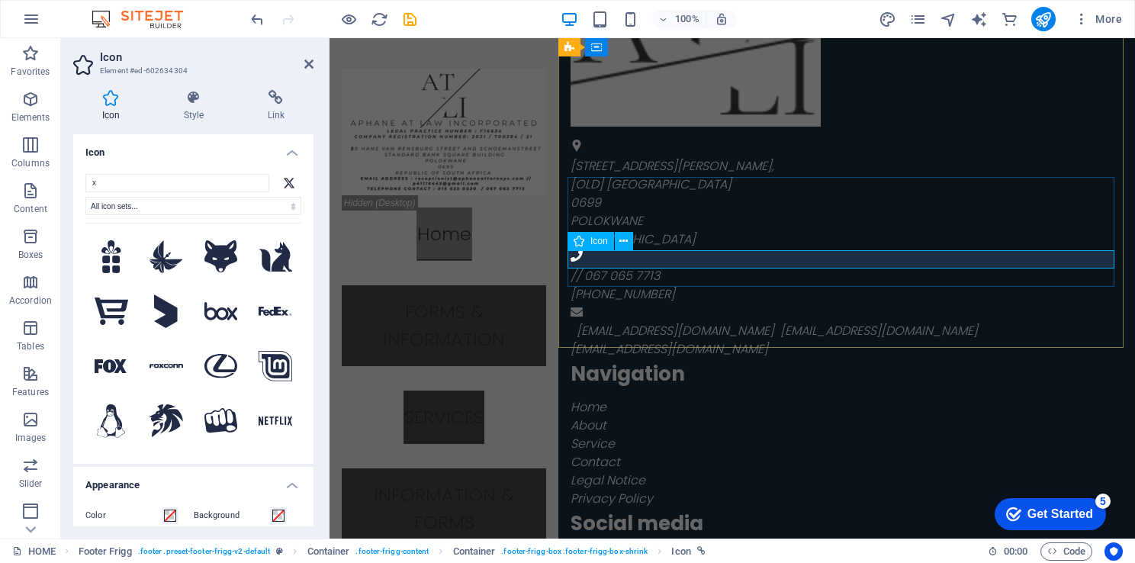
click at [625, 233] on icon at bounding box center [624, 241] width 8 height 16
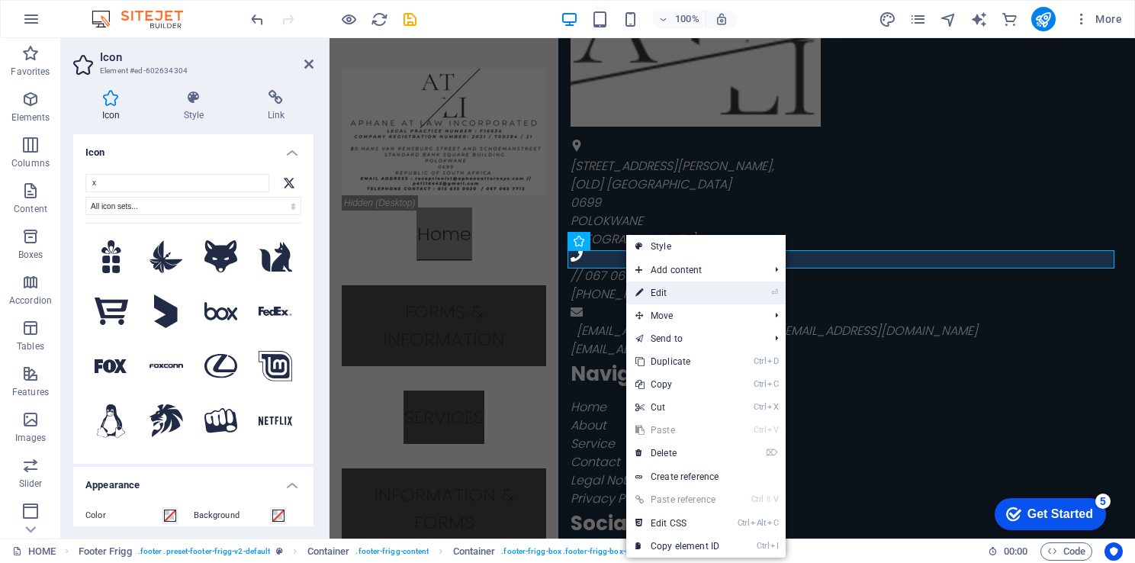
click at [667, 295] on link "⏎ Edit" at bounding box center [677, 293] width 102 height 23
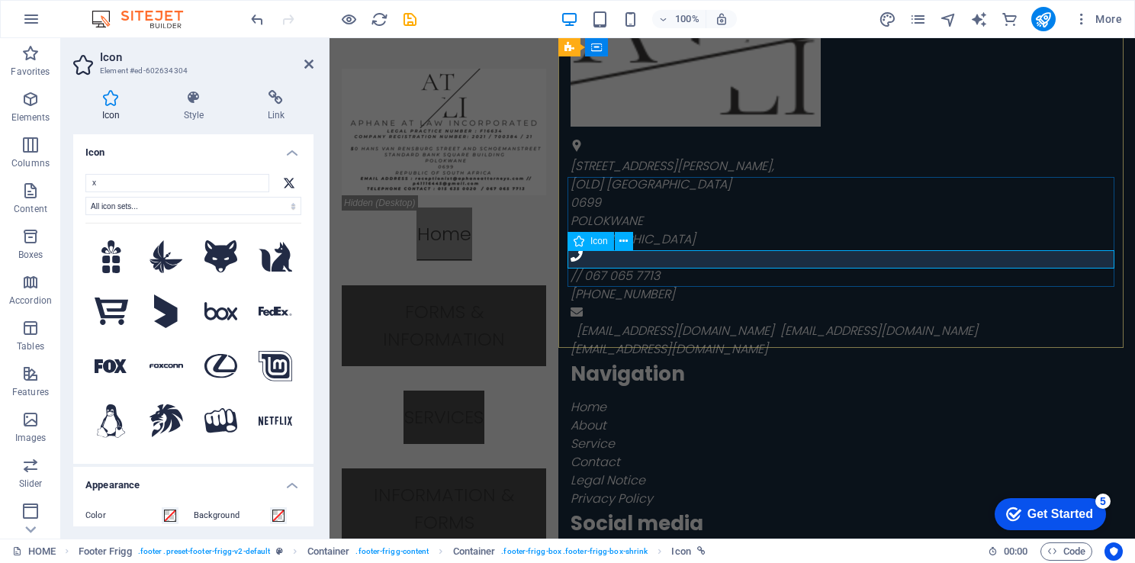
click at [627, 256] on icon at bounding box center [624, 260] width 8 height 16
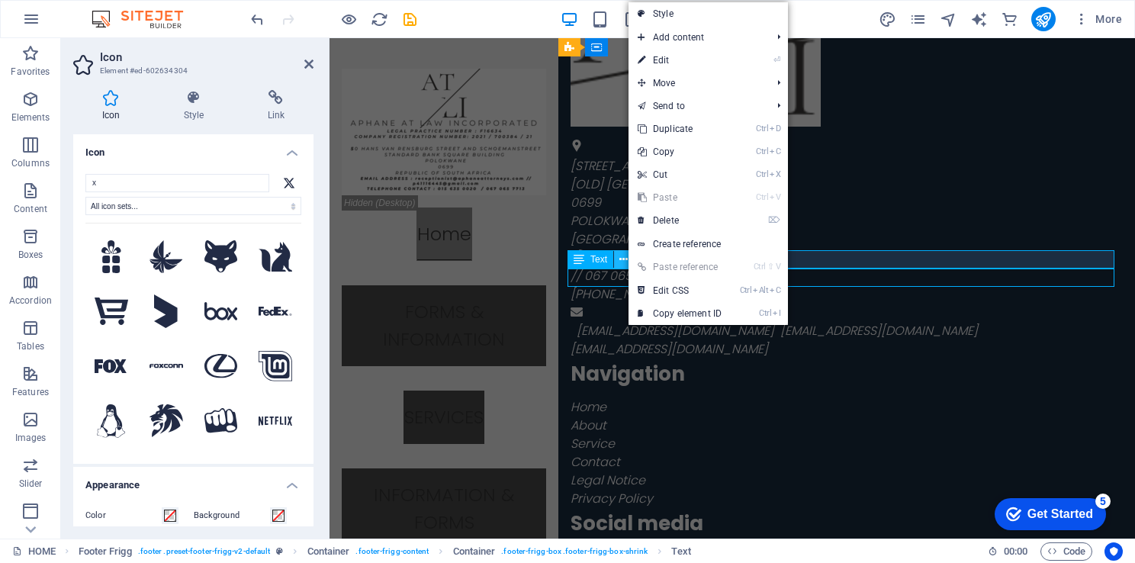
scroll to position [2239, 0]
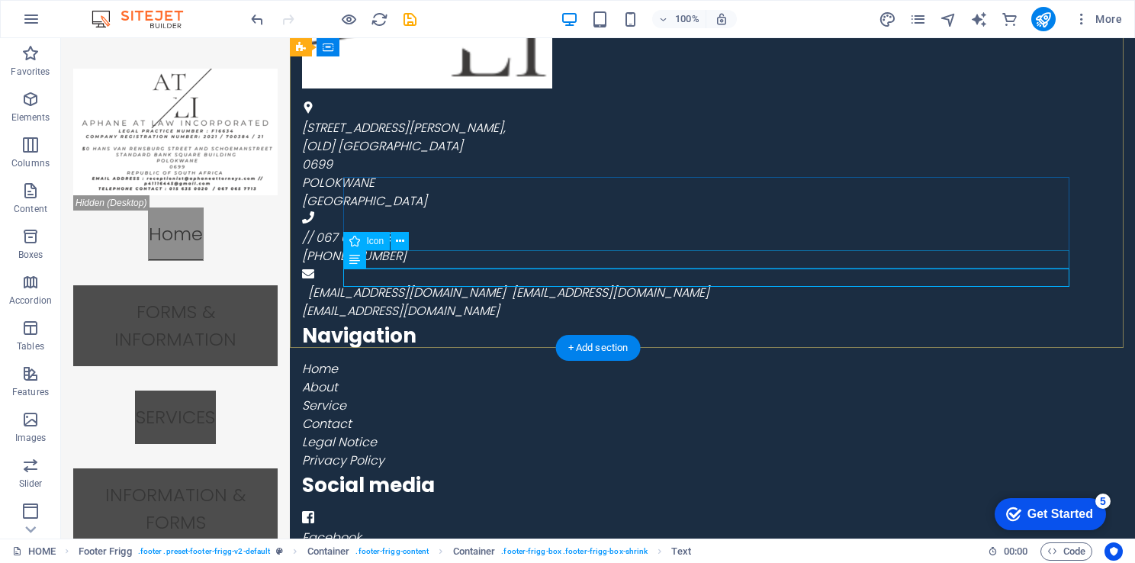
click at [428, 547] on figure at bounding box center [662, 556] width 720 height 18
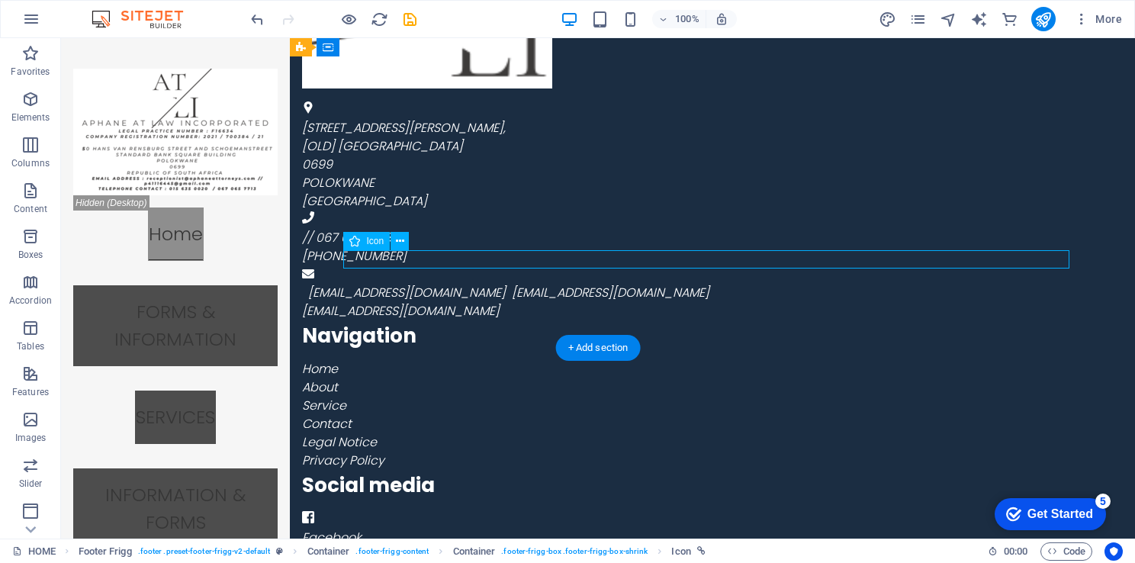
click at [388, 547] on figure at bounding box center [662, 556] width 720 height 18
select select "xMidYMid"
select select "px"
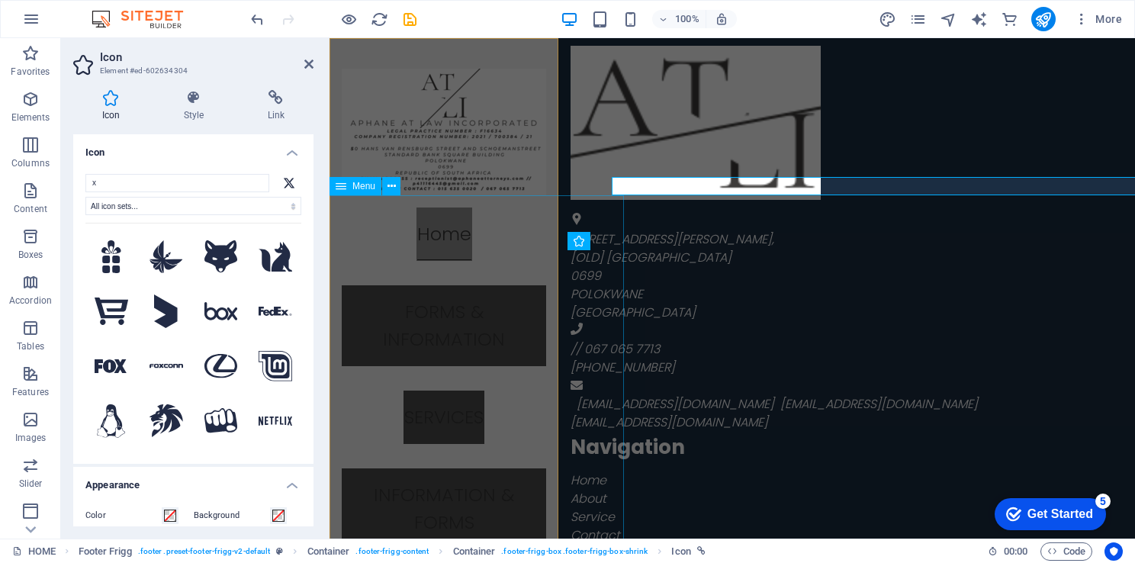
scroll to position [2313, 0]
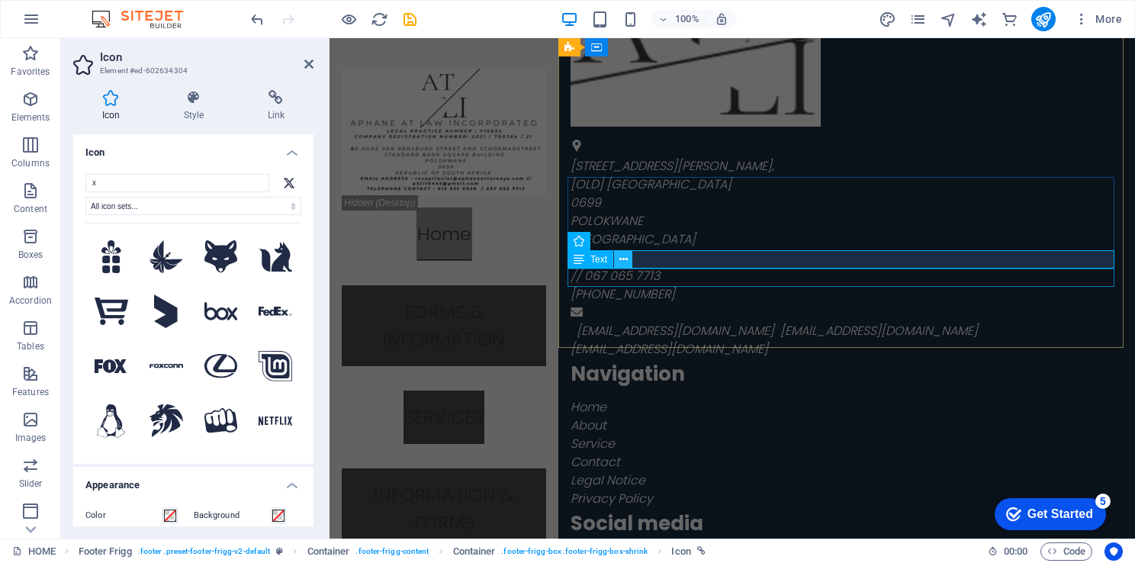
click at [625, 257] on icon at bounding box center [624, 260] width 8 height 16
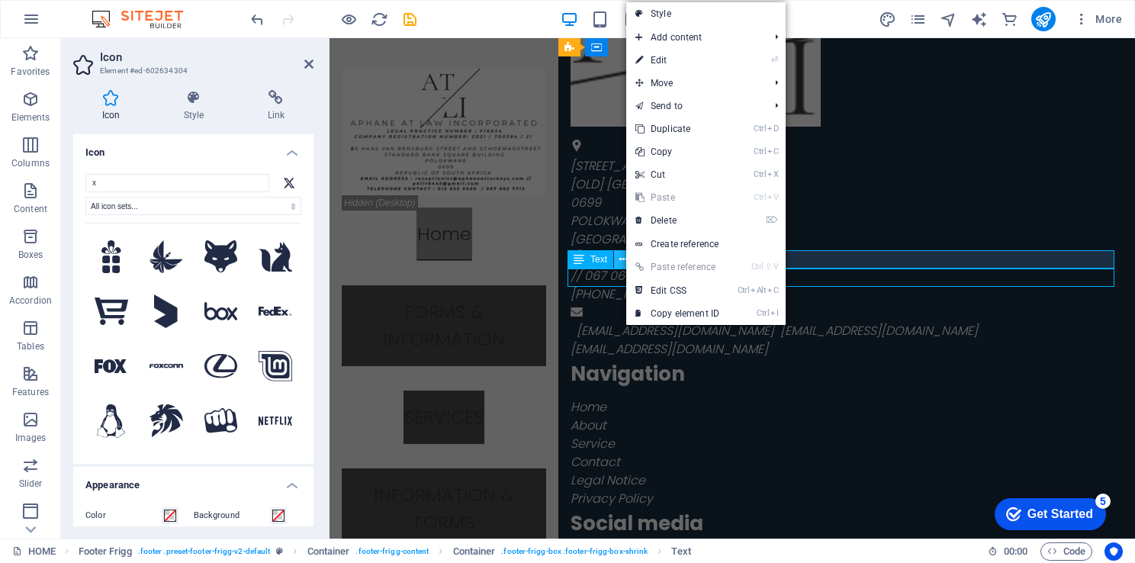
scroll to position [2239, 0]
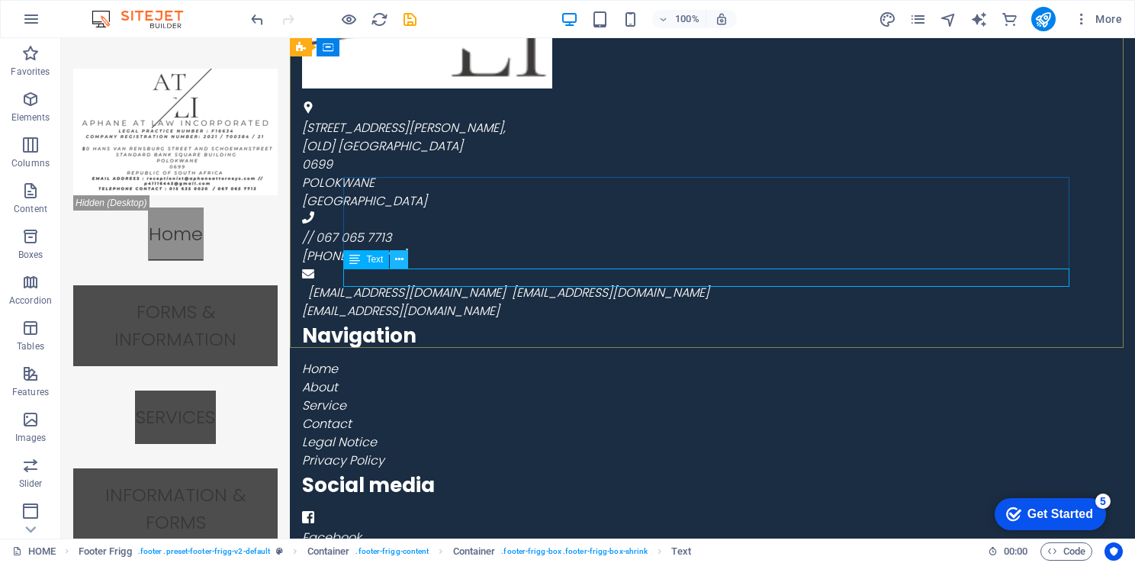
click at [400, 256] on icon at bounding box center [399, 260] width 8 height 16
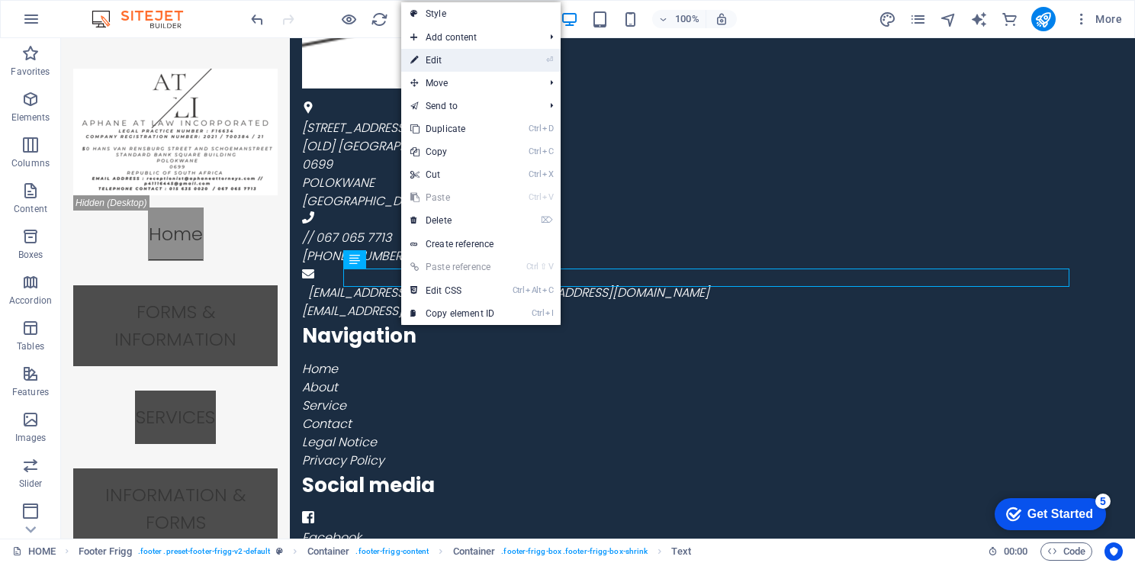
click at [446, 62] on link "⏎ Edit" at bounding box center [452, 60] width 102 height 23
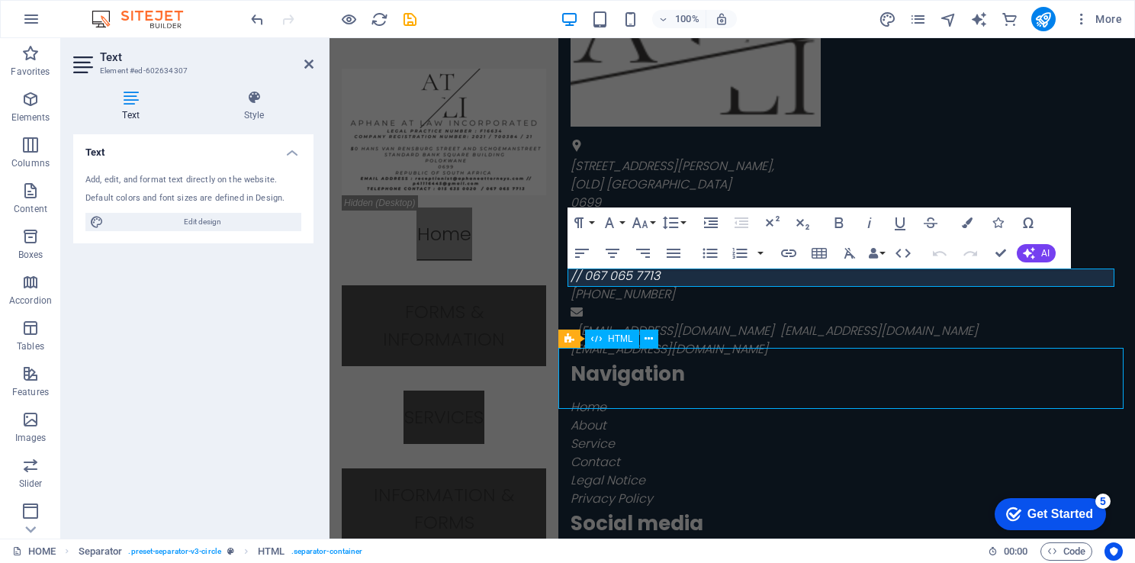
scroll to position [2239, 0]
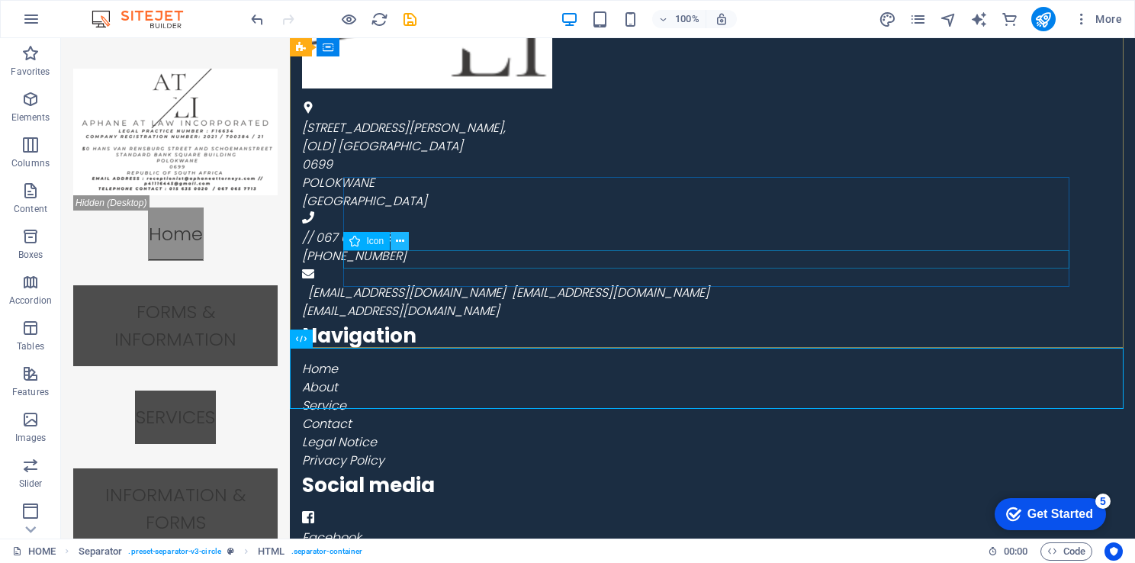
click at [398, 246] on icon at bounding box center [400, 241] width 8 height 16
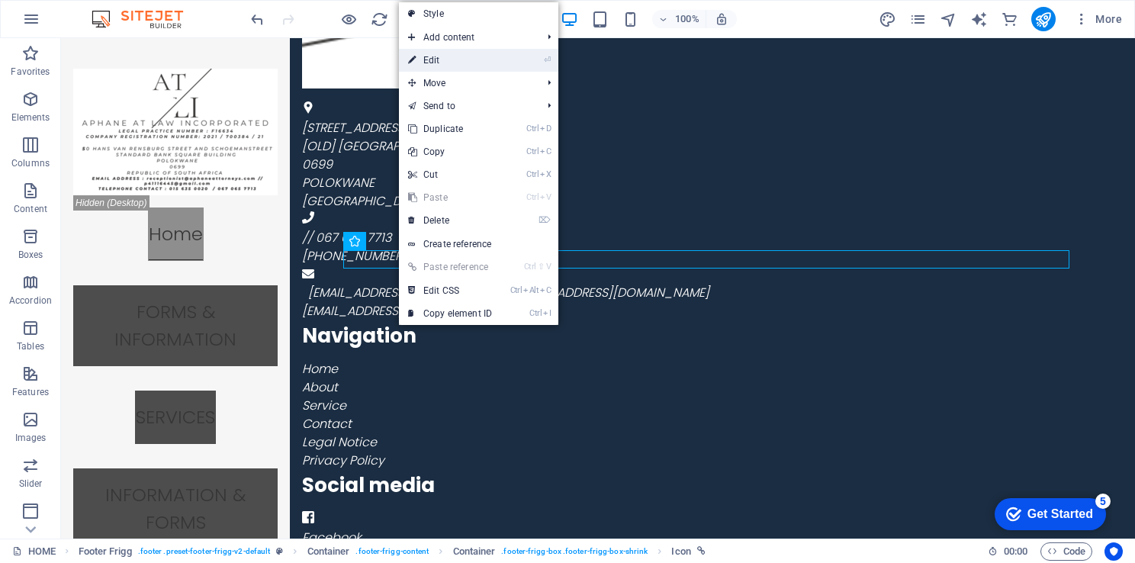
click at [427, 56] on link "⏎ Edit" at bounding box center [450, 60] width 102 height 23
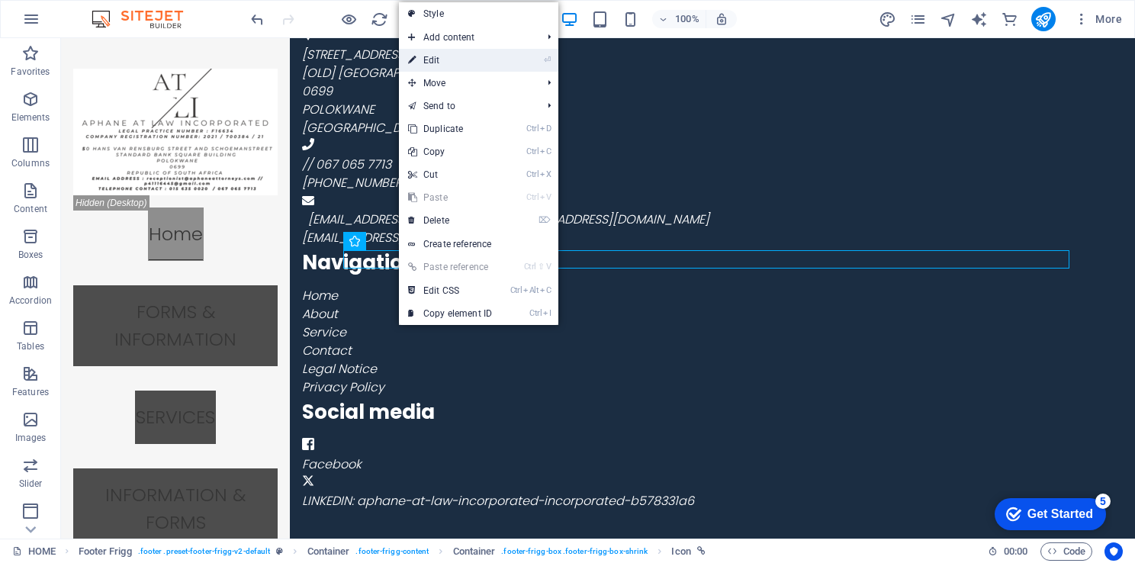
select select "xMidYMid"
select select "px"
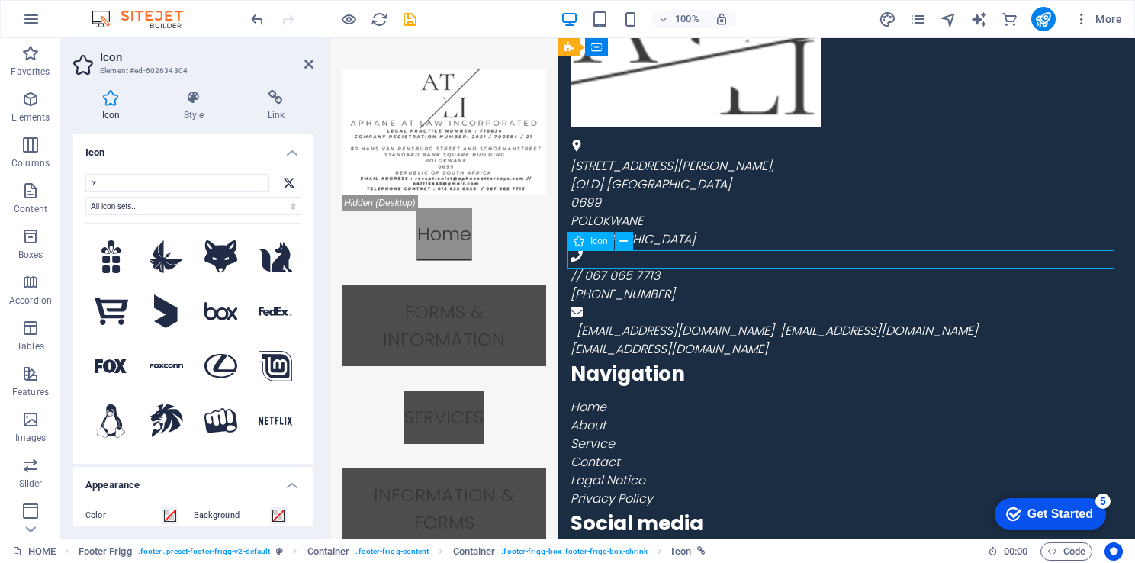
drag, startPoint x: 644, startPoint y: 257, endPoint x: 602, endPoint y: 262, distance: 42.2
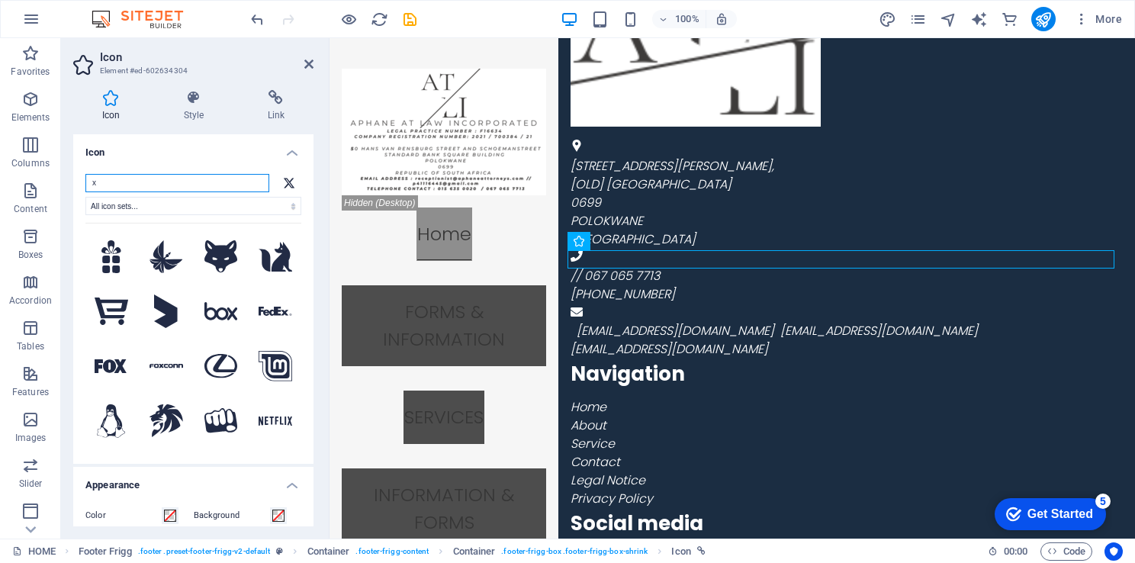
click at [192, 188] on input "x" at bounding box center [177, 183] width 184 height 18
click at [288, 184] on icon at bounding box center [289, 183] width 11 height 10
click at [303, 66] on header "Icon Element #ed-602634304" at bounding box center [193, 58] width 240 height 40
click at [309, 63] on icon at bounding box center [308, 64] width 9 height 12
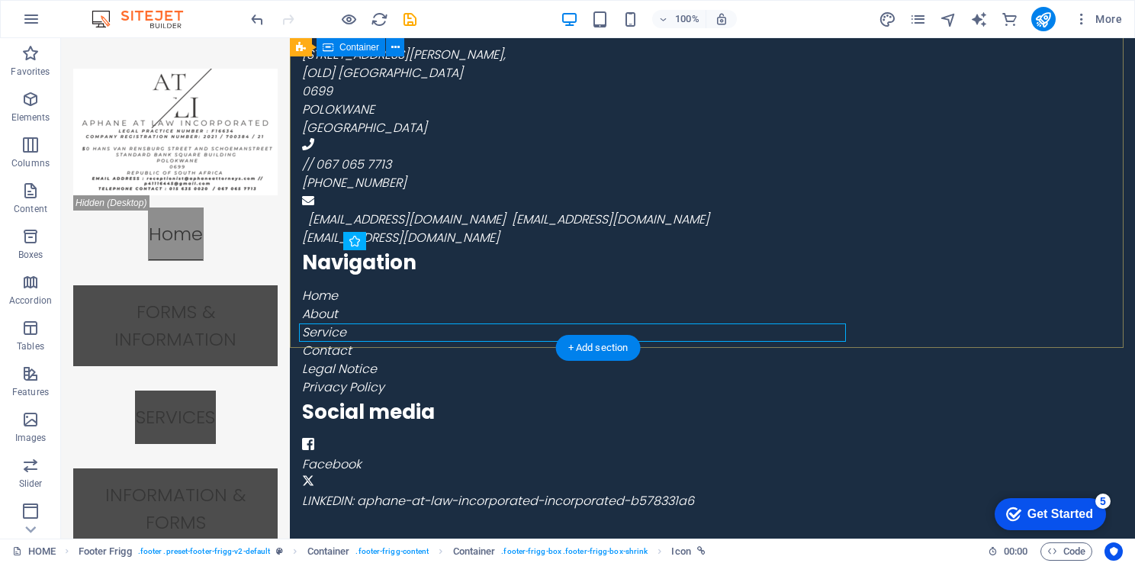
scroll to position [2239, 0]
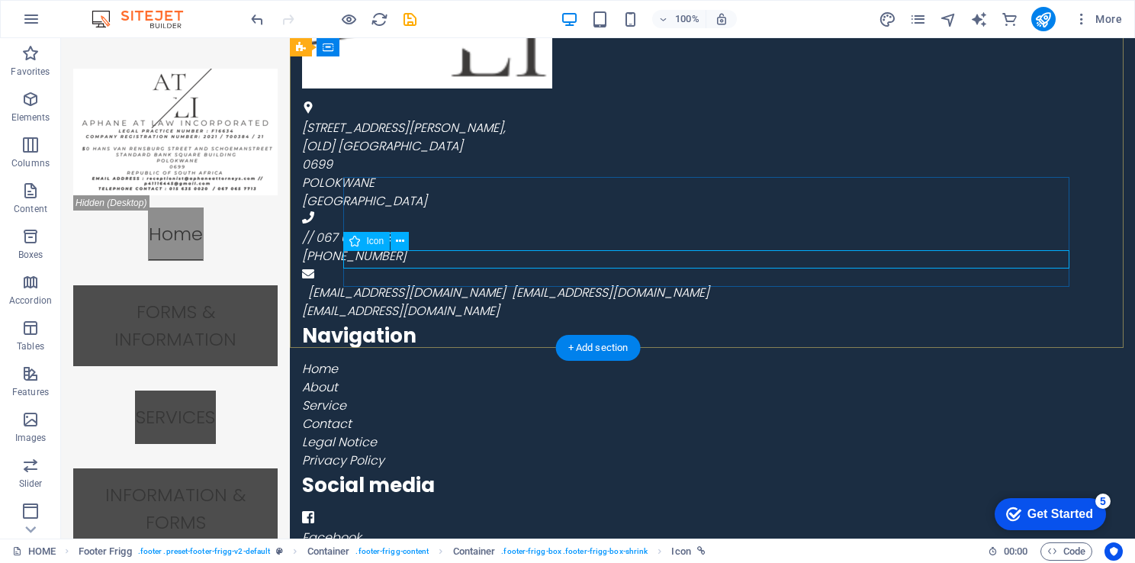
click at [397, 547] on figure at bounding box center [662, 556] width 720 height 18
click at [604, 339] on div "+ Add section" at bounding box center [598, 348] width 85 height 26
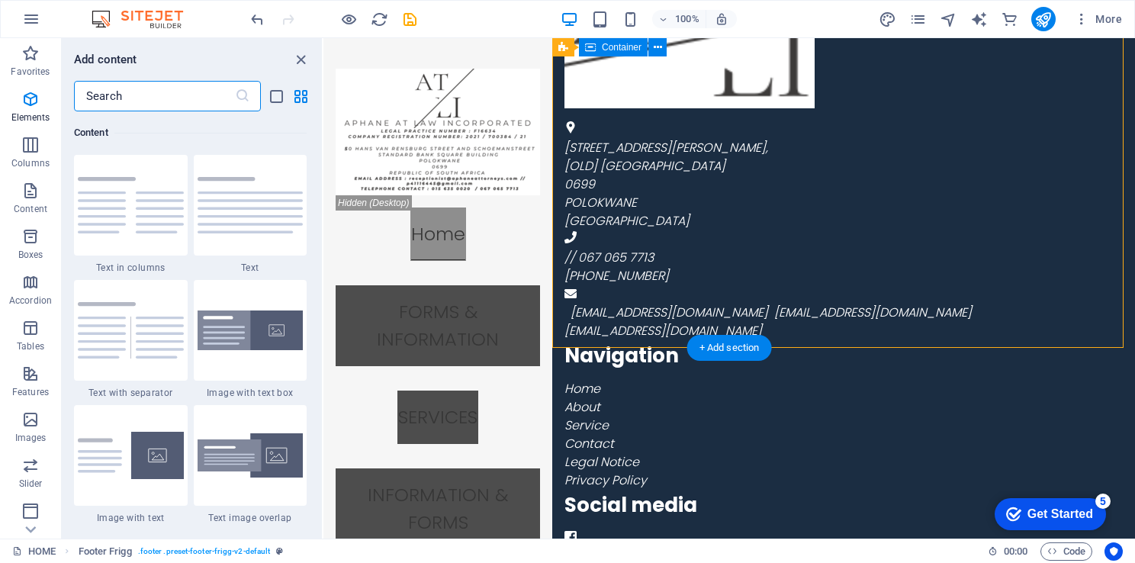
scroll to position [2670, 0]
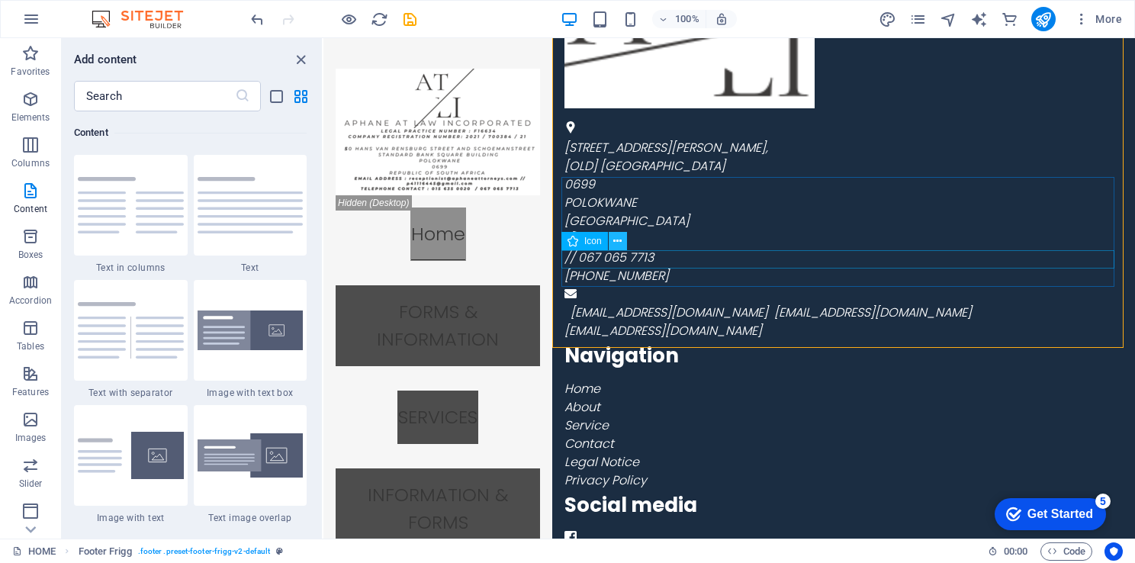
click at [616, 240] on icon at bounding box center [617, 241] width 8 height 16
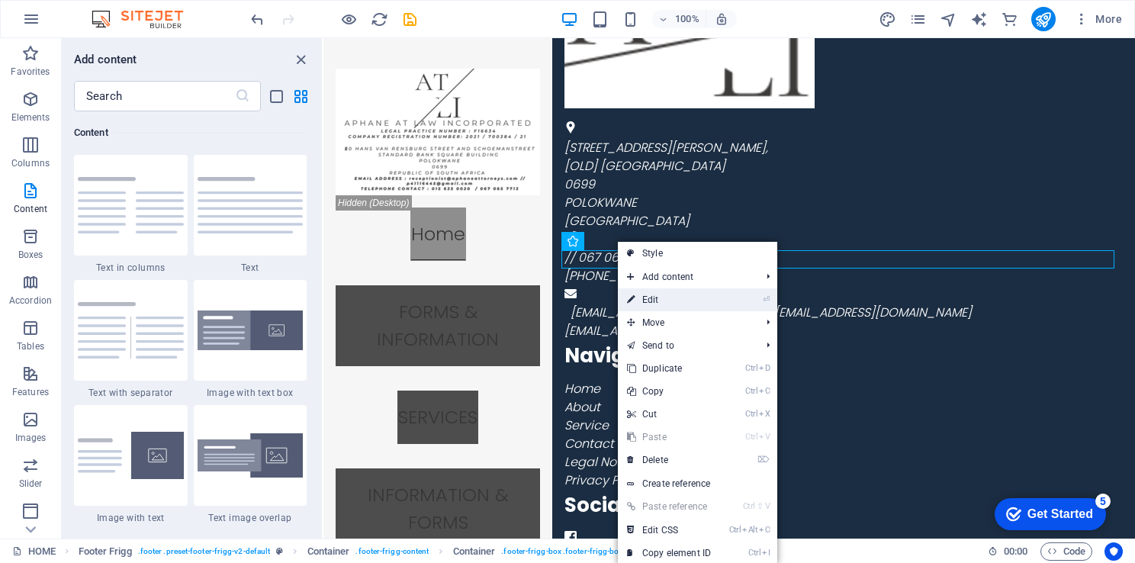
click at [662, 292] on link "⏎ Edit" at bounding box center [669, 299] width 102 height 23
select select "xMidYMid"
select select "px"
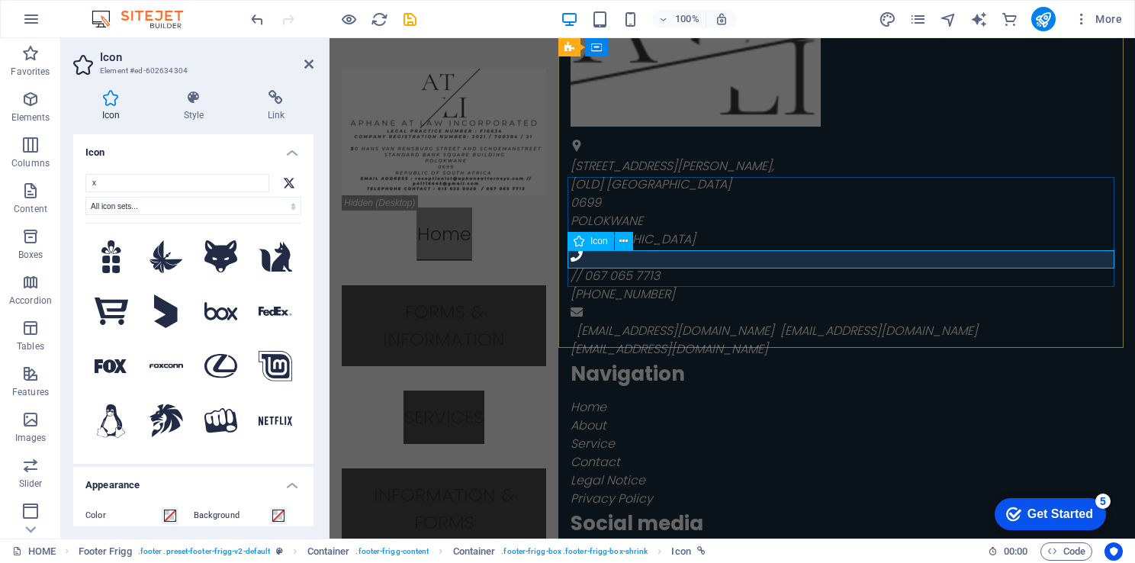
click at [652, 536] on div at bounding box center [847, 542] width 552 height 12
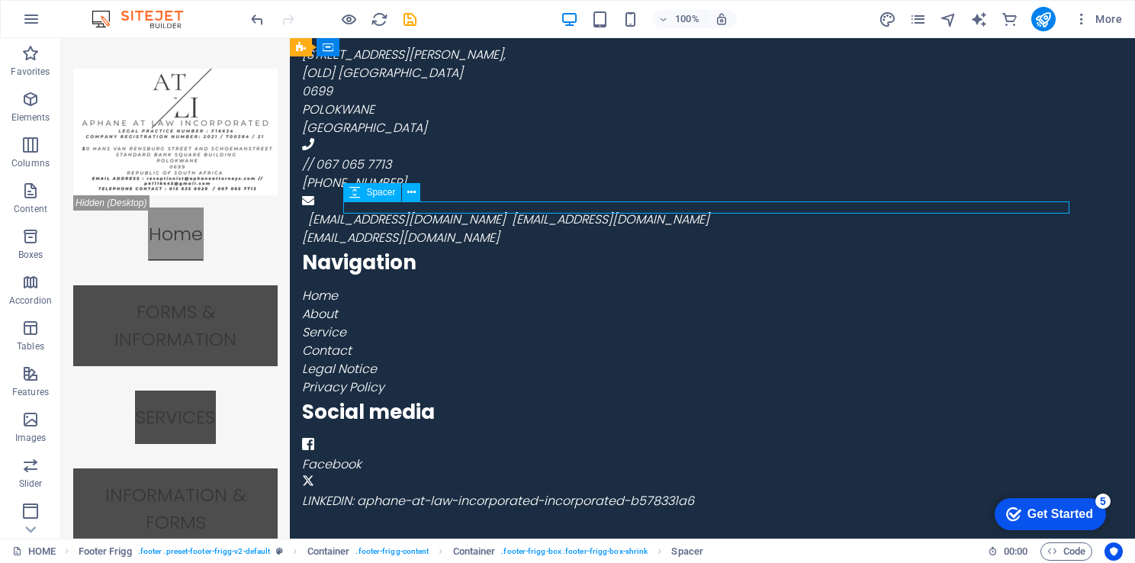
scroll to position [2239, 0]
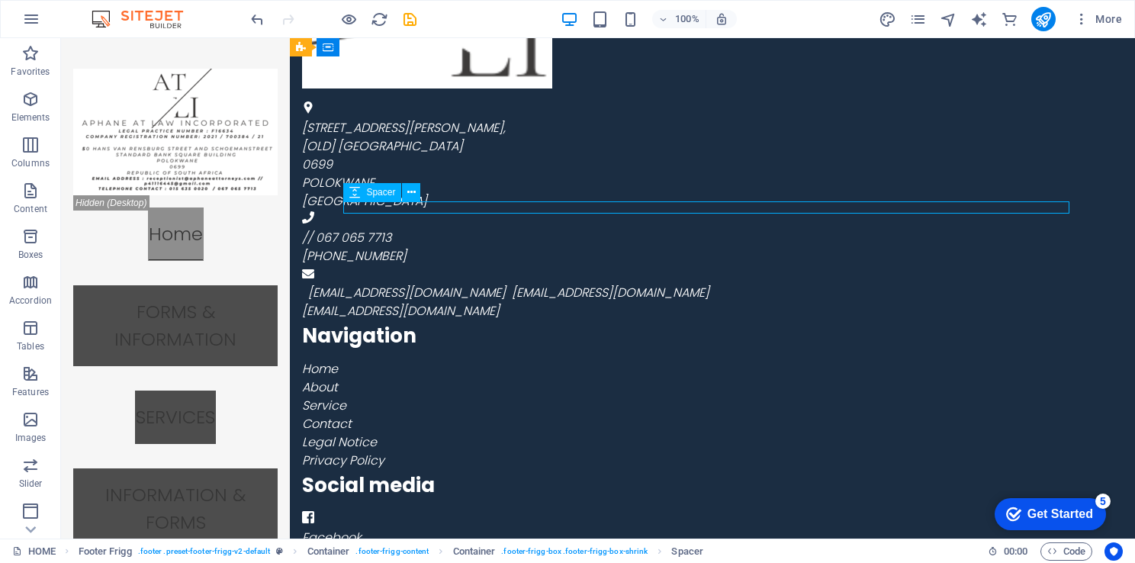
click at [620, 498] on div at bounding box center [662, 504] width 720 height 12
click at [396, 202] on icon at bounding box center [400, 205] width 8 height 16
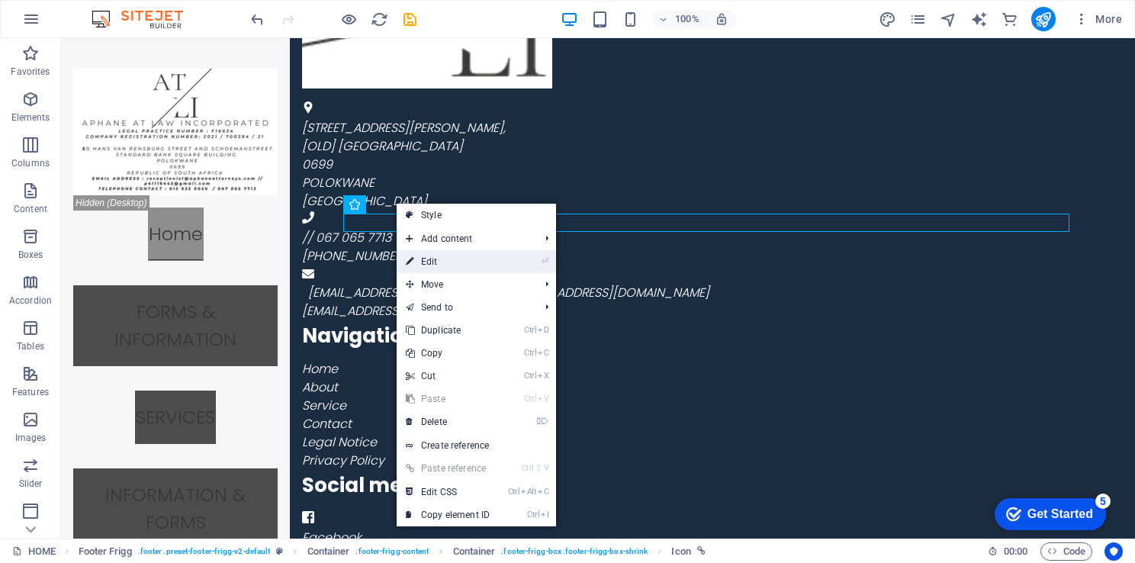
click at [452, 266] on link "⏎ Edit" at bounding box center [448, 261] width 102 height 23
select select "xMidYMid"
select select "px"
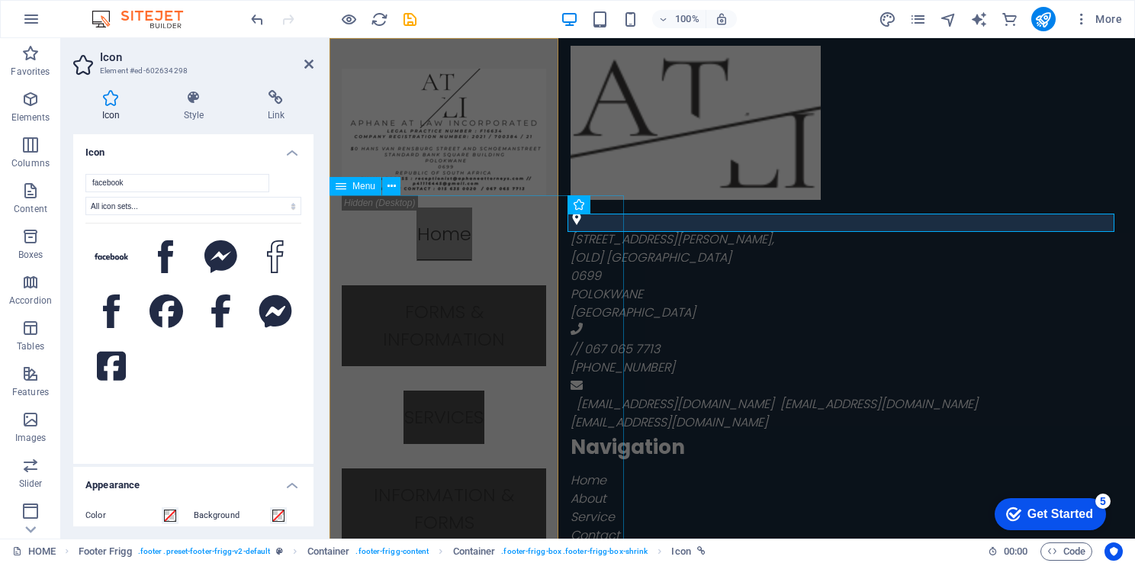
scroll to position [2313, 0]
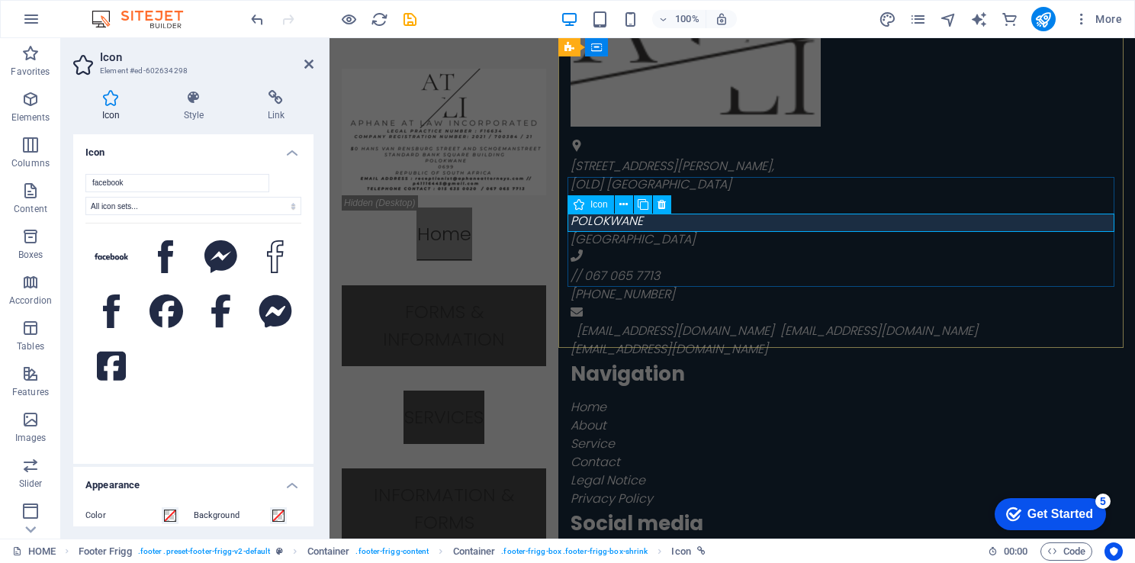
click at [668, 549] on figure at bounding box center [847, 558] width 552 height 18
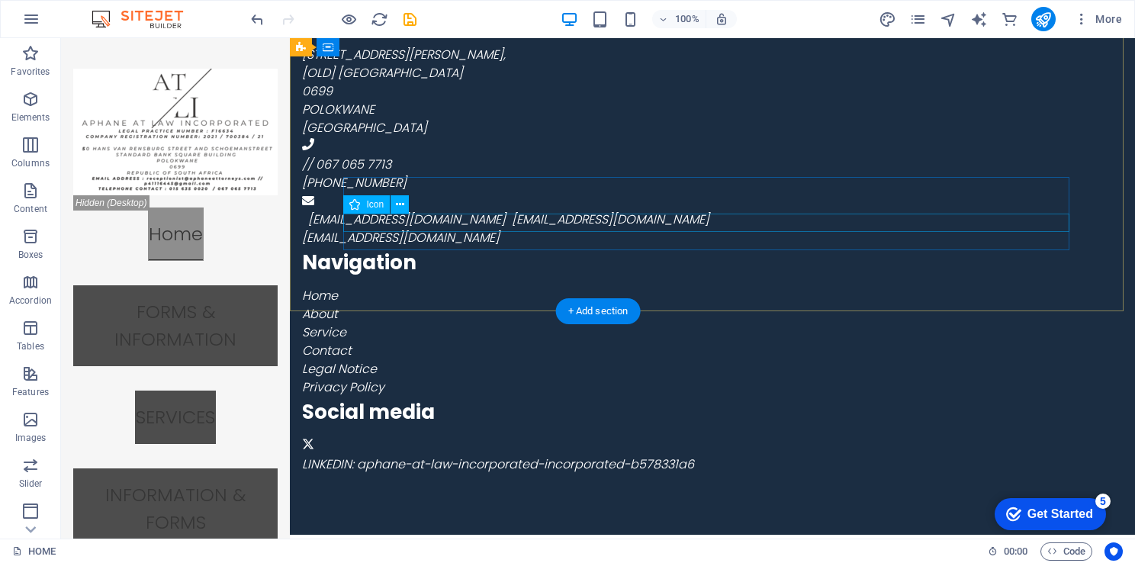
scroll to position [2239, 0]
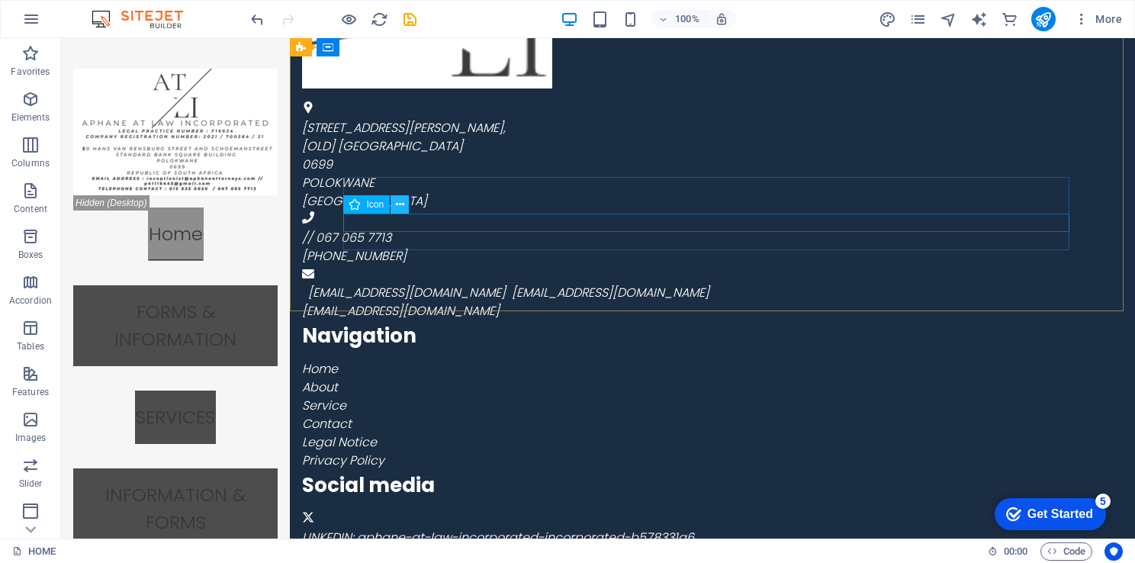
click at [405, 211] on button at bounding box center [400, 204] width 18 height 18
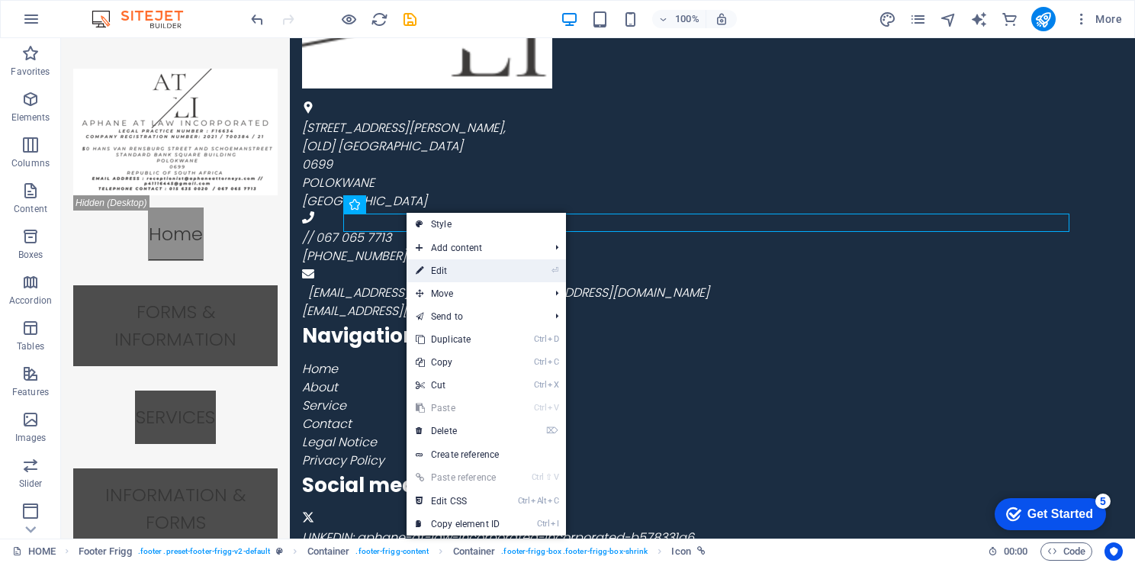
click at [467, 267] on link "⏎ Edit" at bounding box center [458, 270] width 102 height 23
select select "xMidYMid"
select select "px"
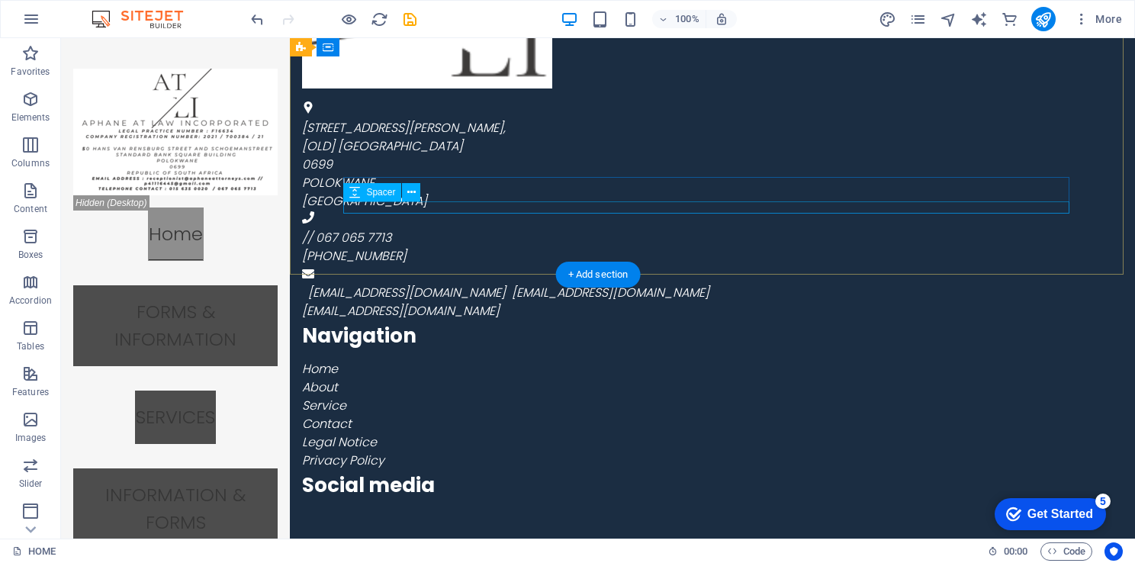
click at [466, 498] on div at bounding box center [662, 504] width 720 height 12
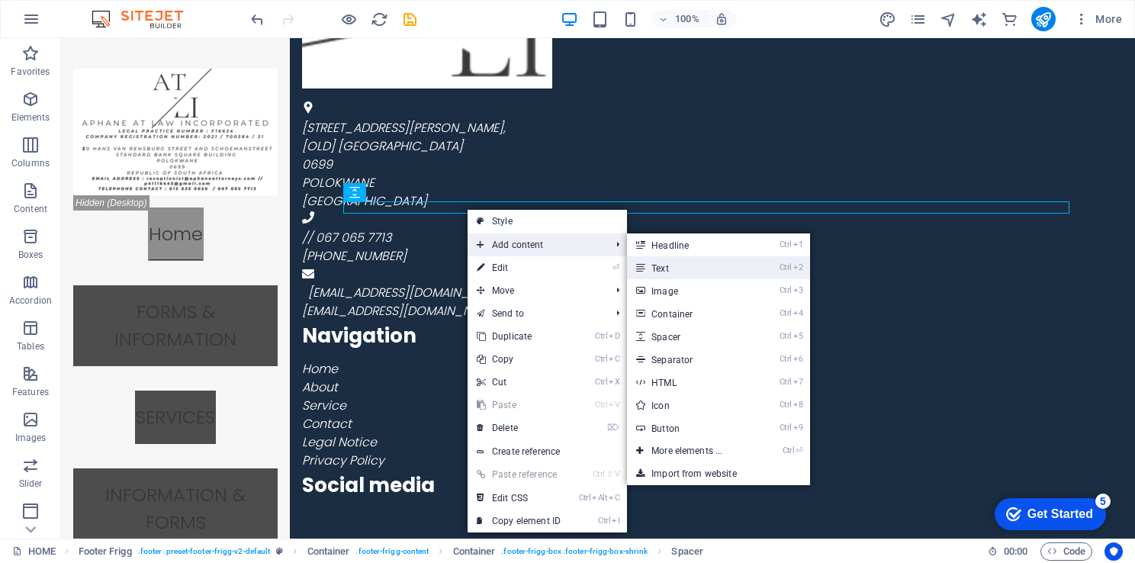
click at [681, 270] on link "Ctrl 2 Text" at bounding box center [690, 267] width 126 height 23
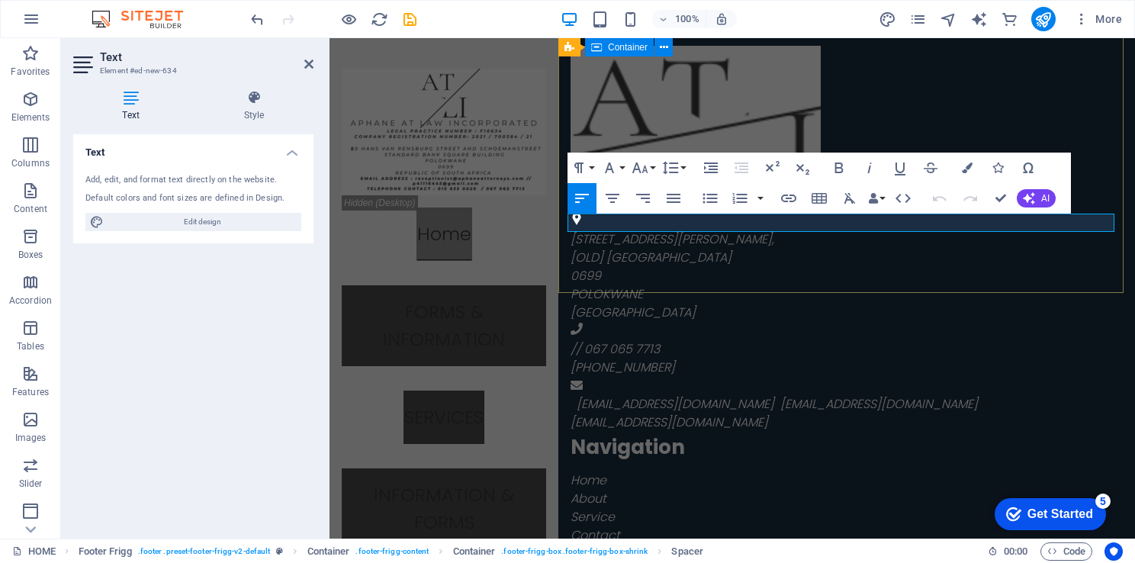
scroll to position [2313, 0]
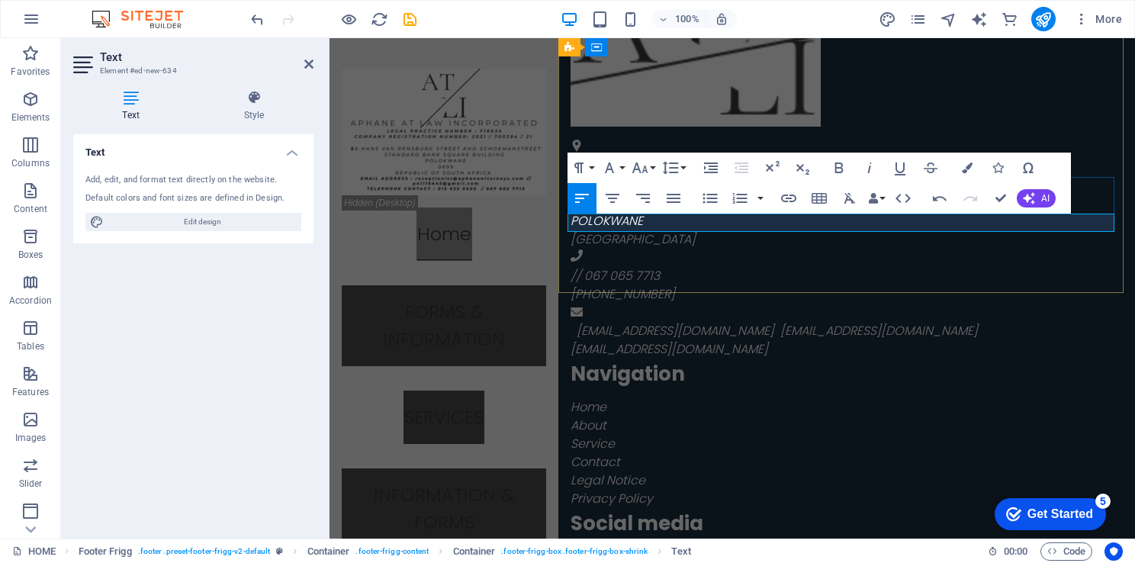
click at [662, 549] on p "INSTAGRAM :" at bounding box center [847, 558] width 552 height 18
click at [697, 246] on div "50 HANS VAN RENSBURG STREET , [OLD] STANDARD BANK SQUARE BUILDING 0699 POLOKWAN…" at bounding box center [847, 269] width 577 height 716
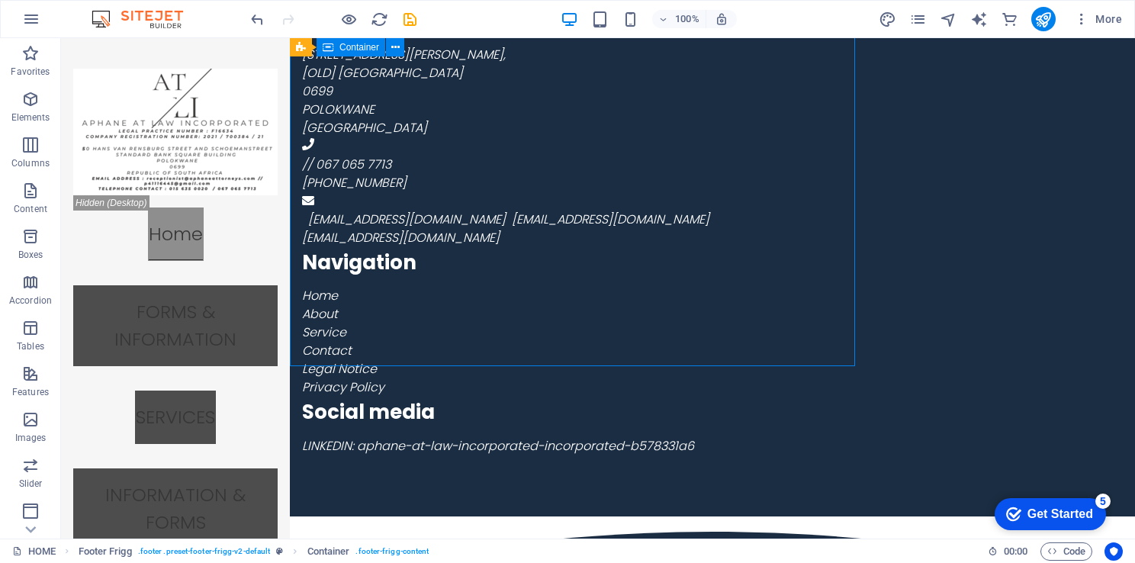
scroll to position [2239, 0]
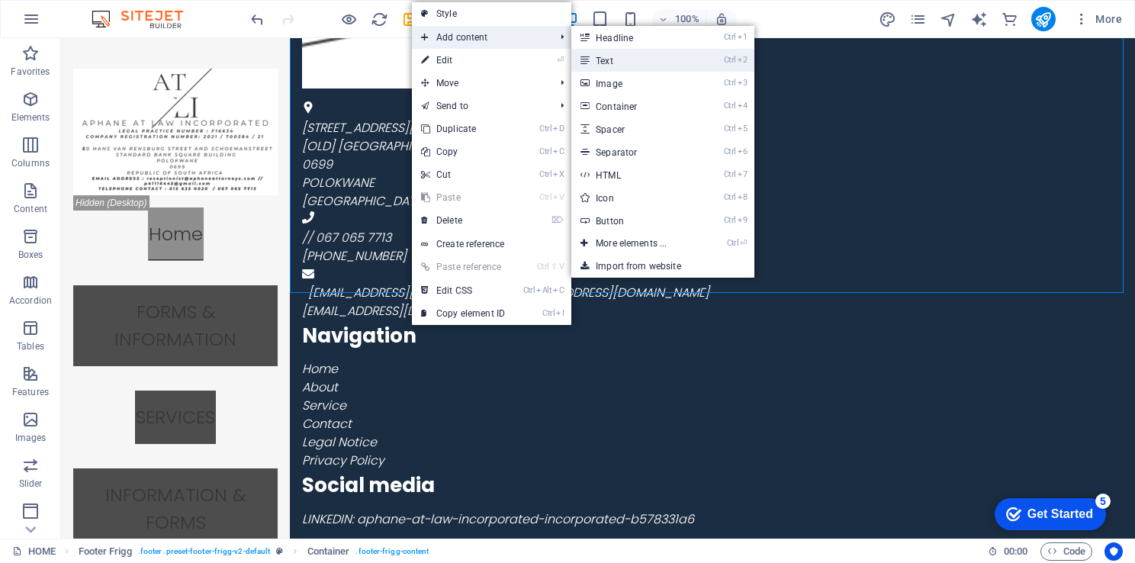
click at [605, 60] on link "Ctrl 2 Text" at bounding box center [634, 60] width 126 height 23
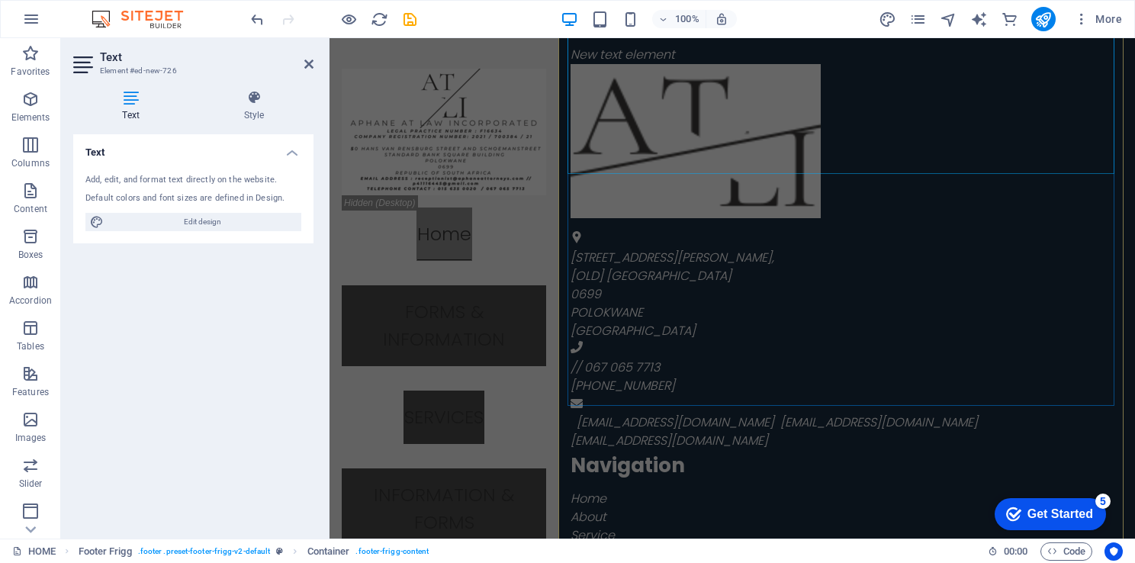
scroll to position [1664, 0]
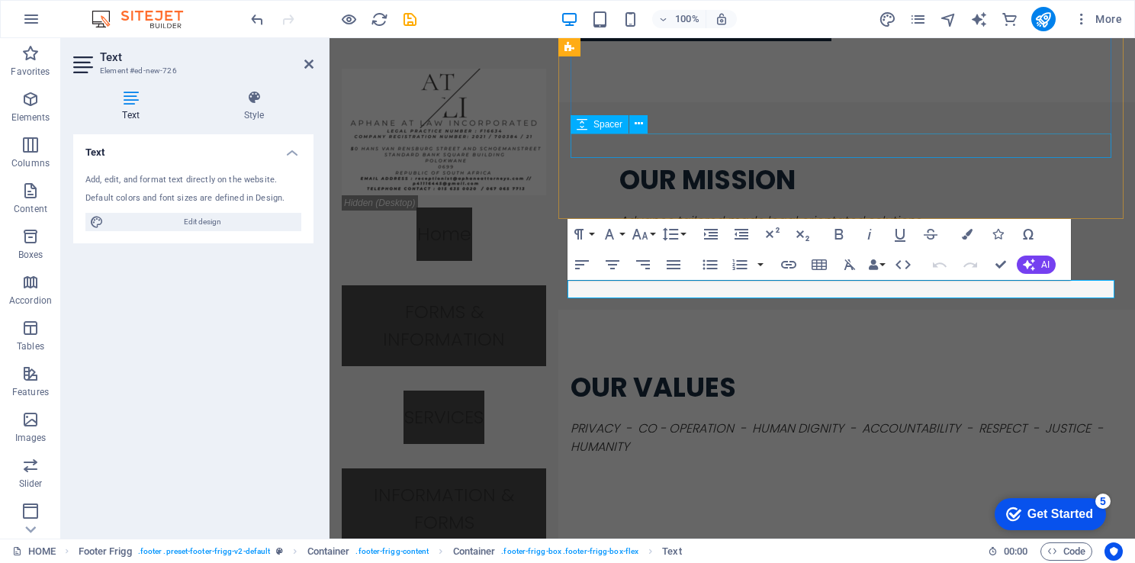
click at [1065, 475] on div at bounding box center [847, 487] width 552 height 24
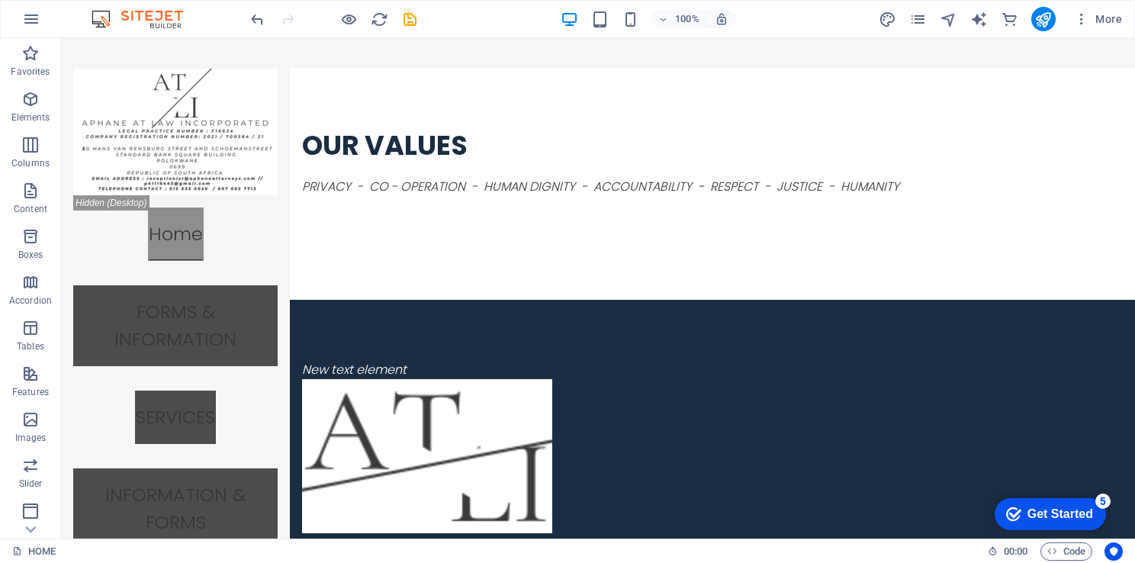
scroll to position [1803, 0]
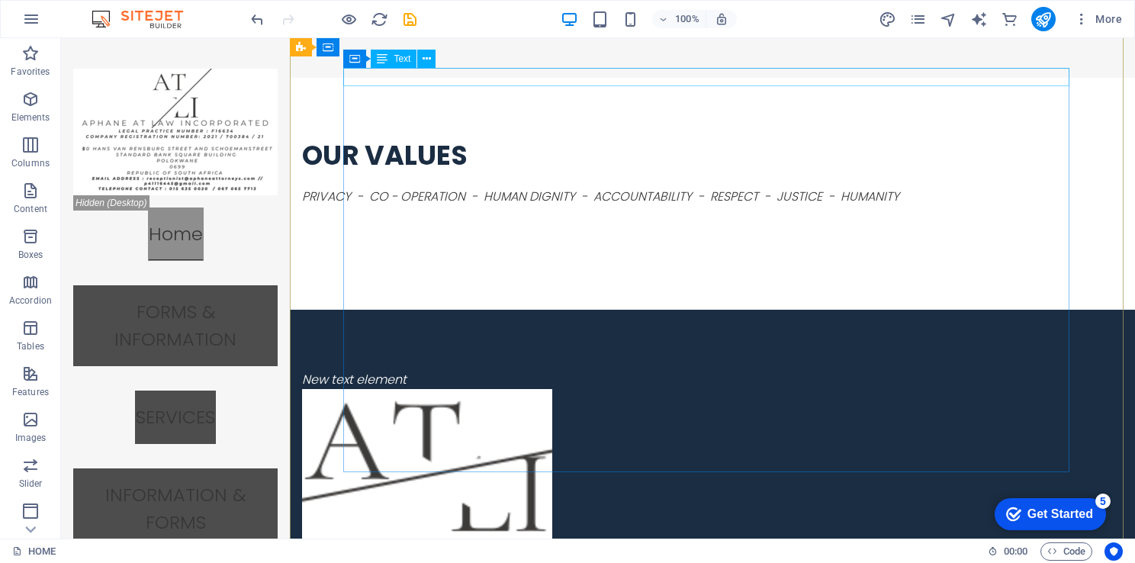
click at [461, 371] on div "New text element" at bounding box center [662, 380] width 720 height 18
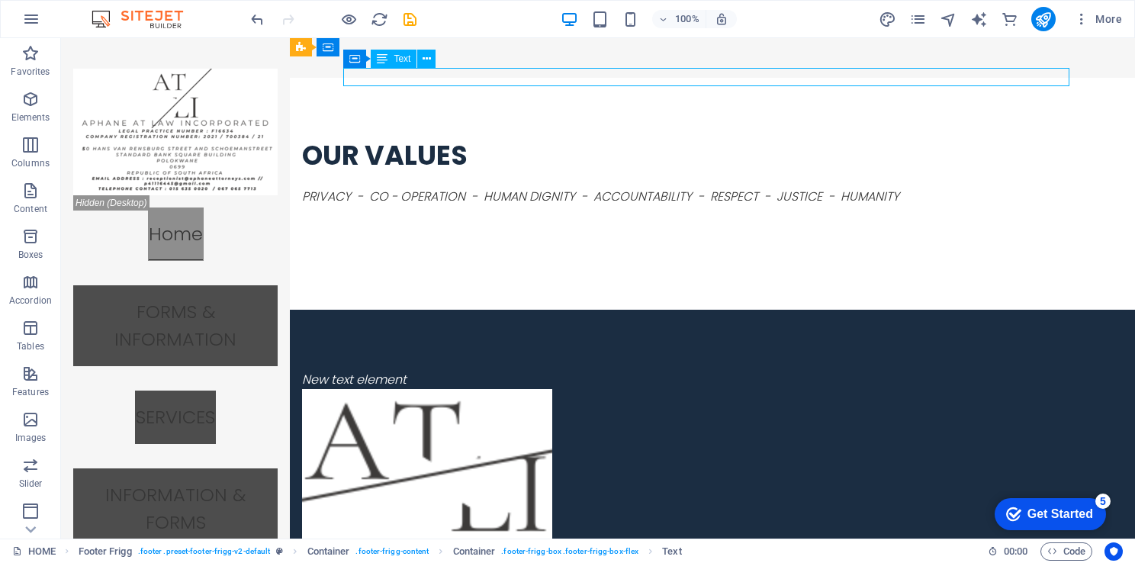
click at [456, 371] on div "New text element" at bounding box center [662, 380] width 720 height 18
click at [430, 61] on icon at bounding box center [427, 59] width 8 height 16
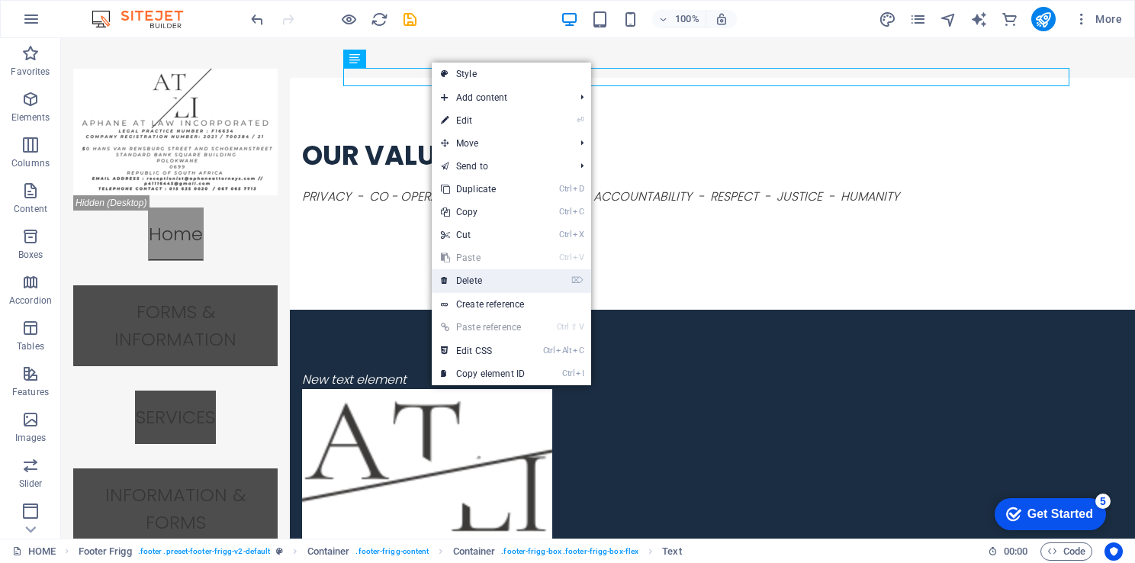
click at [488, 272] on link "⌦ Delete" at bounding box center [483, 280] width 102 height 23
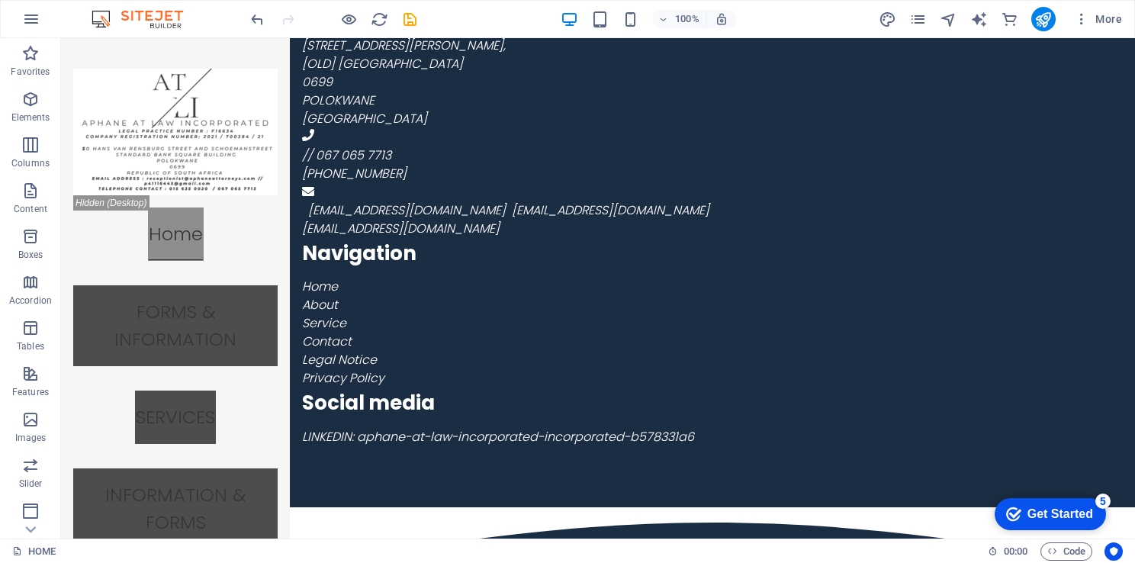
scroll to position [2332, 0]
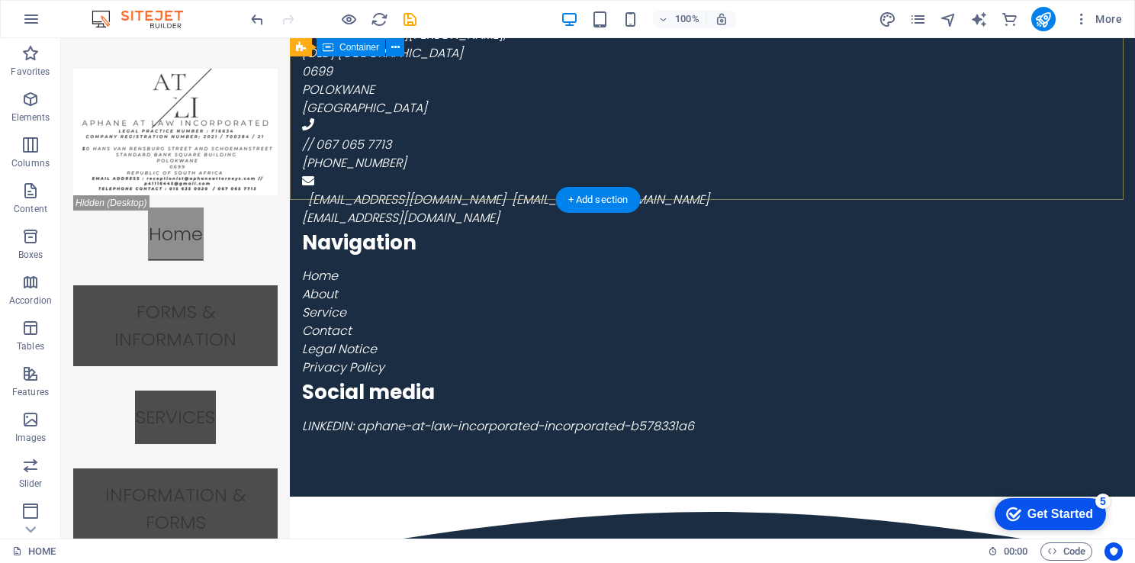
click at [362, 140] on div "50 HANS VAN RENSBURG STREET , [OLD] STANDARD BANK SQUARE BUILDING 0699 POLOKWAN…" at bounding box center [712, 138] width 845 height 716
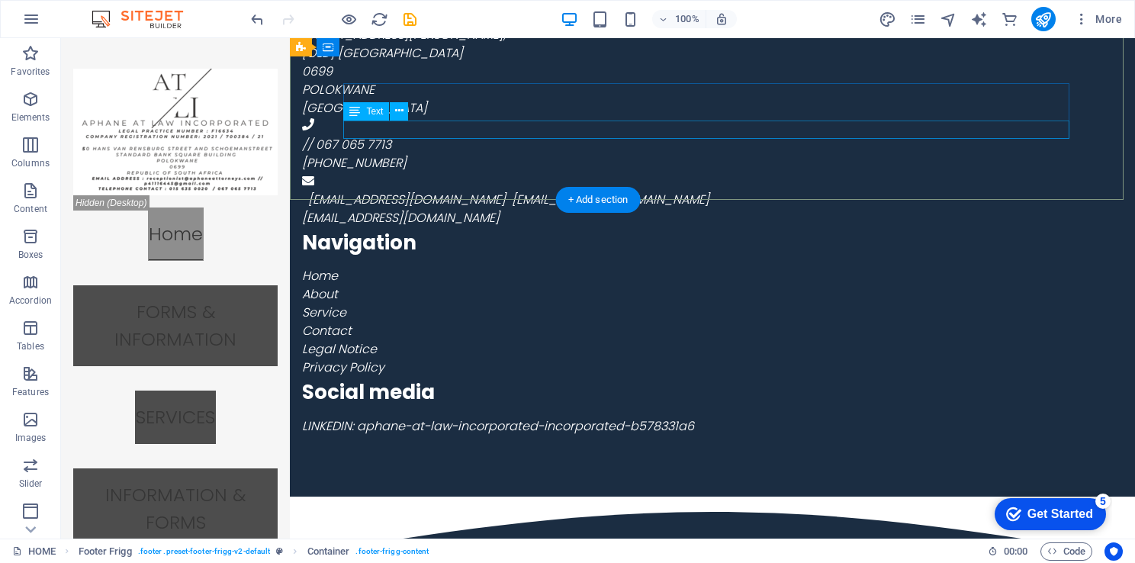
click at [747, 417] on div "LINKEDIN: aphane-at-law-incorporated-incorporated-b578331a6" at bounding box center [662, 426] width 720 height 18
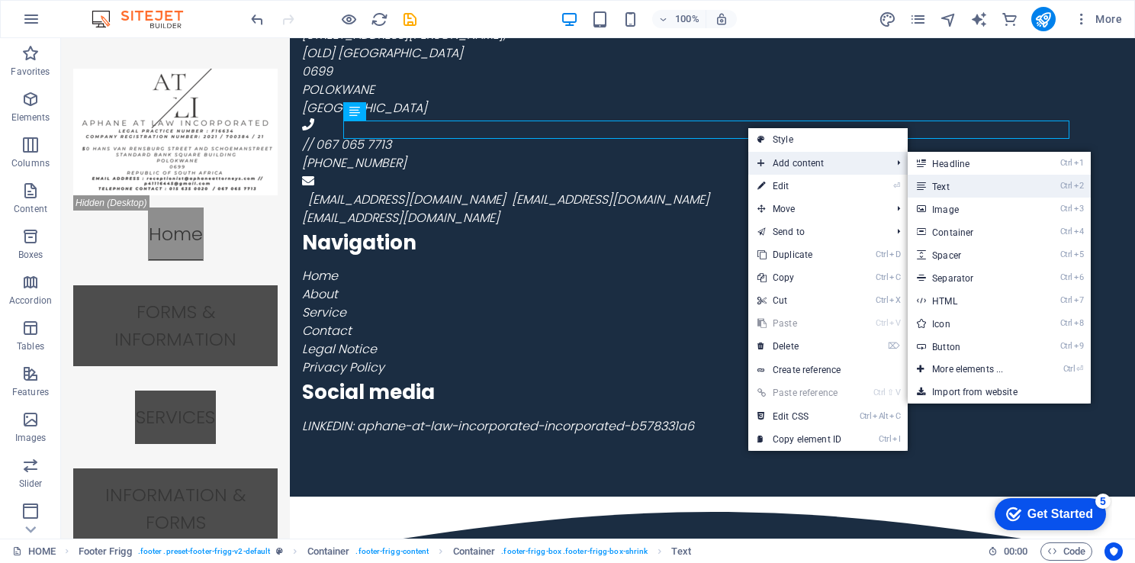
click at [940, 182] on link "Ctrl 2 Text" at bounding box center [971, 186] width 126 height 23
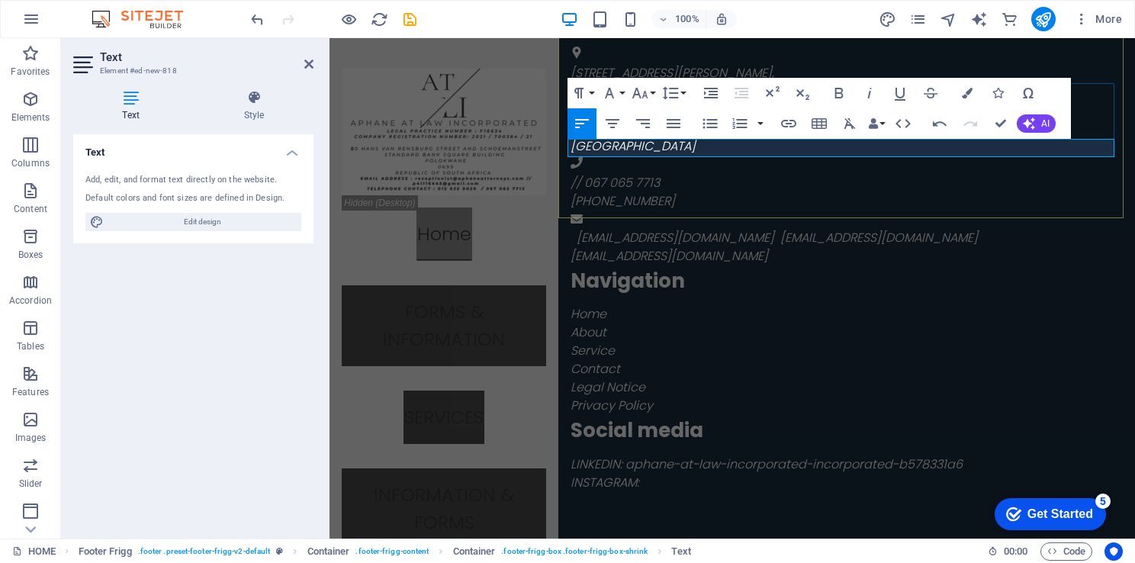
click at [649, 474] on p "INSTAGRAM:" at bounding box center [847, 483] width 552 height 18
click at [626, 177] on div "50 HANS VAN RENSBURG STREET , [OLD] STANDARD BANK SQUARE BUILDING 0699 POLOKWAN…" at bounding box center [847, 185] width 577 height 735
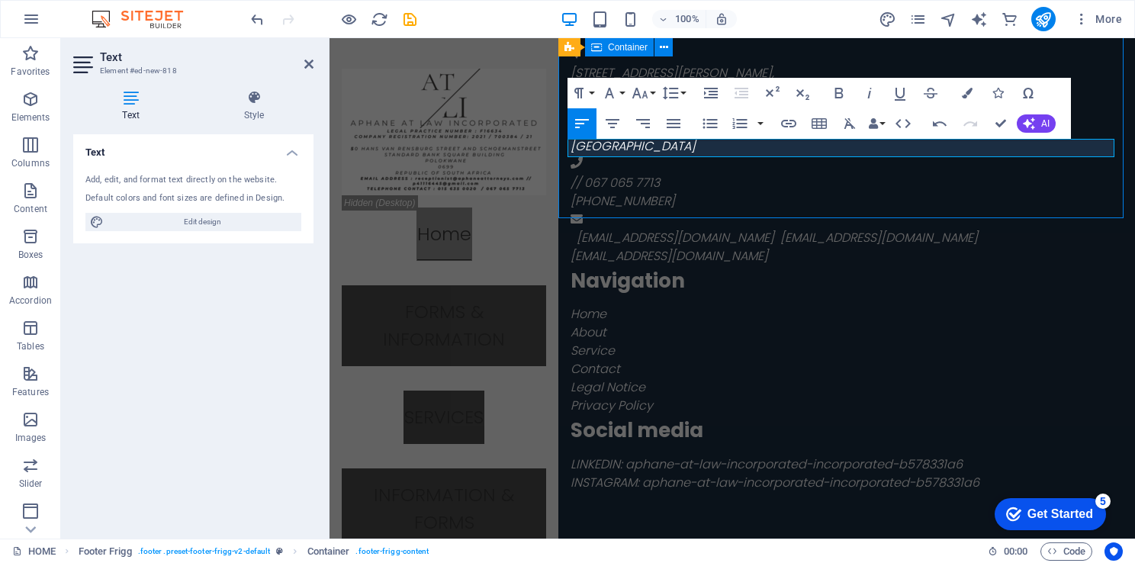
scroll to position [2332, 0]
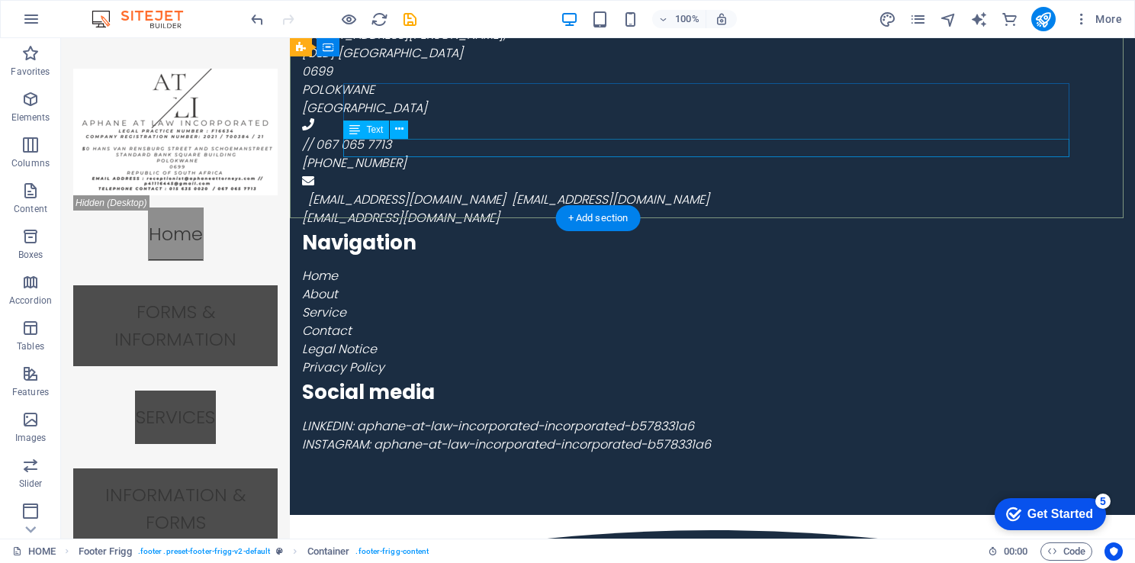
click at [762, 436] on div "INSTAGRAM: aphane-at-law-incorporated-incorporated-b578331a6" at bounding box center [662, 445] width 720 height 18
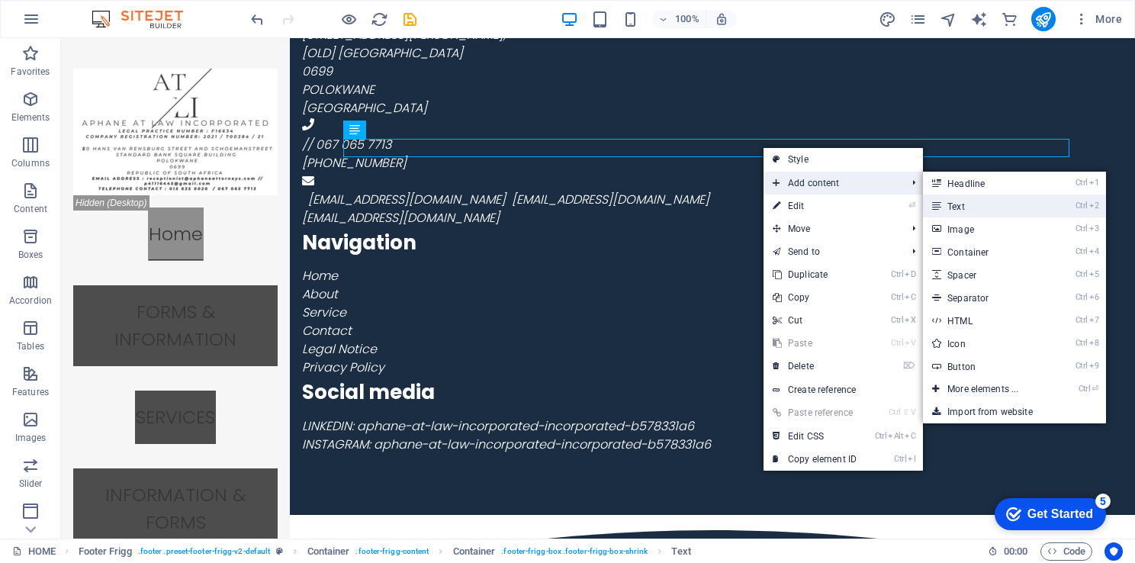
click at [965, 208] on link "Ctrl 2 Text" at bounding box center [986, 206] width 126 height 23
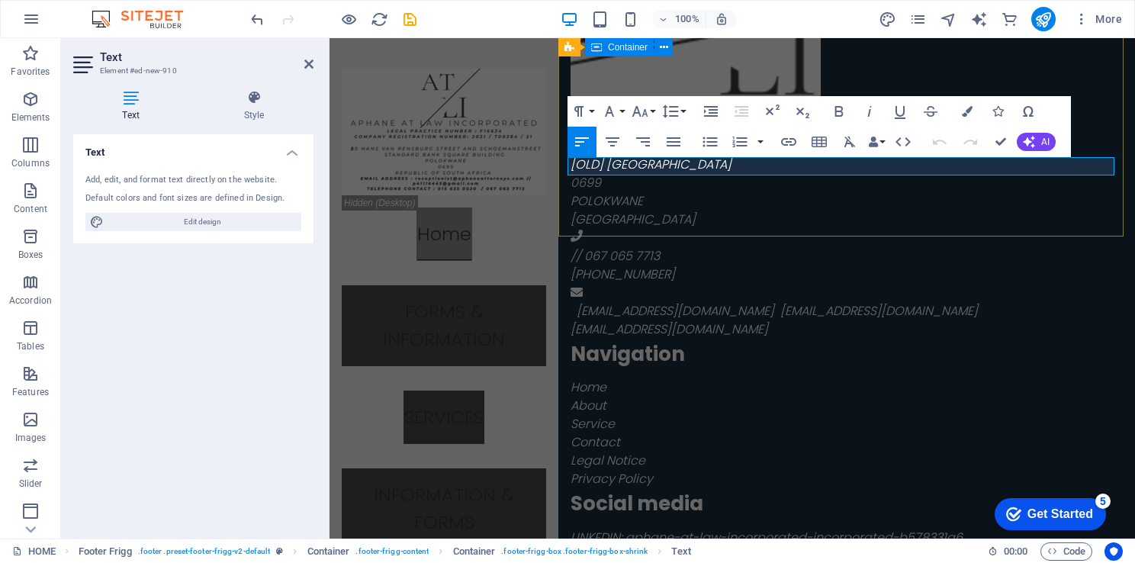
scroll to position [2406, 0]
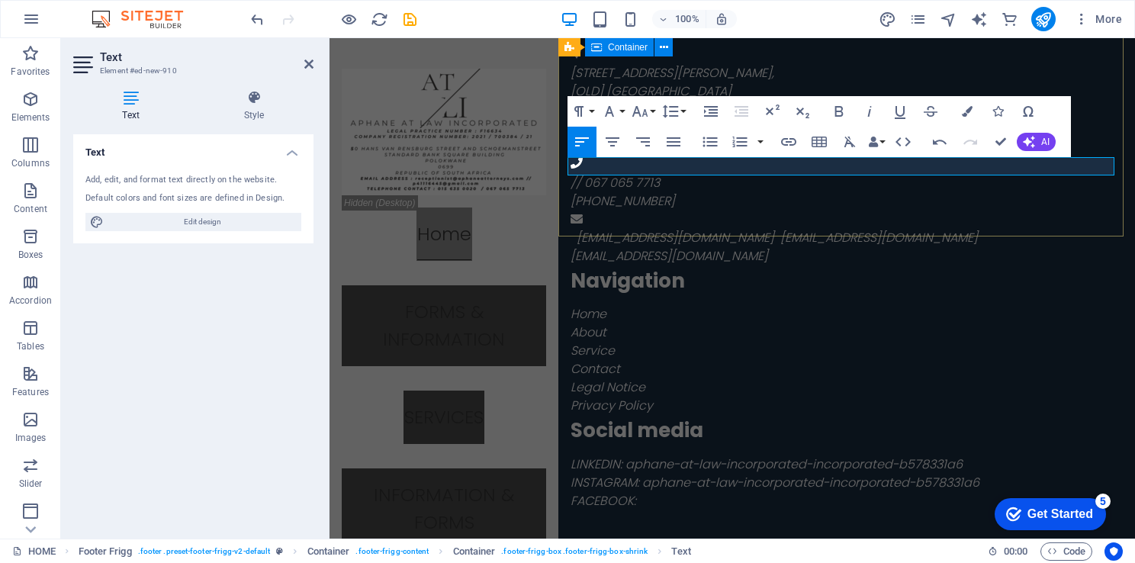
drag, startPoint x: 710, startPoint y: 164, endPoint x: 678, endPoint y: 205, distance: 52.2
click at [678, 205] on div "50 HANS VAN RENSBURG STREET , [OLD] STANDARD BANK SQUARE BUILDING 0699 POLOKWAN…" at bounding box center [847, 194] width 577 height 753
click at [735, 492] on p "FACEBOOK:" at bounding box center [847, 501] width 552 height 18
click at [1106, 418] on div "Social media" at bounding box center [847, 430] width 552 height 24
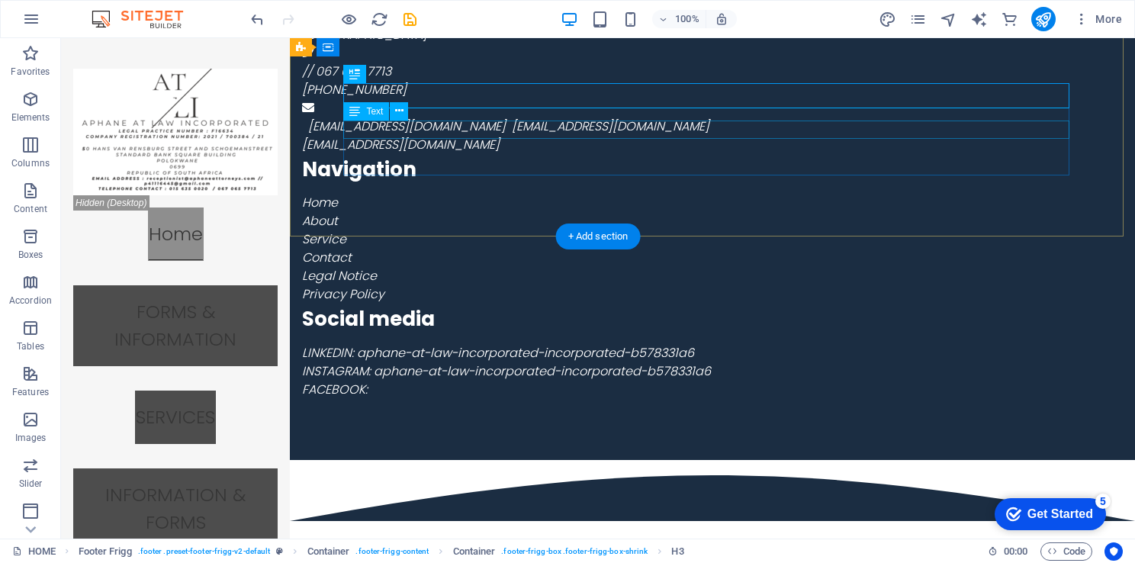
scroll to position [2332, 0]
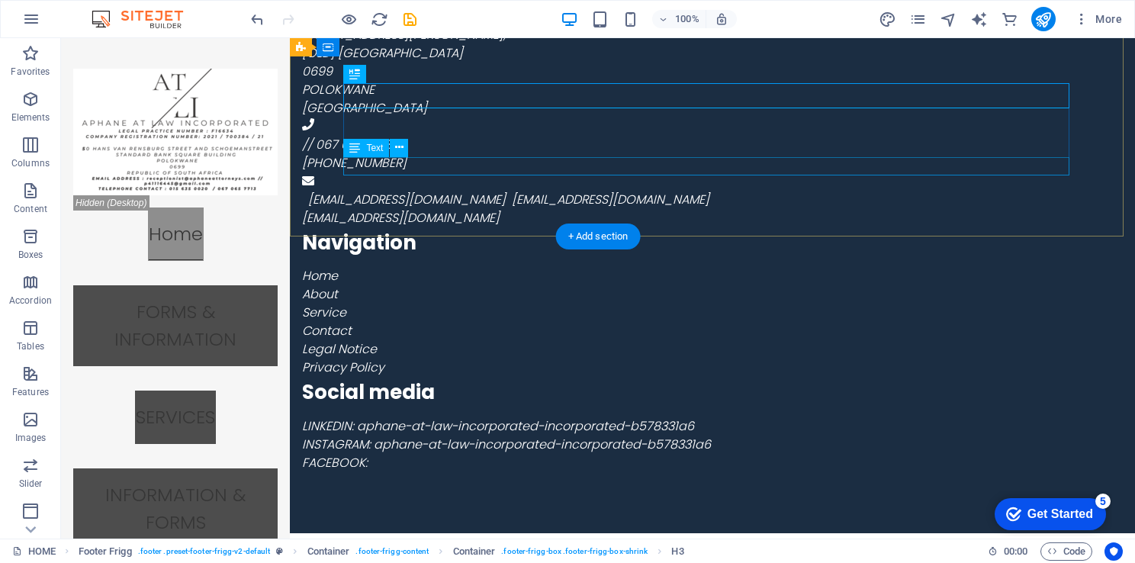
click at [465, 454] on div "FACEBOOK:" at bounding box center [662, 463] width 720 height 18
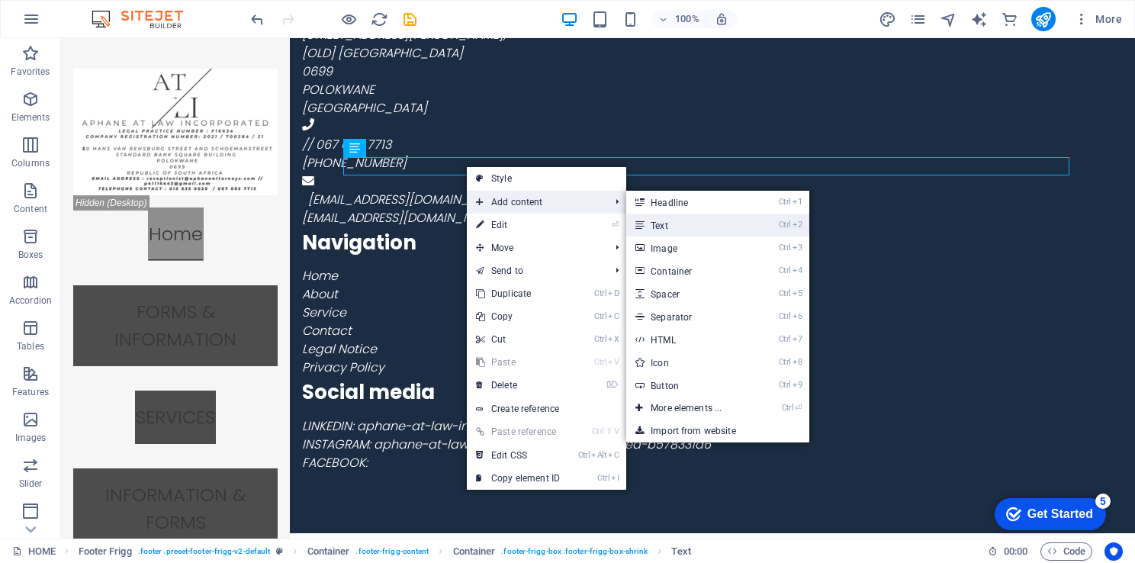
click at [686, 224] on link "Ctrl 2 Text" at bounding box center [689, 225] width 126 height 23
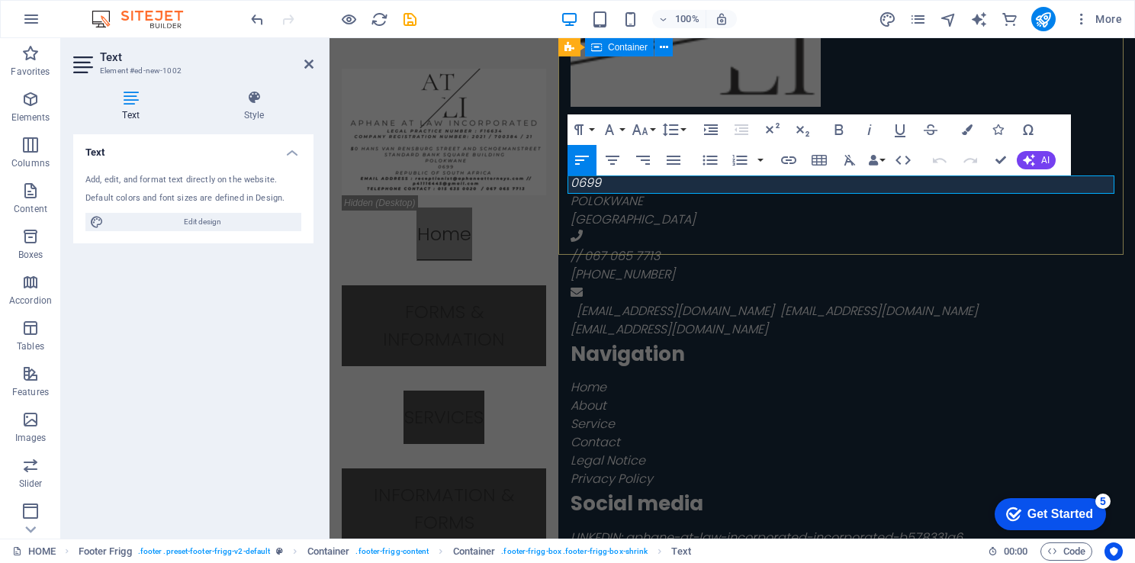
scroll to position [2406, 0]
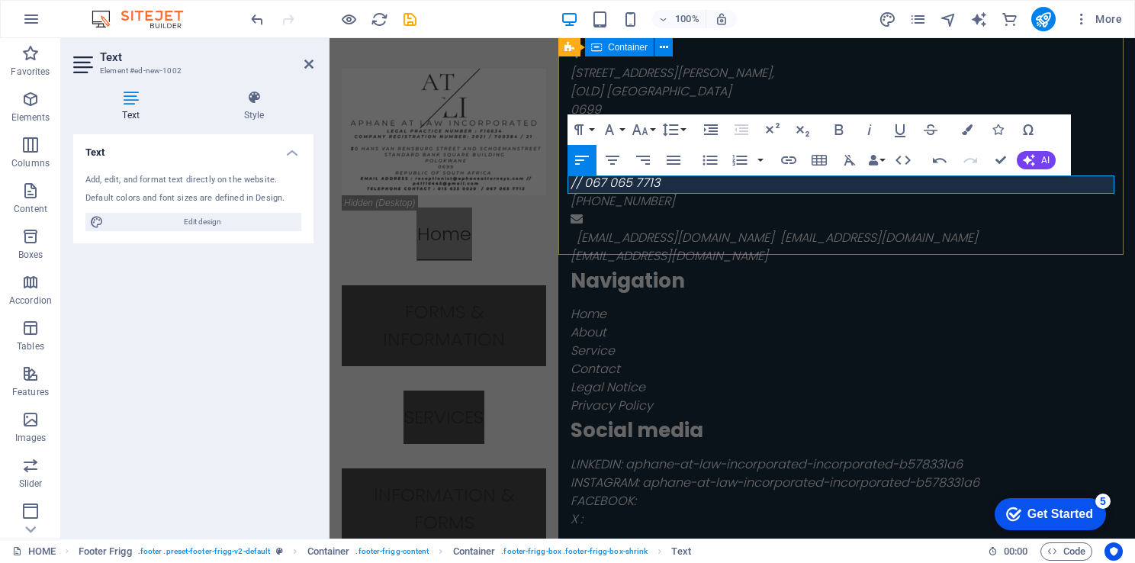
click at [928, 212] on div "50 HANS VAN RENSBURG STREET , [OLD] STANDARD BANK SQUARE BUILDING 0699 POLOKWAN…" at bounding box center [847, 203] width 577 height 771
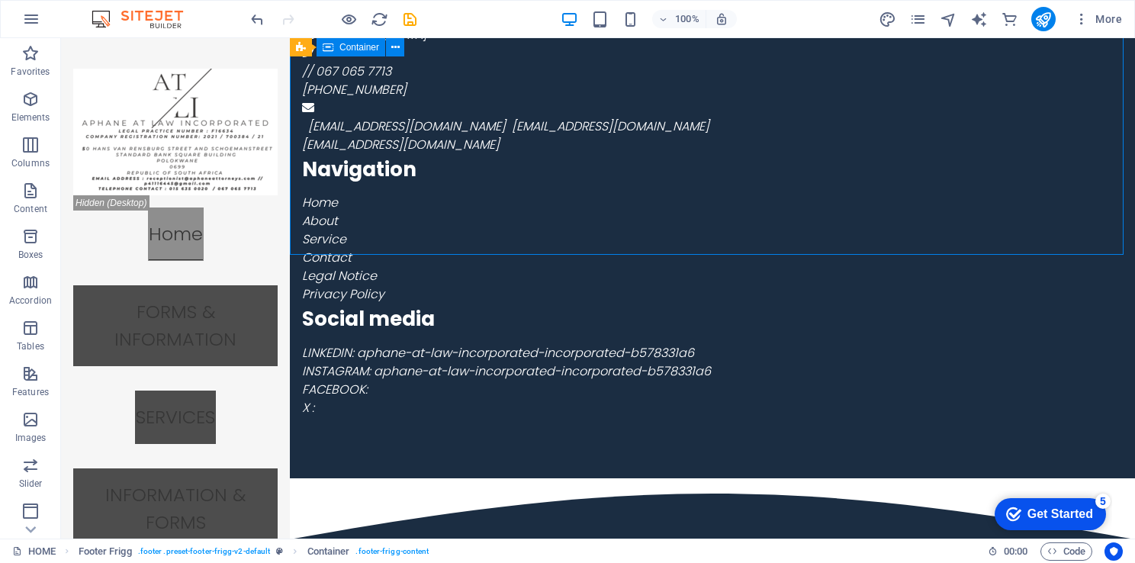
scroll to position [2332, 0]
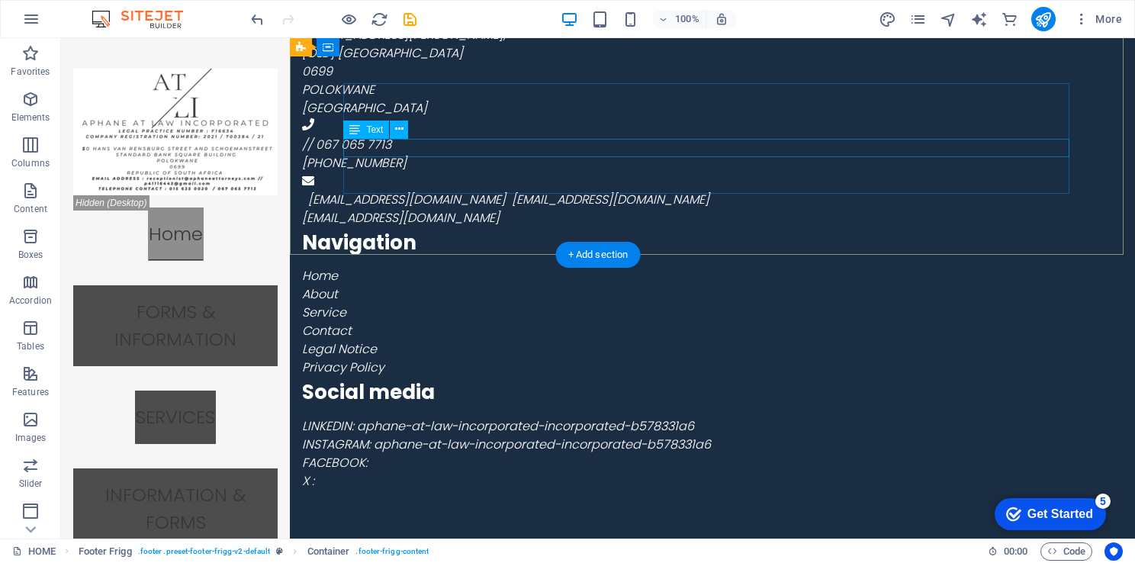
click at [758, 436] on div "INSTAGRAM: aphane-at-law-incorporated-incorporated-b578331a6" at bounding box center [662, 445] width 720 height 18
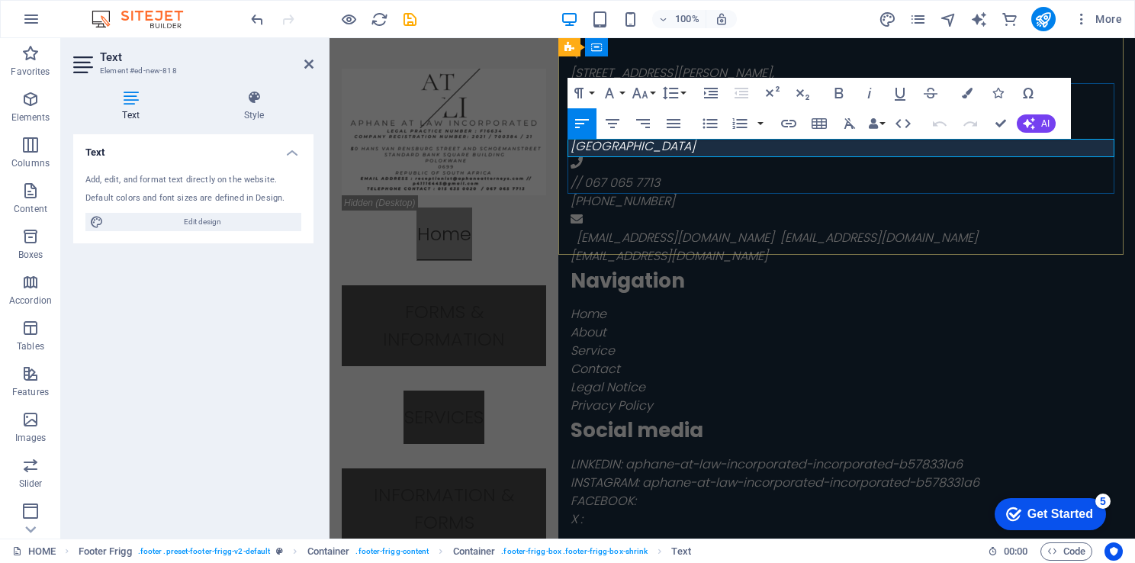
click at [987, 474] on p "INSTAGRAM: aphane-at-law-incorporated-incorporated-b578331a6" at bounding box center [847, 483] width 552 height 18
click at [715, 510] on div "X :" at bounding box center [847, 519] width 552 height 18
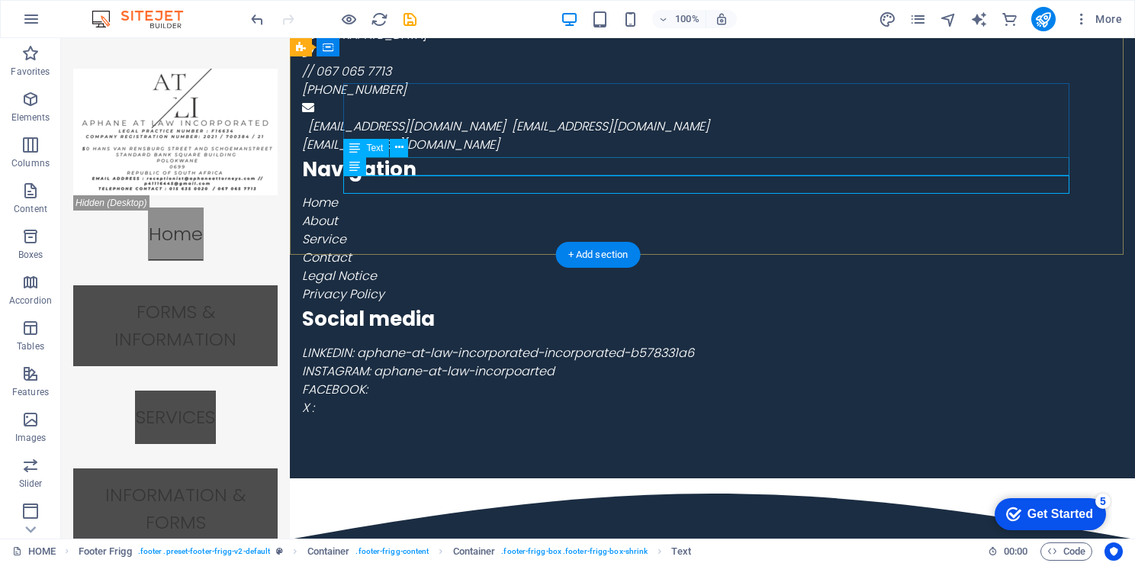
scroll to position [2332, 0]
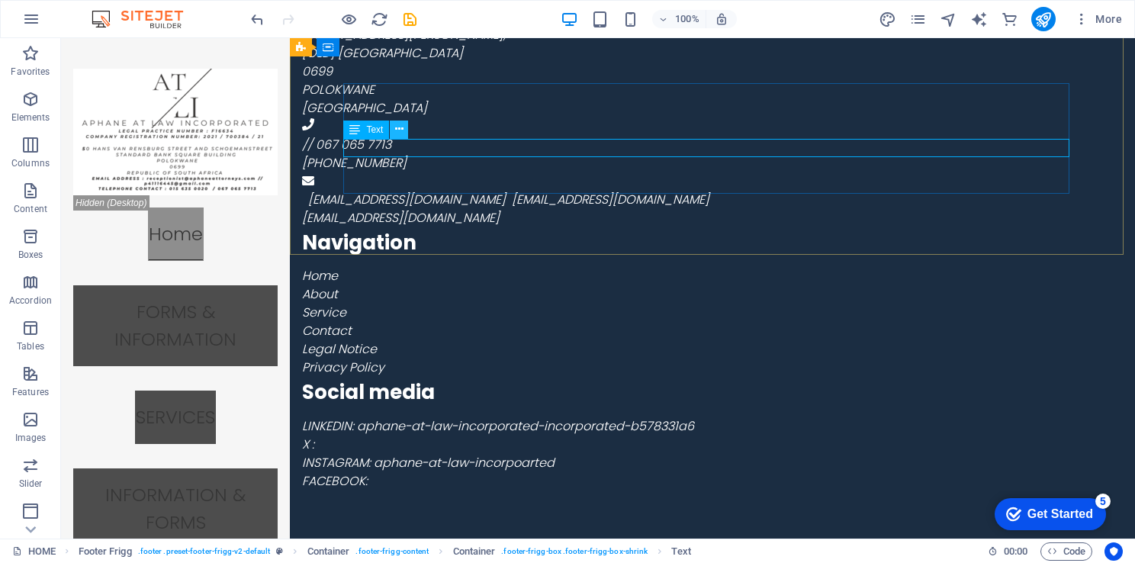
click at [404, 125] on button at bounding box center [399, 130] width 18 height 18
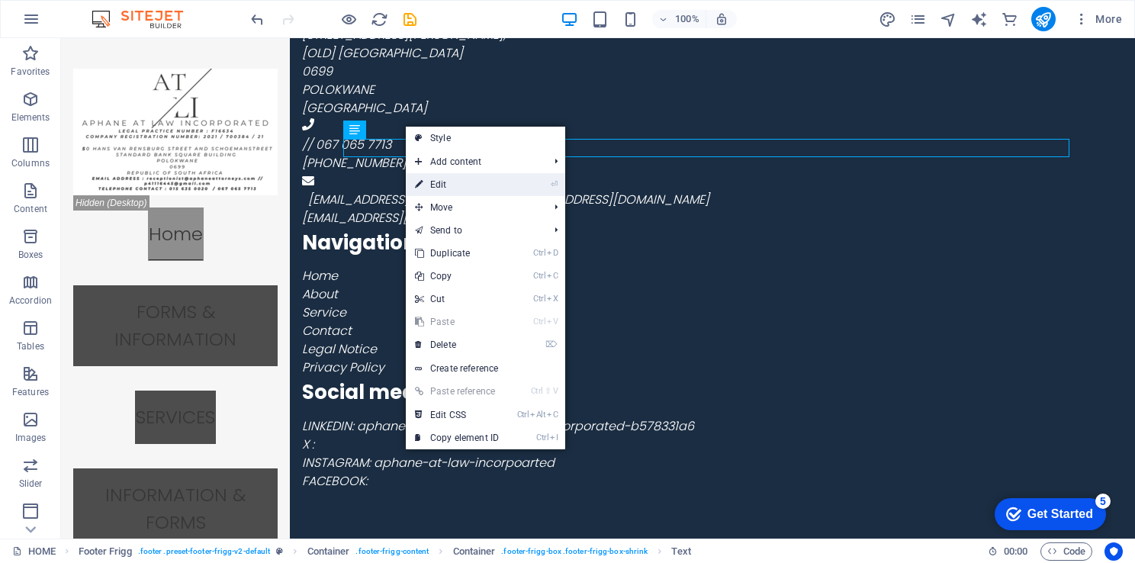
click at [456, 181] on link "⏎ Edit" at bounding box center [457, 184] width 102 height 23
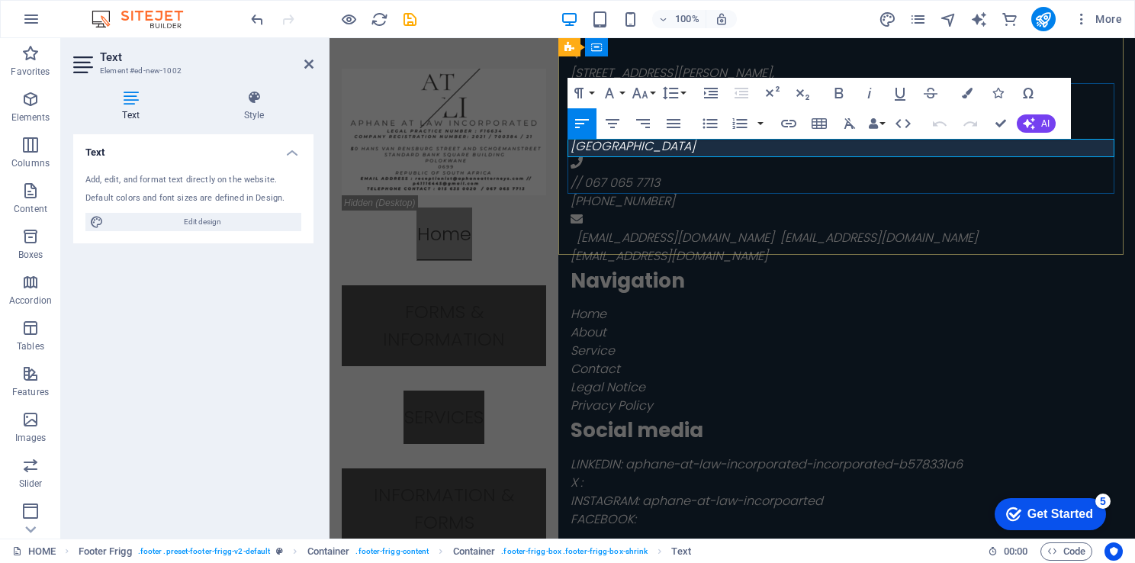
click at [600, 474] on p "X :" at bounding box center [847, 483] width 552 height 18
click at [791, 204] on div "50 HANS VAN RENSBURG STREET , [OLD] STANDARD BANK SQUARE BUILDING 0699 POLOKWAN…" at bounding box center [847, 203] width 577 height 771
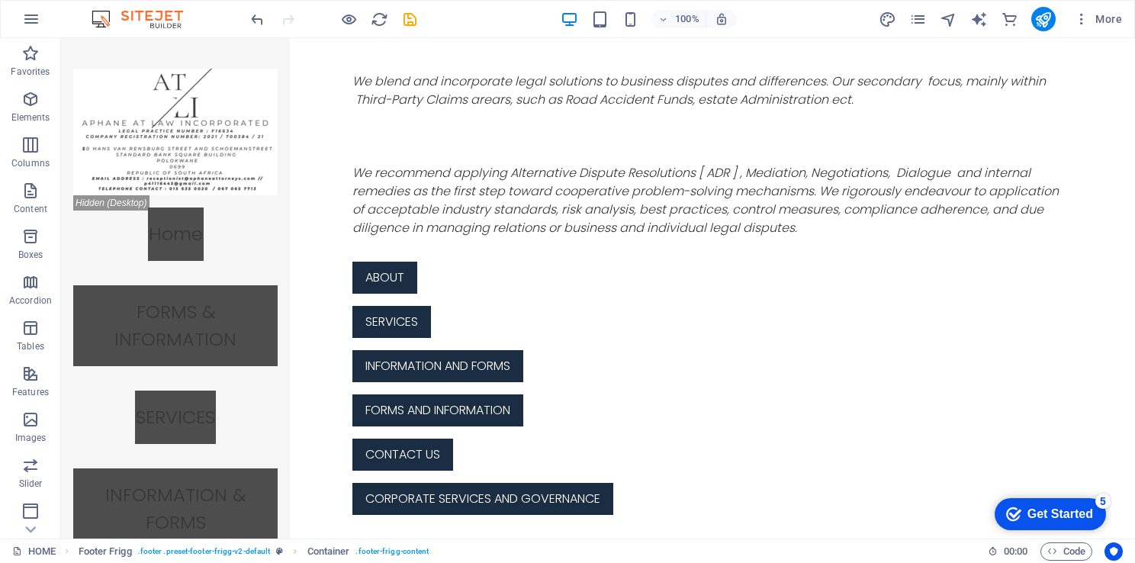
scroll to position [606, 0]
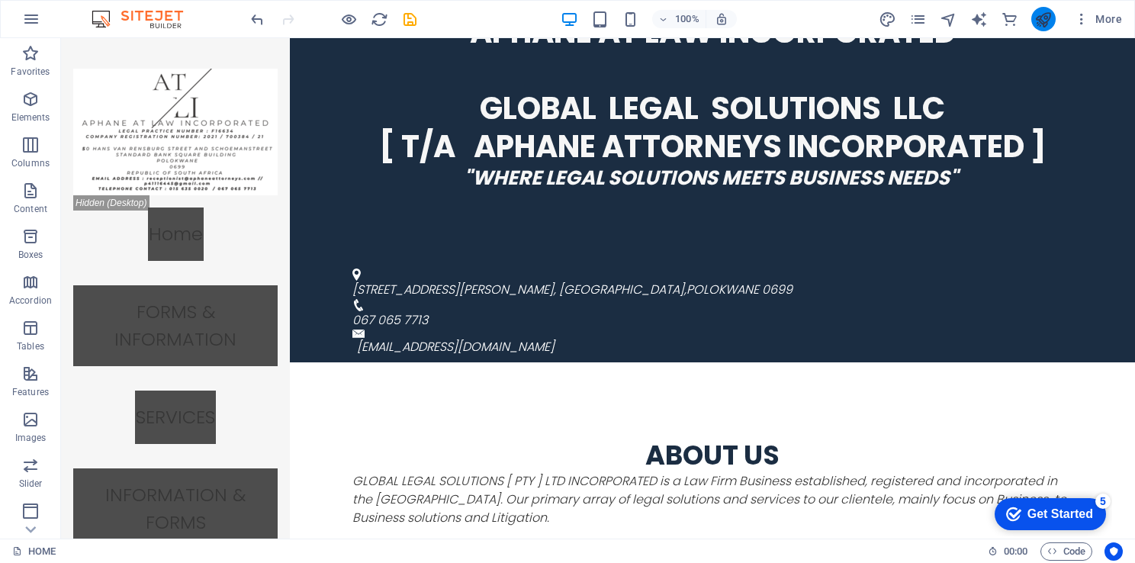
click at [1035, 18] on button "publish" at bounding box center [1044, 19] width 24 height 24
